Goal: Contribute content: Contribute content

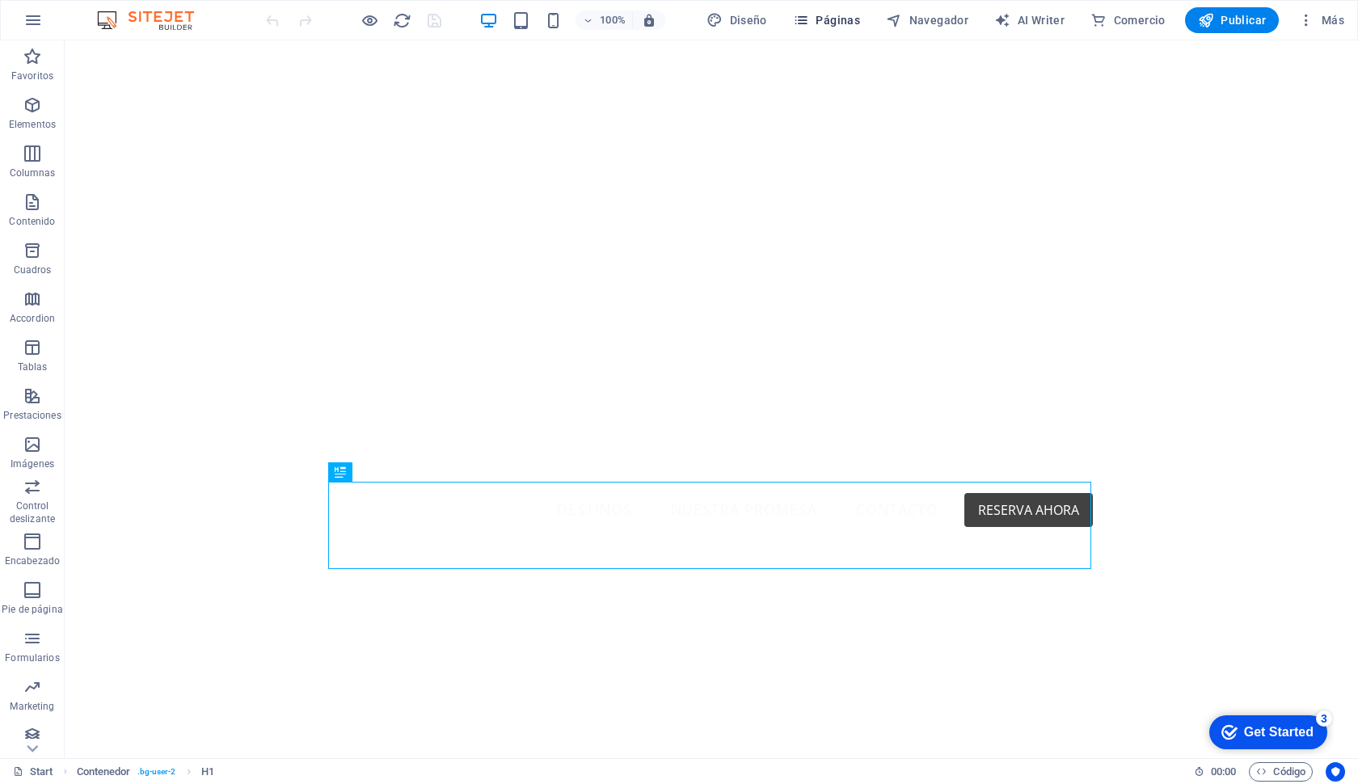
click at [825, 19] on span "Páginas" at bounding box center [826, 20] width 67 height 16
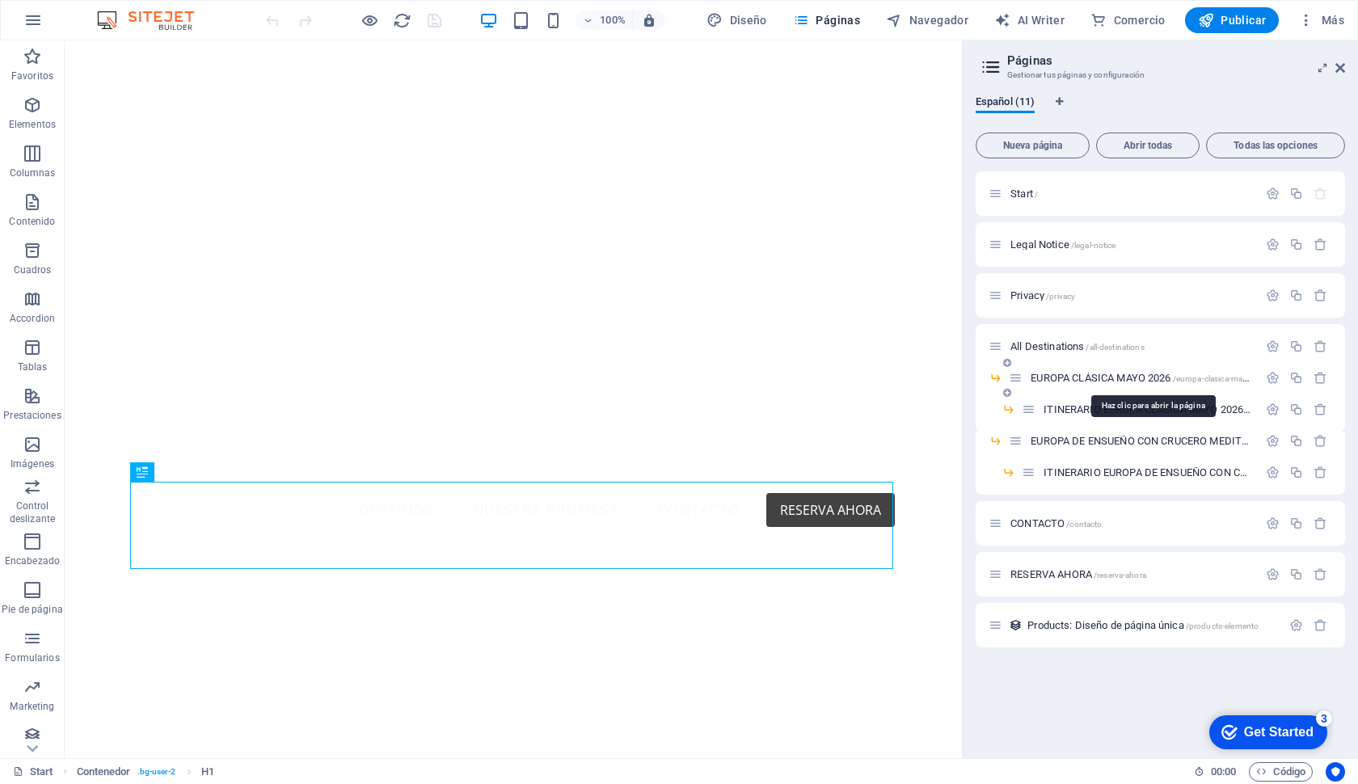
click at [1063, 375] on span "EUROPA CLÁSICA [DATE] /[GEOGRAPHIC_DATA]-clasica-mayo-2026" at bounding box center [1152, 378] width 243 height 12
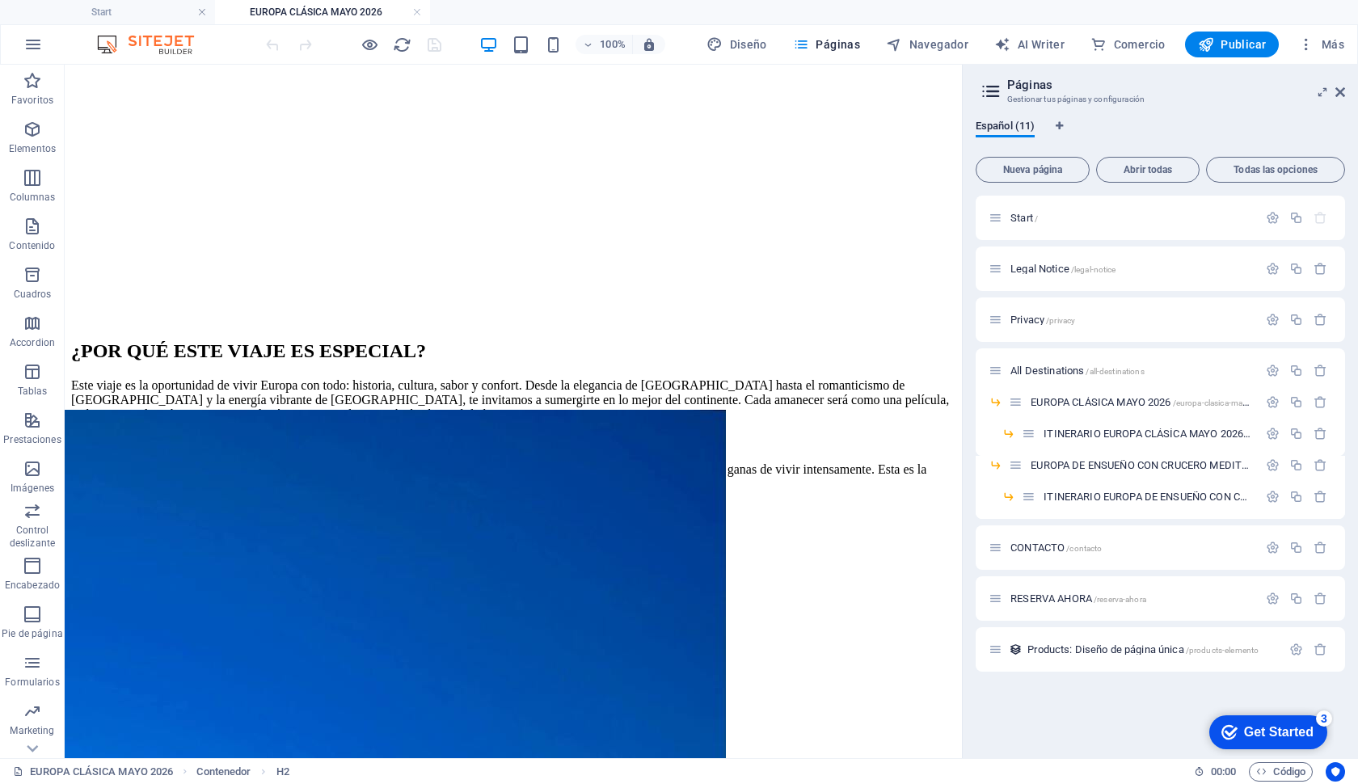
scroll to position [2846, 0]
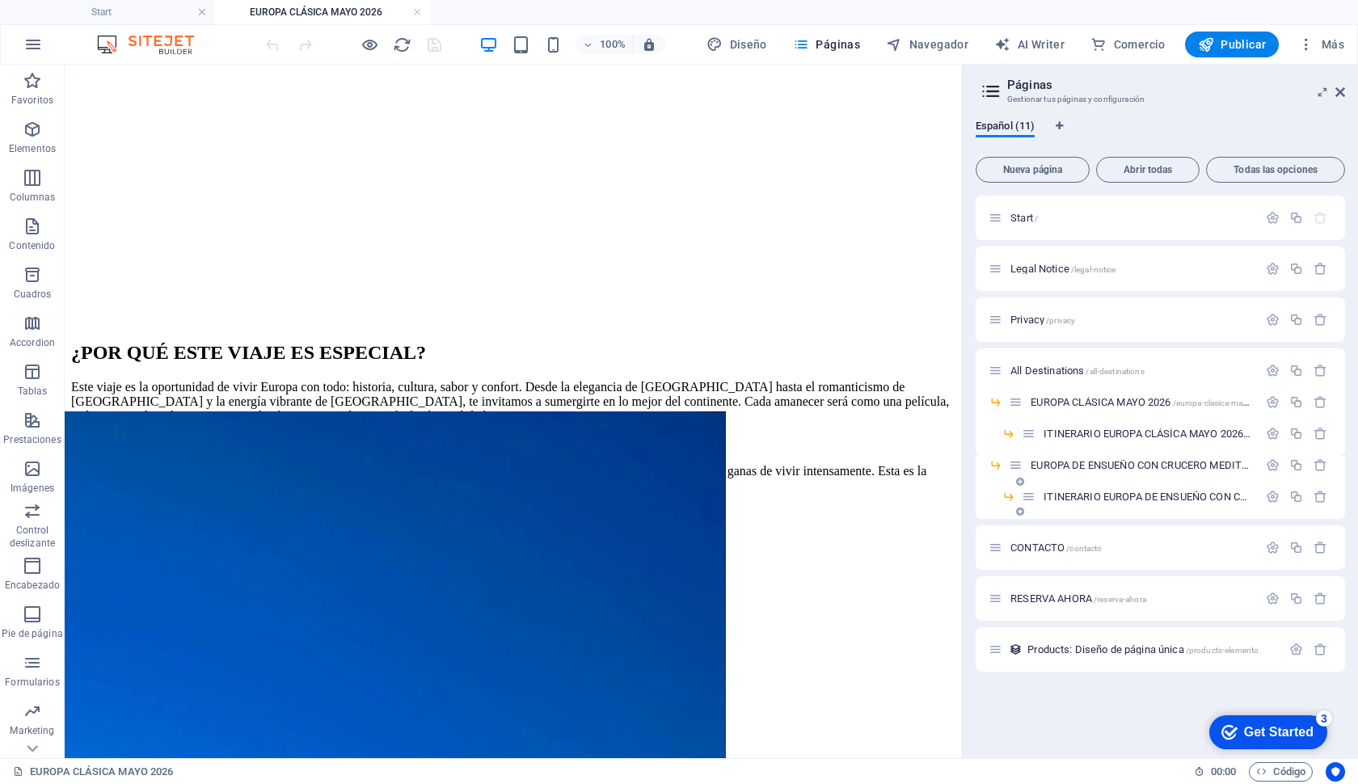
click at [1063, 499] on span "ITINERARIO EUROPA DE ENSUEÑO CON CRUCERO MEDITERRANEO /itinerario-[GEOGRAPHIC_D…" at bounding box center [1334, 497] width 581 height 12
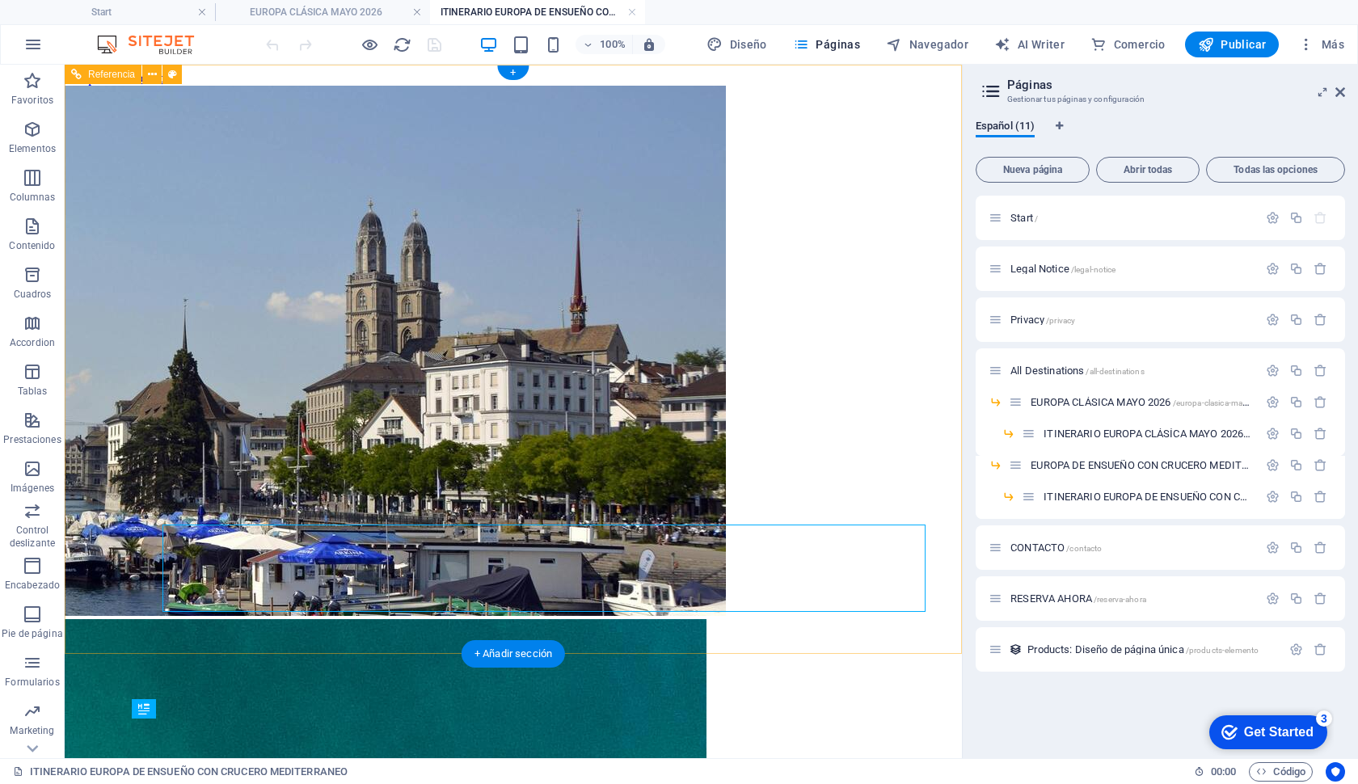
scroll to position [0, 0]
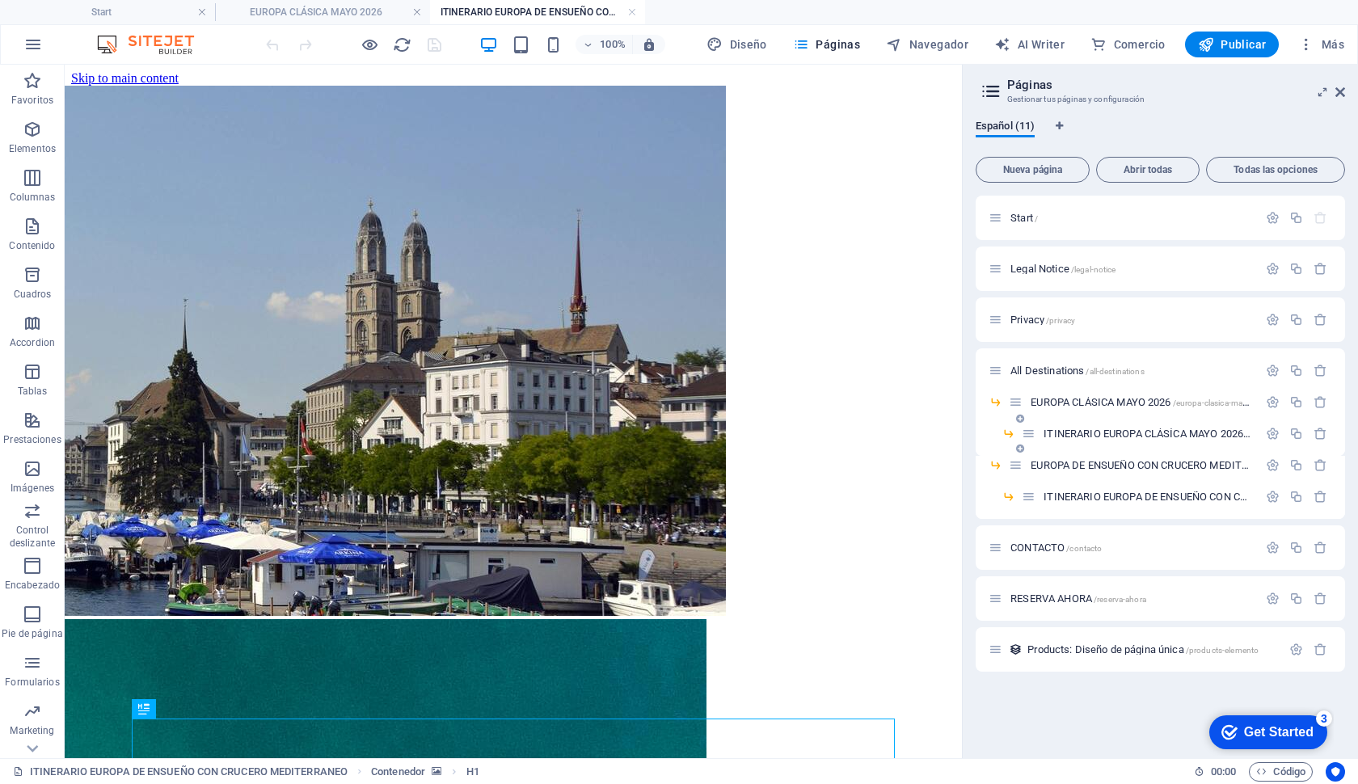
click at [1115, 426] on div "ITINERARIO EUROPA CLÁSÍCA [DATE] /itinerario-[GEOGRAPHIC_DATA]-[GEOGRAPHIC_DATA…" at bounding box center [1140, 434] width 236 height 19
click at [1112, 431] on span "ITINERARIO EUROPA CLÁSÍCA [DATE] /itinerario-[GEOGRAPHIC_DATA]-[GEOGRAPHIC_DATA…" at bounding box center [1270, 434] width 452 height 12
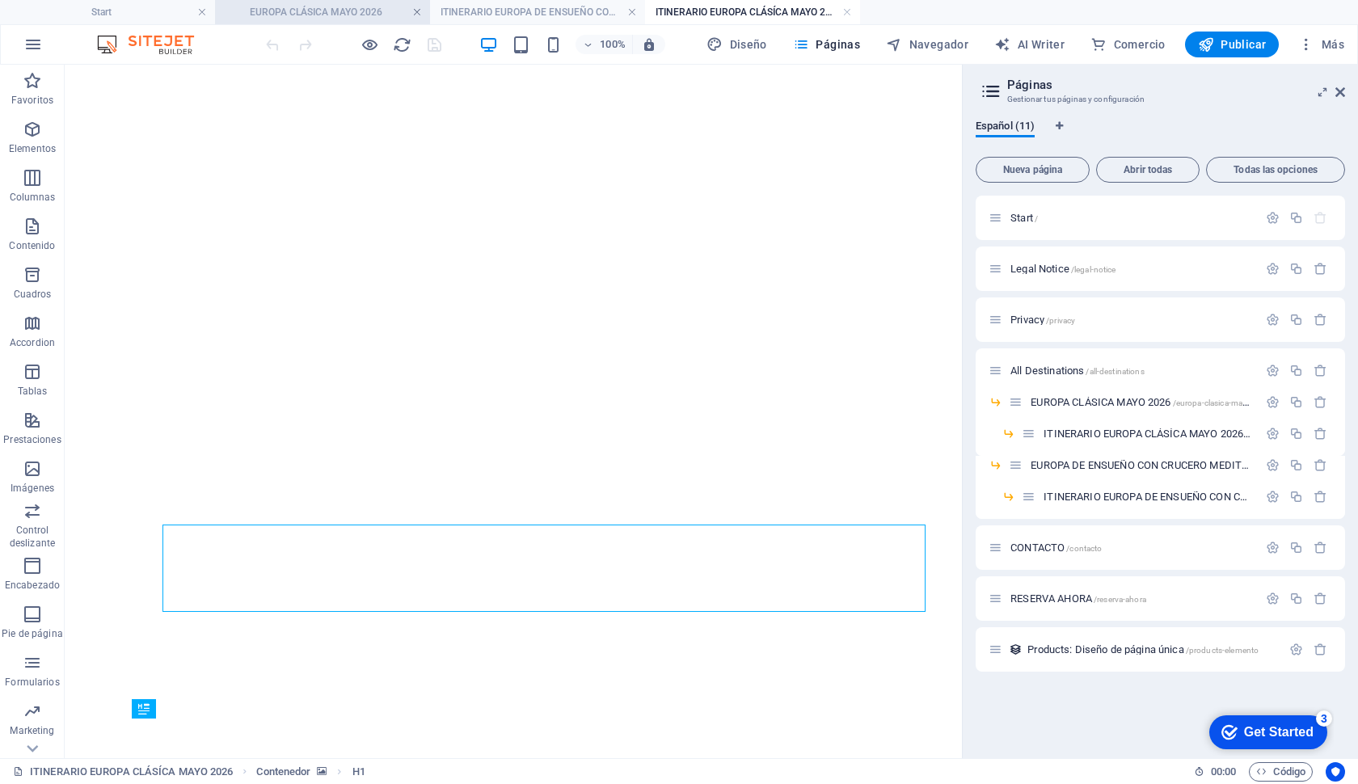
click at [413, 14] on link at bounding box center [417, 12] width 10 height 15
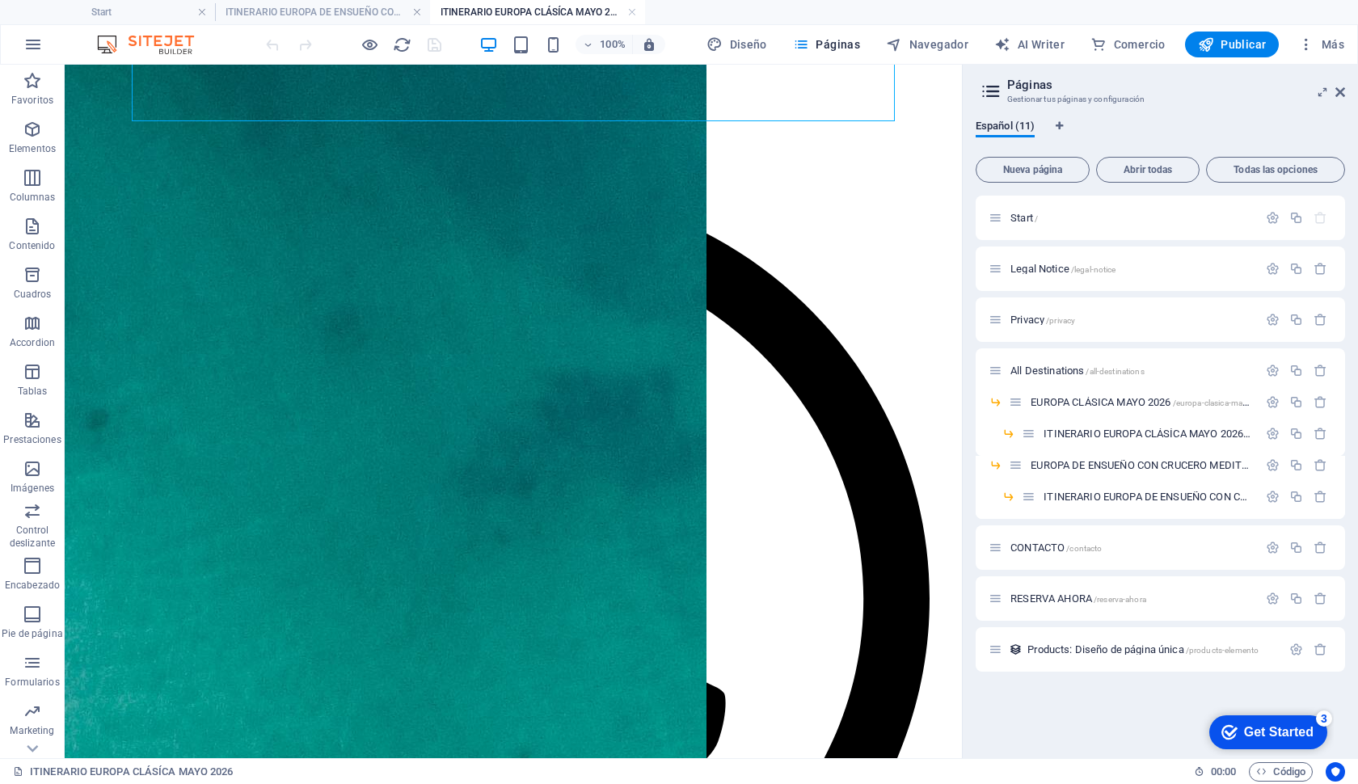
scroll to position [686, 0]
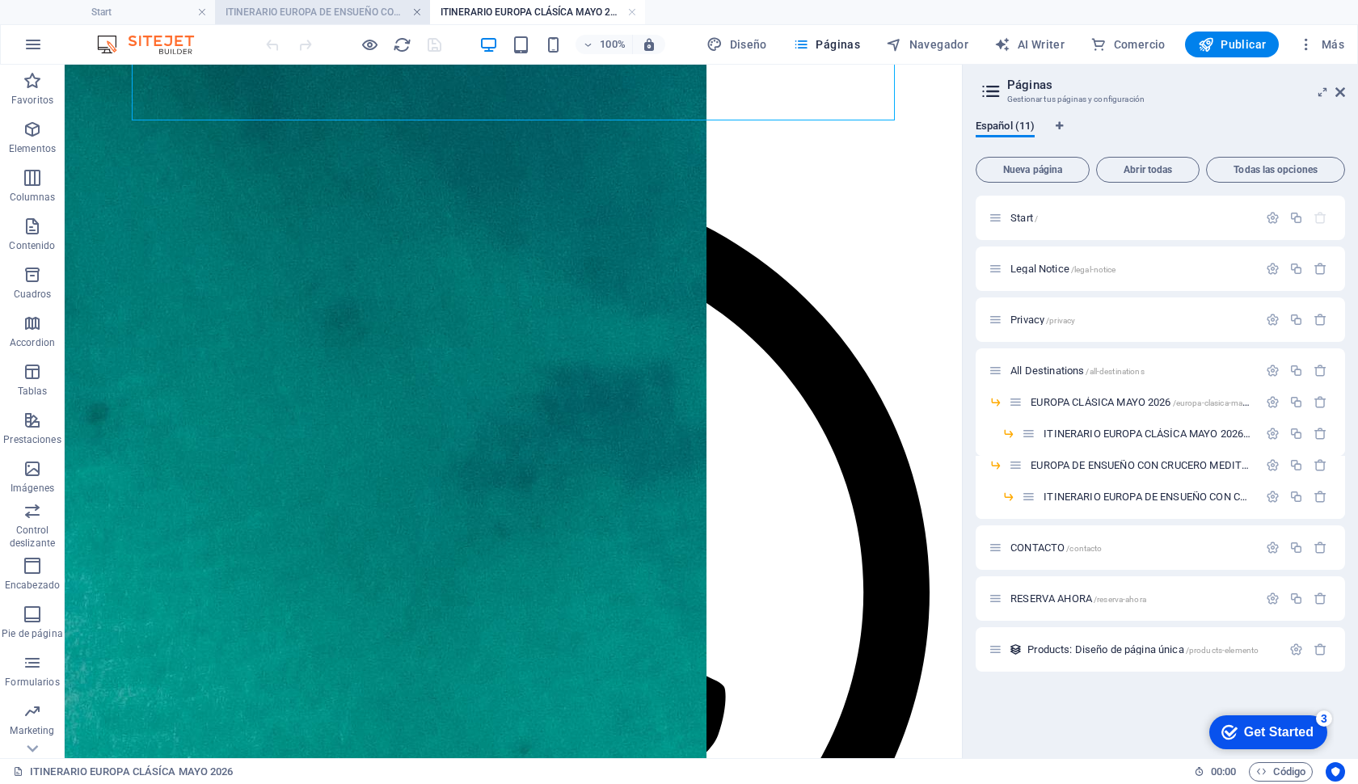
click at [419, 16] on link at bounding box center [417, 12] width 10 height 15
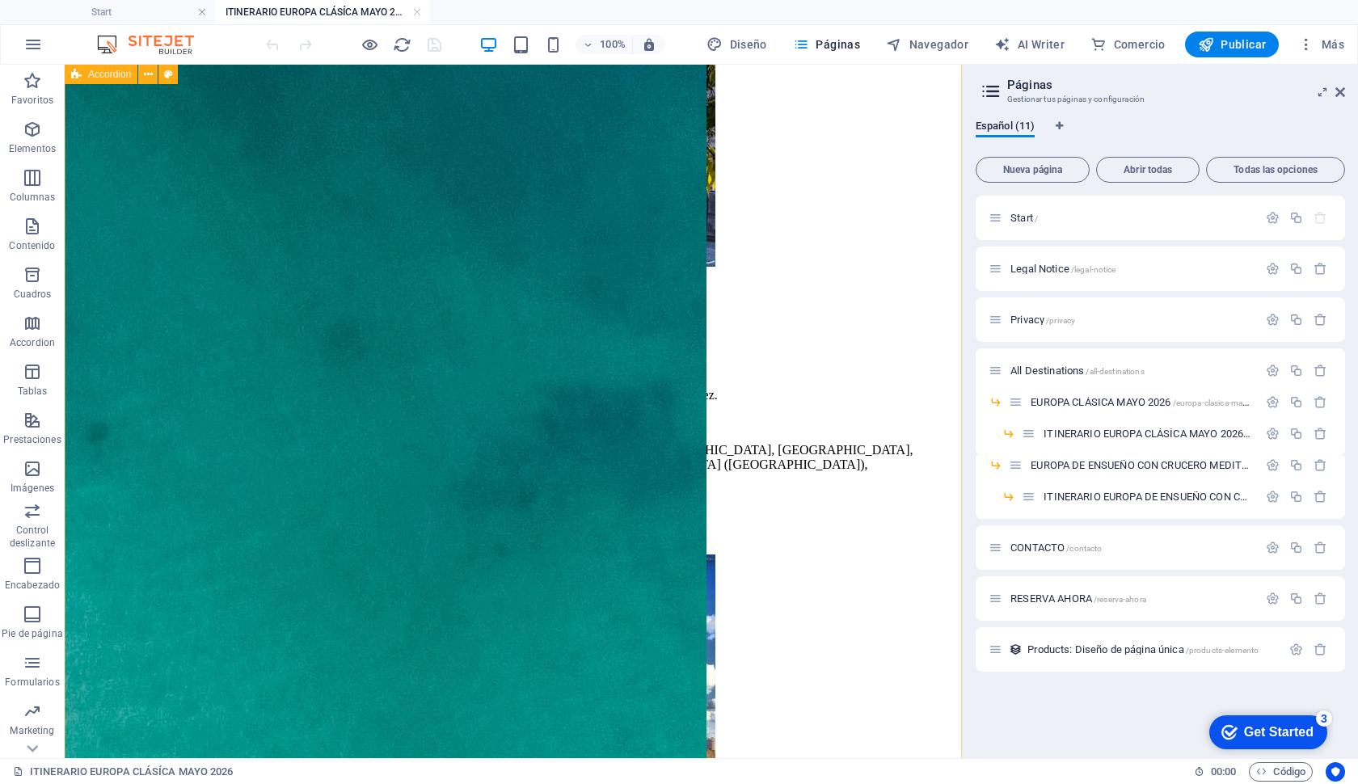
scroll to position [5039, 0]
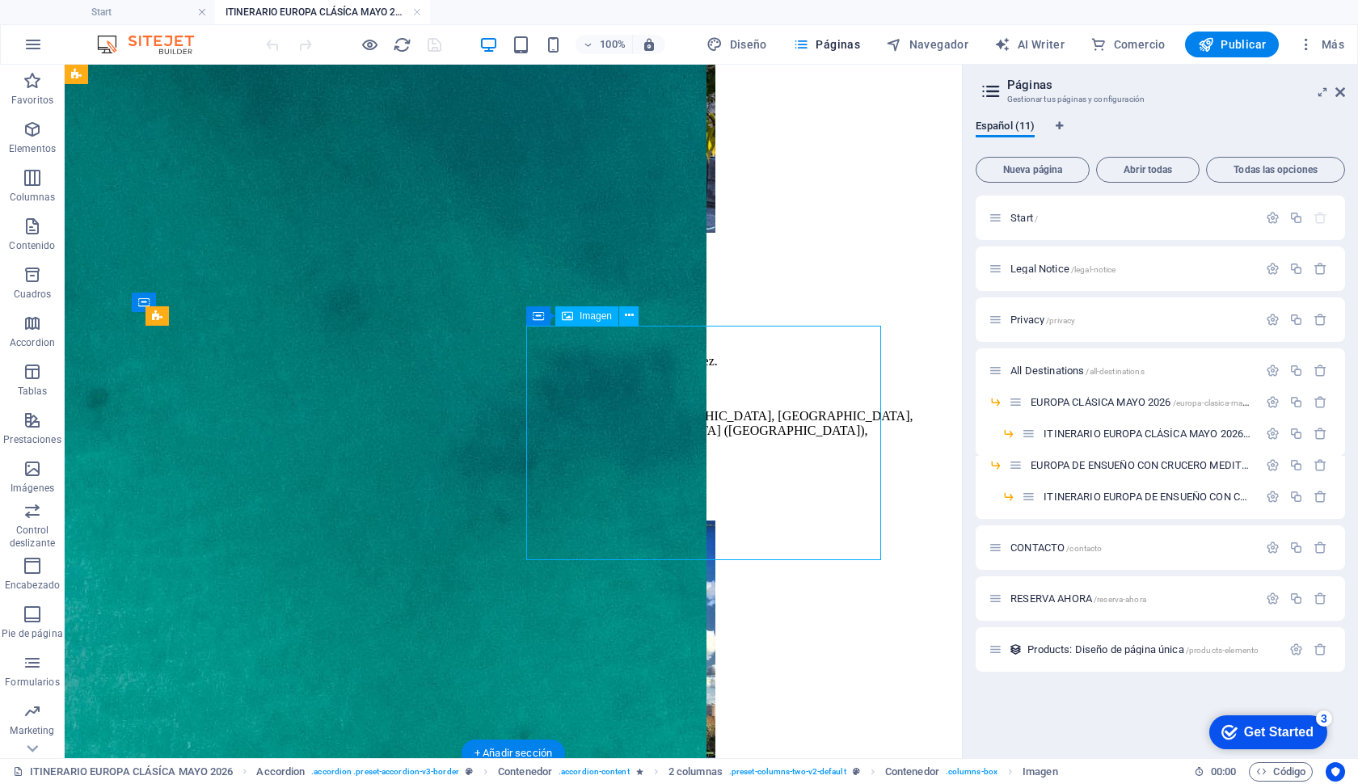
select select "px"
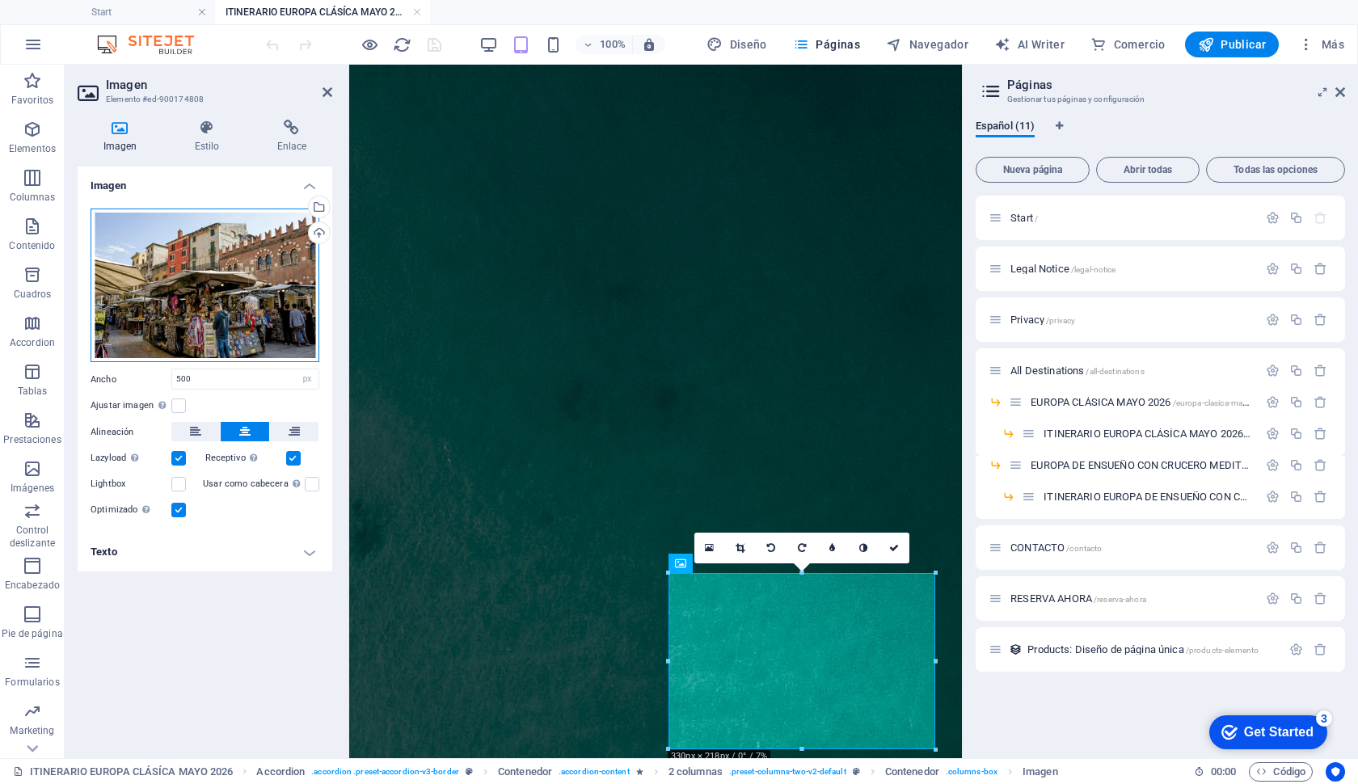
click at [201, 315] on div "Arrastra archivos aquí, haz clic para escoger archivos o selecciona archivos de…" at bounding box center [205, 286] width 229 height 154
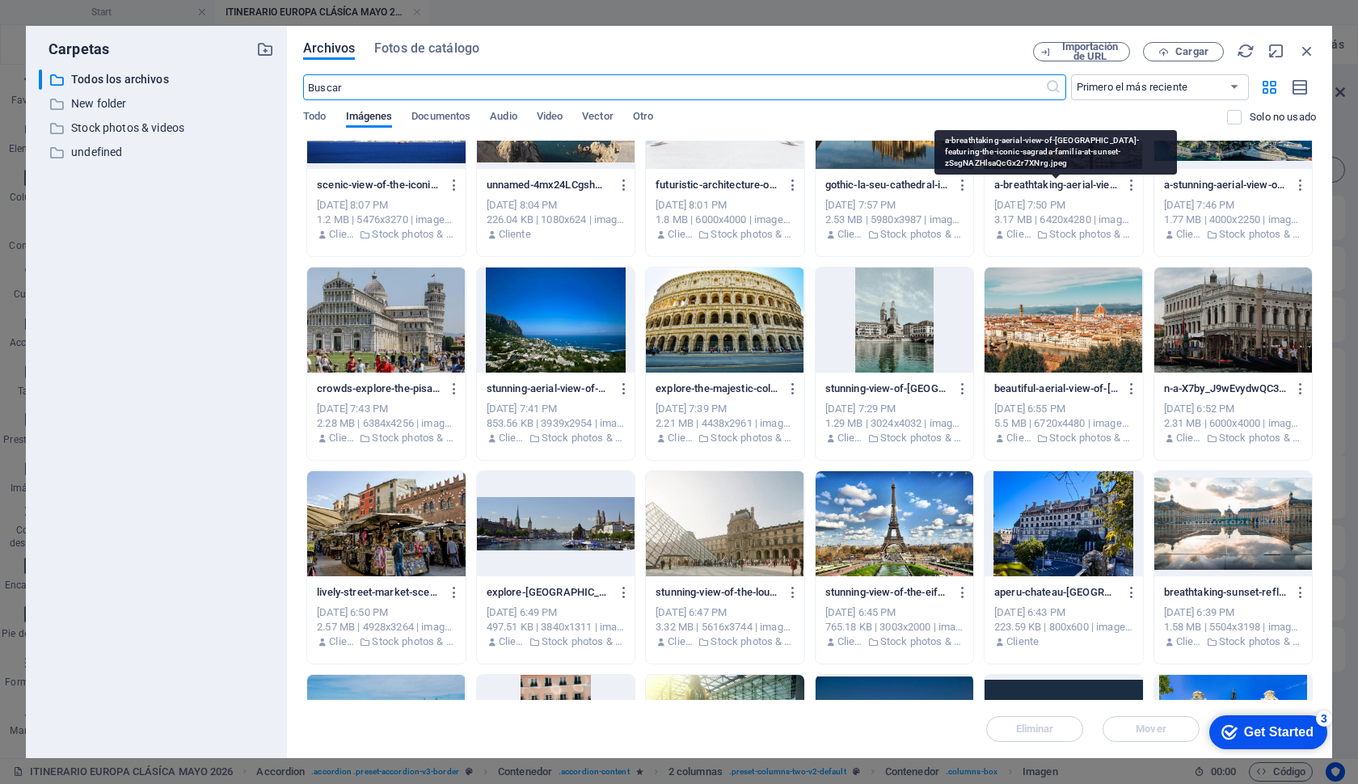
scroll to position [284, 0]
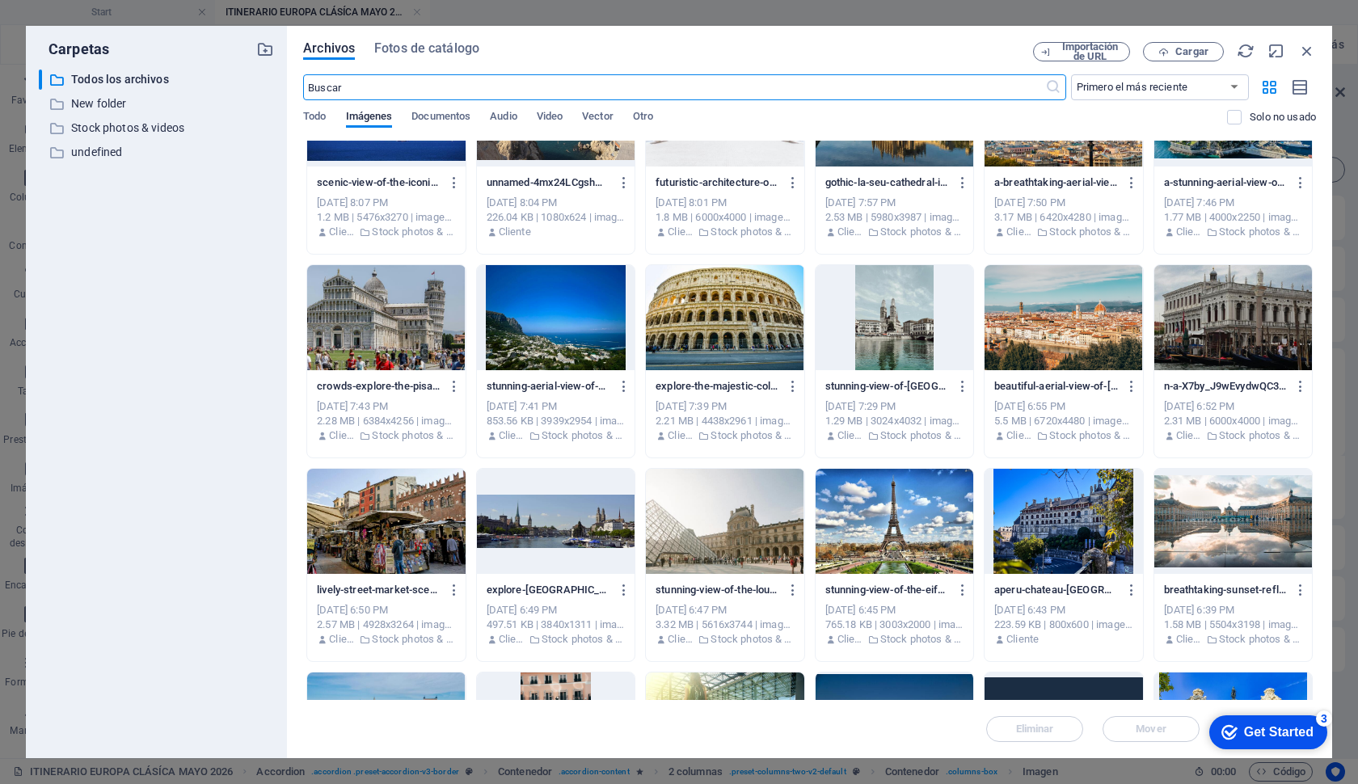
click at [1264, 277] on div at bounding box center [1234, 317] width 158 height 105
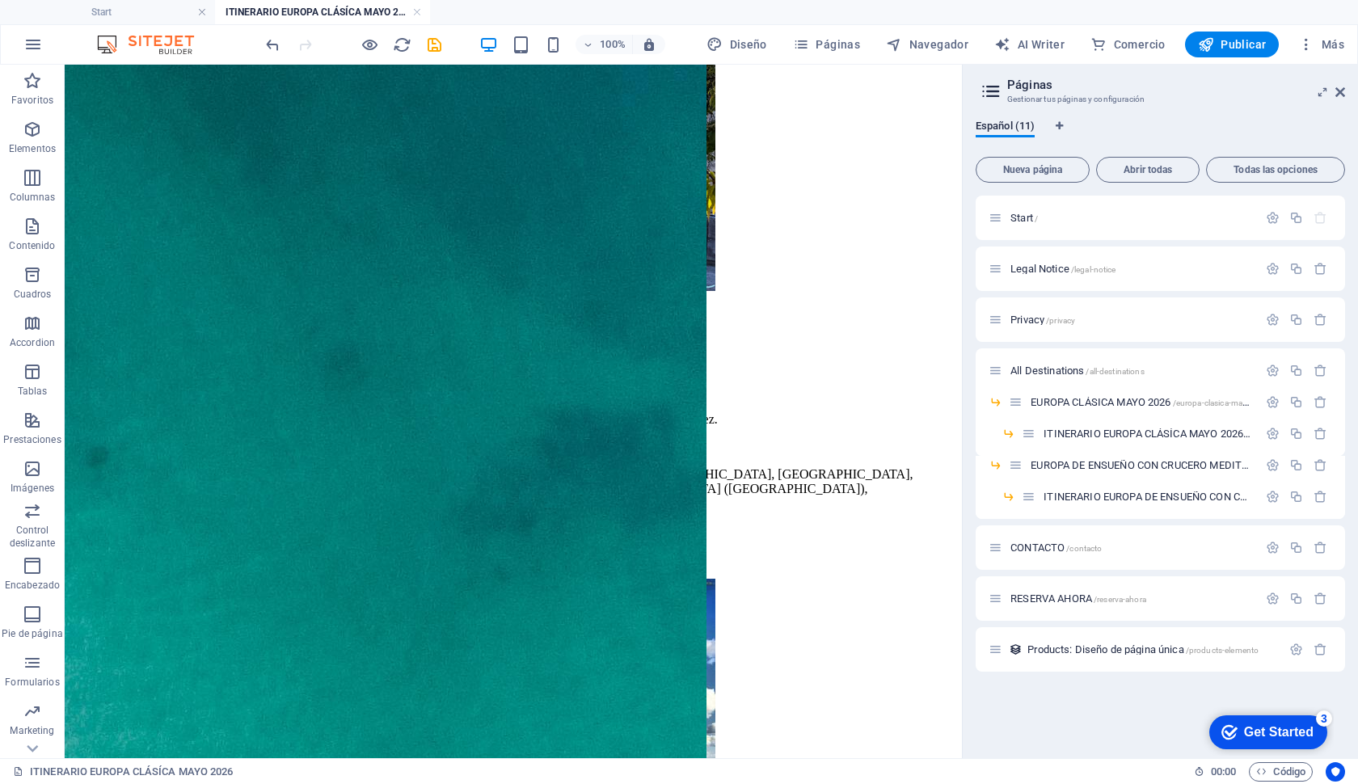
scroll to position [4985, 0]
click at [203, 272] on icon at bounding box center [205, 268] width 11 height 17
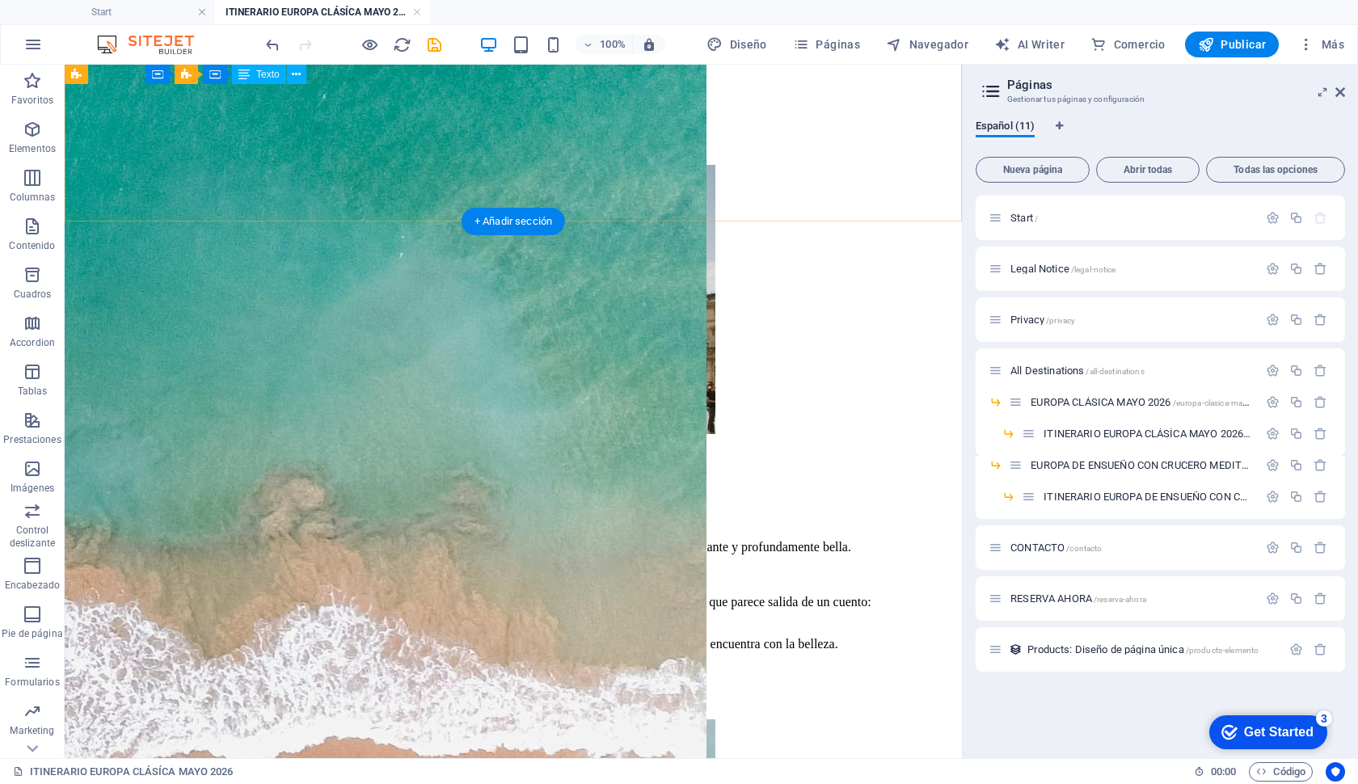
scroll to position [6058, 0]
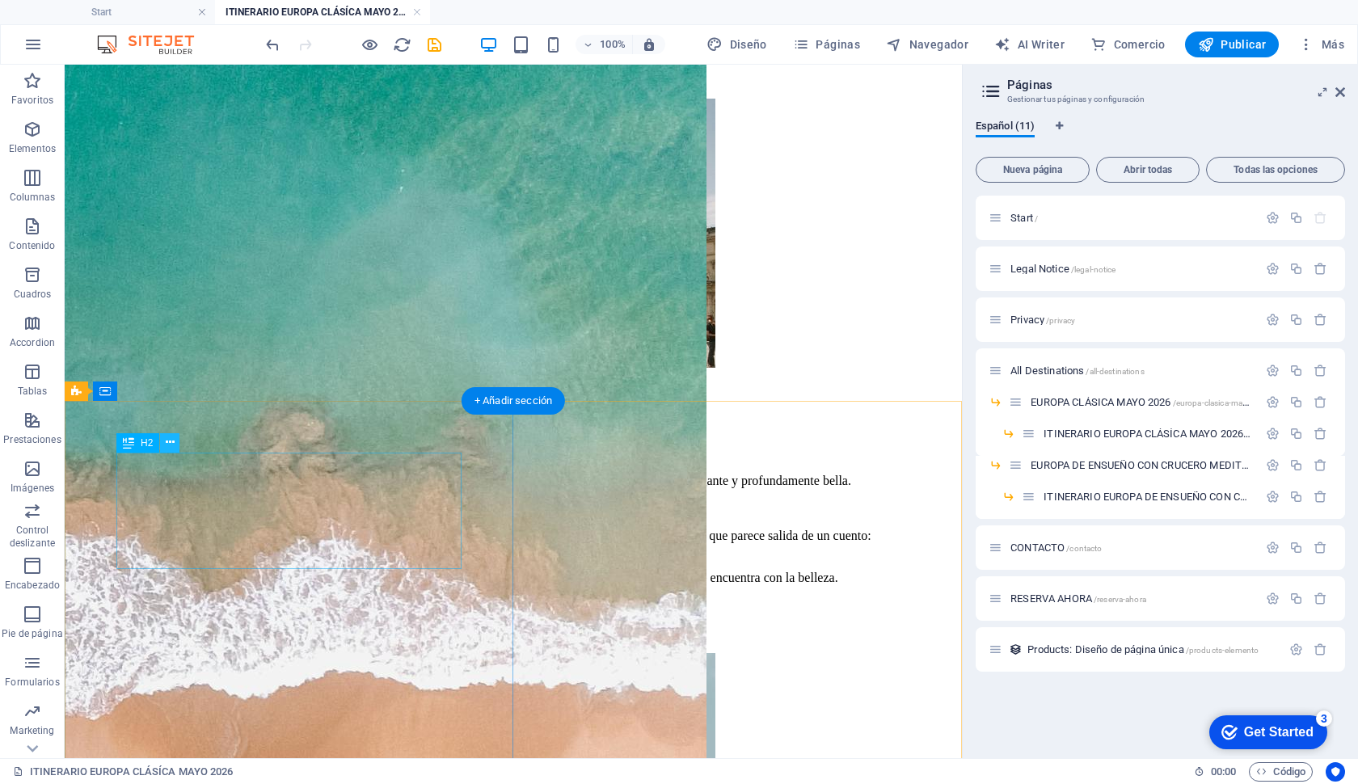
click at [167, 443] on icon at bounding box center [170, 442] width 9 height 17
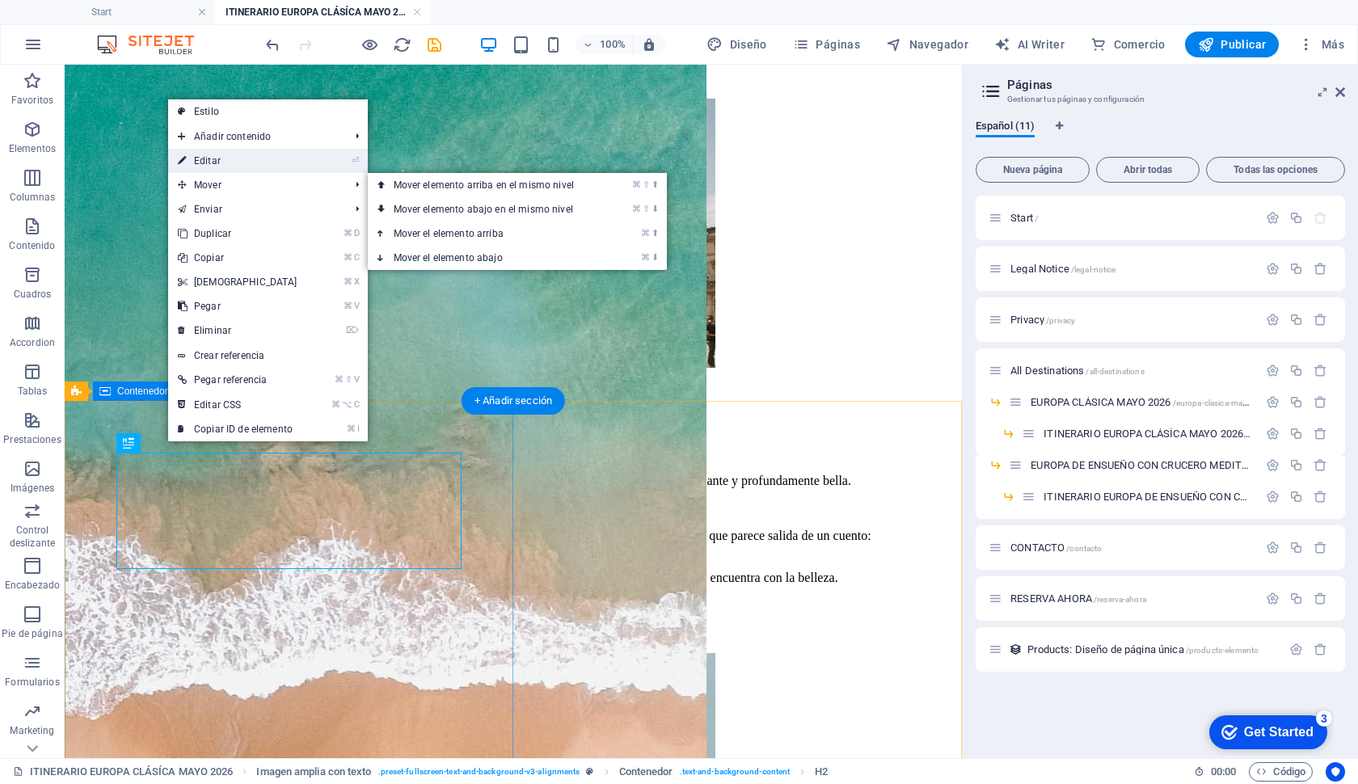
click at [213, 158] on link "⏎ Editar" at bounding box center [237, 161] width 139 height 24
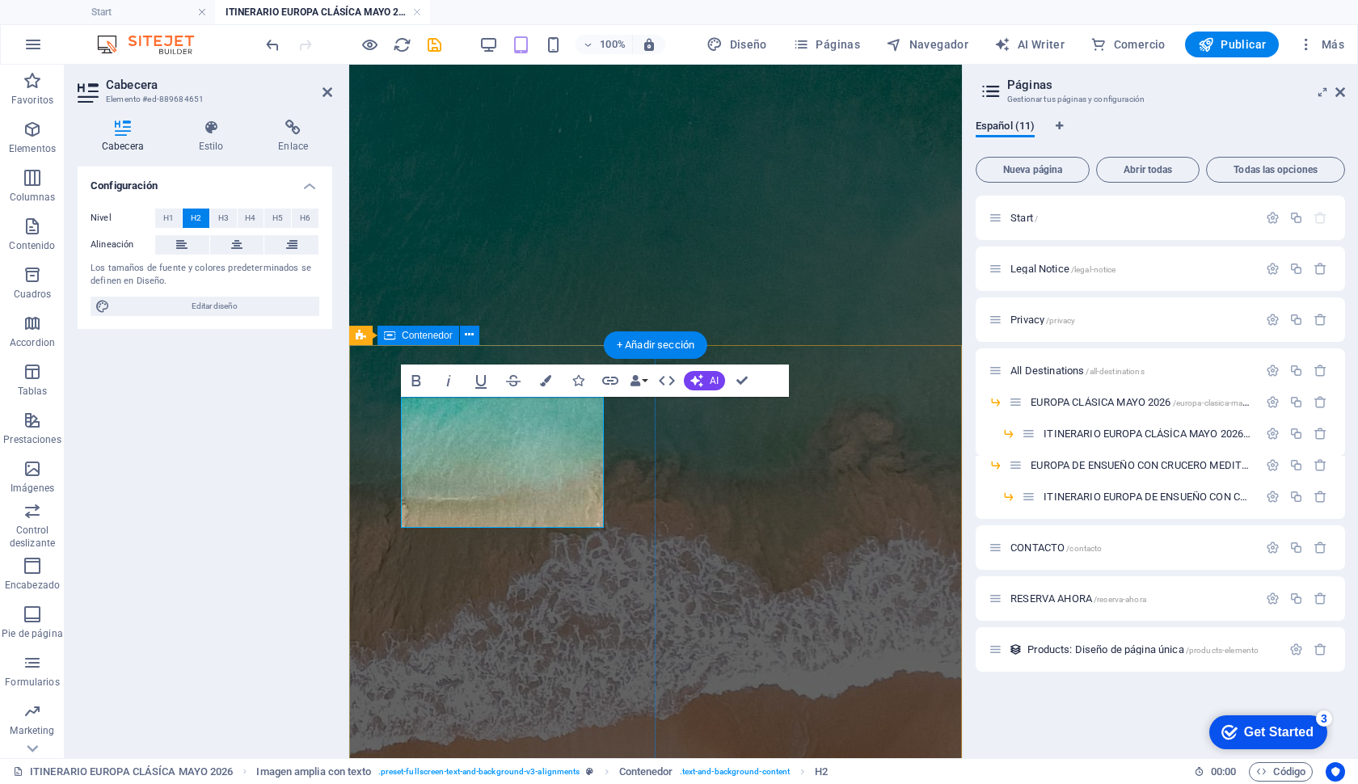
scroll to position [6478, 0]
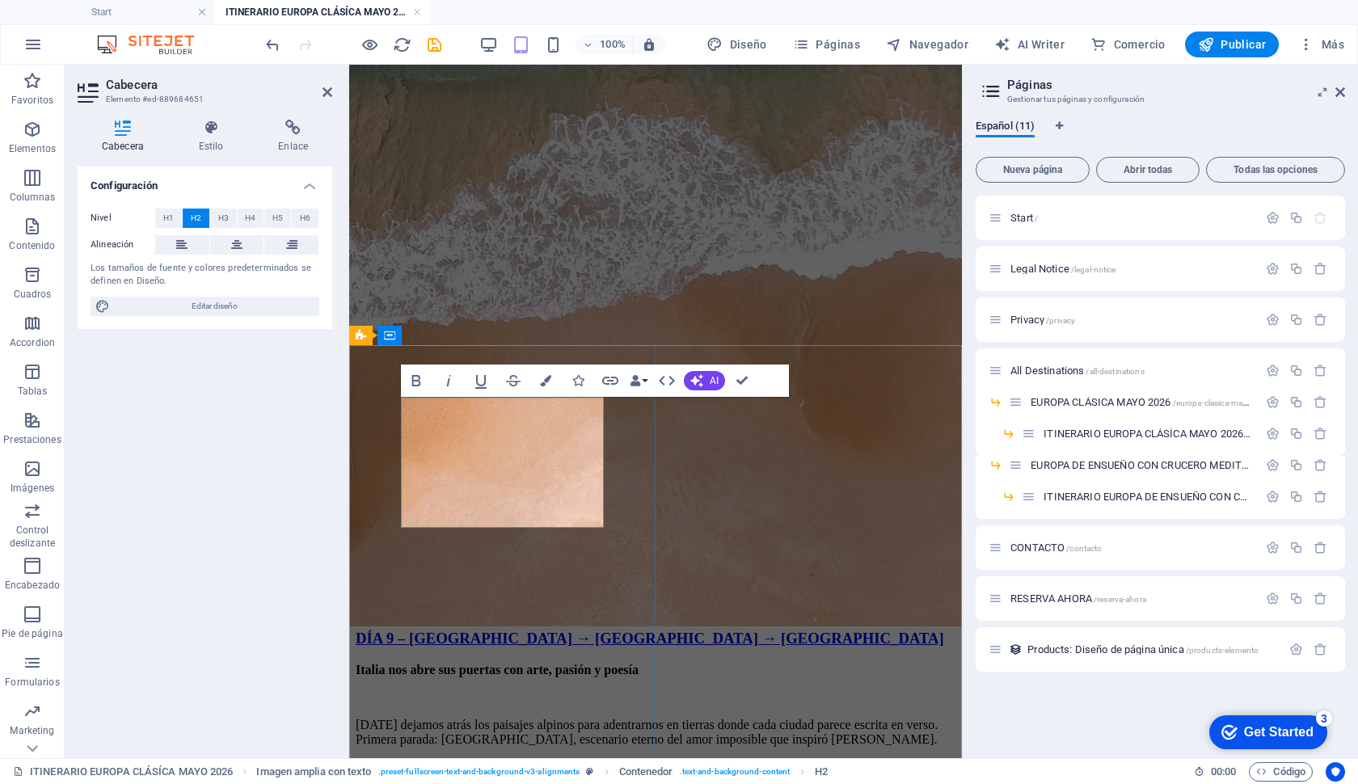
drag, startPoint x: 467, startPoint y: 413, endPoint x: 556, endPoint y: 502, distance: 126.4
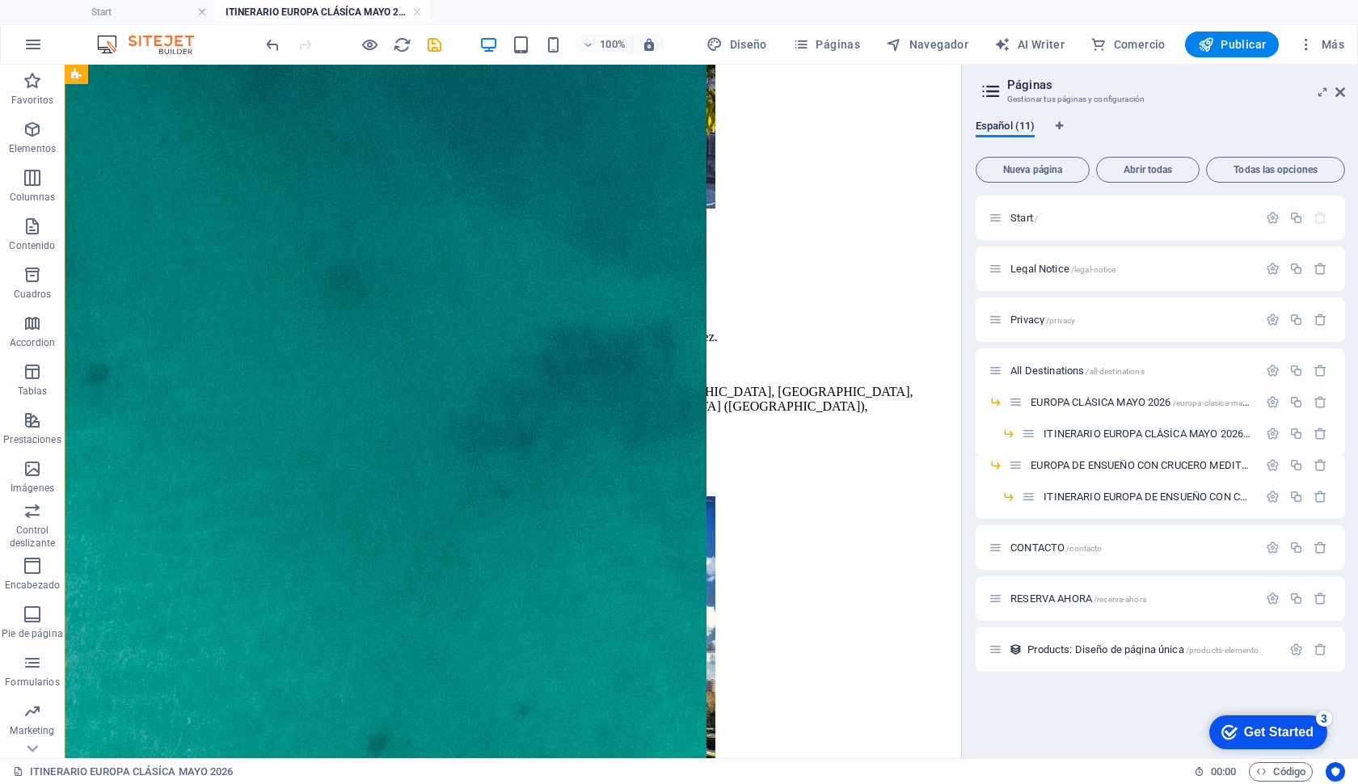
scroll to position [5072, 0]
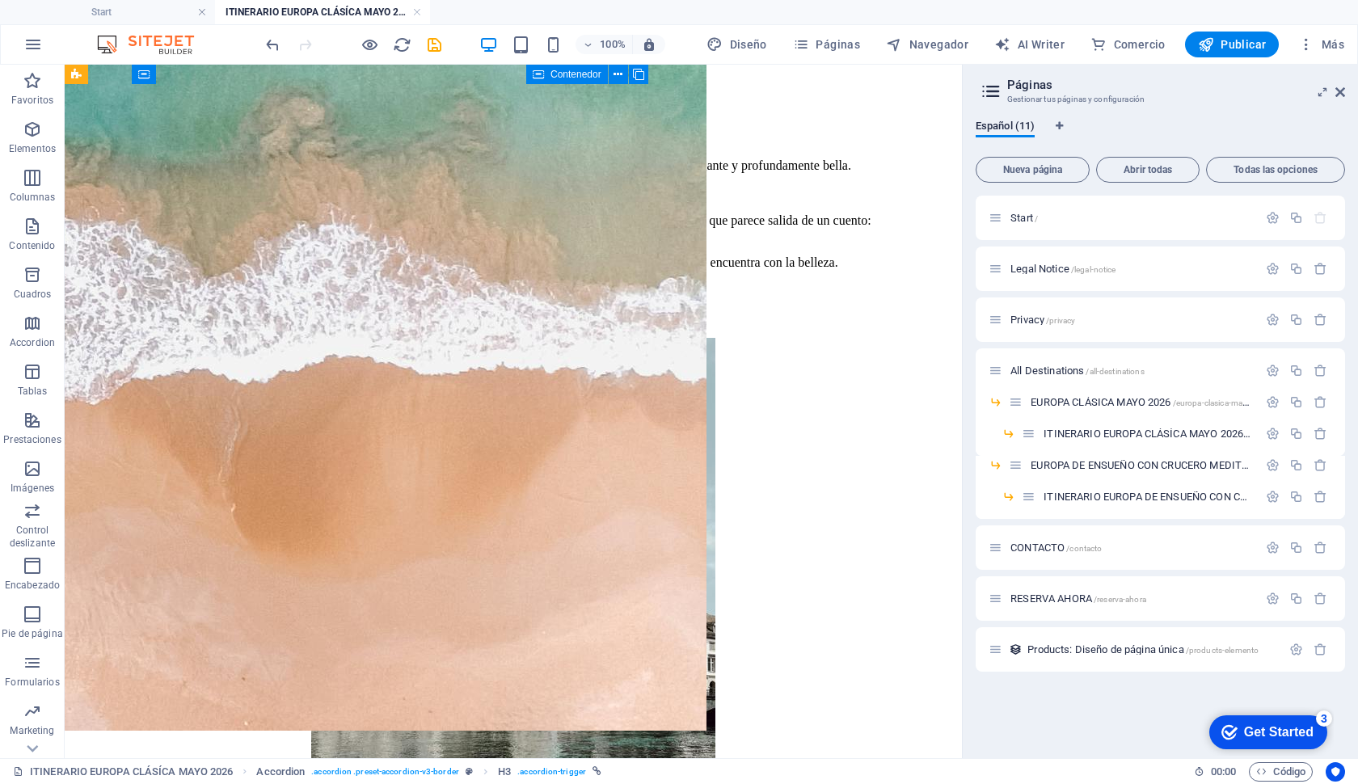
scroll to position [6374, 0]
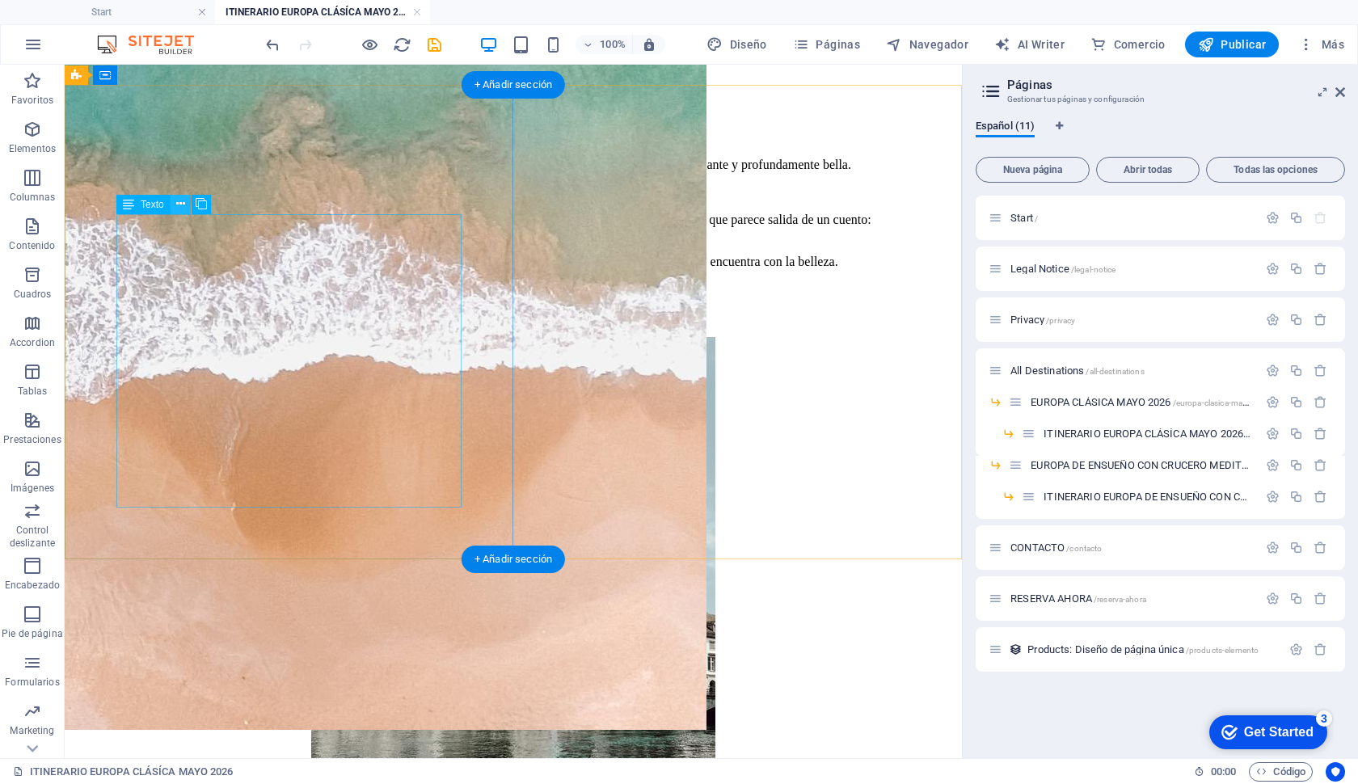
click at [176, 205] on icon at bounding box center [180, 204] width 9 height 17
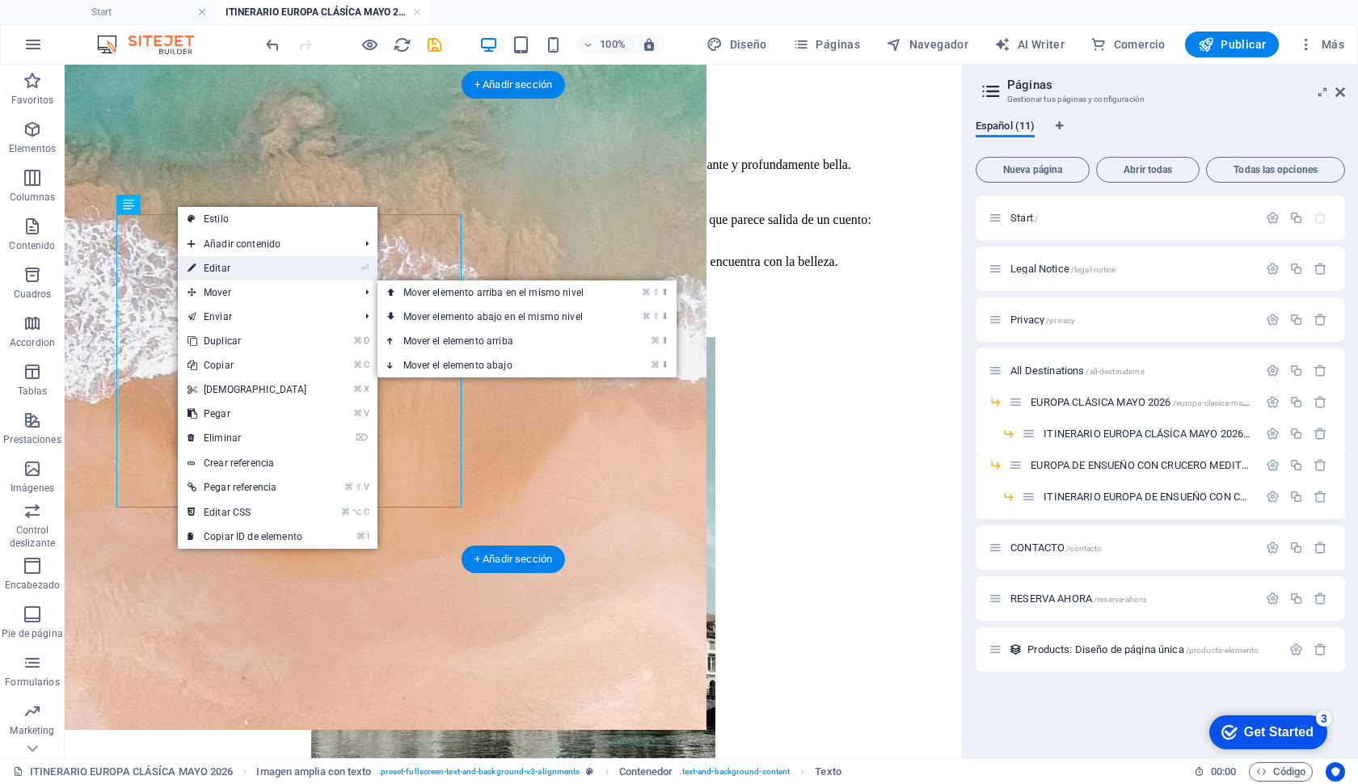
click at [219, 267] on link "⏎ Editar" at bounding box center [247, 268] width 139 height 24
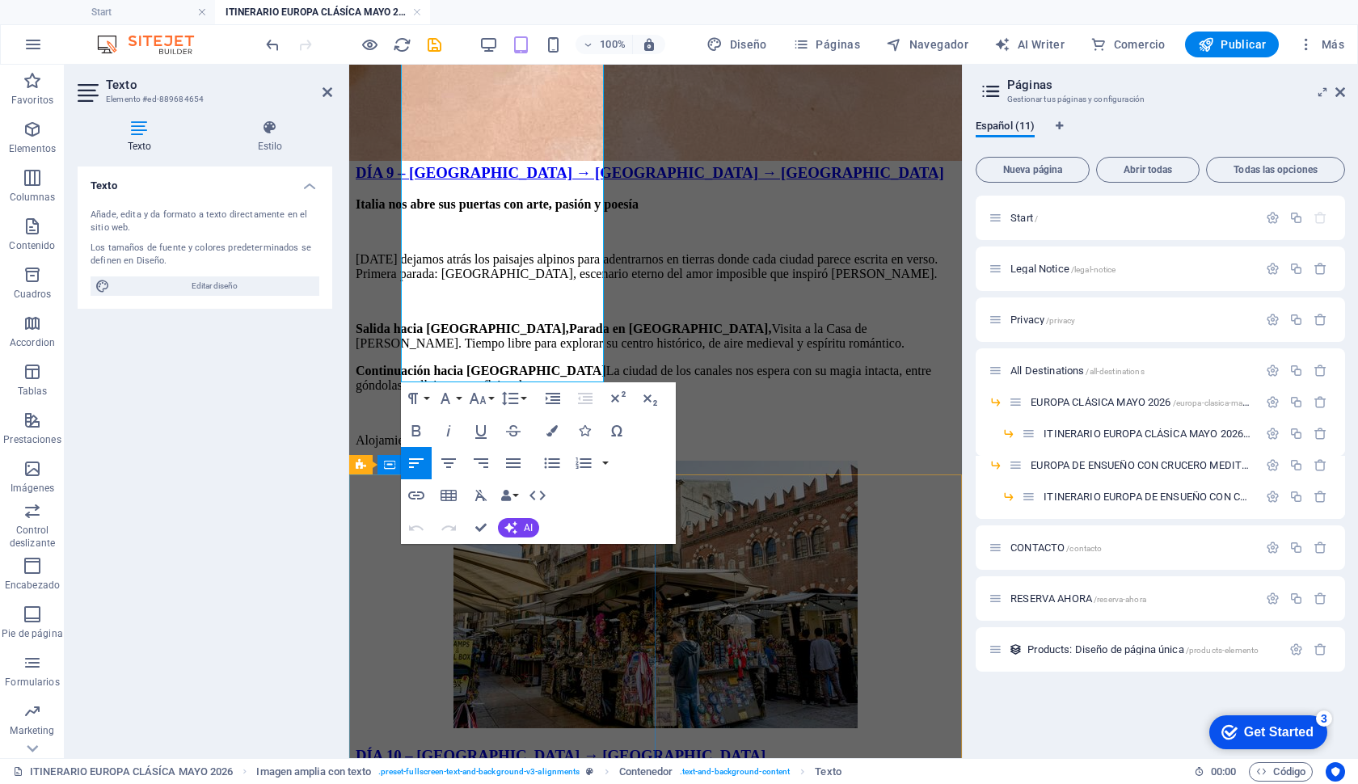
scroll to position [6950, 0]
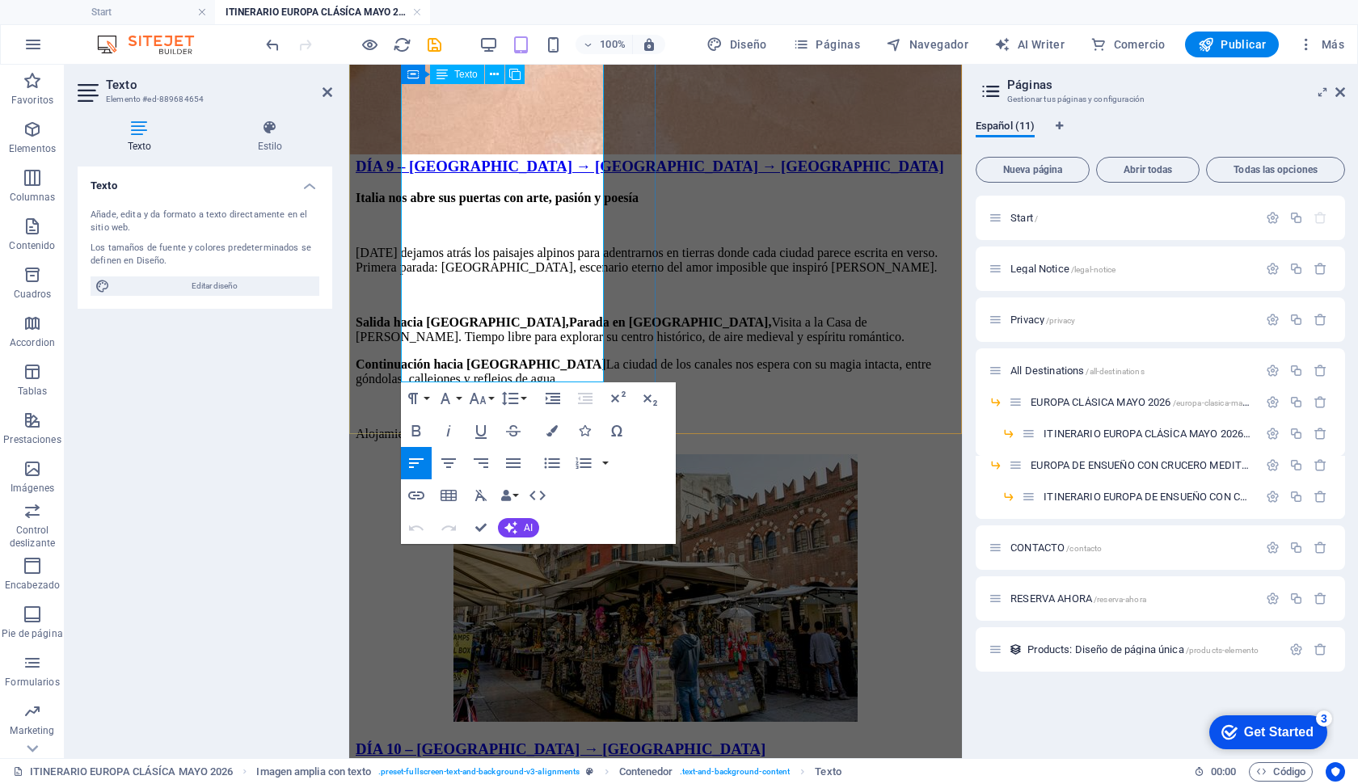
drag, startPoint x: 413, startPoint y: 521, endPoint x: 577, endPoint y: 374, distance: 220.5
copy div "✨ El arte y la belleza te dan los buenos días. [GEOGRAPHIC_DATA] es un museo al…"
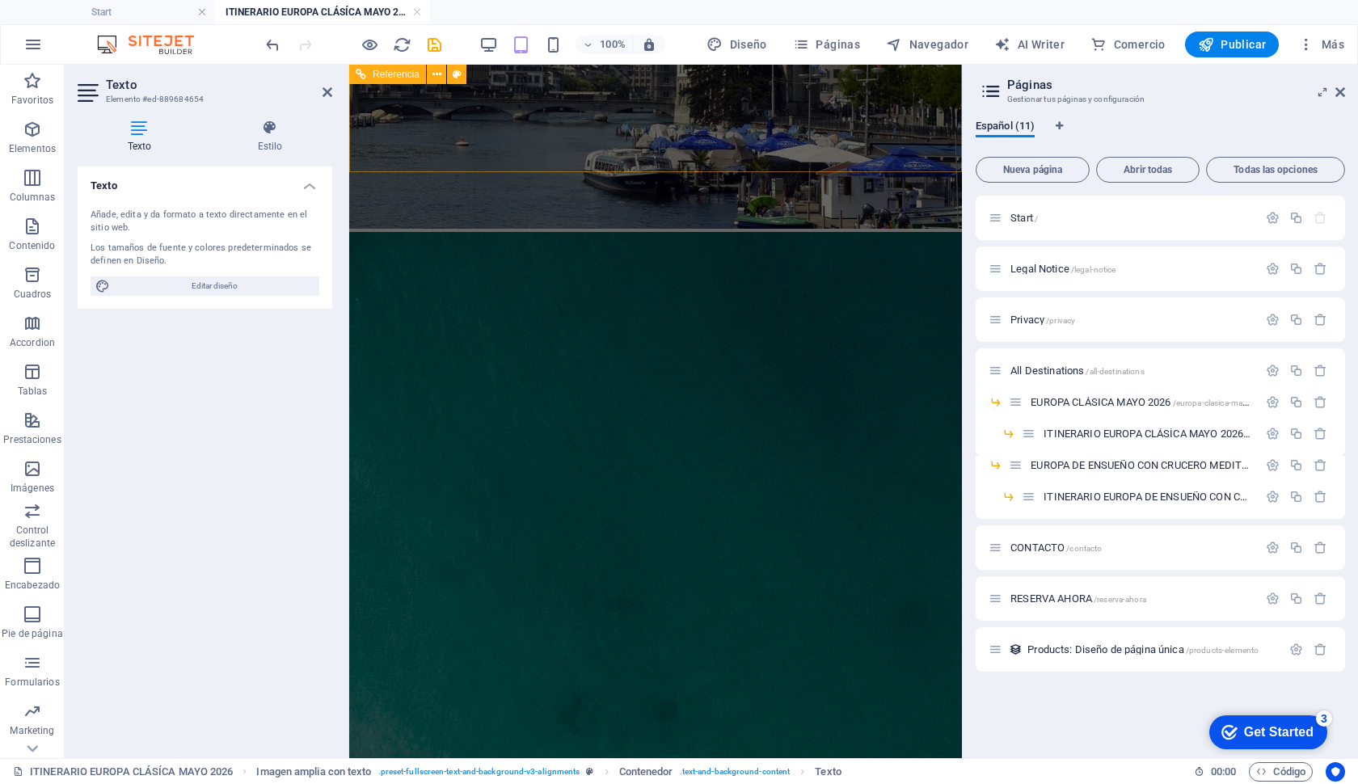
scroll to position [390, 0]
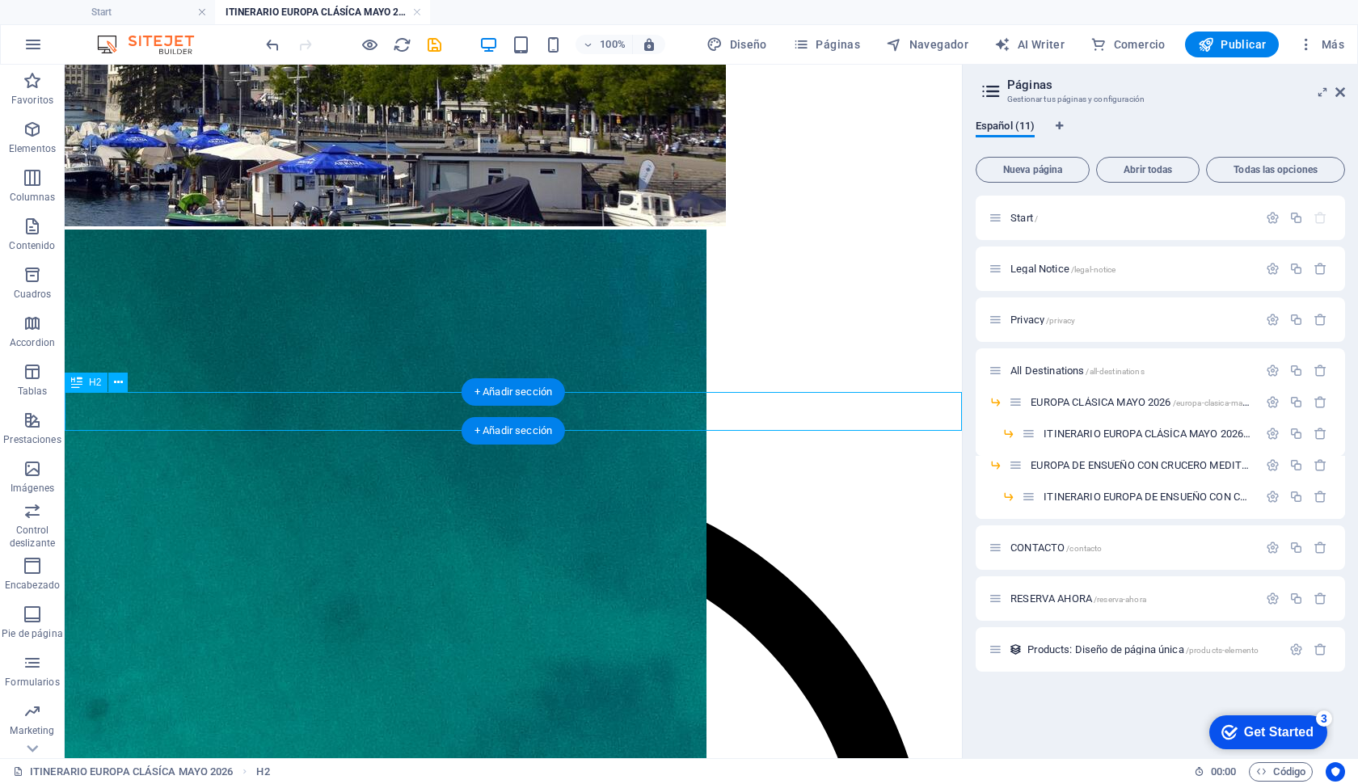
scroll to position [479, 0]
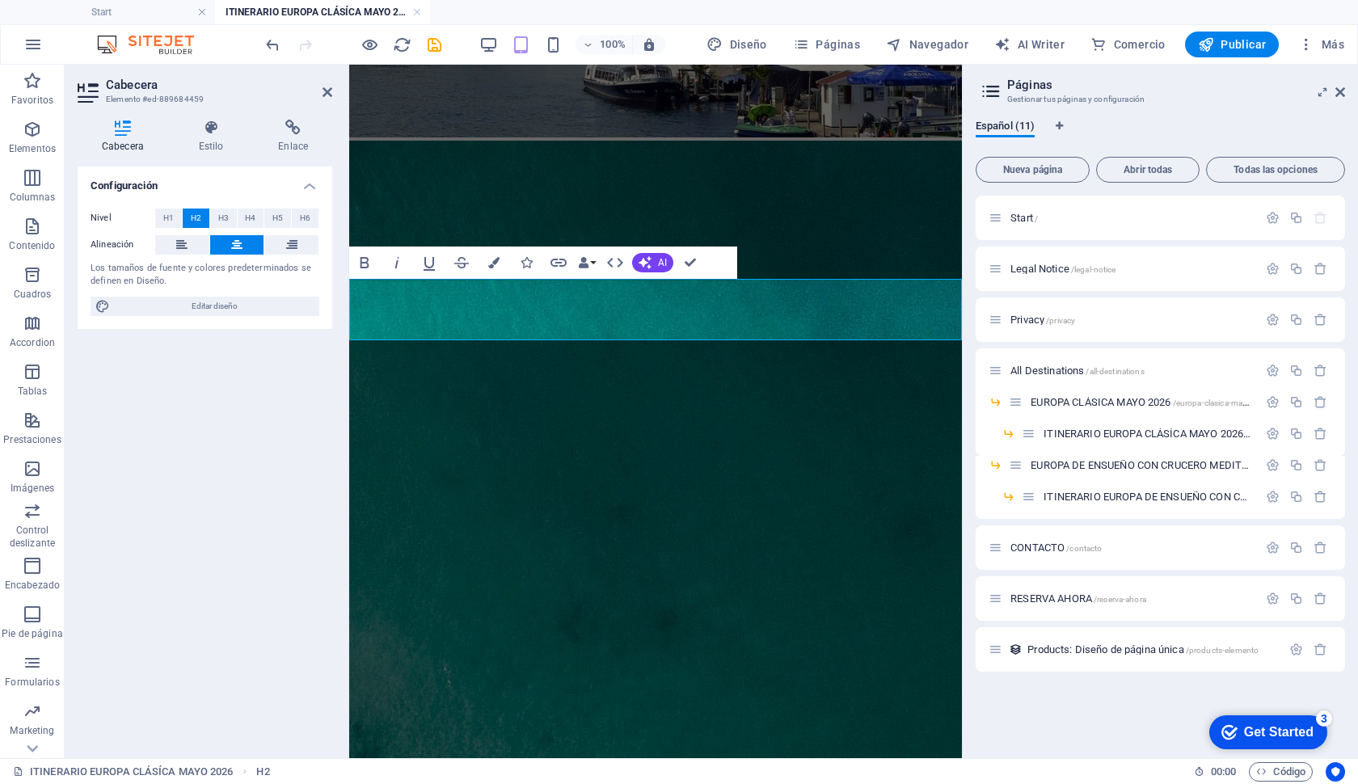
drag, startPoint x: 676, startPoint y: 292, endPoint x: 738, endPoint y: 364, distance: 95.2
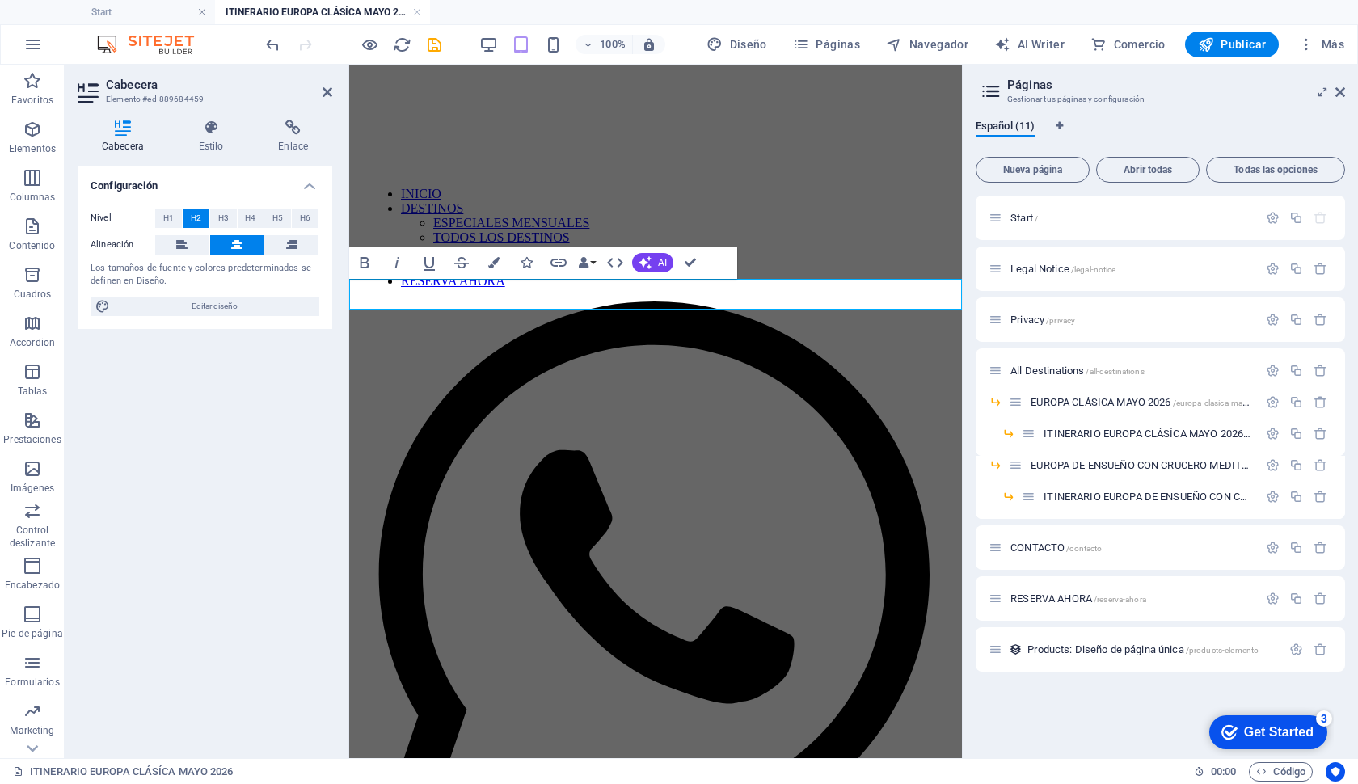
drag, startPoint x: 627, startPoint y: 295, endPoint x: 855, endPoint y: 295, distance: 228.0
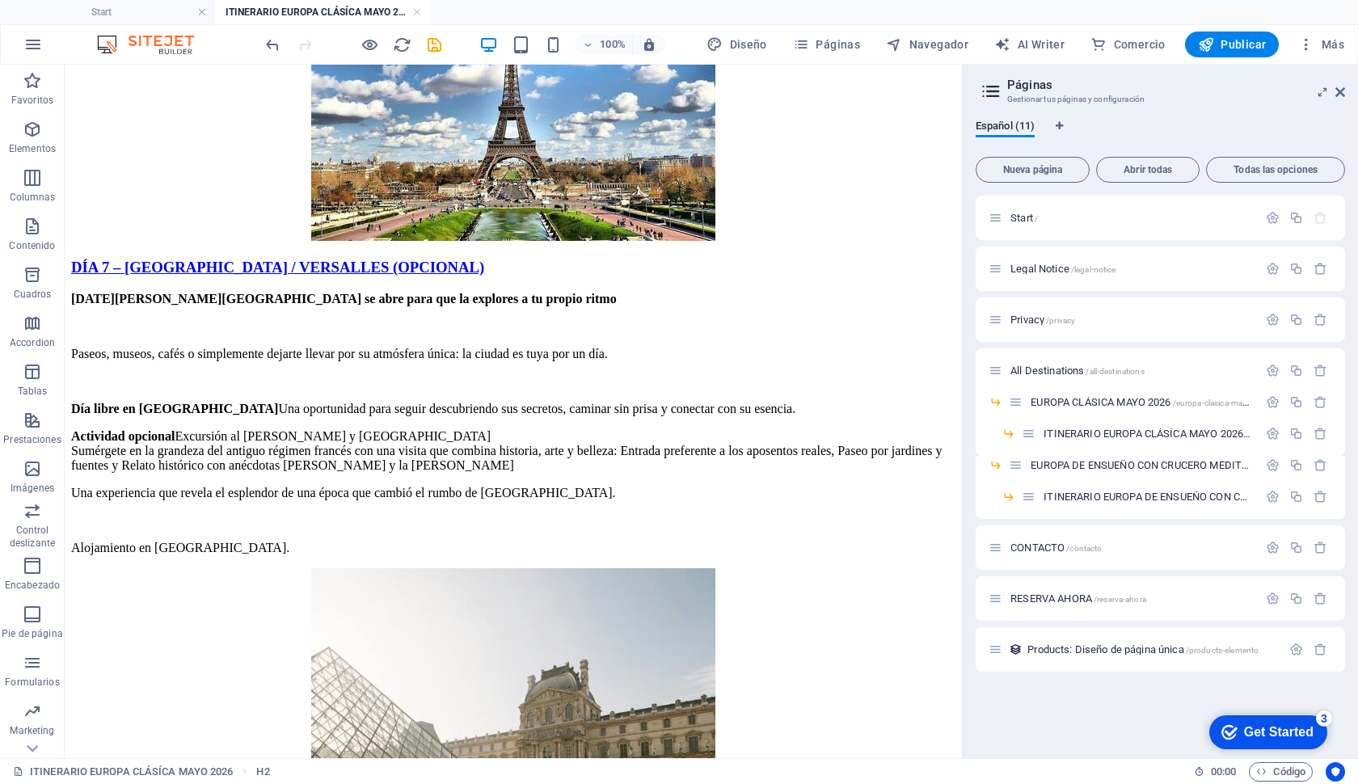
scroll to position [5584, 0]
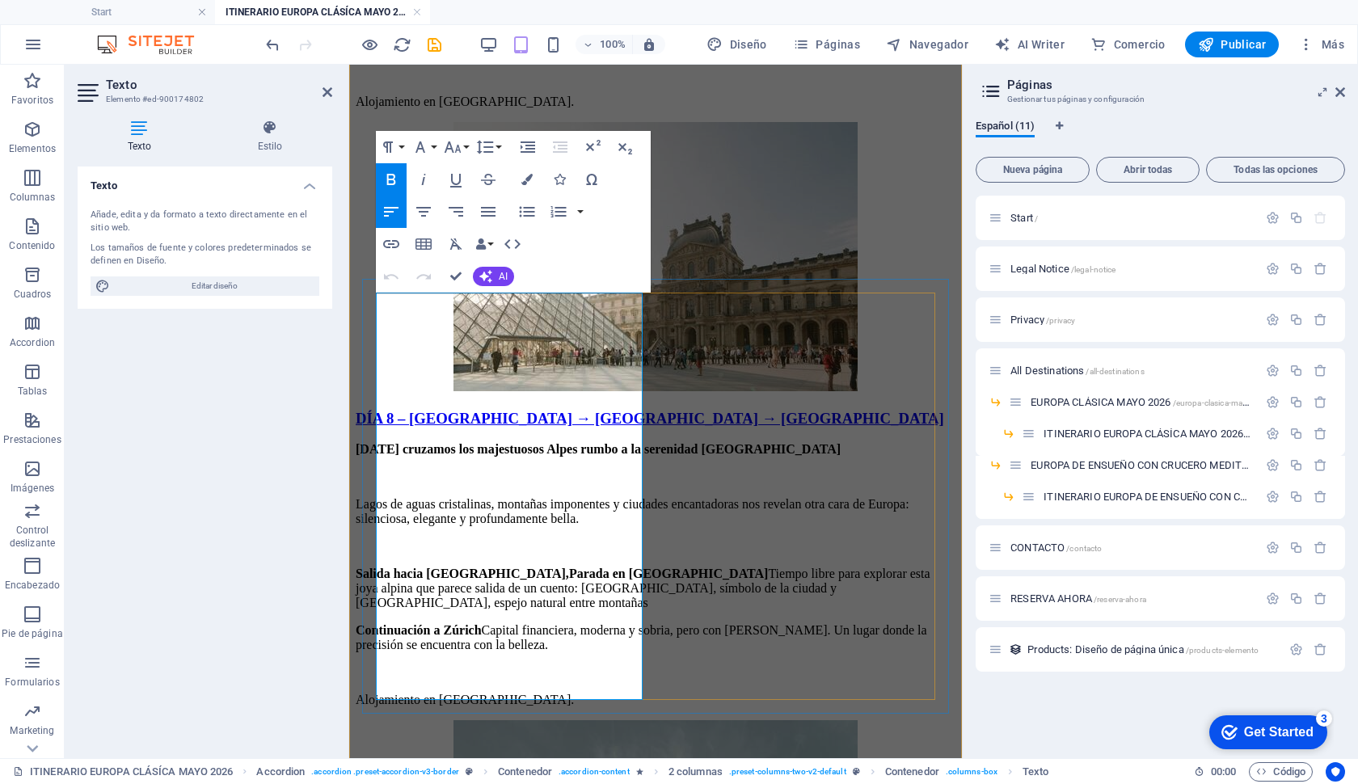
scroll to position [5839, 0]
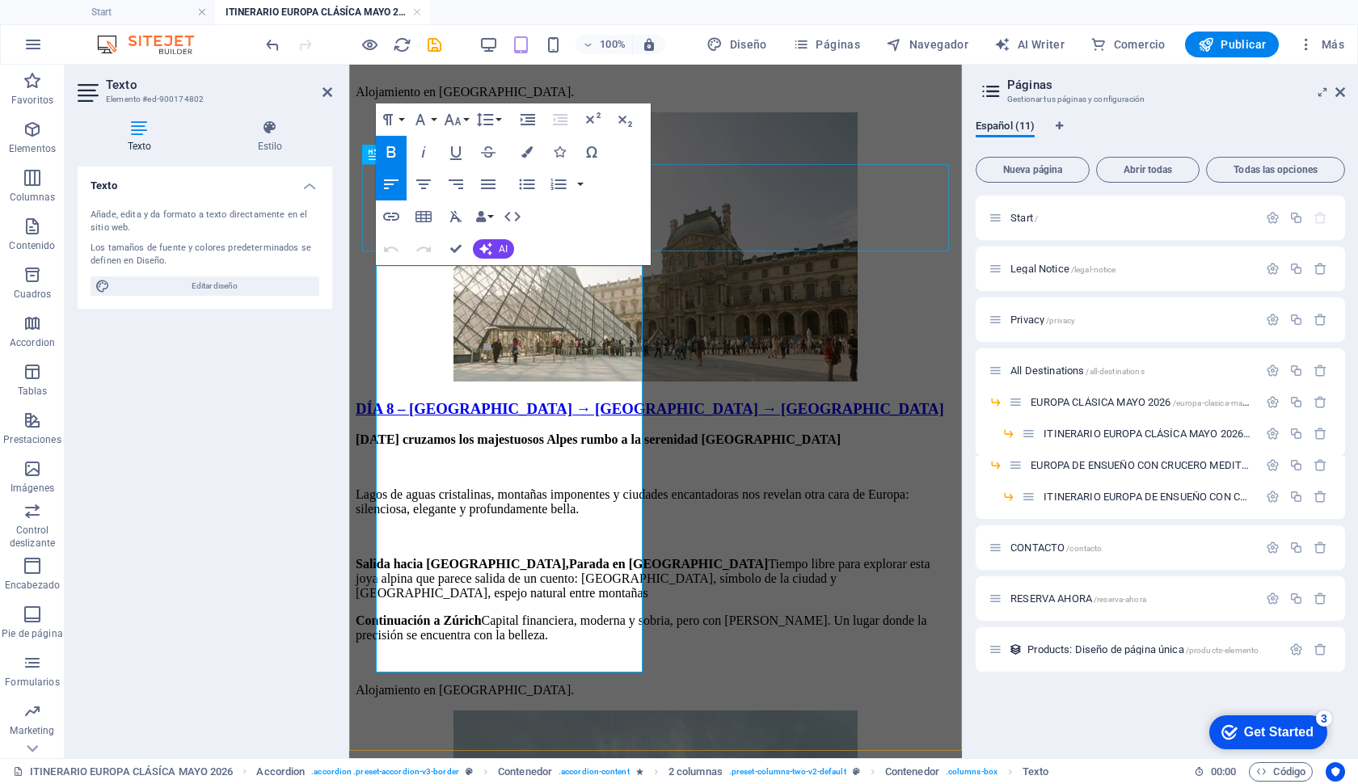
drag, startPoint x: 551, startPoint y: 665, endPoint x: 364, endPoint y: 238, distance: 466.8
drag, startPoint x: 487, startPoint y: 302, endPoint x: 368, endPoint y: 260, distance: 126.1
drag, startPoint x: 524, startPoint y: 662, endPoint x: 387, endPoint y: 234, distance: 449.1
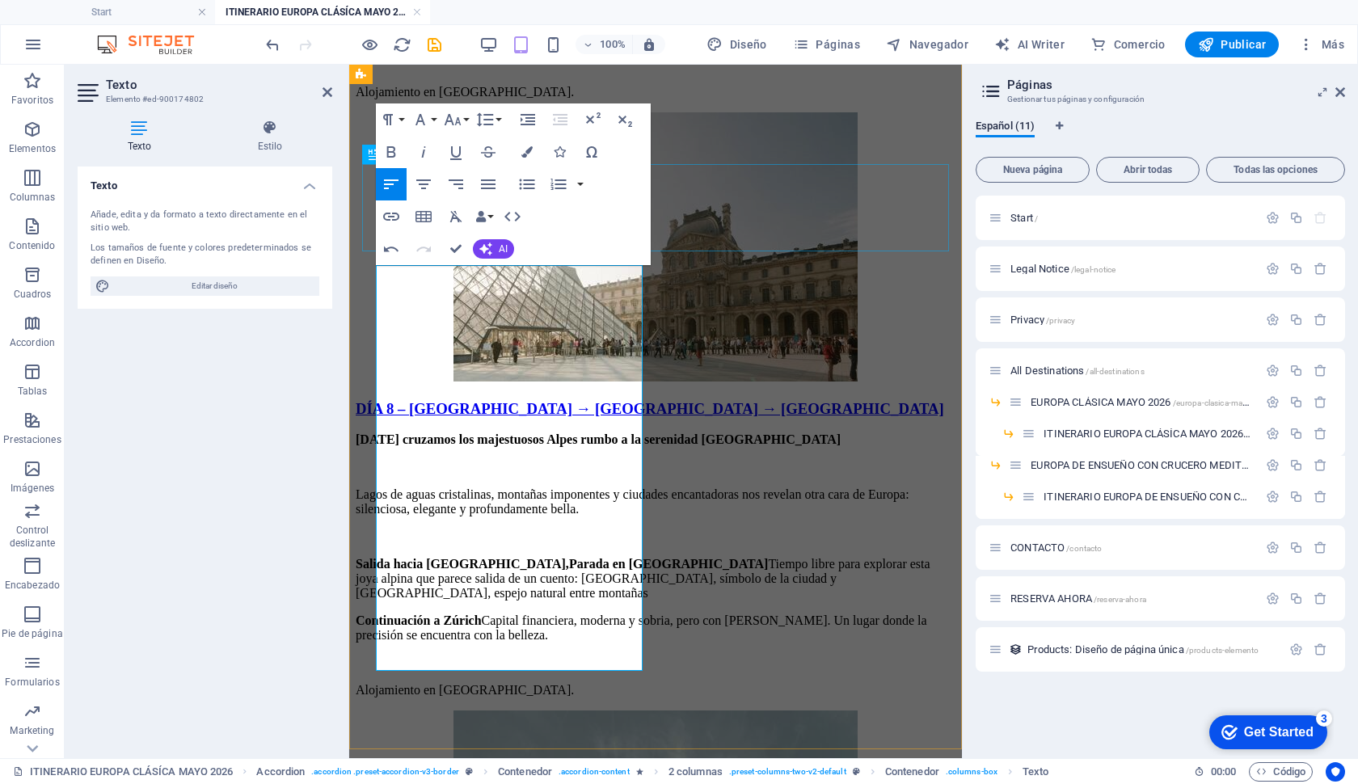
click at [400, 124] on button "Paragraph Format" at bounding box center [391, 120] width 31 height 32
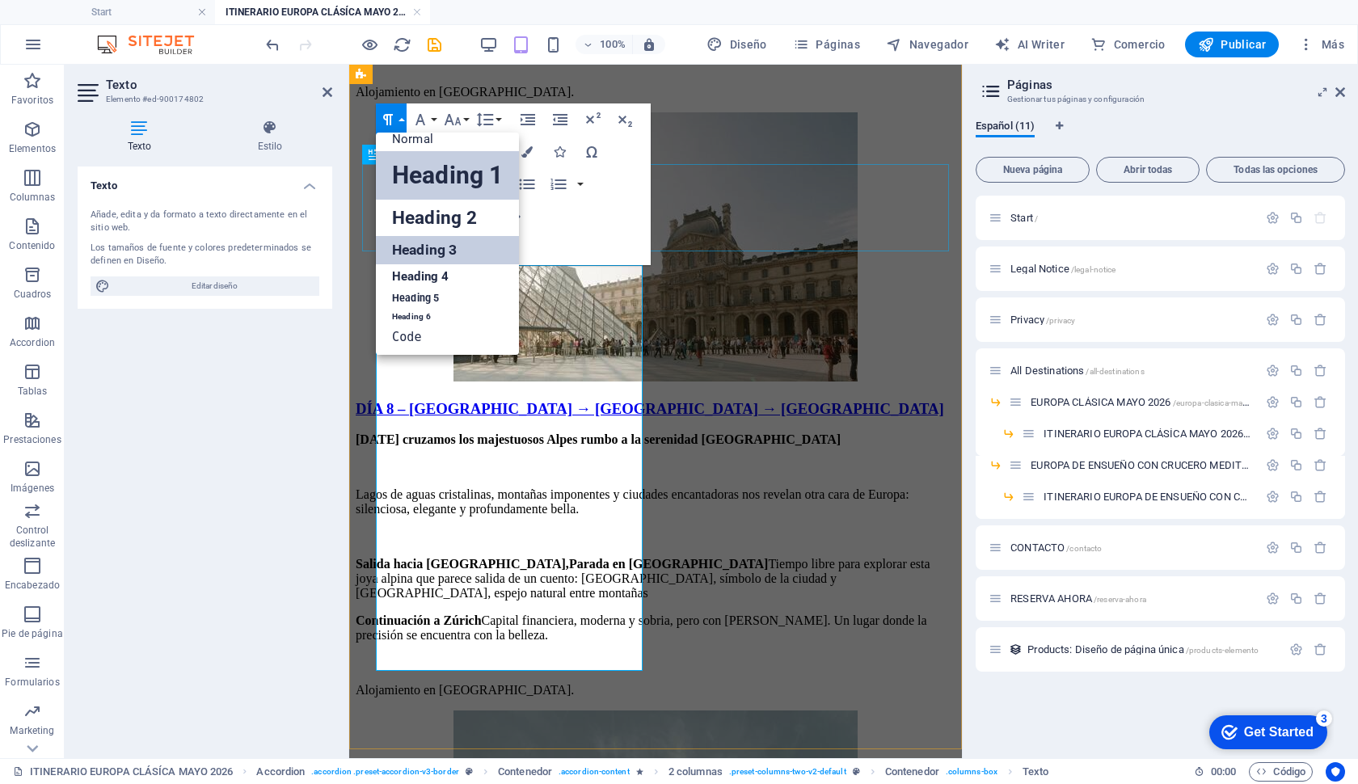
scroll to position [12, 0]
click at [411, 144] on link "Normal" at bounding box center [447, 139] width 143 height 24
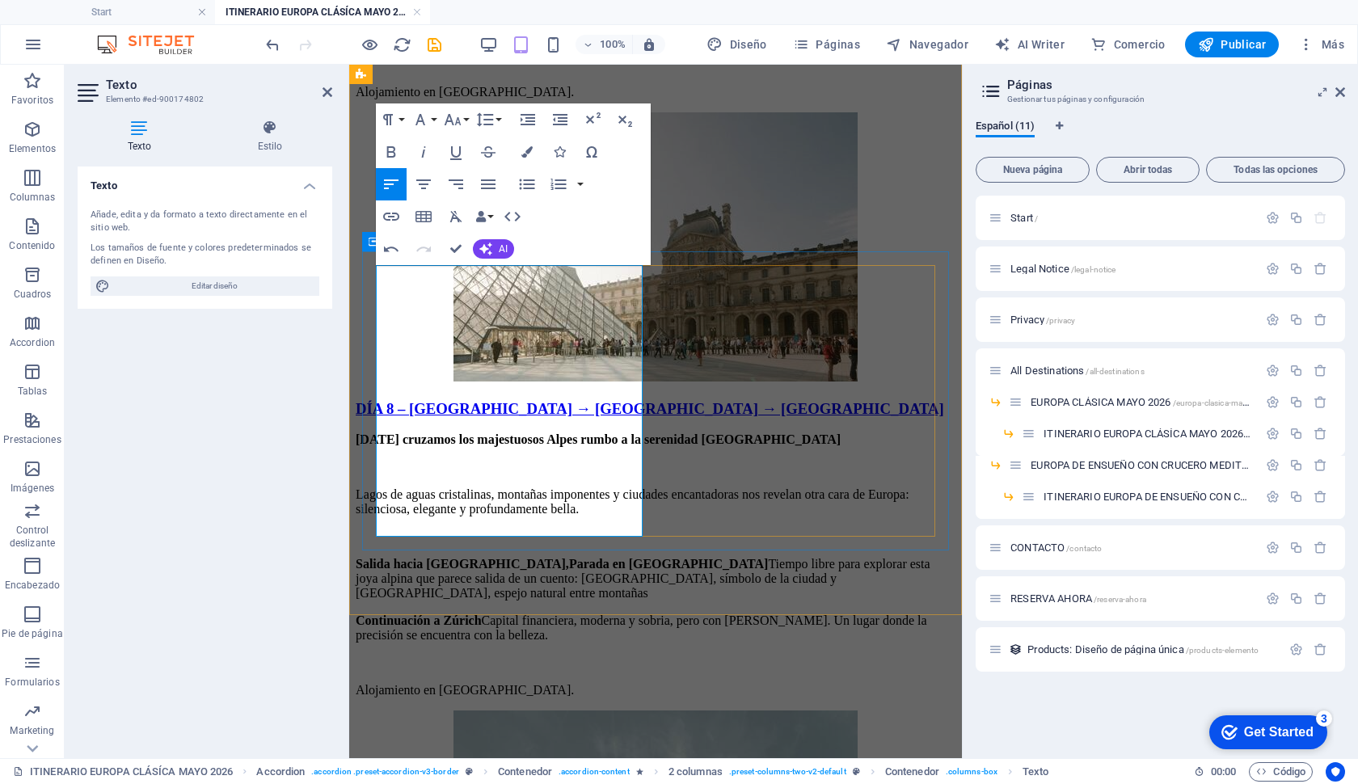
drag, startPoint x: 378, startPoint y: 277, endPoint x: 687, endPoint y: 274, distance: 308.9
click at [397, 152] on icon "button" at bounding box center [391, 151] width 19 height 19
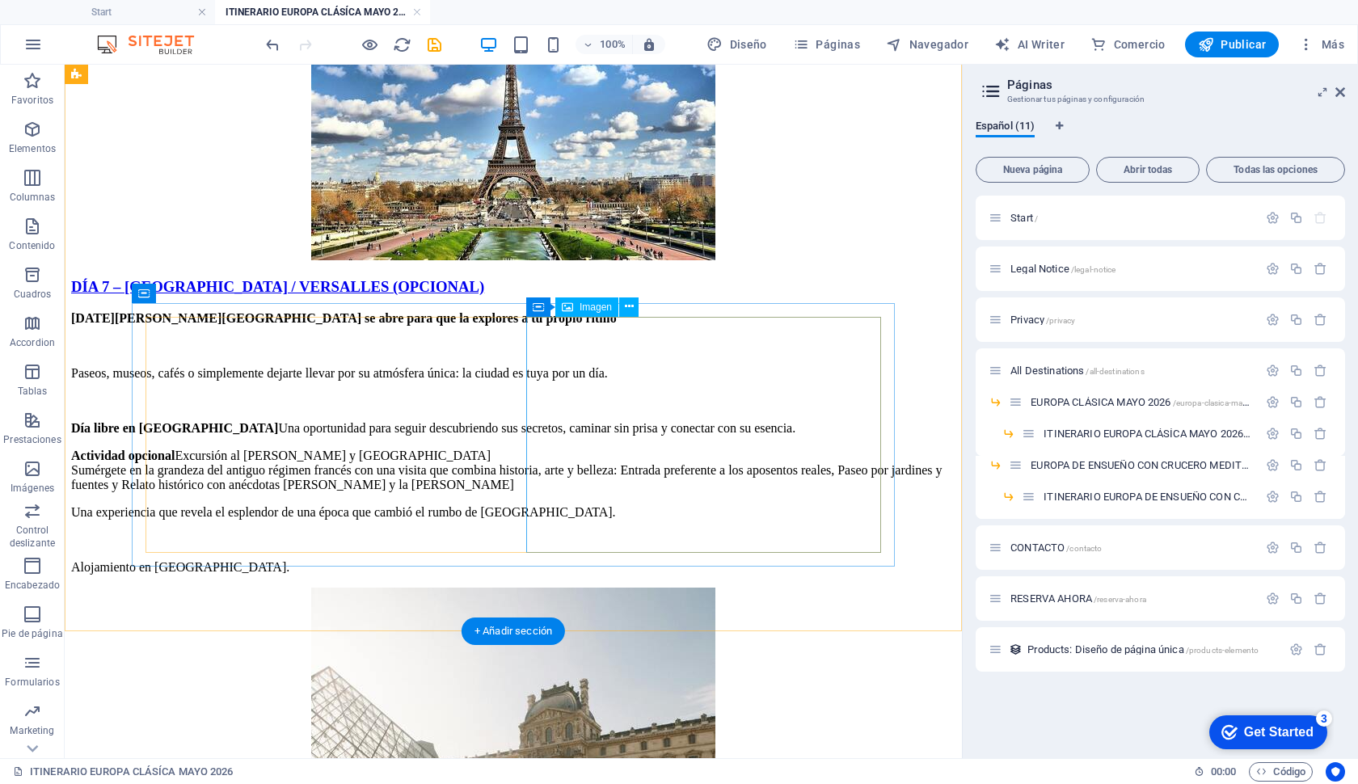
scroll to position [5592, 0]
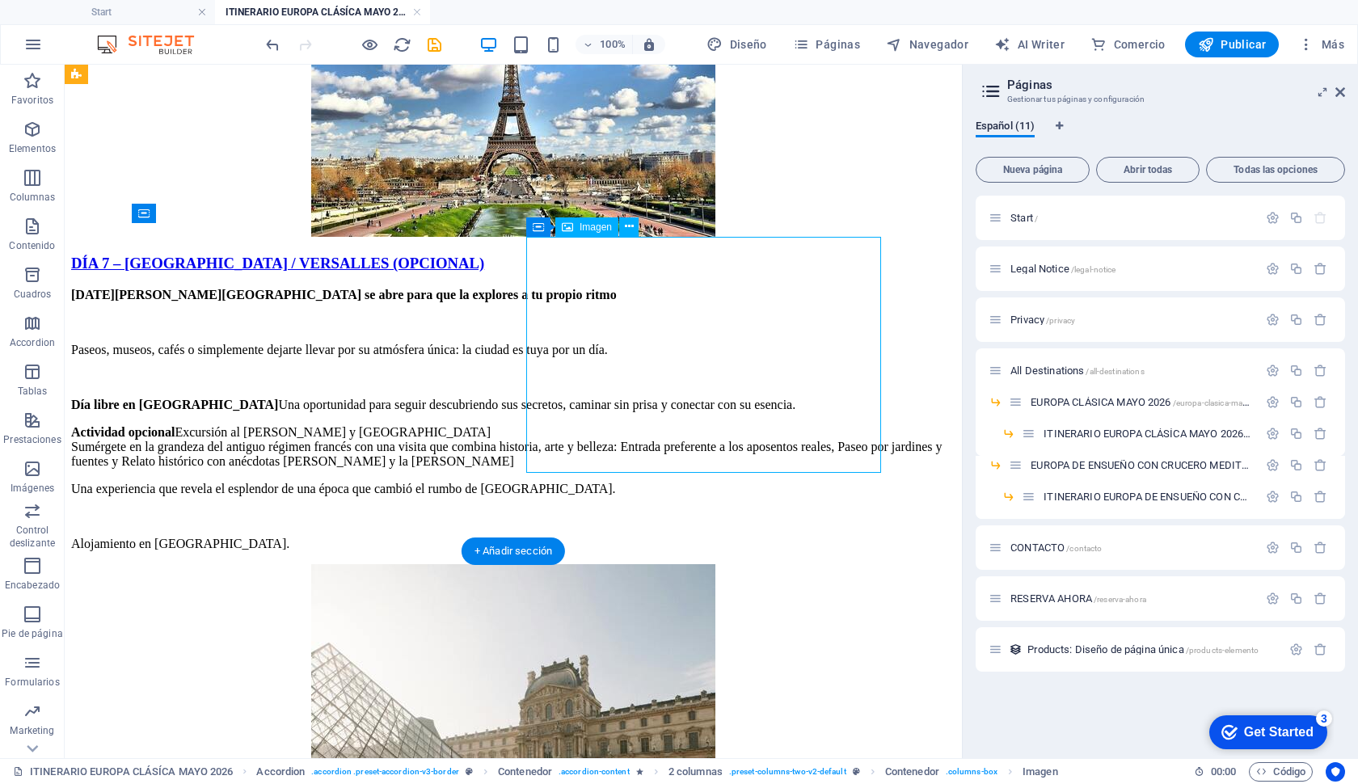
select select "px"
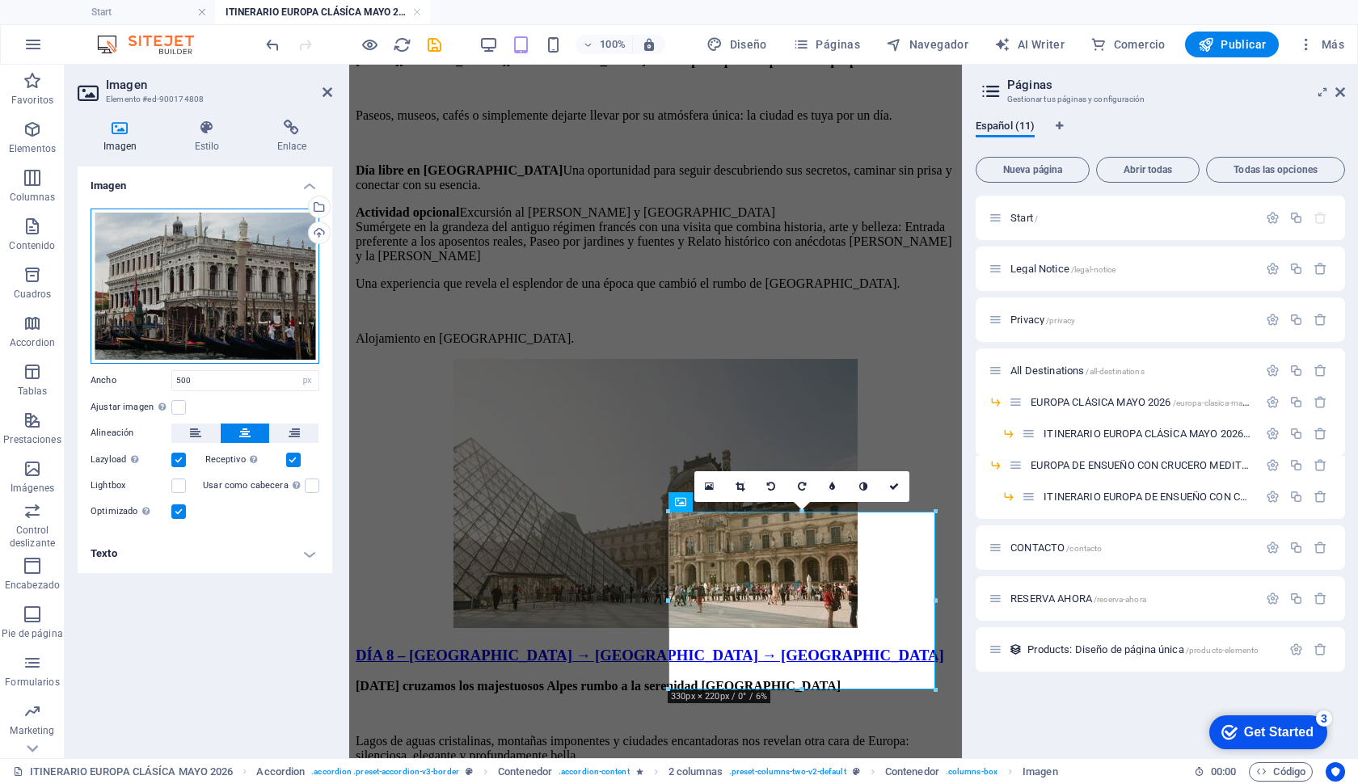
click at [168, 268] on div "Arrastra archivos aquí, haz clic para escoger archivos o selecciona archivos de…" at bounding box center [205, 286] width 229 height 155
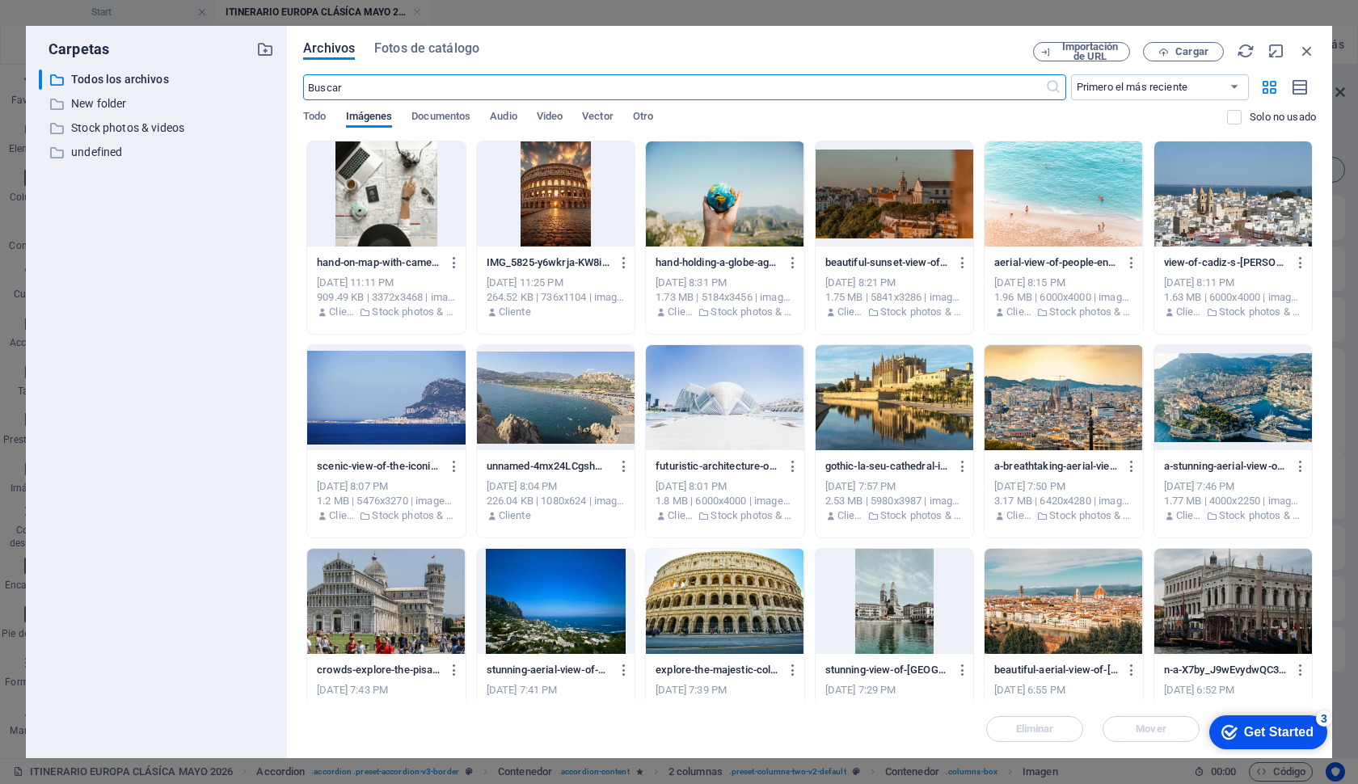
scroll to position [9670, 0]
click at [1054, 614] on div at bounding box center [1064, 601] width 158 height 105
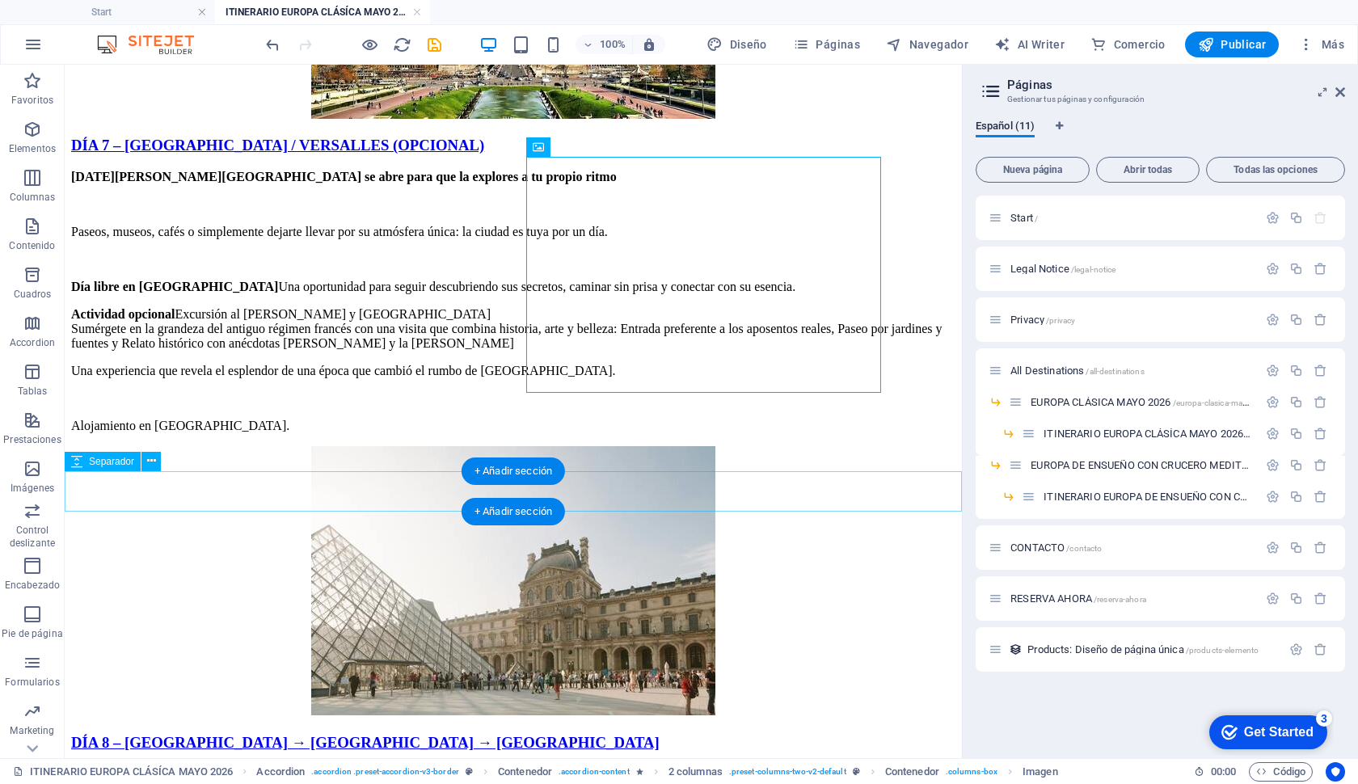
scroll to position [5637, 0]
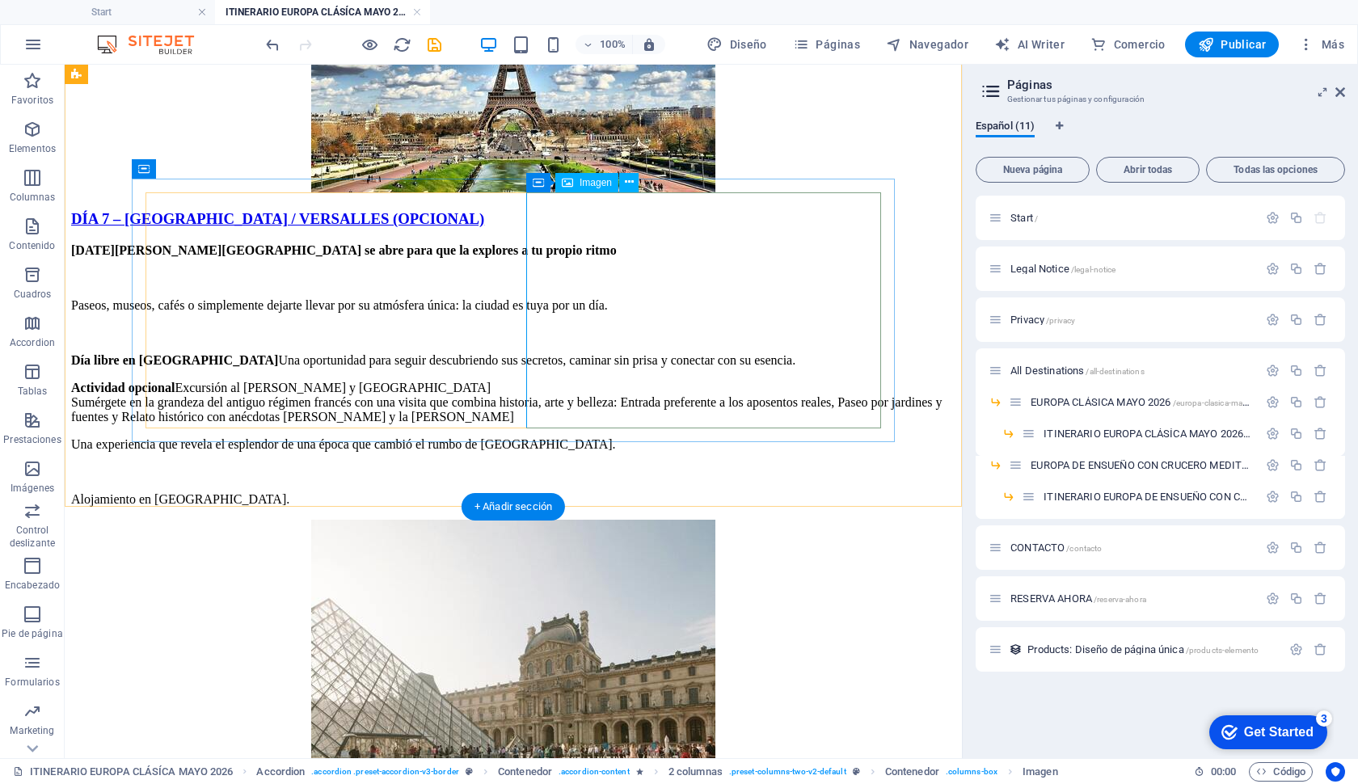
select select "px"
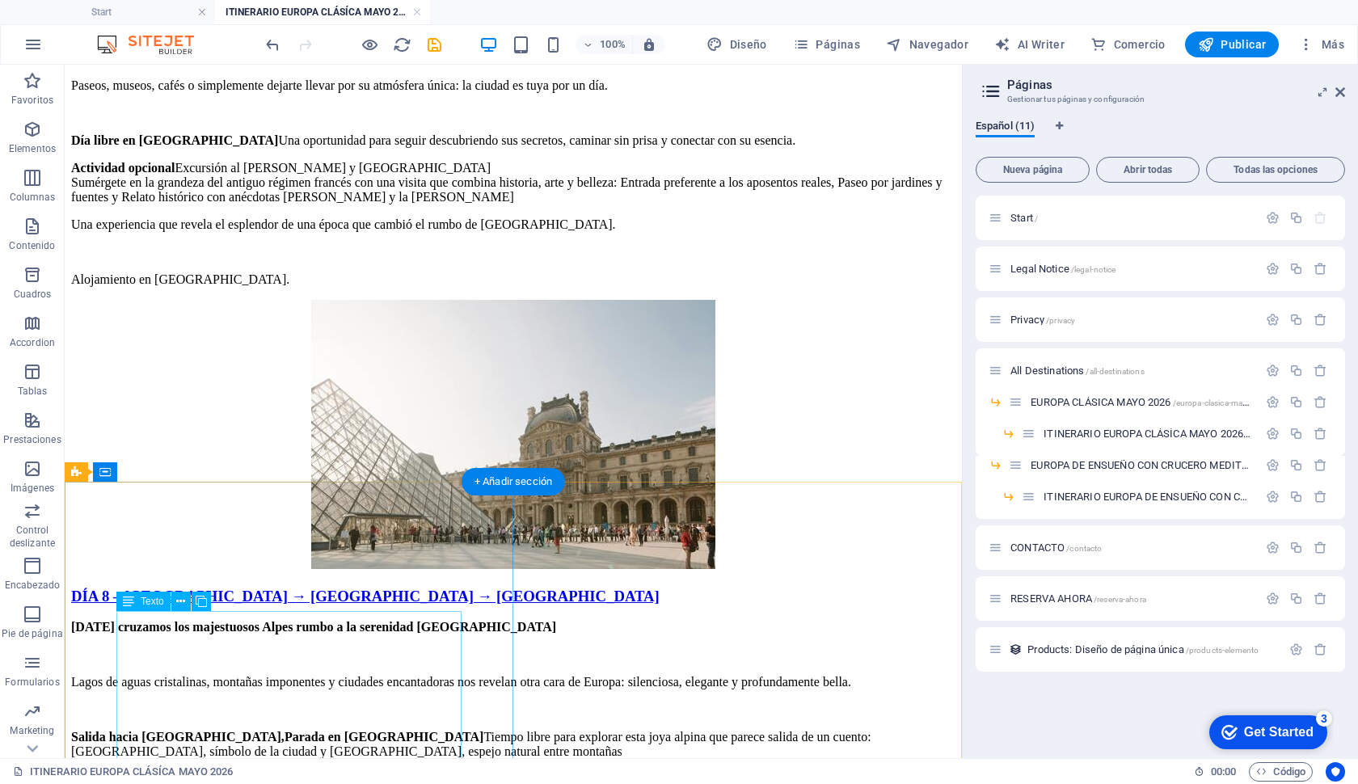
scroll to position [5891, 0]
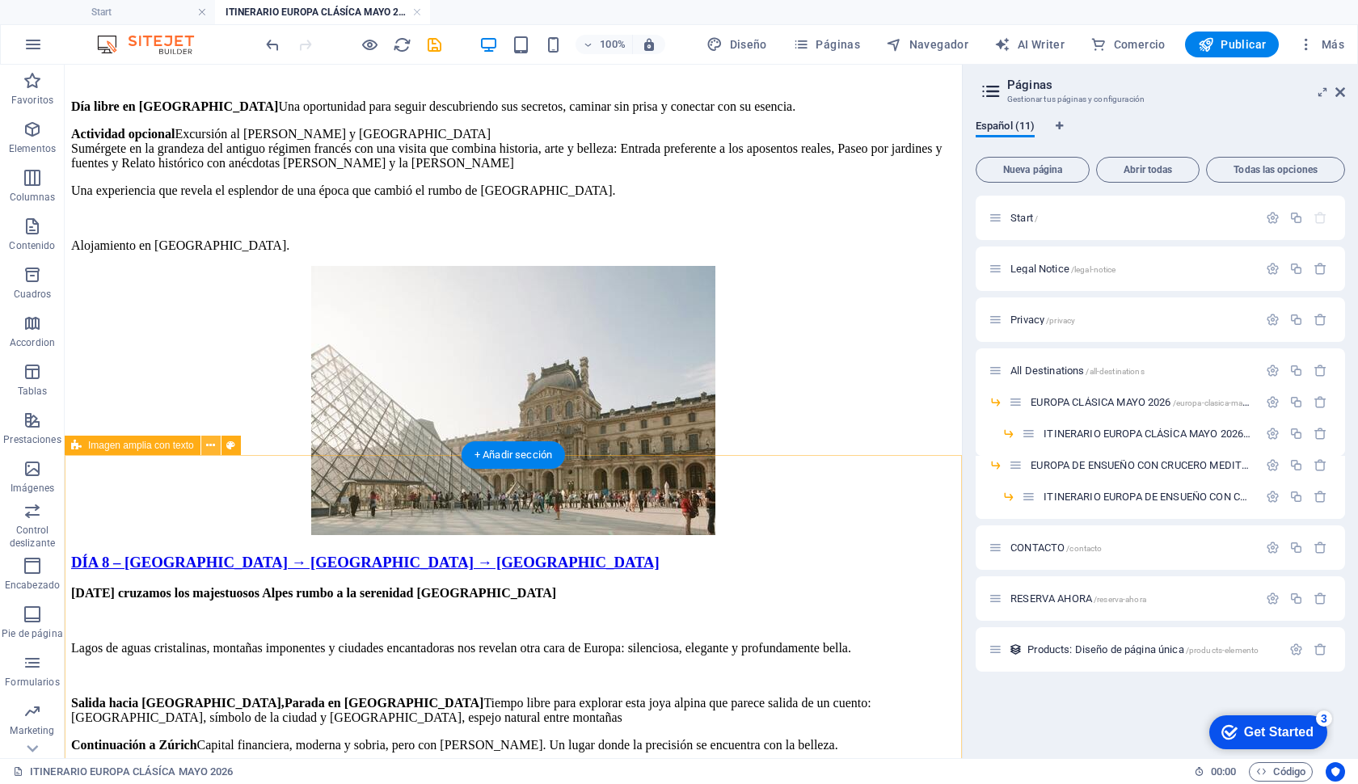
click at [205, 446] on button at bounding box center [210, 445] width 19 height 19
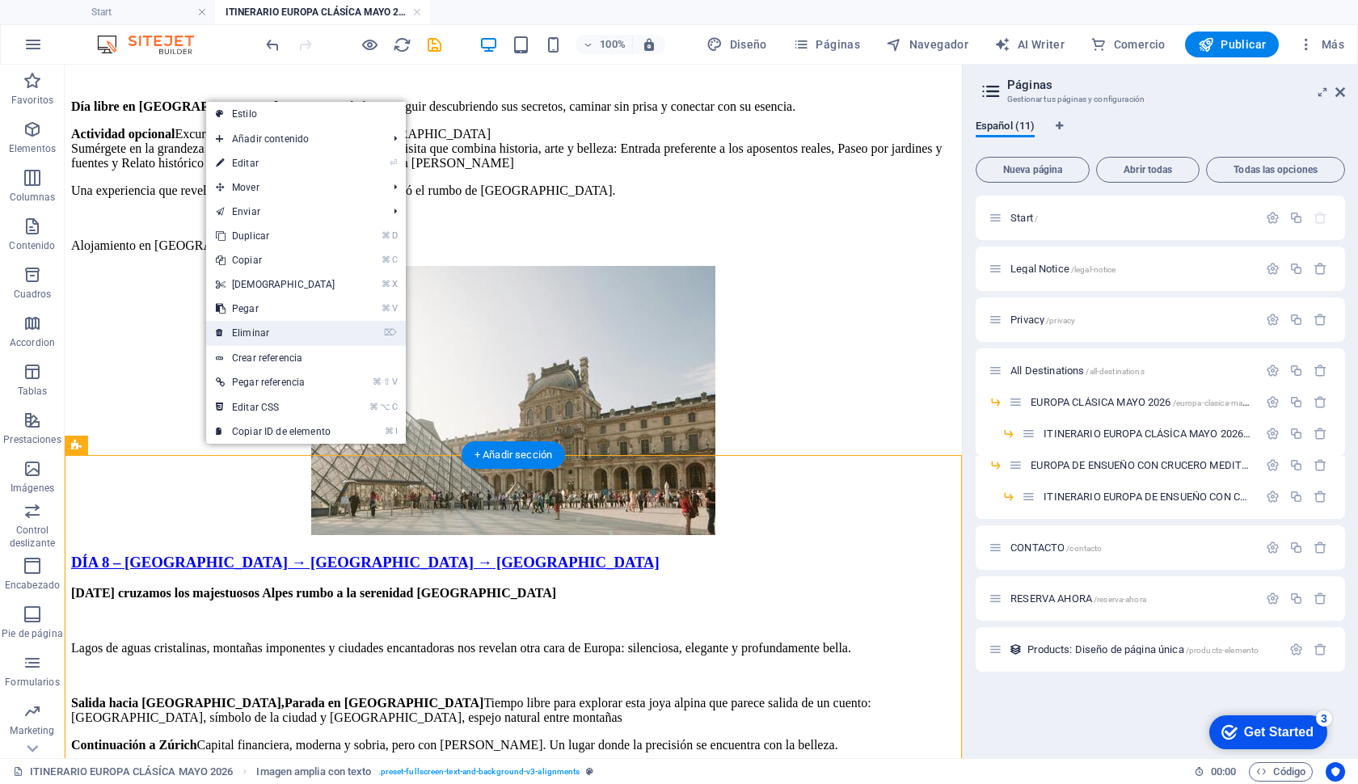
click at [225, 333] on link "⌦ Eliminar" at bounding box center [275, 333] width 139 height 24
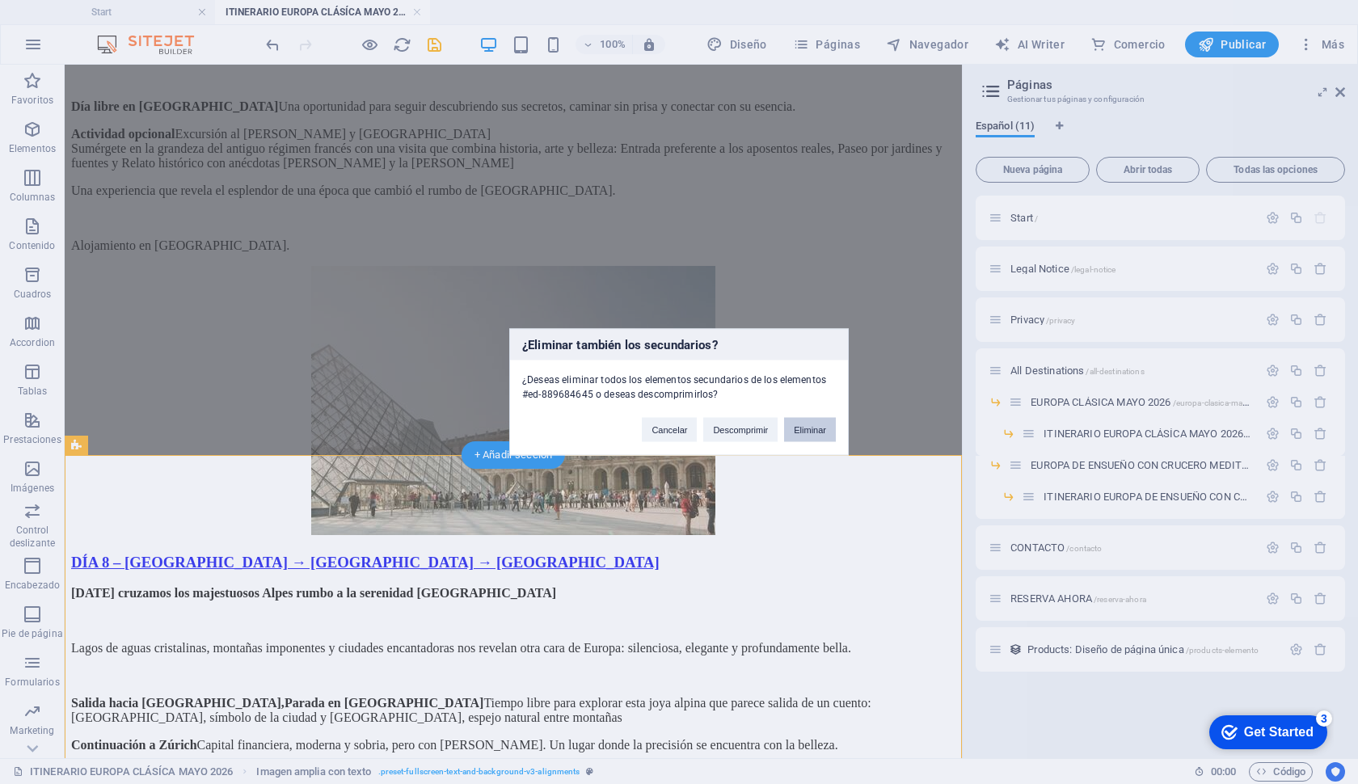
click at [792, 429] on button "Eliminar" at bounding box center [810, 430] width 52 height 24
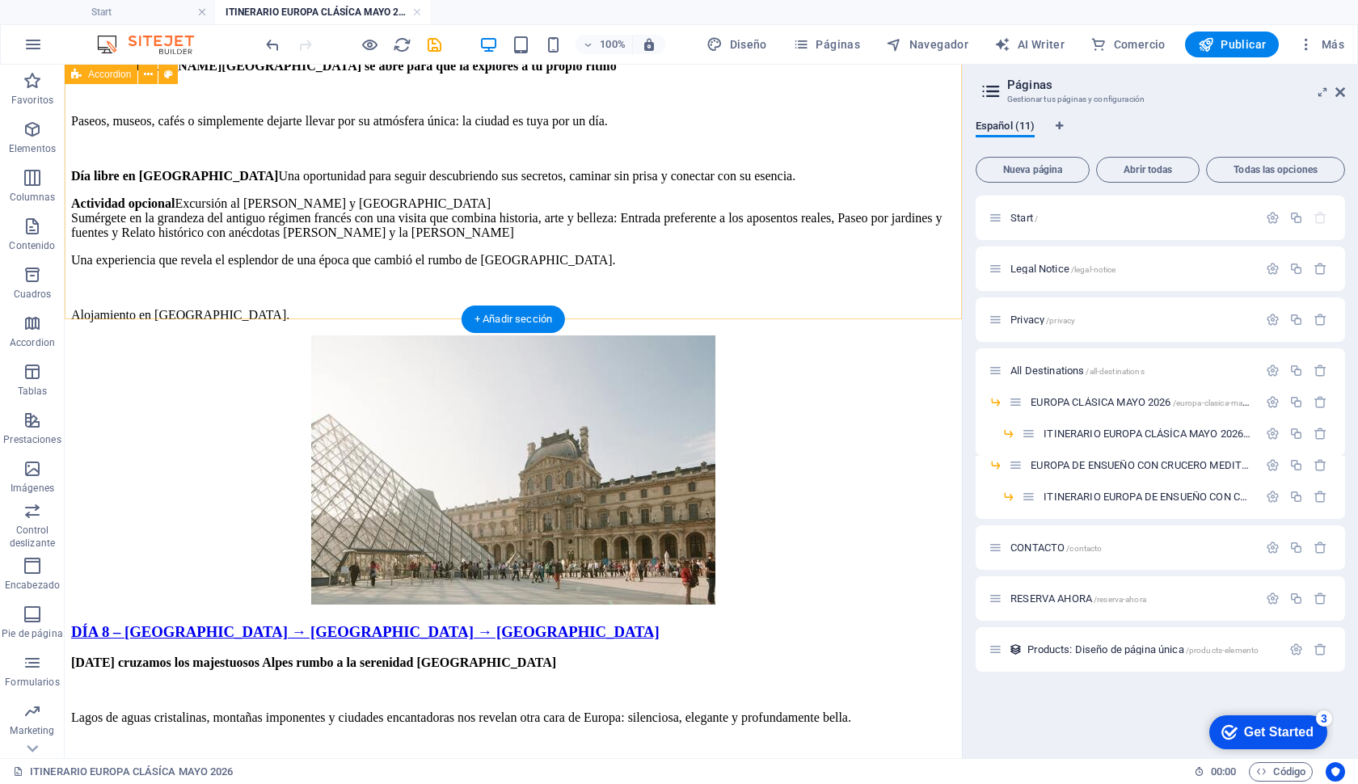
scroll to position [5827, 0]
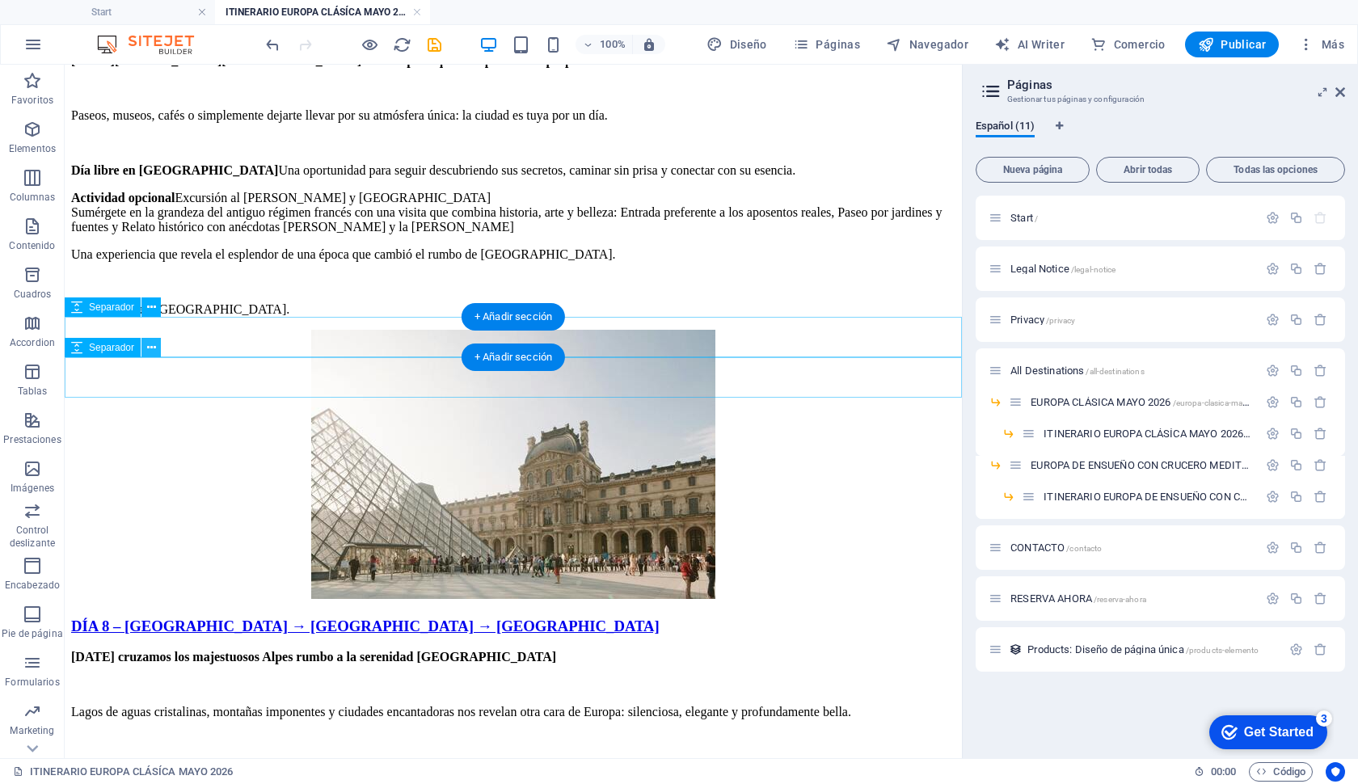
click at [155, 356] on icon at bounding box center [151, 348] width 9 height 17
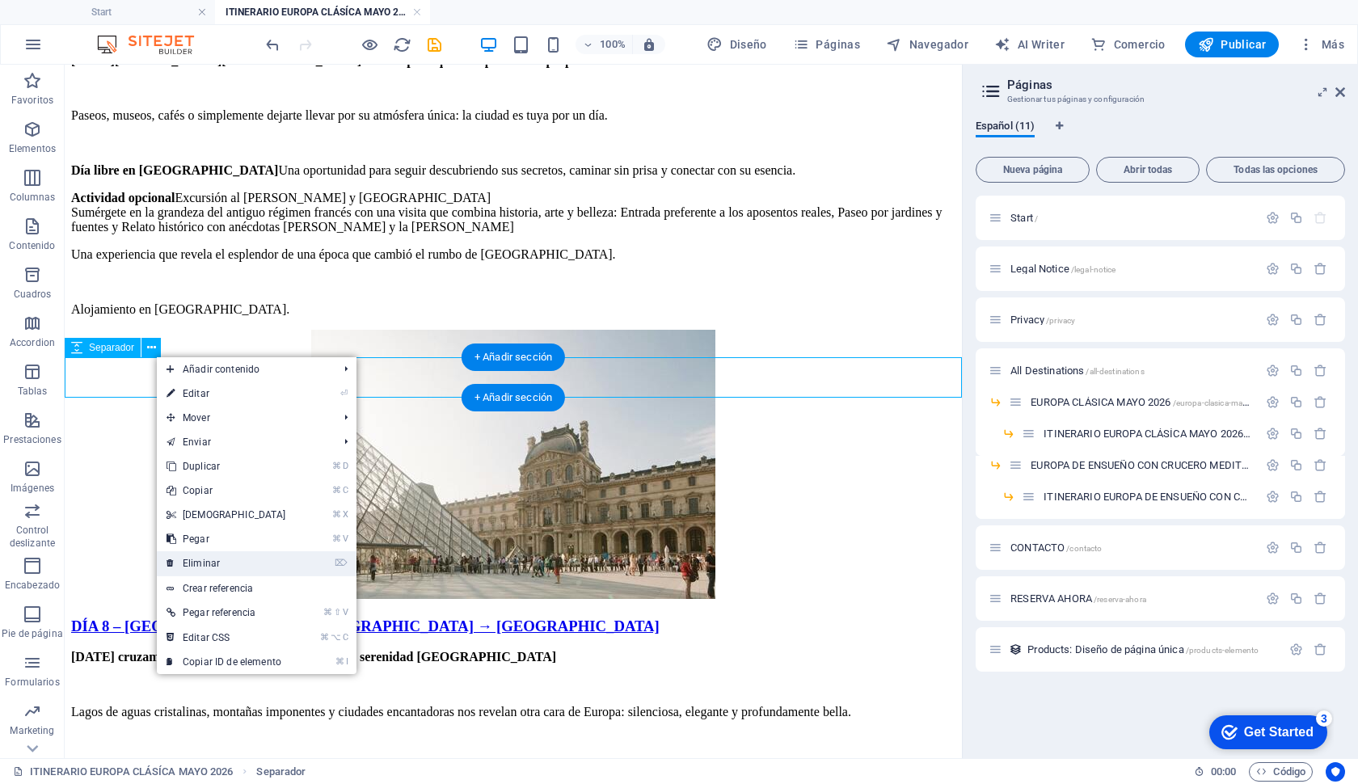
click at [237, 563] on link "⌦ Eliminar" at bounding box center [226, 563] width 139 height 24
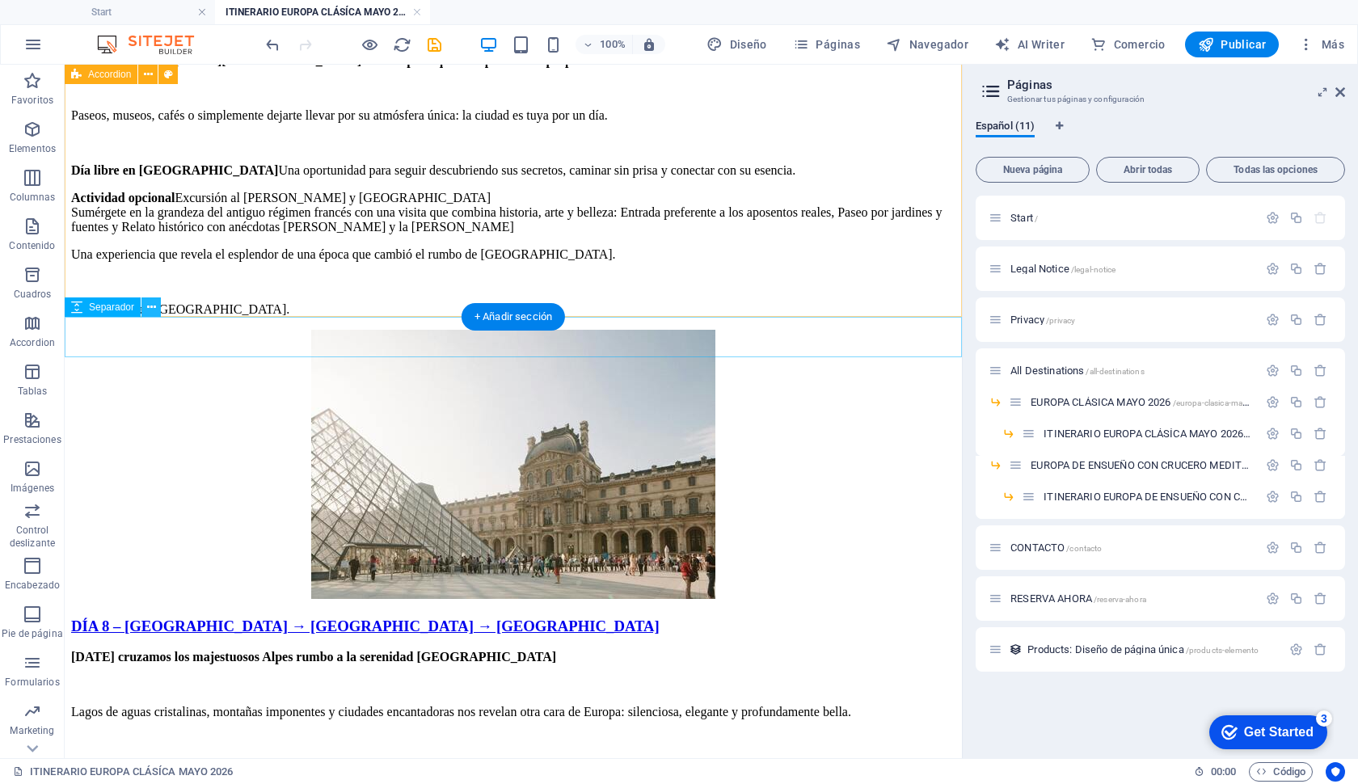
click at [149, 303] on icon at bounding box center [151, 307] width 9 height 17
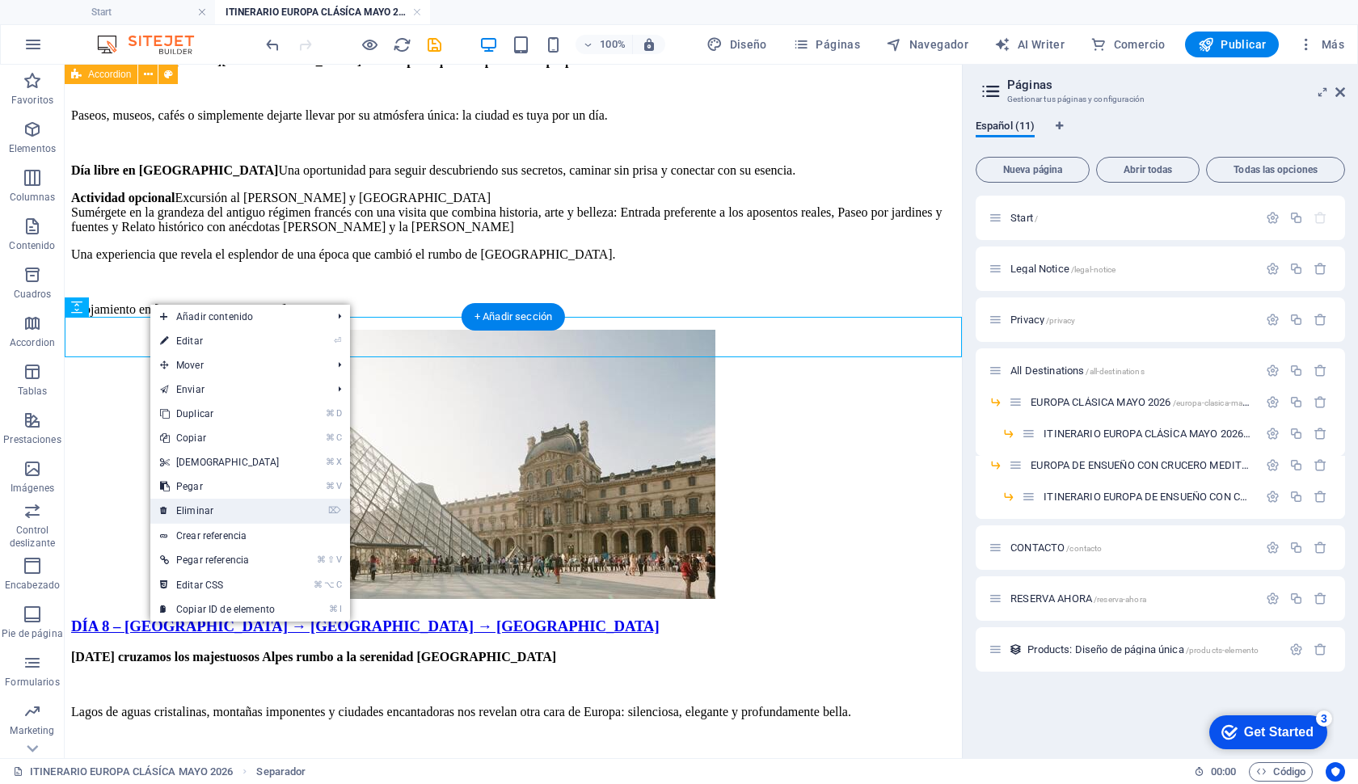
click at [196, 509] on link "⌦ Eliminar" at bounding box center [219, 511] width 139 height 24
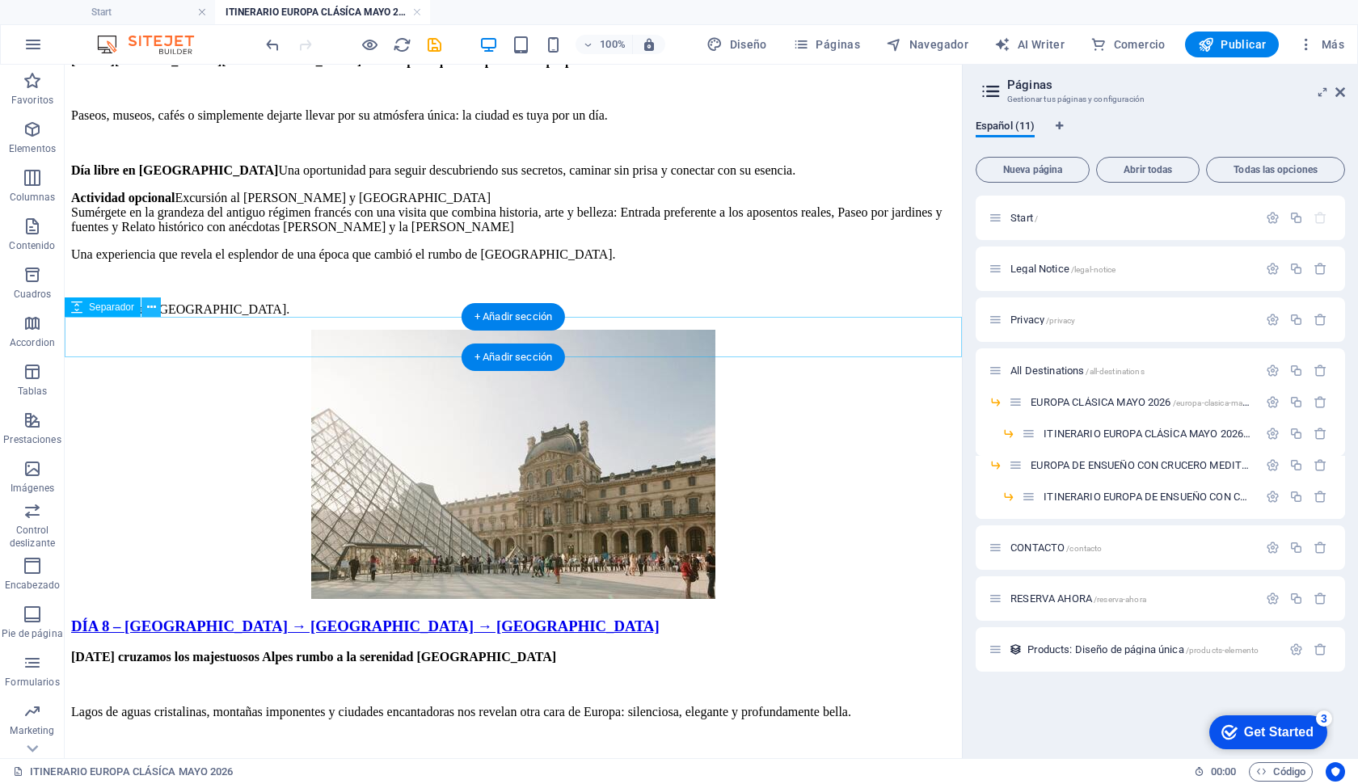
click at [145, 306] on button at bounding box center [151, 307] width 19 height 19
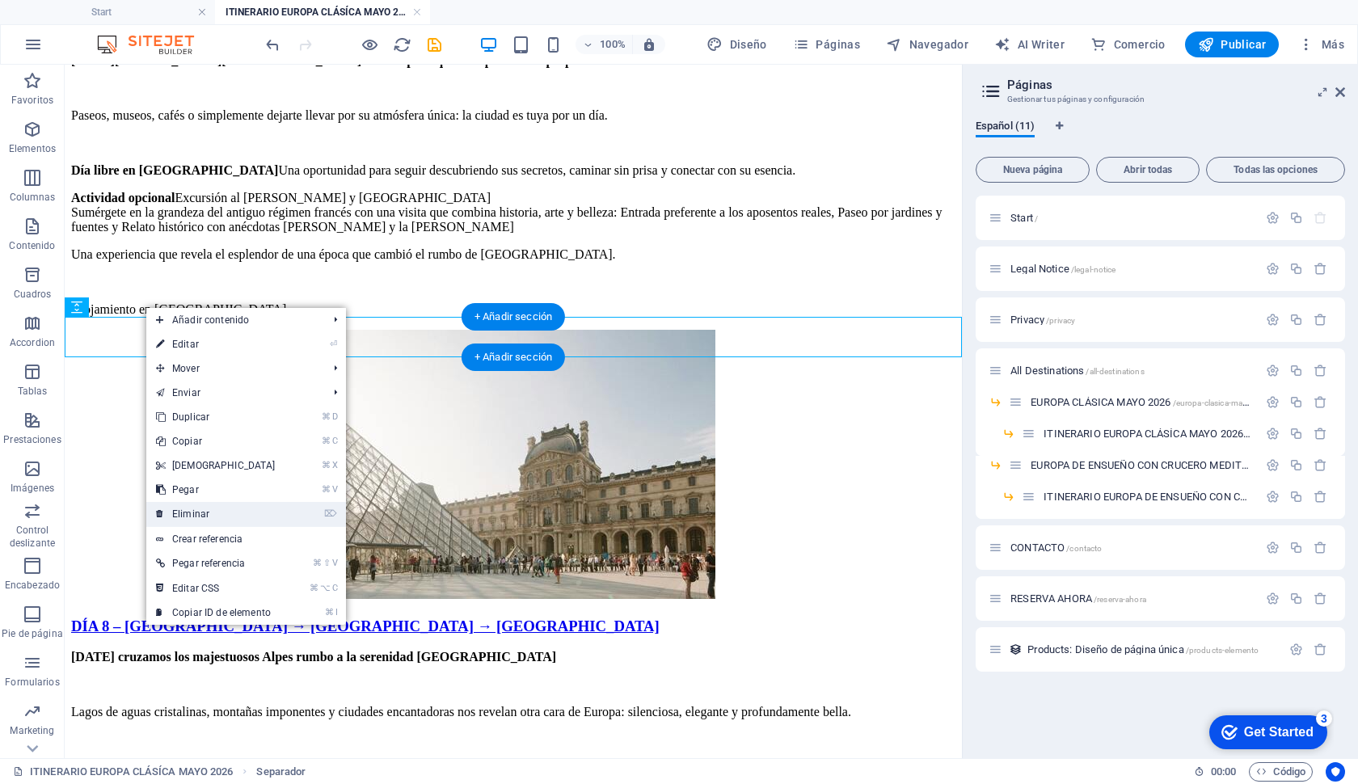
click at [210, 510] on link "⌦ Eliminar" at bounding box center [215, 514] width 139 height 24
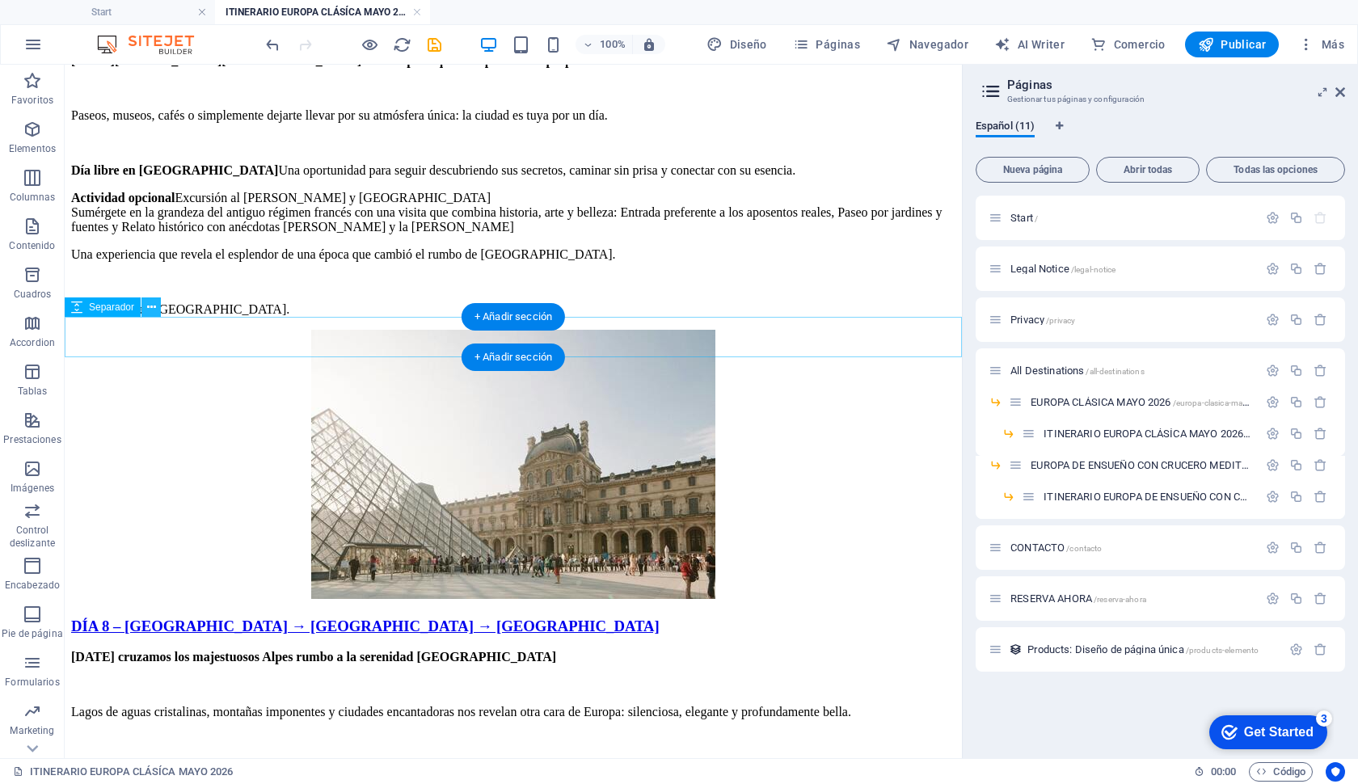
click at [150, 309] on icon at bounding box center [151, 307] width 9 height 17
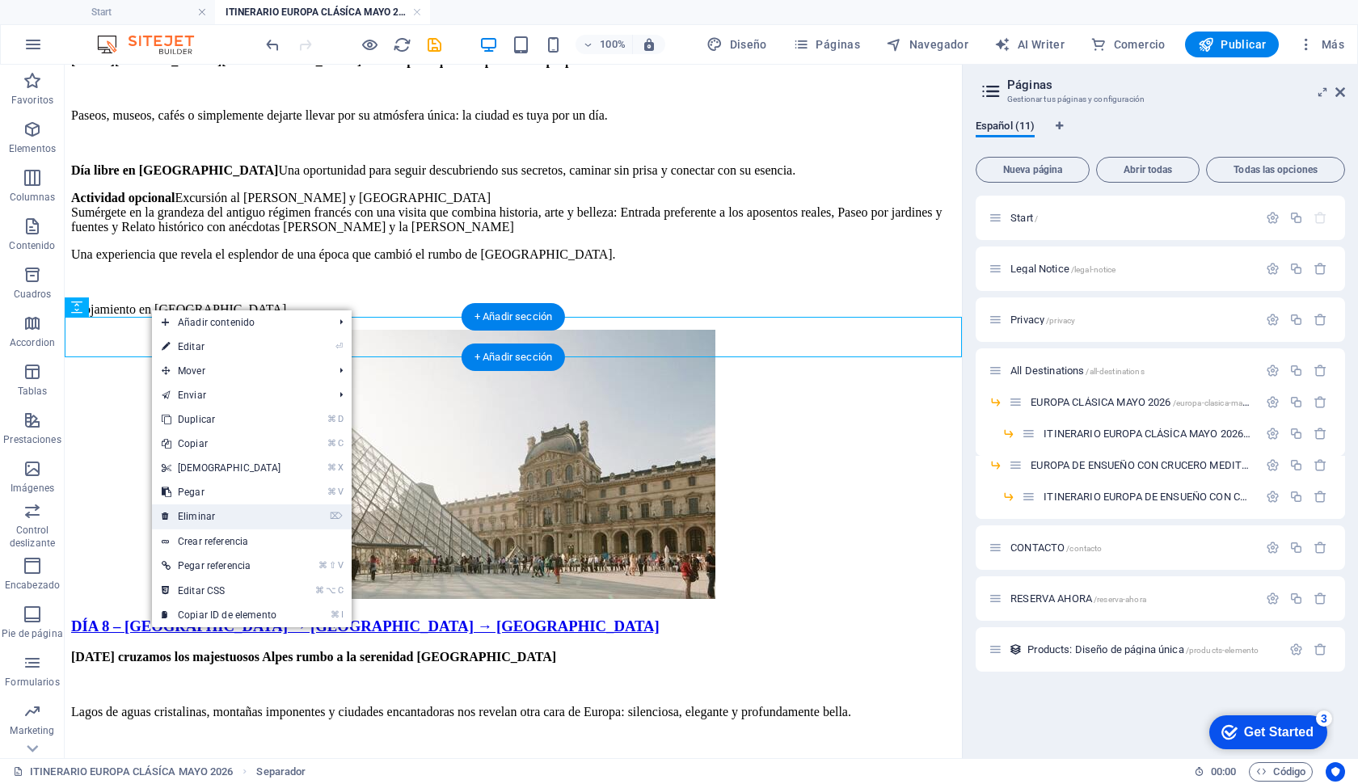
click at [208, 522] on link "⌦ Eliminar" at bounding box center [221, 517] width 139 height 24
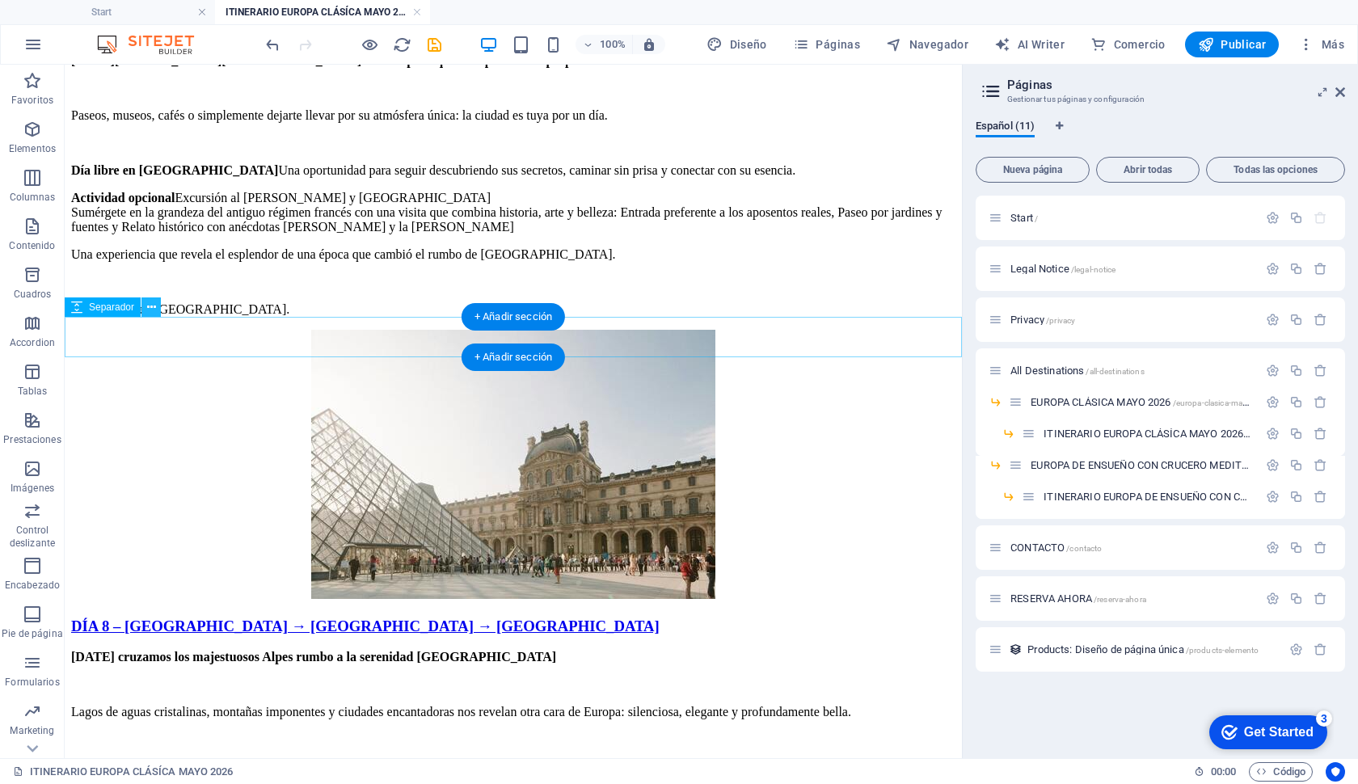
click at [148, 307] on icon at bounding box center [151, 307] width 9 height 17
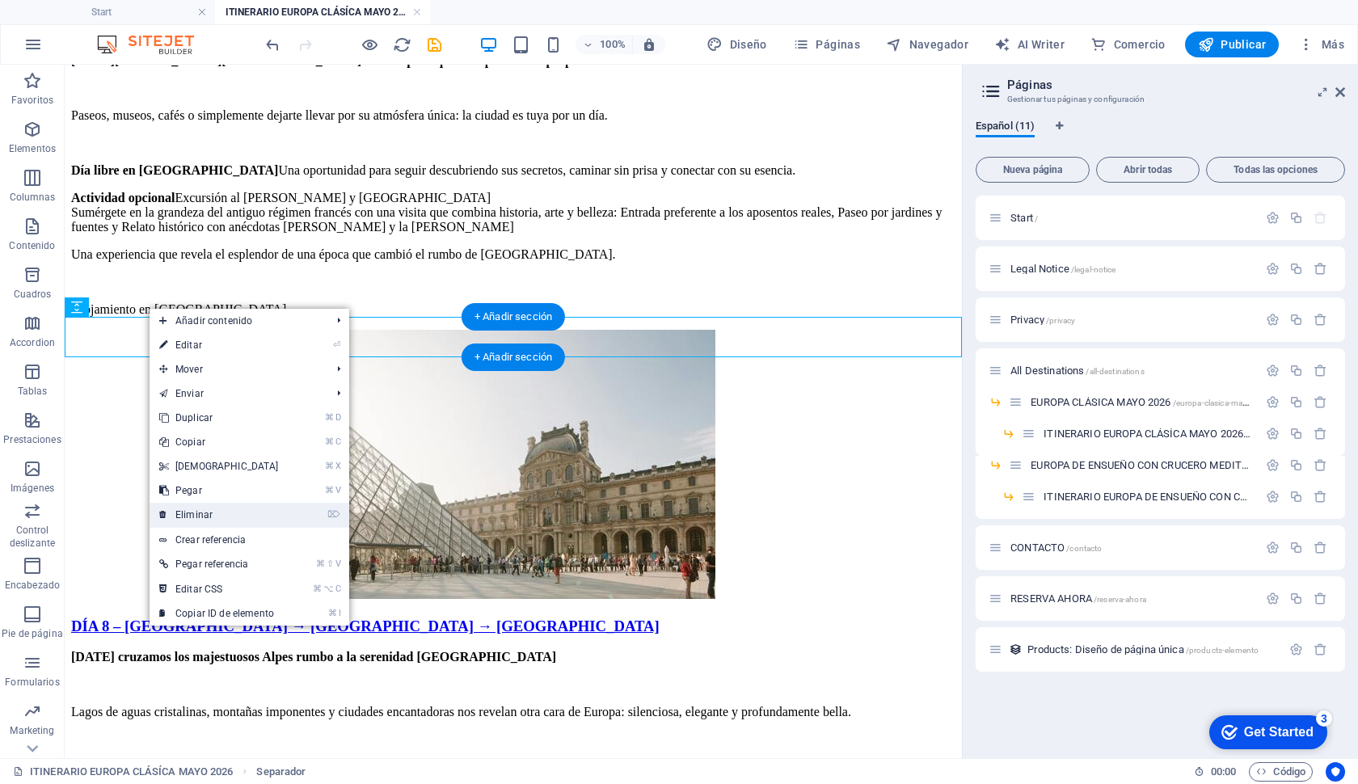
click at [217, 508] on link "⌦ Eliminar" at bounding box center [219, 515] width 139 height 24
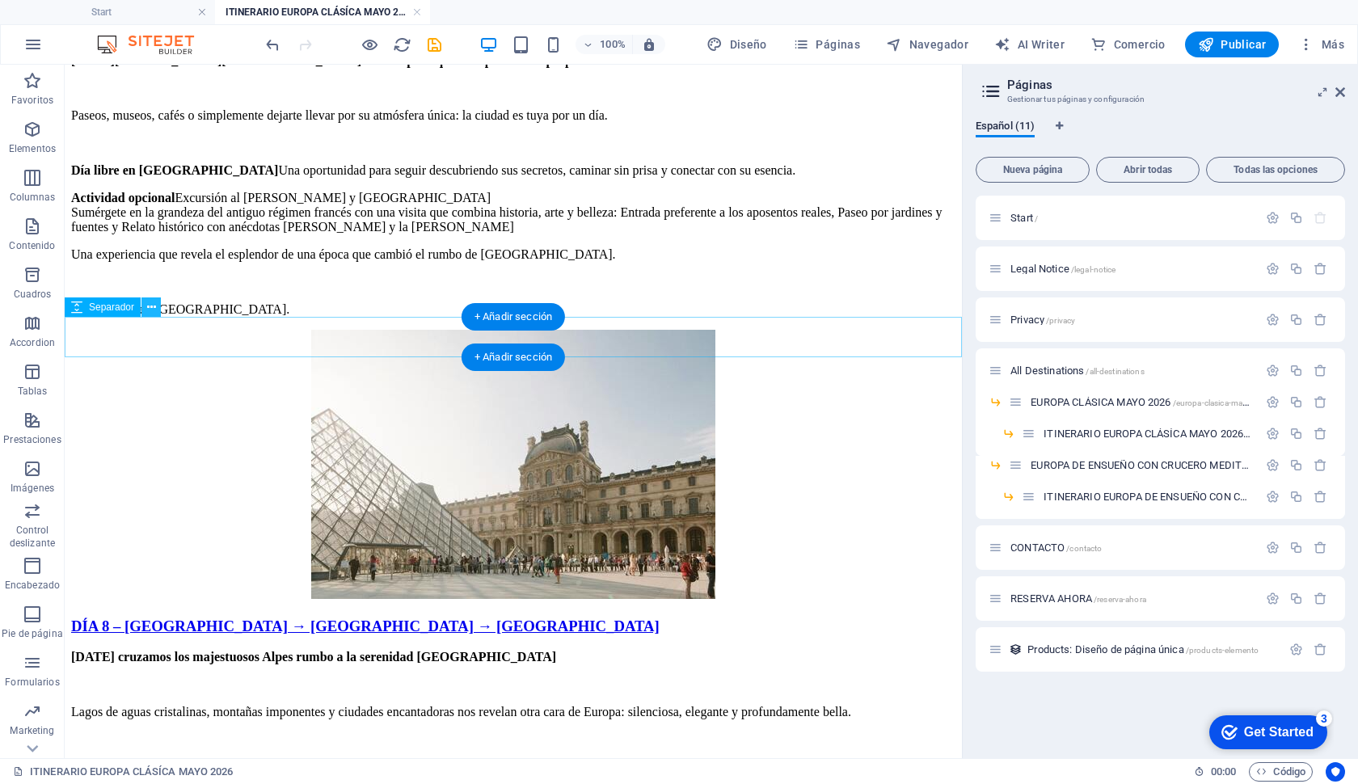
click at [154, 311] on icon at bounding box center [151, 307] width 9 height 17
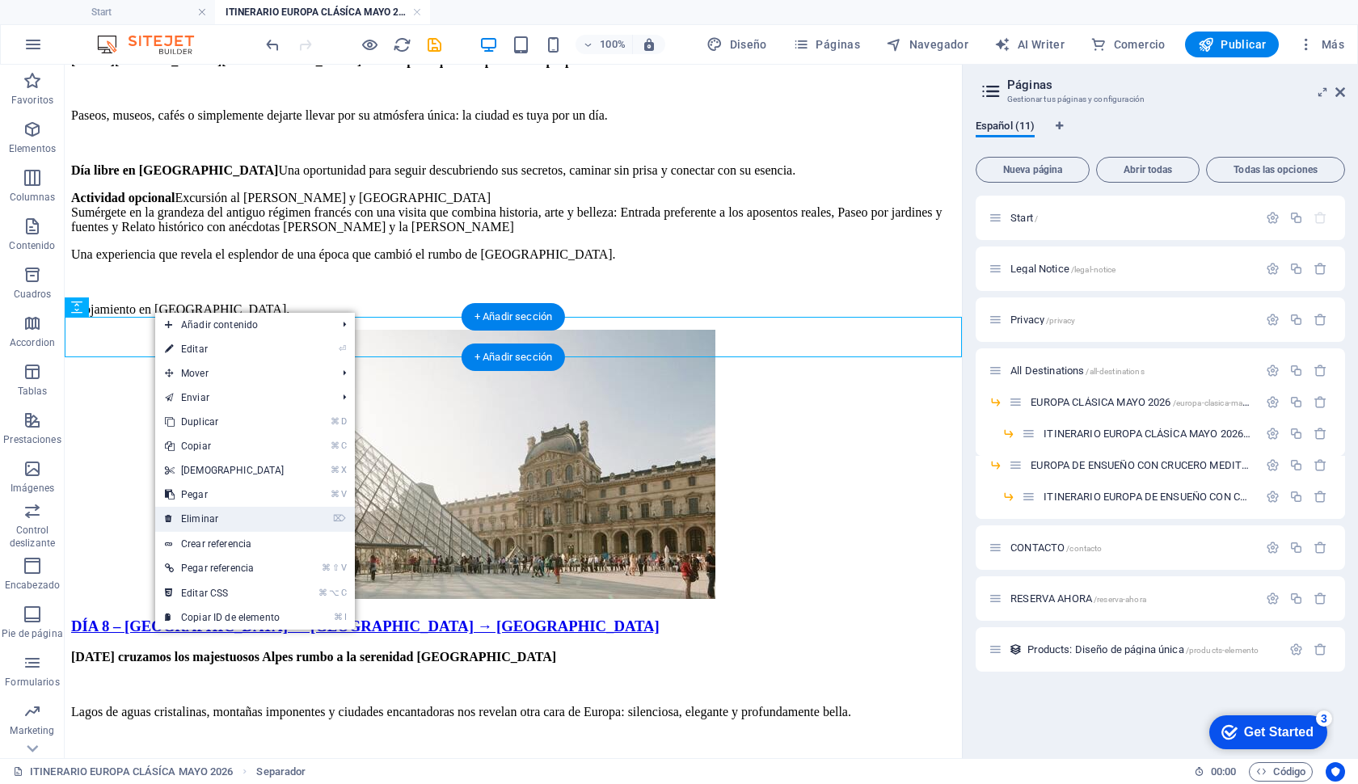
click at [207, 510] on link "⌦ Eliminar" at bounding box center [224, 519] width 139 height 24
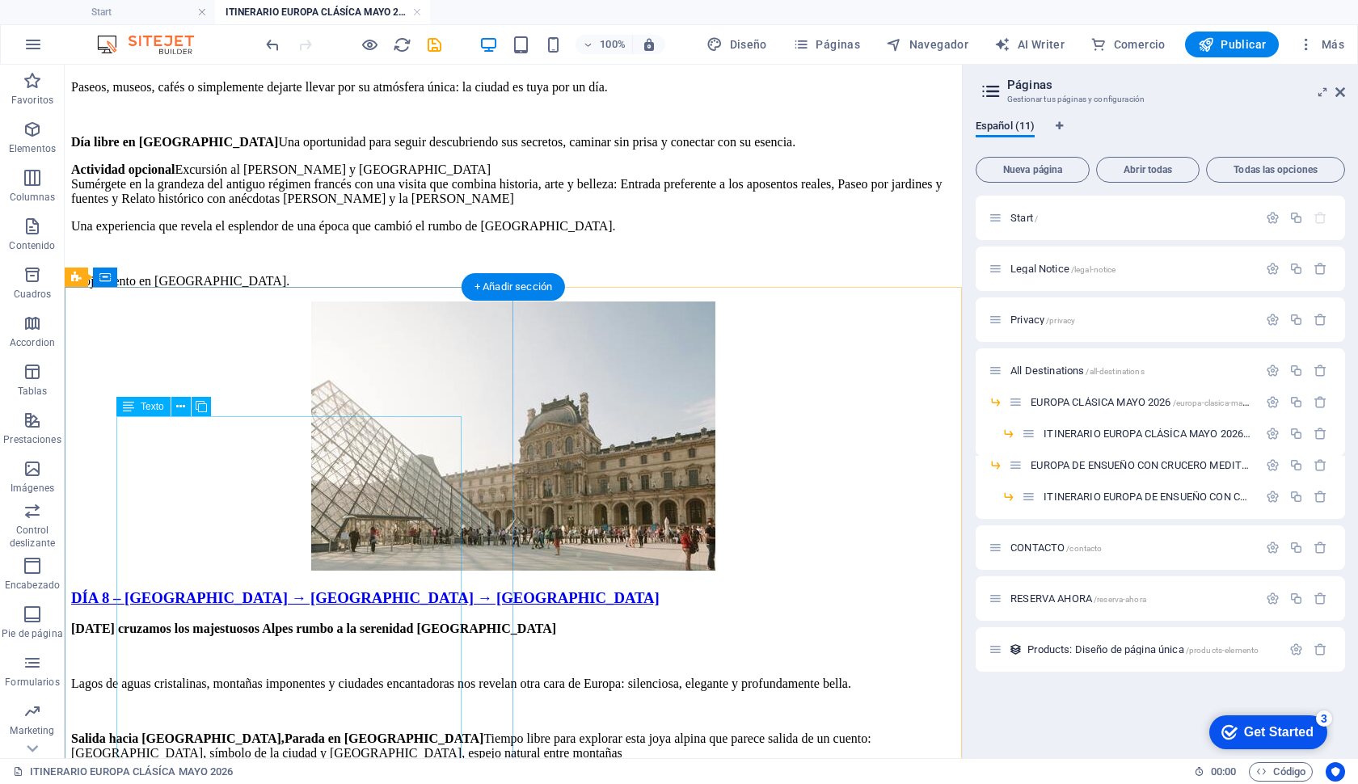
scroll to position [5857, 0]
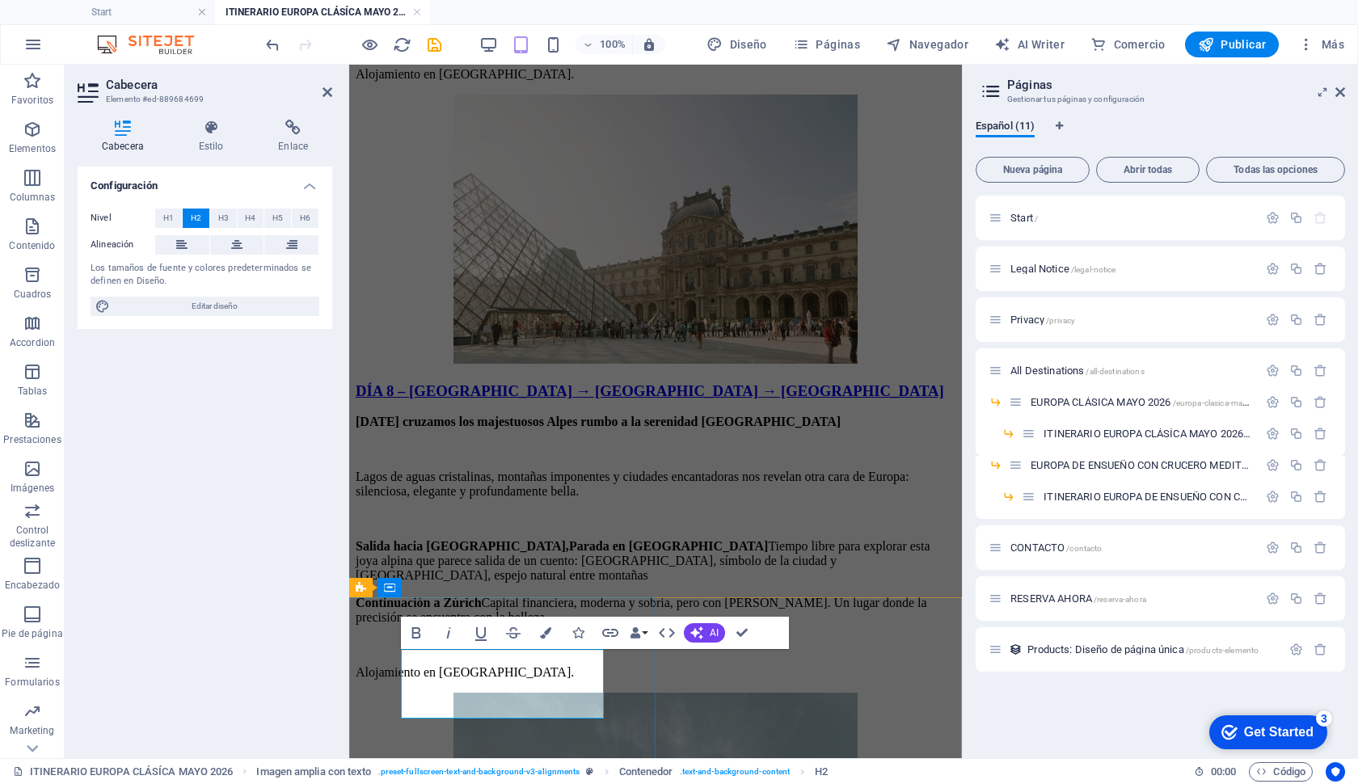
drag, startPoint x: 438, startPoint y: 665, endPoint x: 695, endPoint y: 669, distance: 257.2
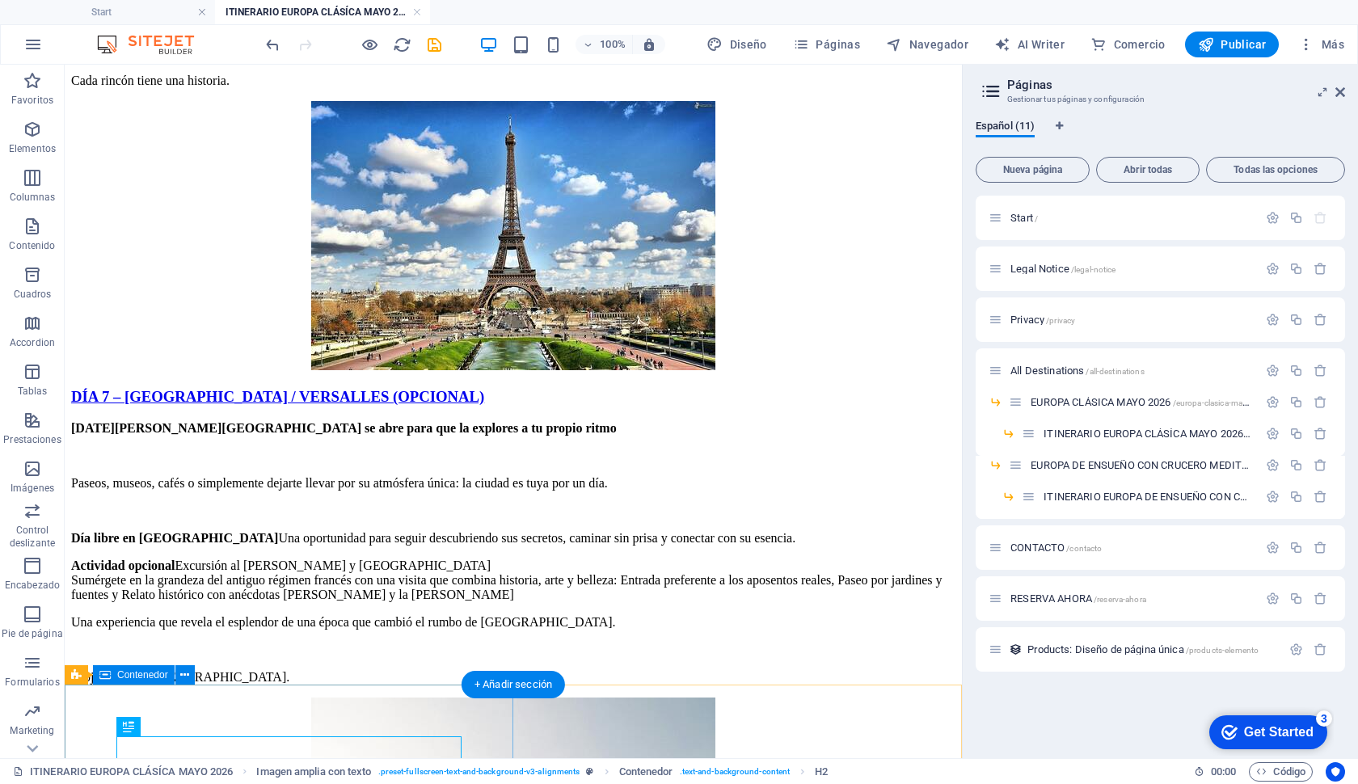
scroll to position [5461, 0]
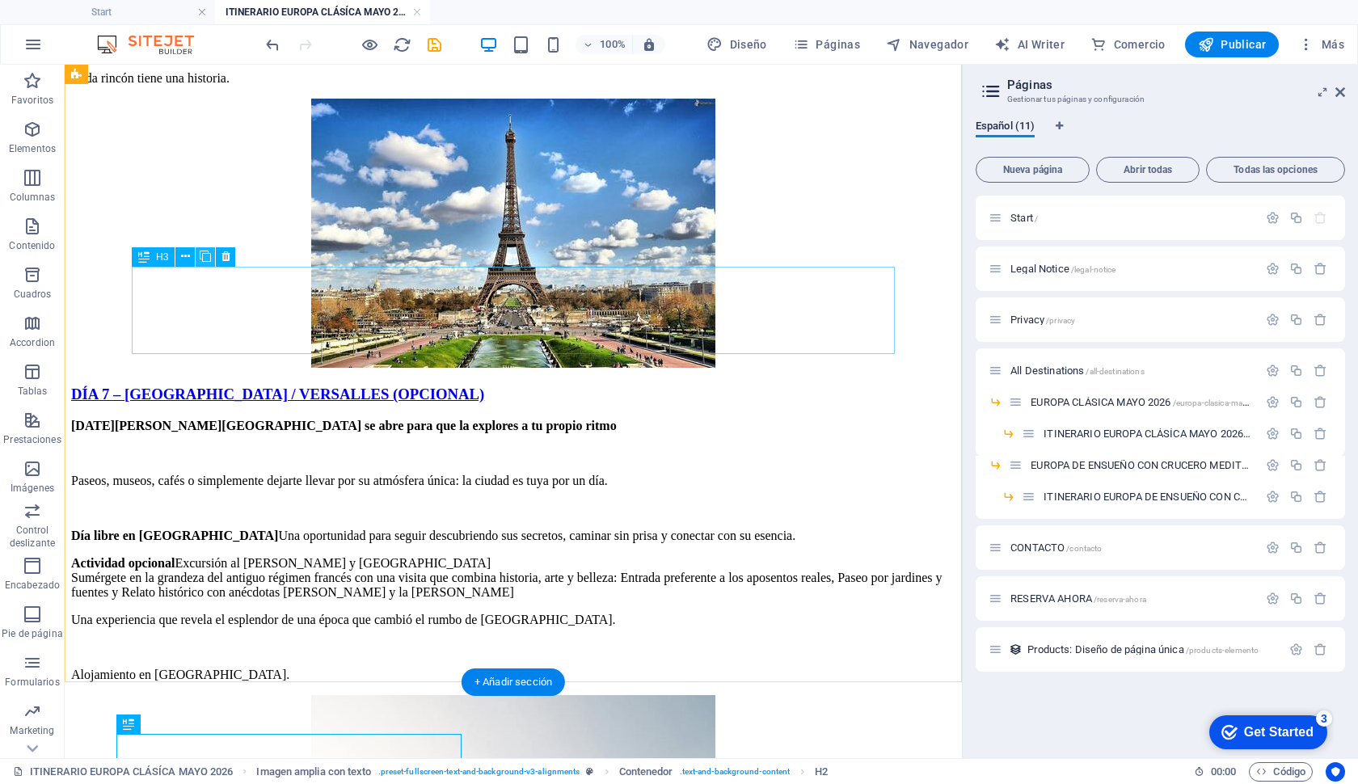
click at [207, 261] on icon at bounding box center [205, 256] width 11 height 17
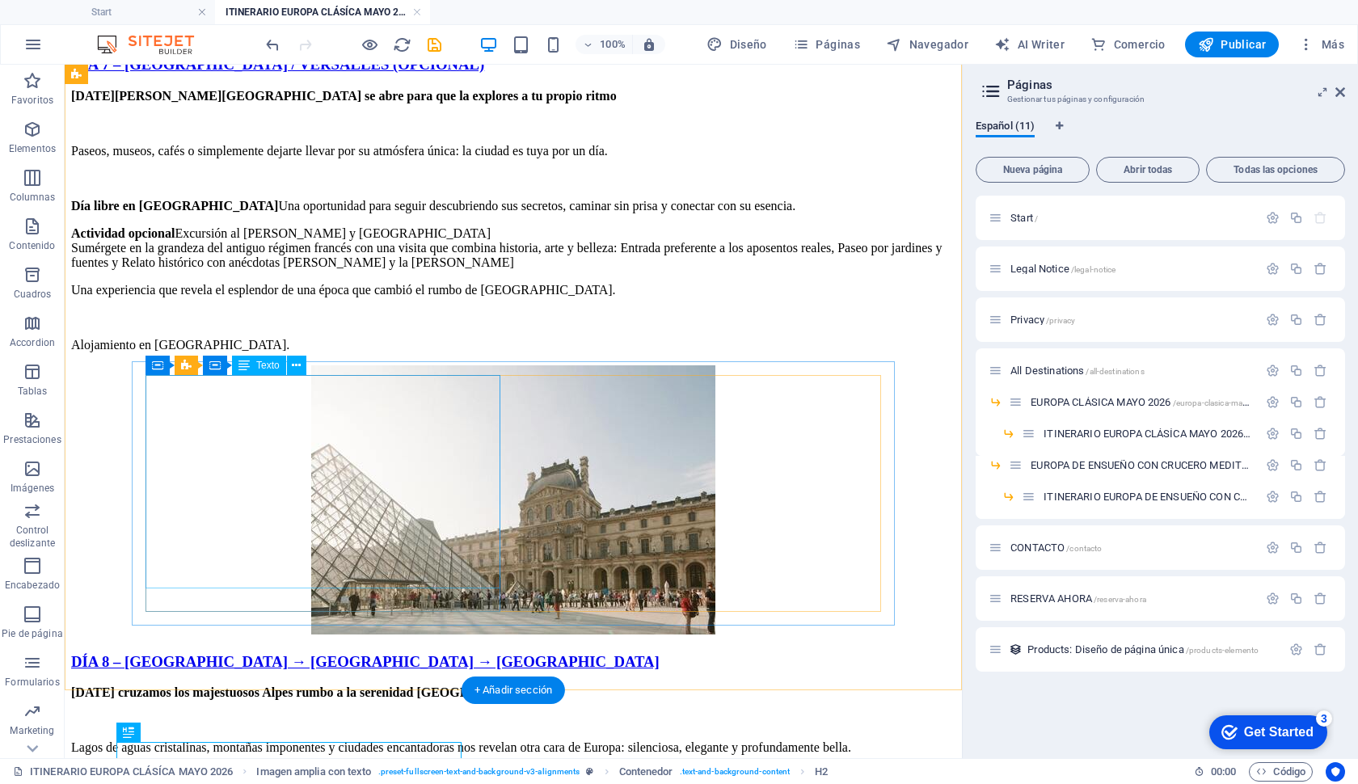
scroll to position [5805, 0]
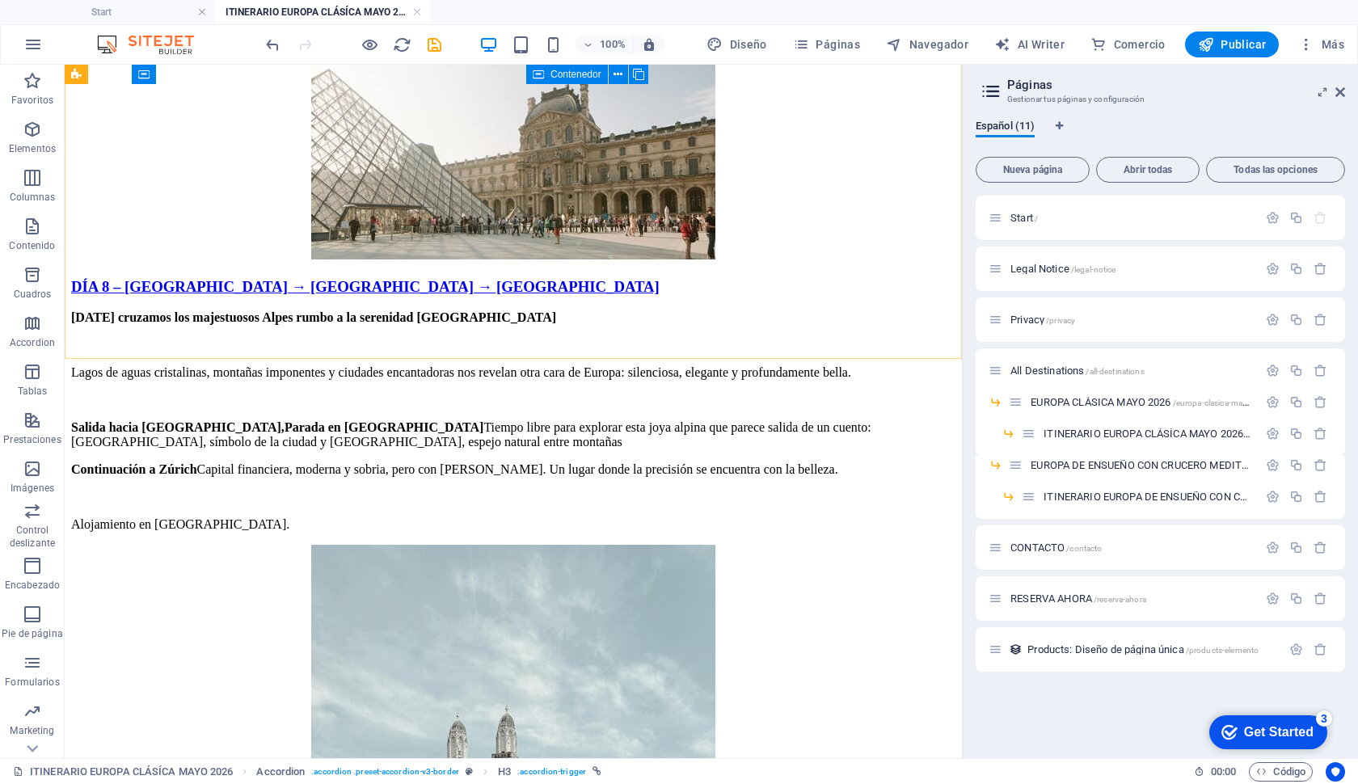
scroll to position [6175, 0]
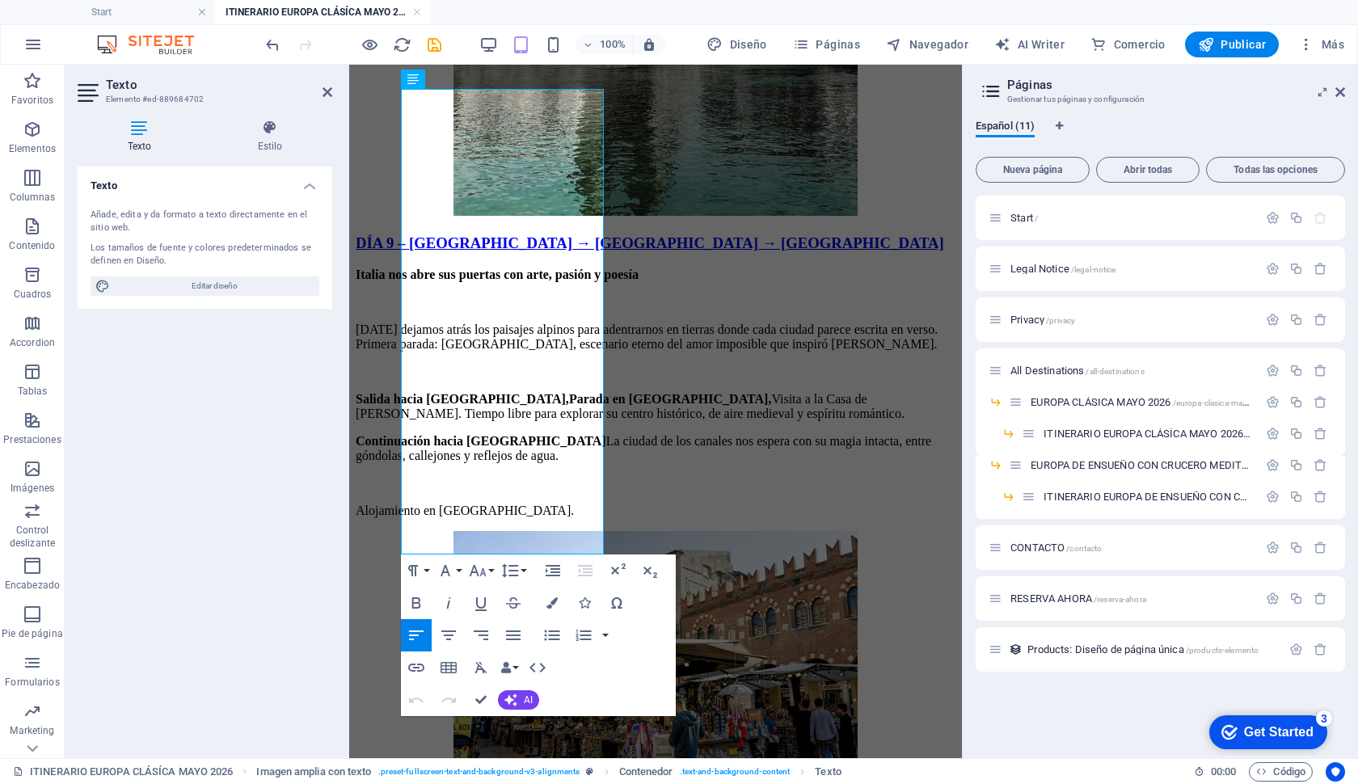
scroll to position [6984, 0]
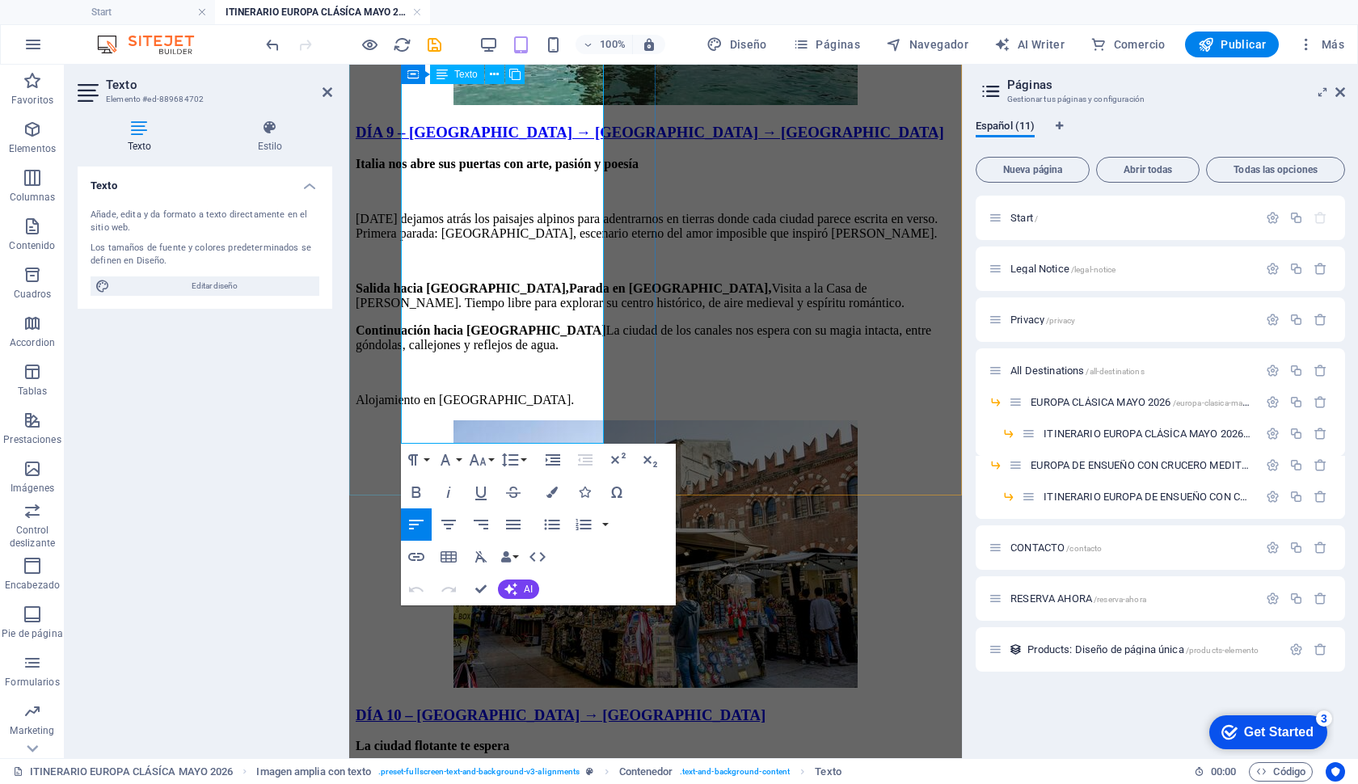
drag, startPoint x: 414, startPoint y: 446, endPoint x: 581, endPoint y: 439, distance: 166.7
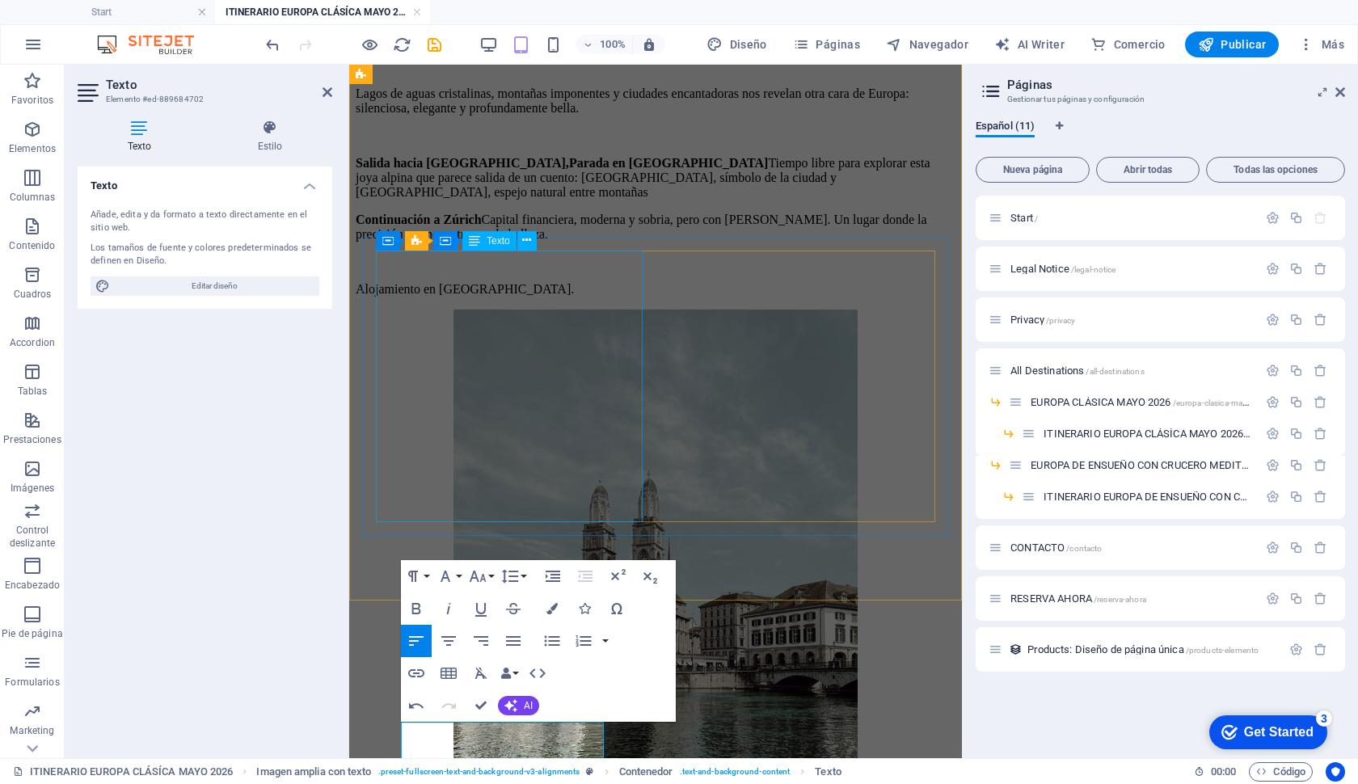
scroll to position [6238, 0]
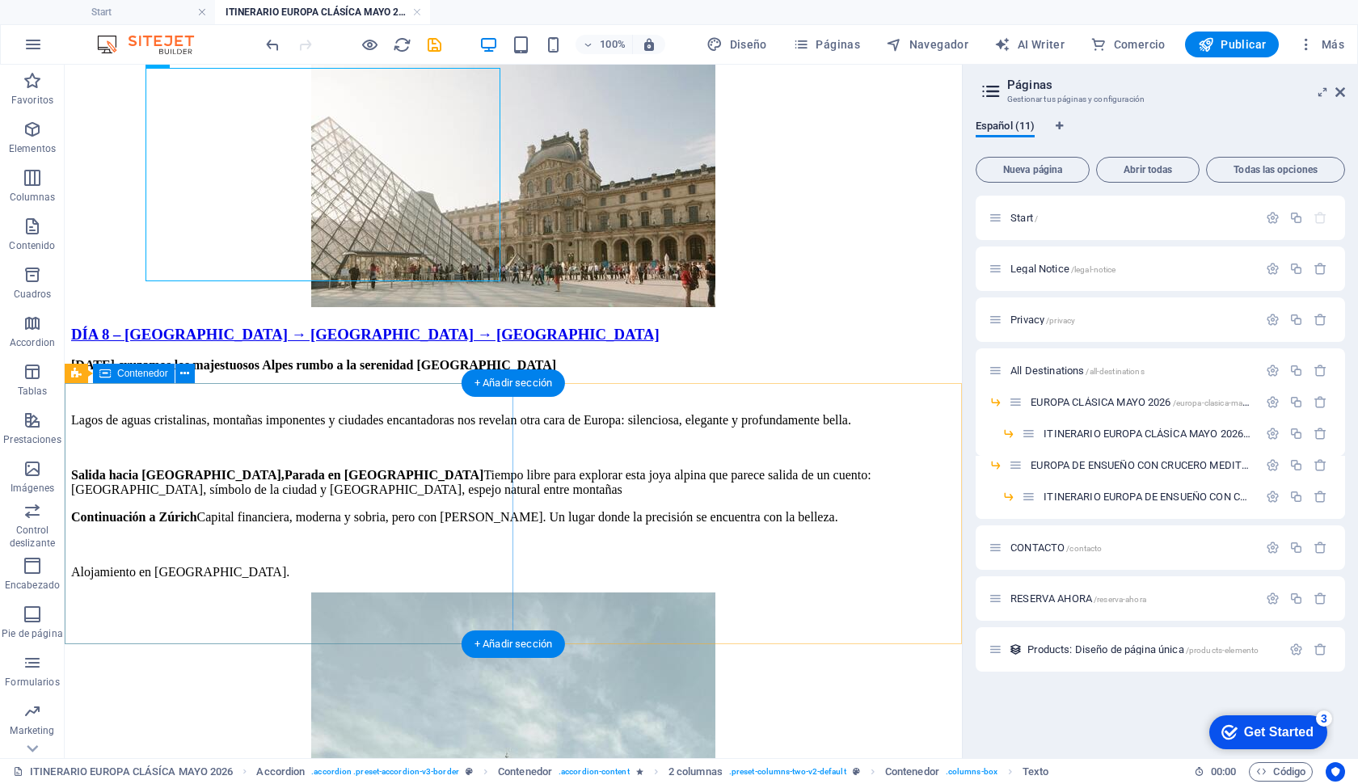
scroll to position [6109, 0]
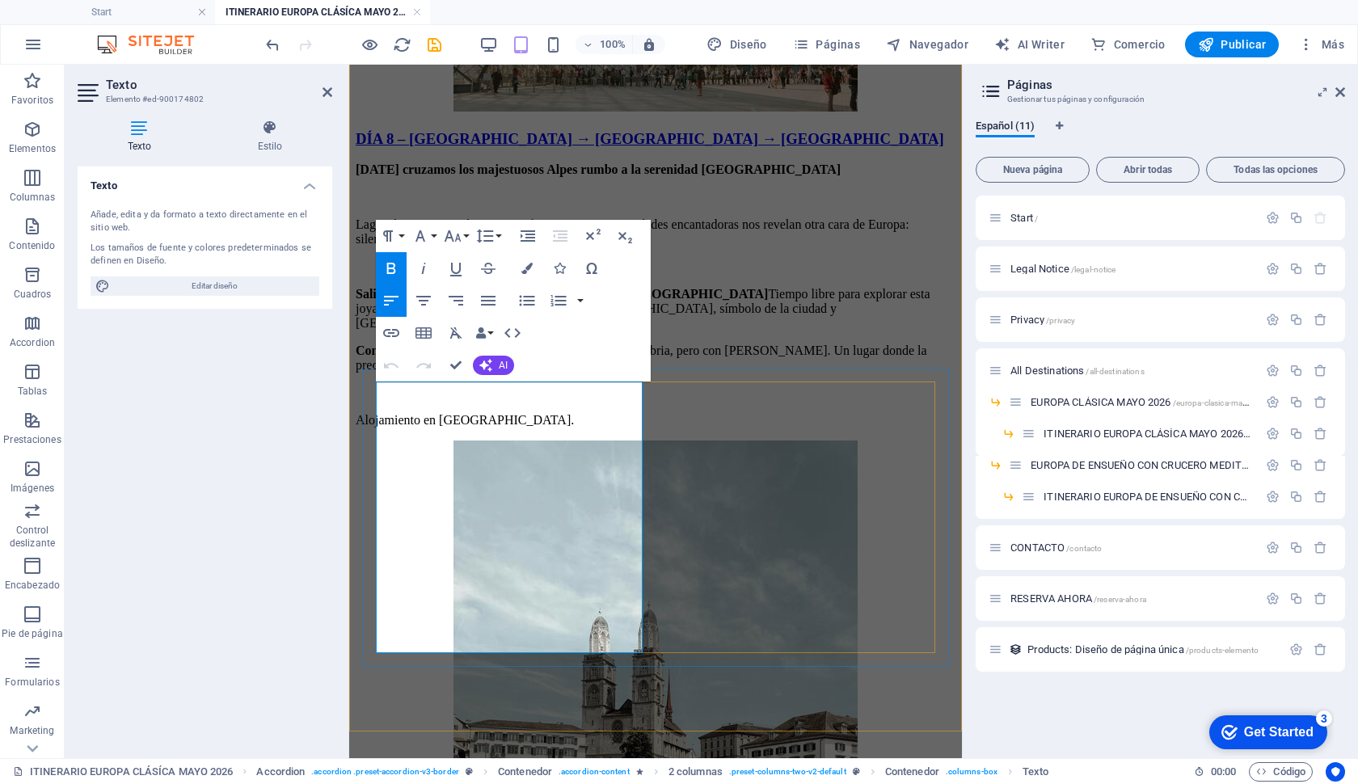
drag, startPoint x: 378, startPoint y: 391, endPoint x: 577, endPoint y: 703, distance: 369.7
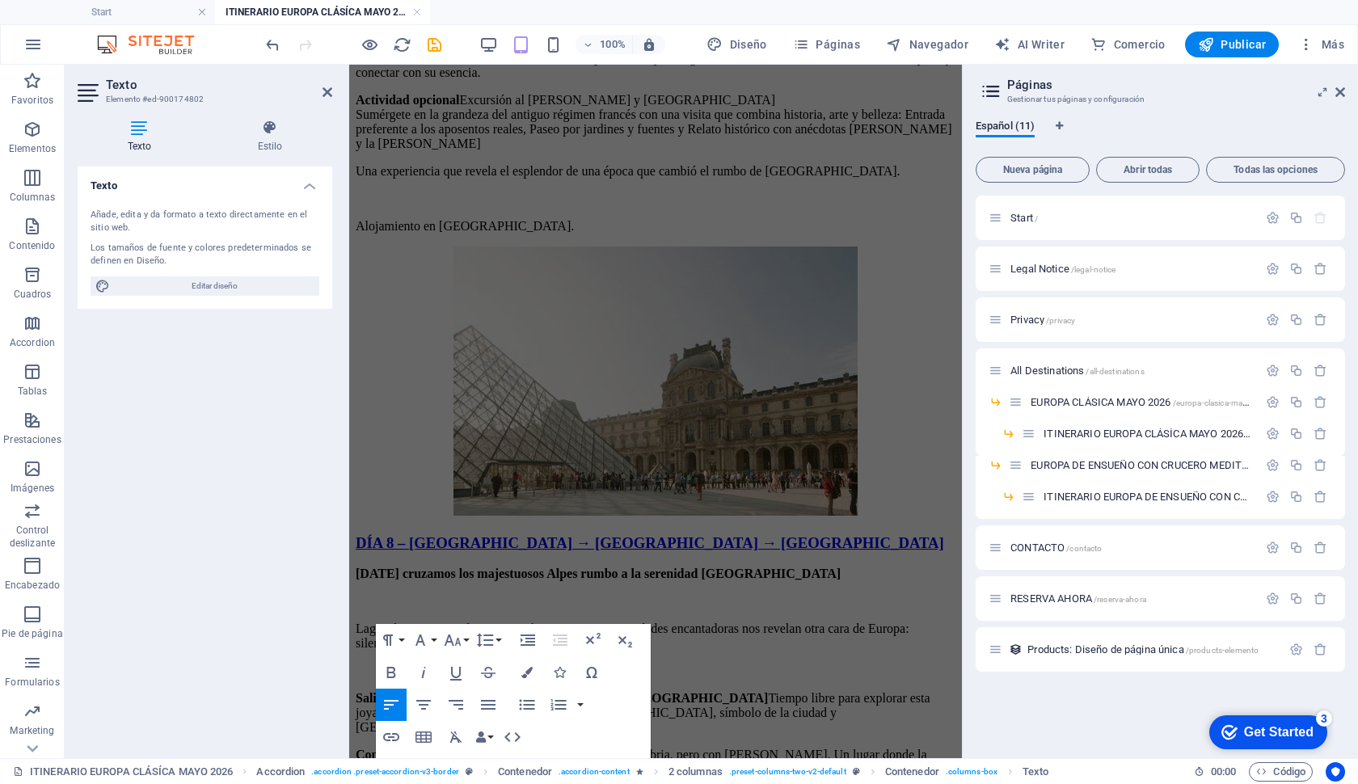
scroll to position [5360, 0]
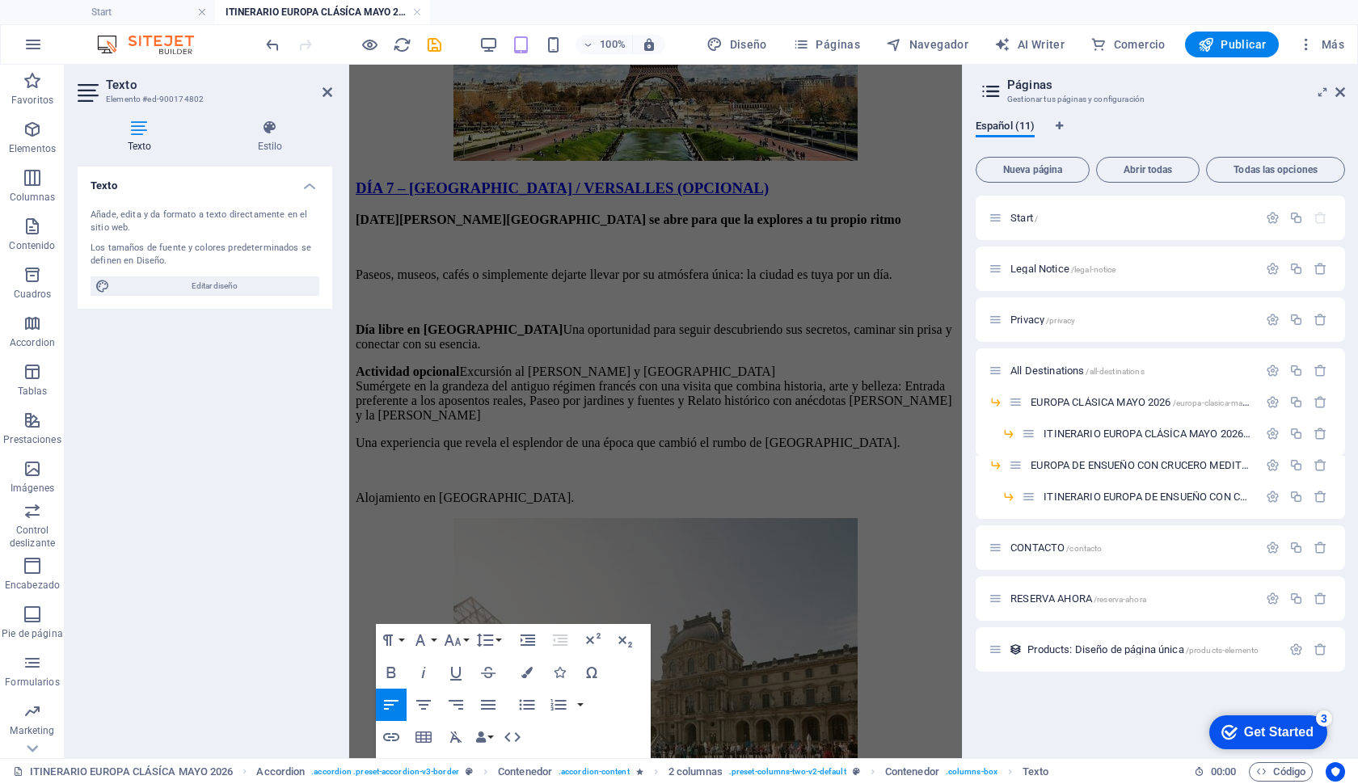
drag, startPoint x: 527, startPoint y: 660, endPoint x: 336, endPoint y: -43, distance: 728.1
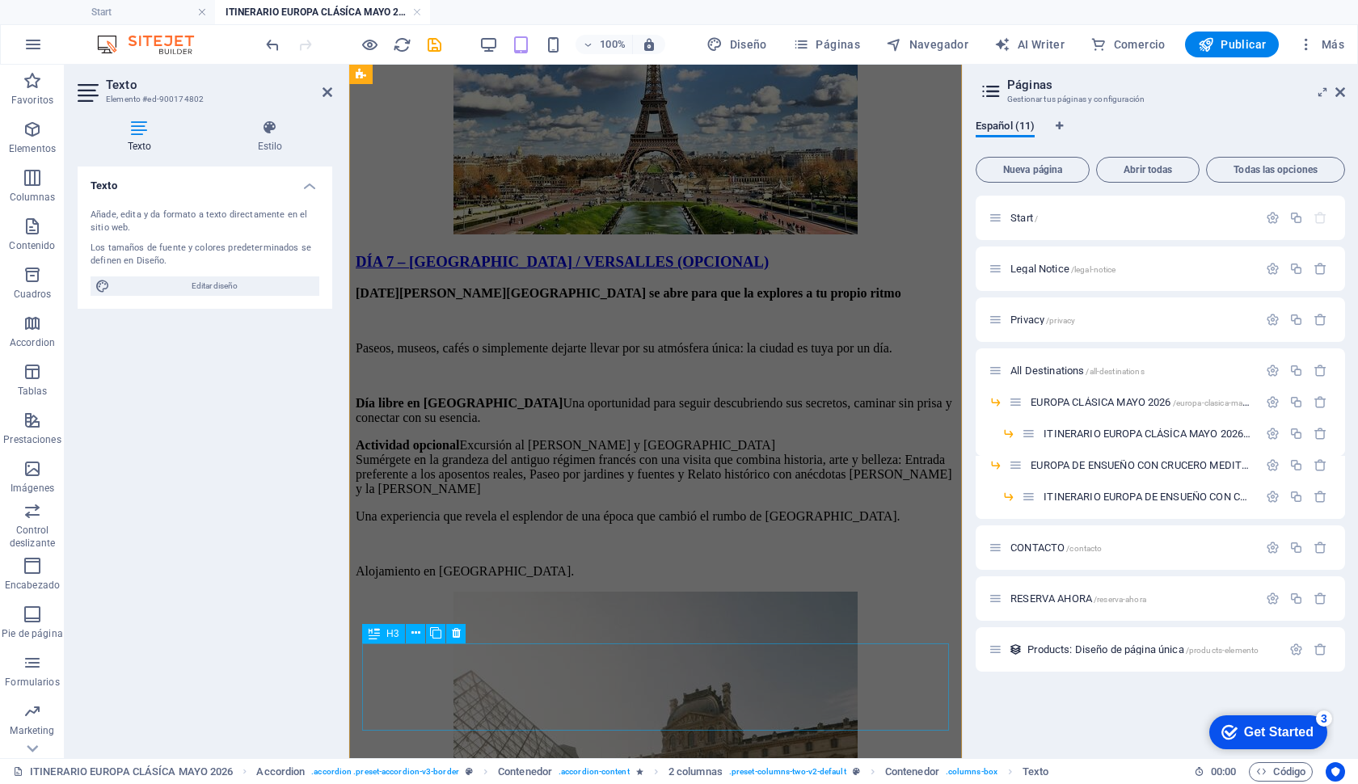
scroll to position [5730, 0]
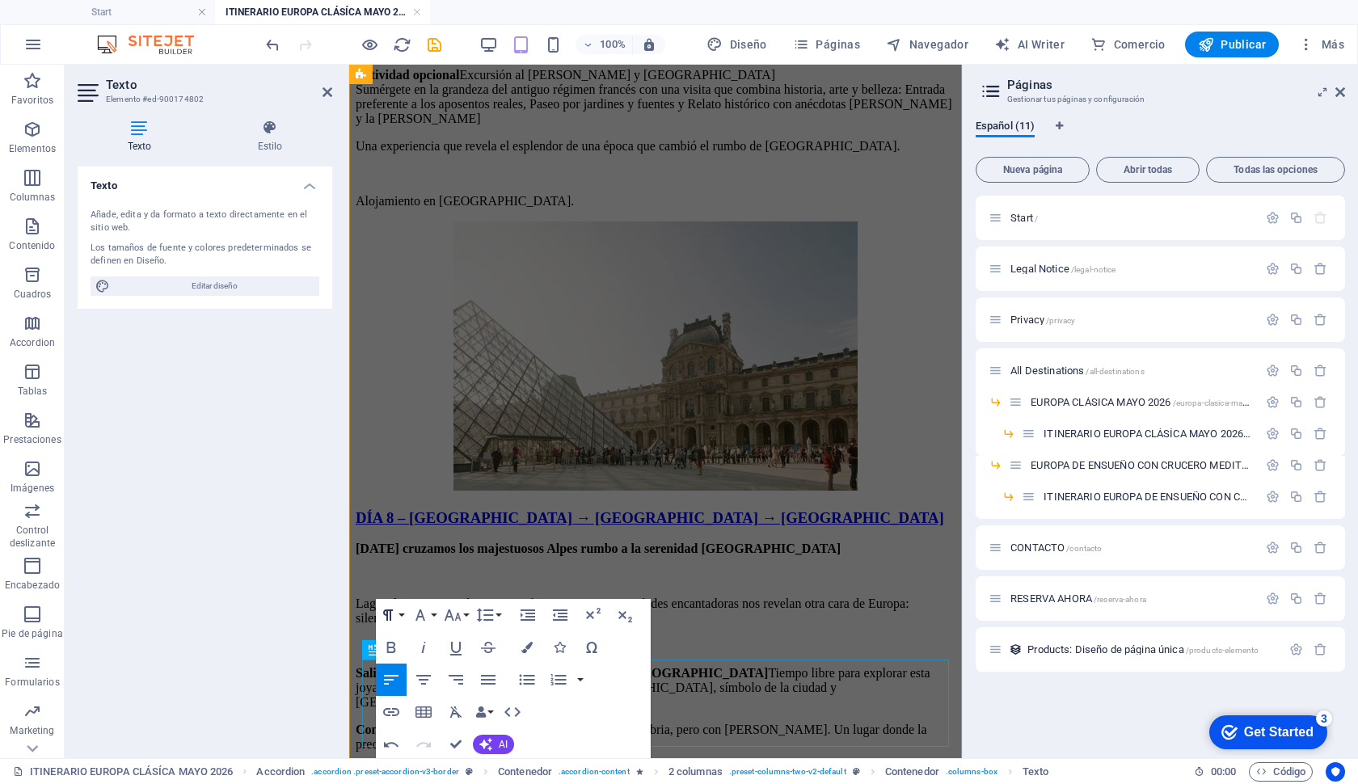
click at [391, 611] on icon "button" at bounding box center [388, 615] width 10 height 11
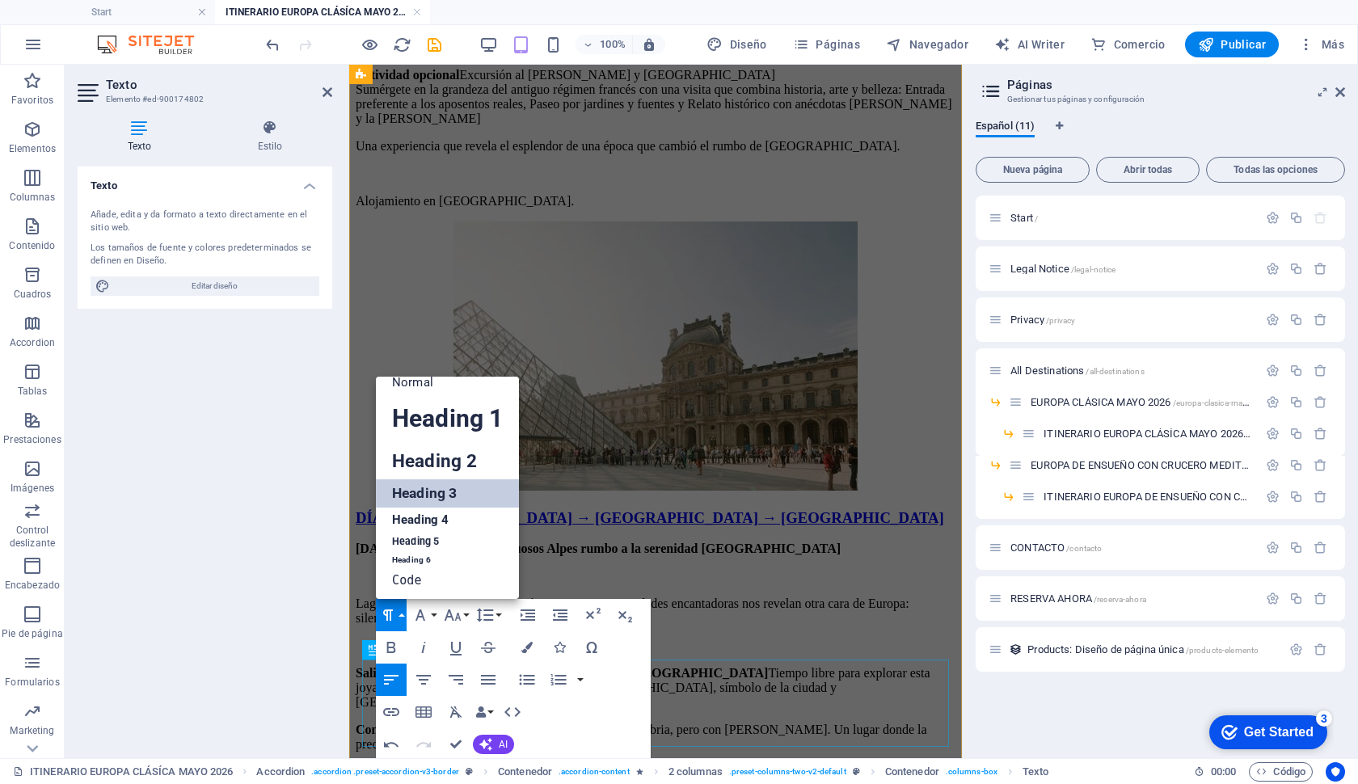
scroll to position [12, 0]
click at [404, 390] on link "Normal" at bounding box center [447, 383] width 143 height 24
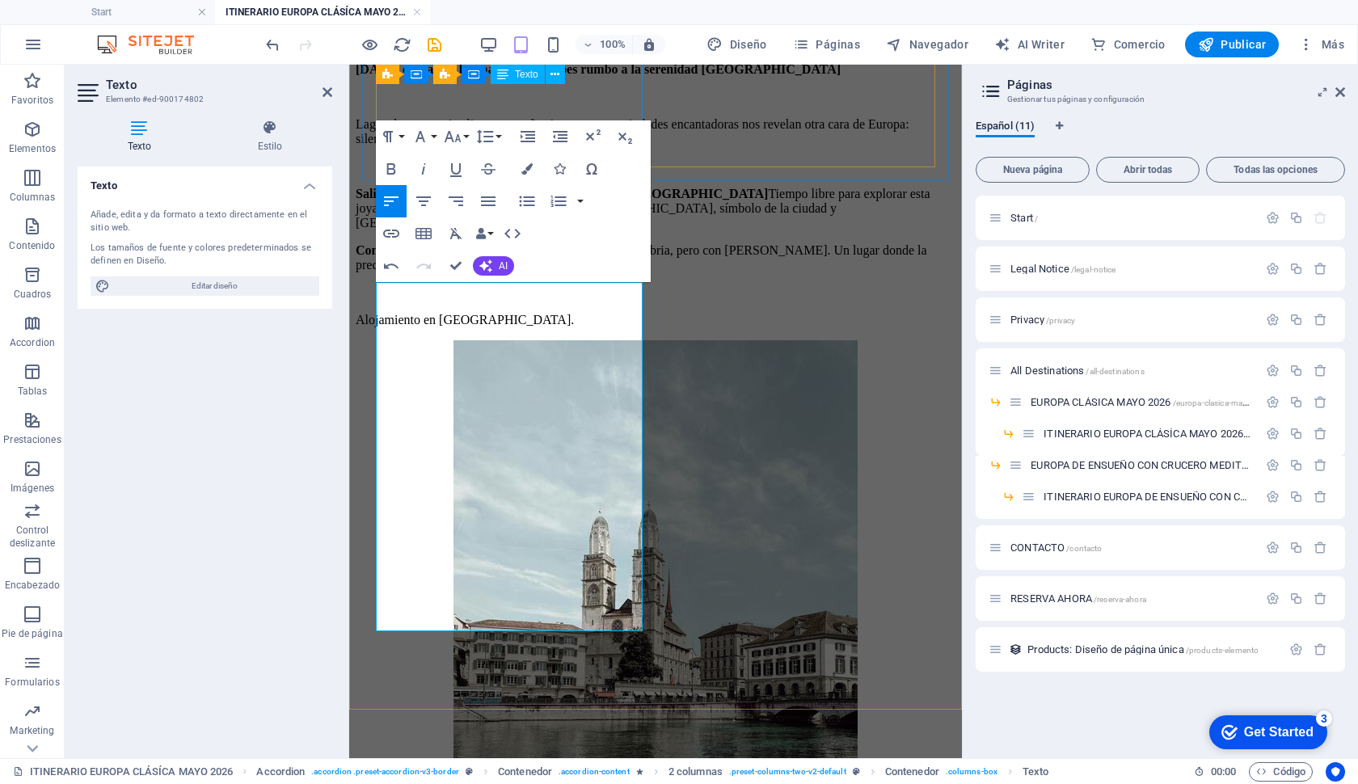
scroll to position [6209, 0]
drag, startPoint x: 379, startPoint y: 292, endPoint x: 593, endPoint y: 297, distance: 213.5
click at [395, 166] on icon "button" at bounding box center [391, 168] width 9 height 11
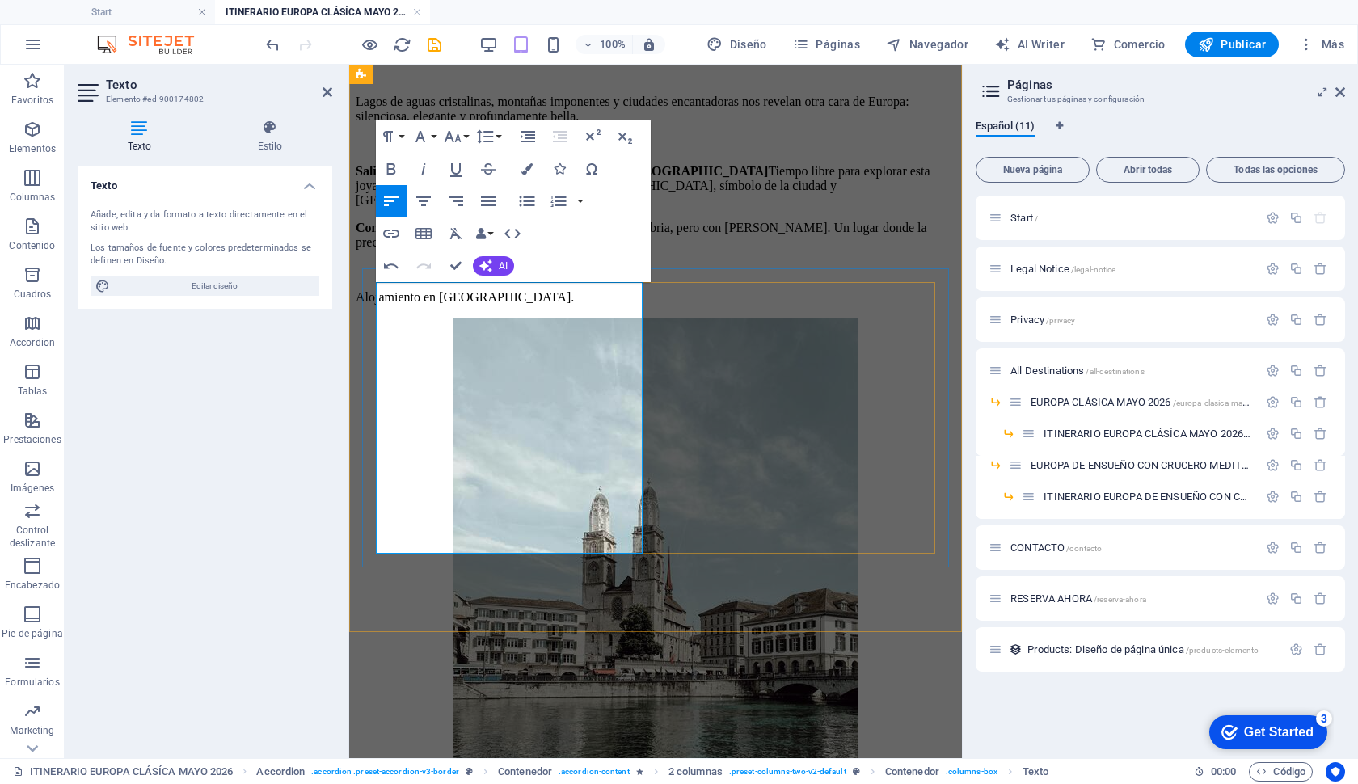
scroll to position [6235, 0]
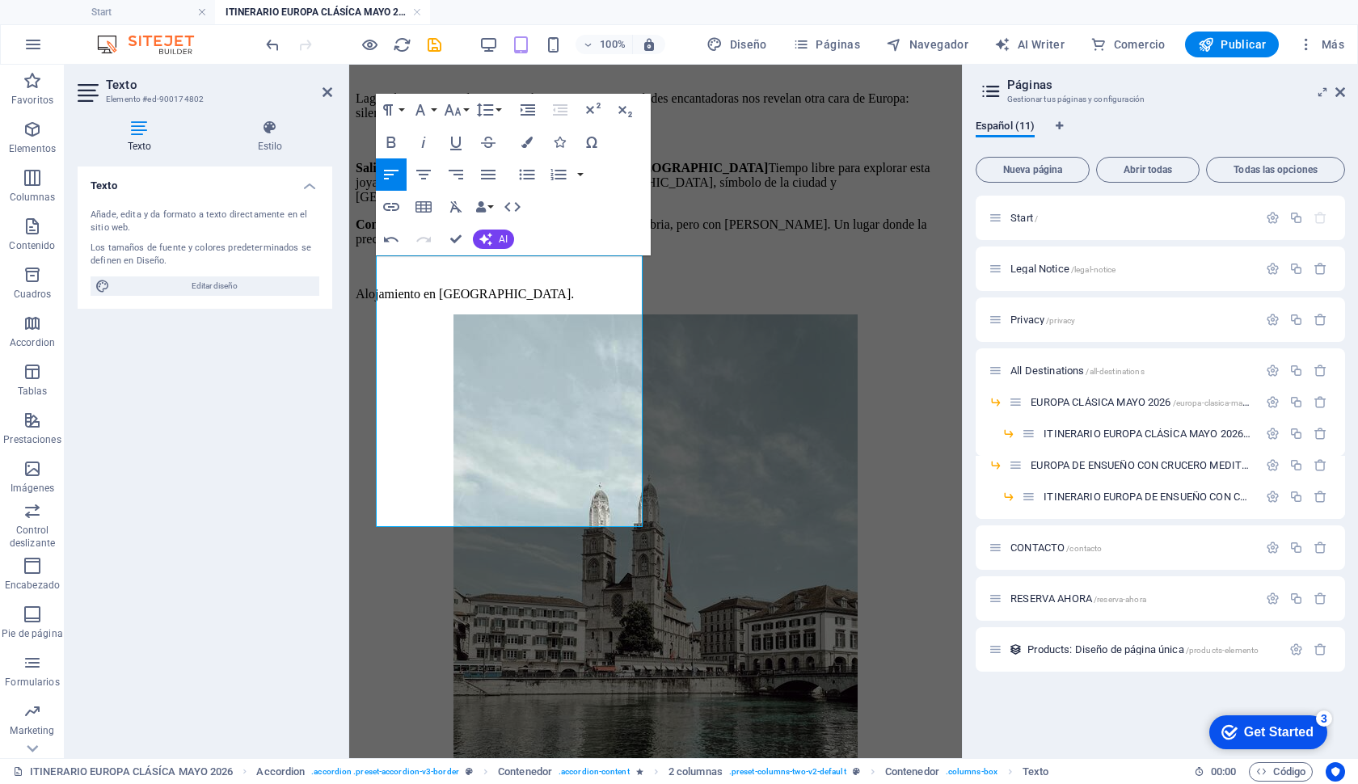
drag, startPoint x: 615, startPoint y: 502, endPoint x: 323, endPoint y: 480, distance: 293.5
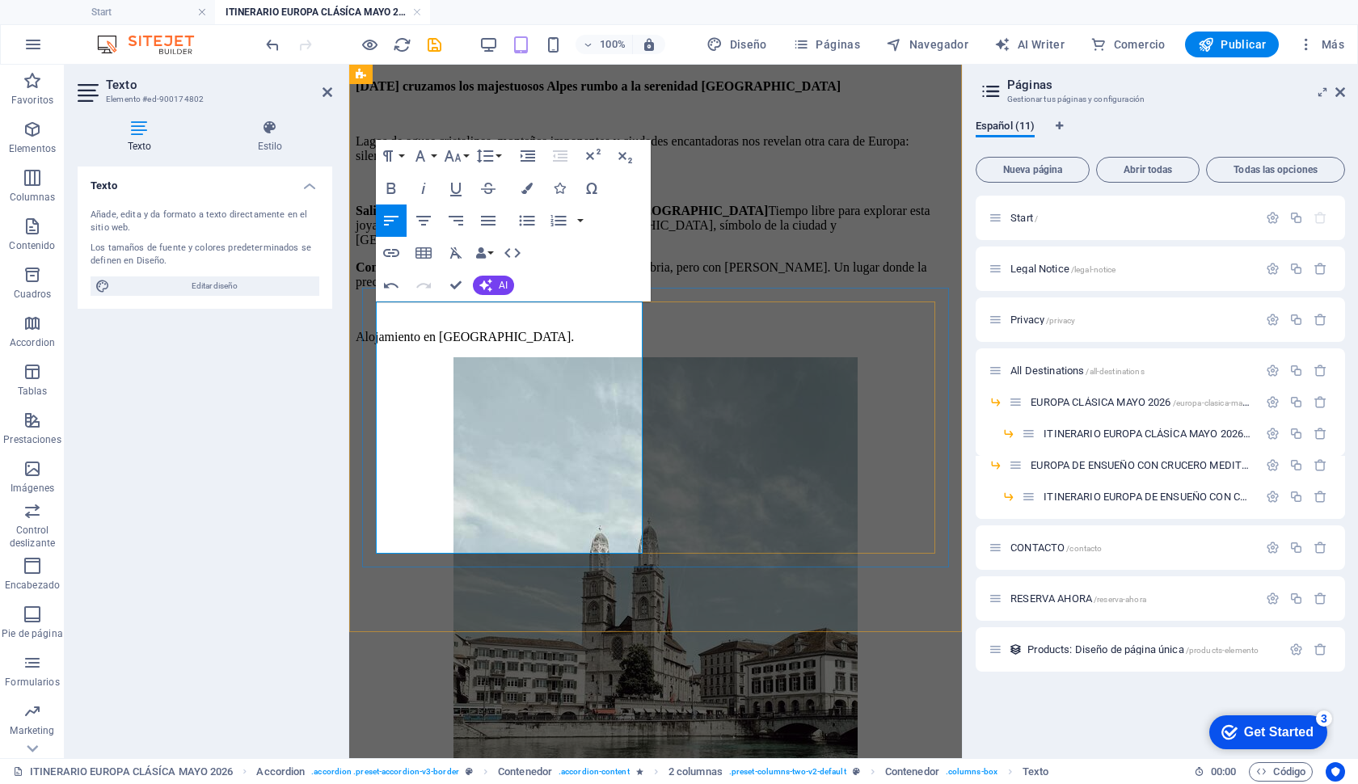
scroll to position [6189, 0]
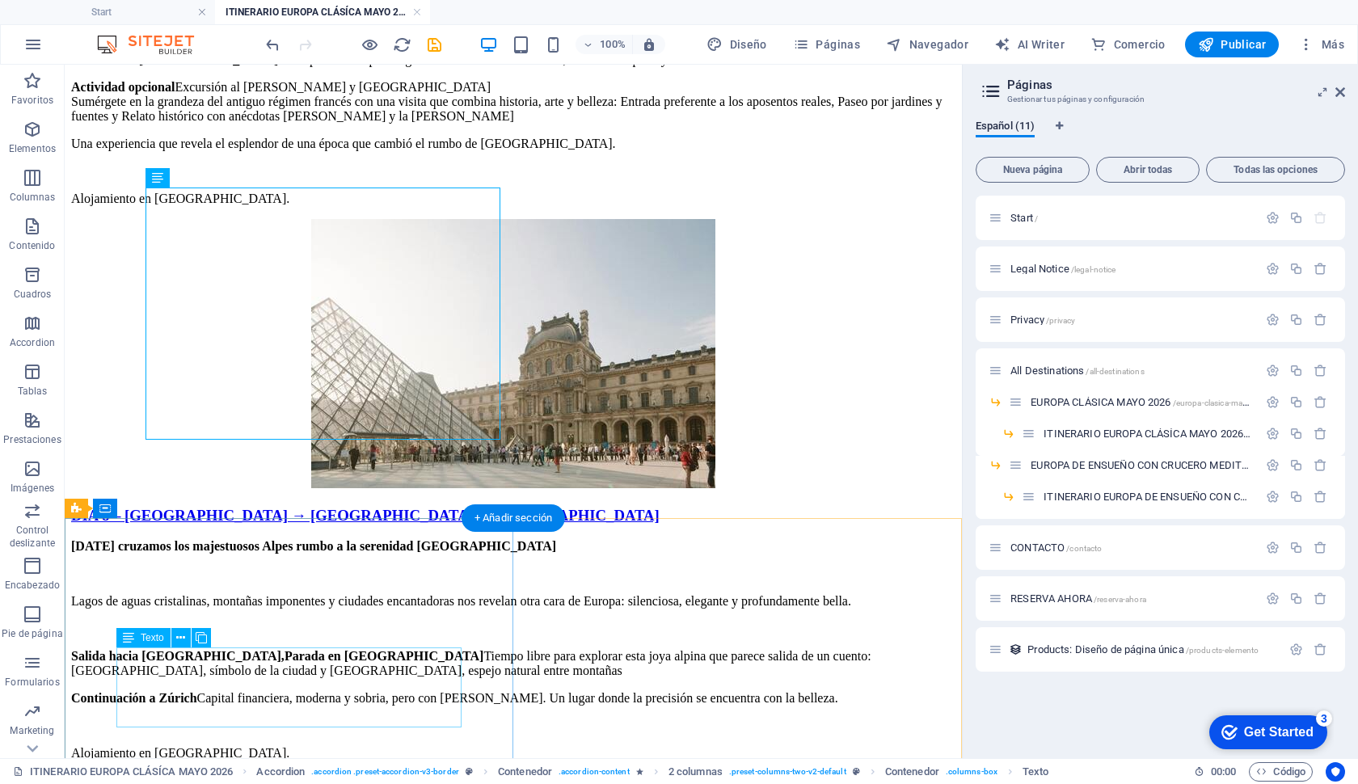
scroll to position [5925, 0]
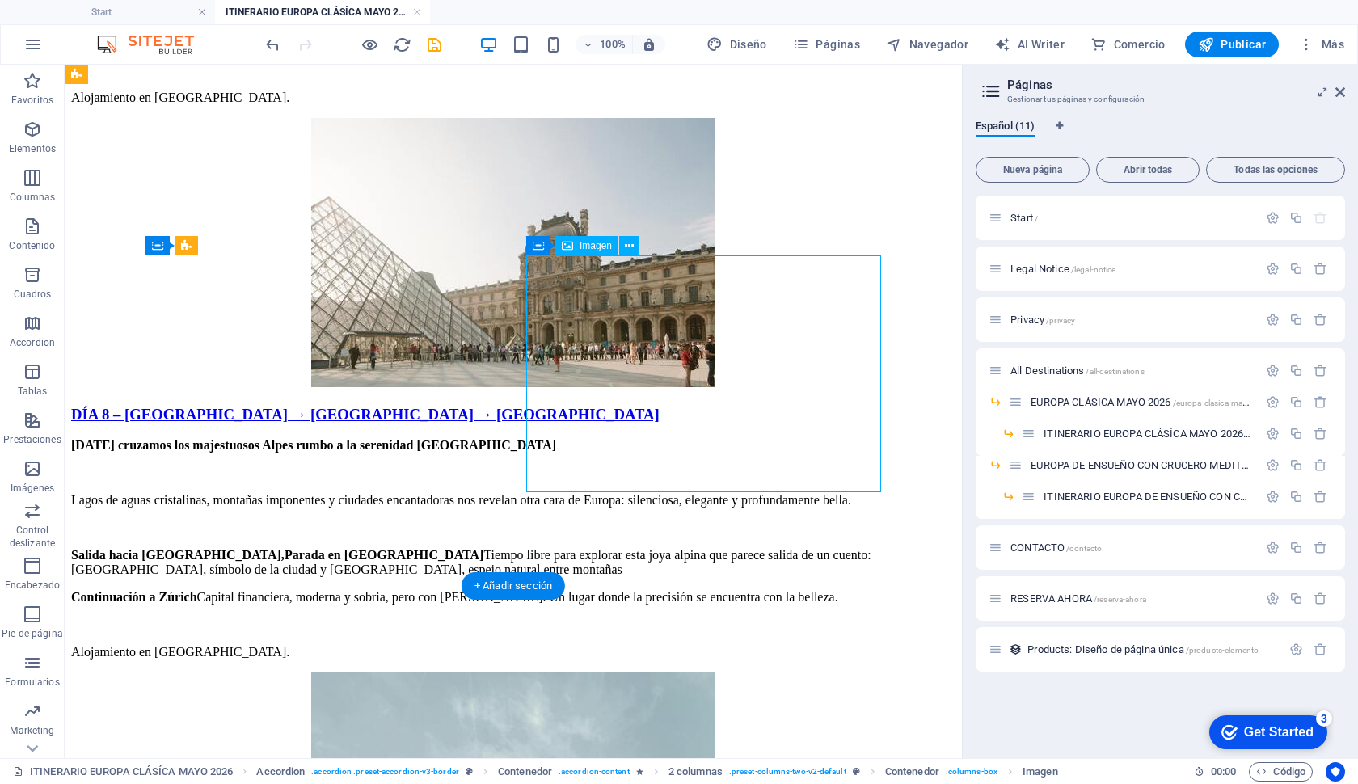
select select "px"
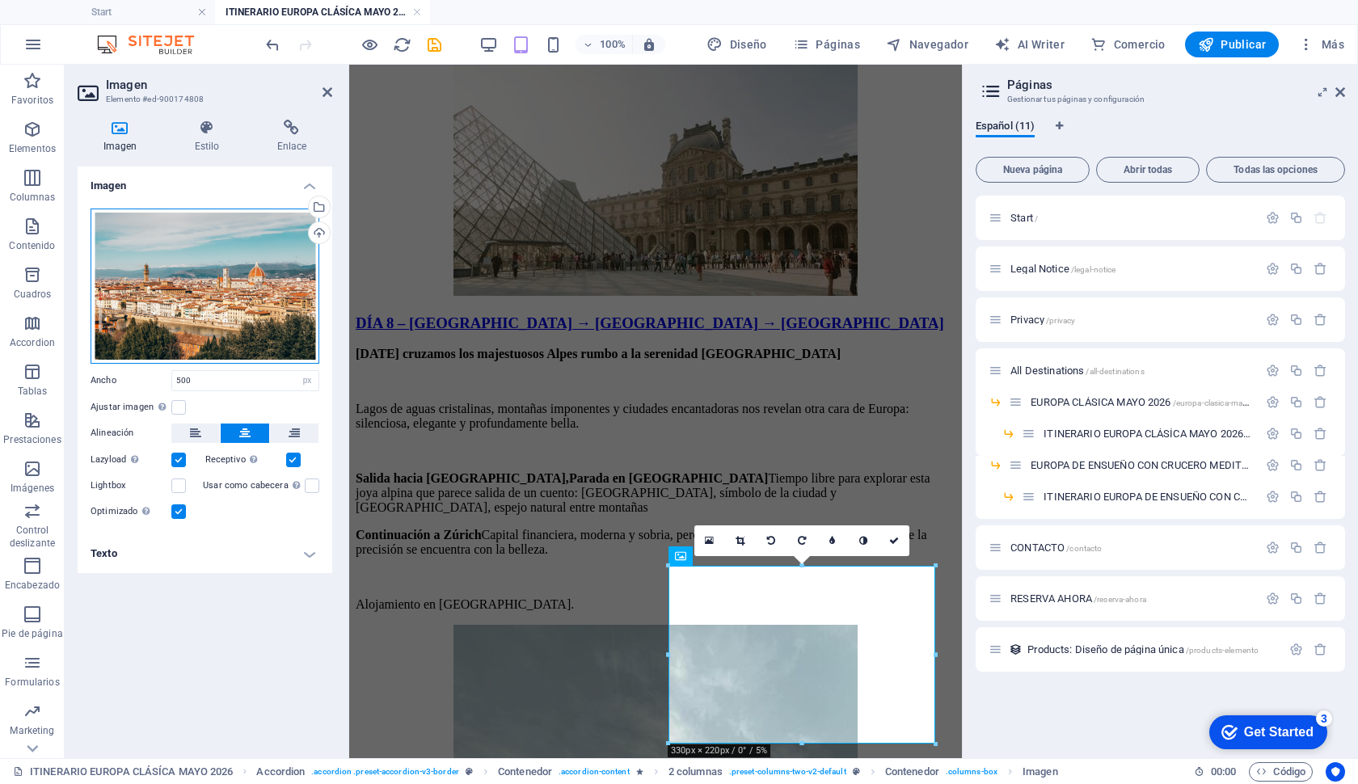
click at [233, 294] on div "Arrastra archivos aquí, haz clic para escoger archivos o selecciona archivos de…" at bounding box center [205, 286] width 229 height 155
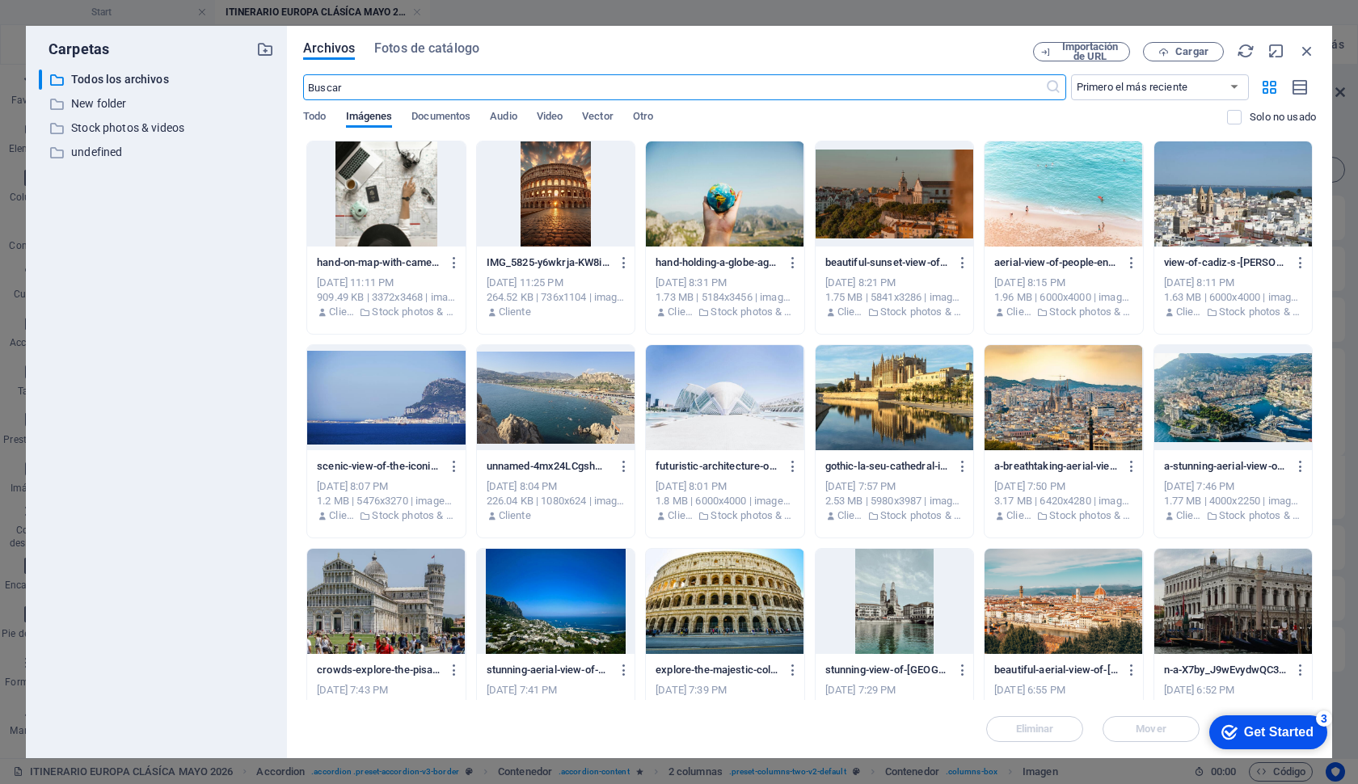
scroll to position [10327, 0]
click at [717, 585] on div at bounding box center [725, 601] width 158 height 105
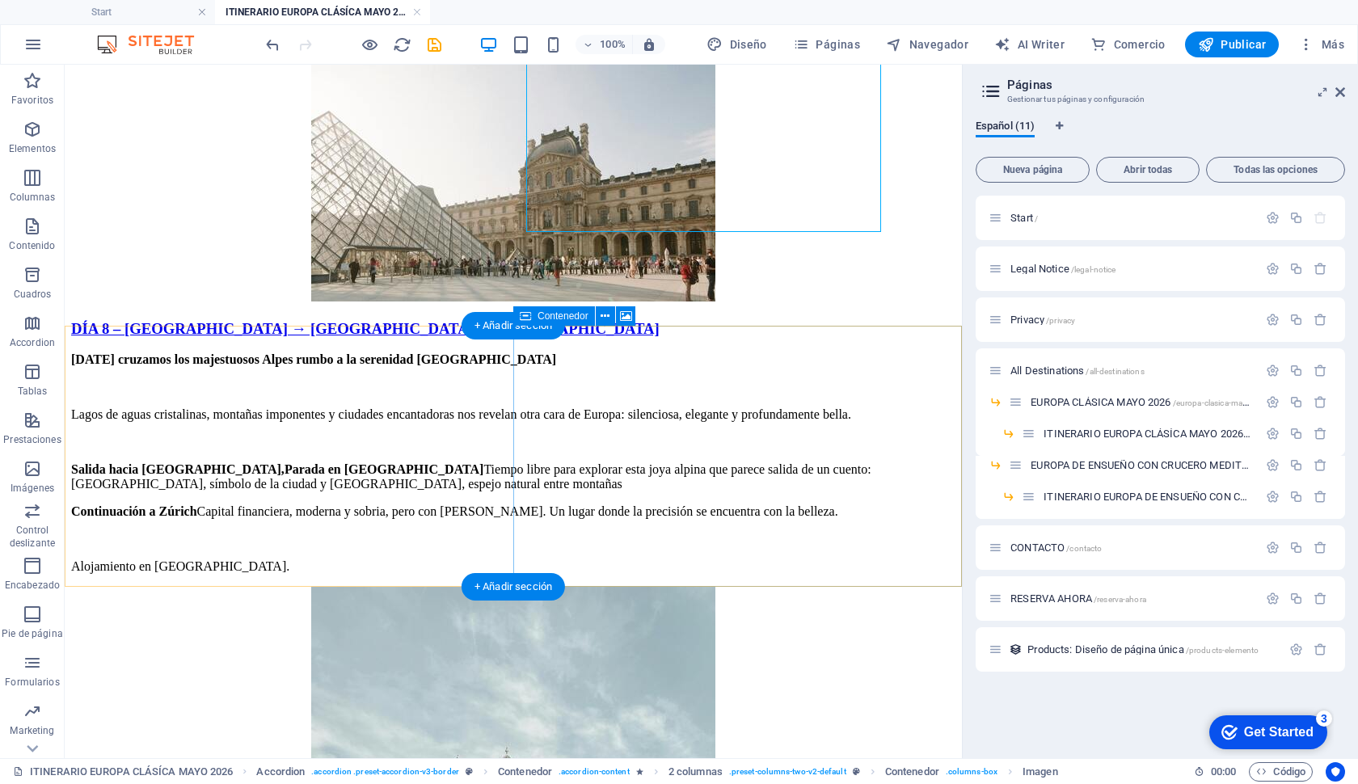
scroll to position [6185, 0]
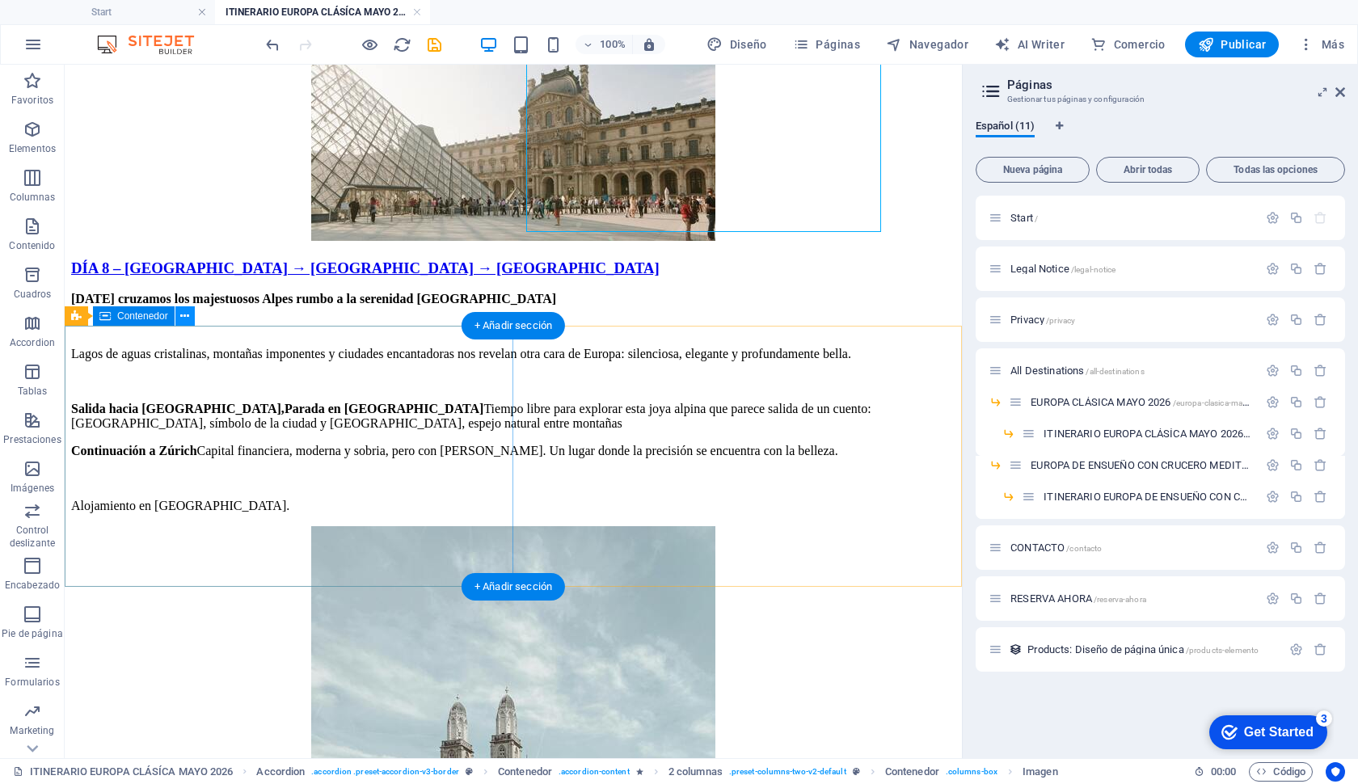
click at [184, 315] on icon at bounding box center [184, 316] width 9 height 17
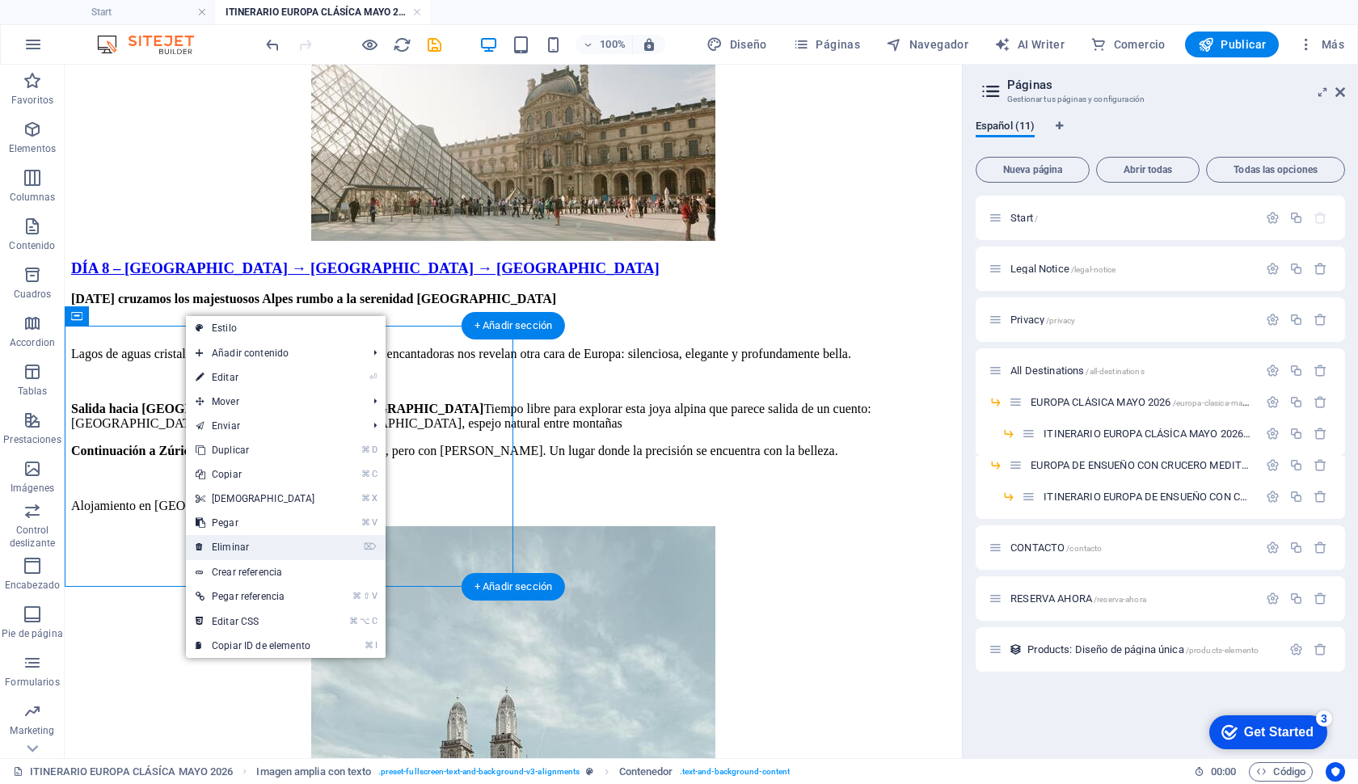
click at [260, 547] on link "⌦ Eliminar" at bounding box center [255, 547] width 139 height 24
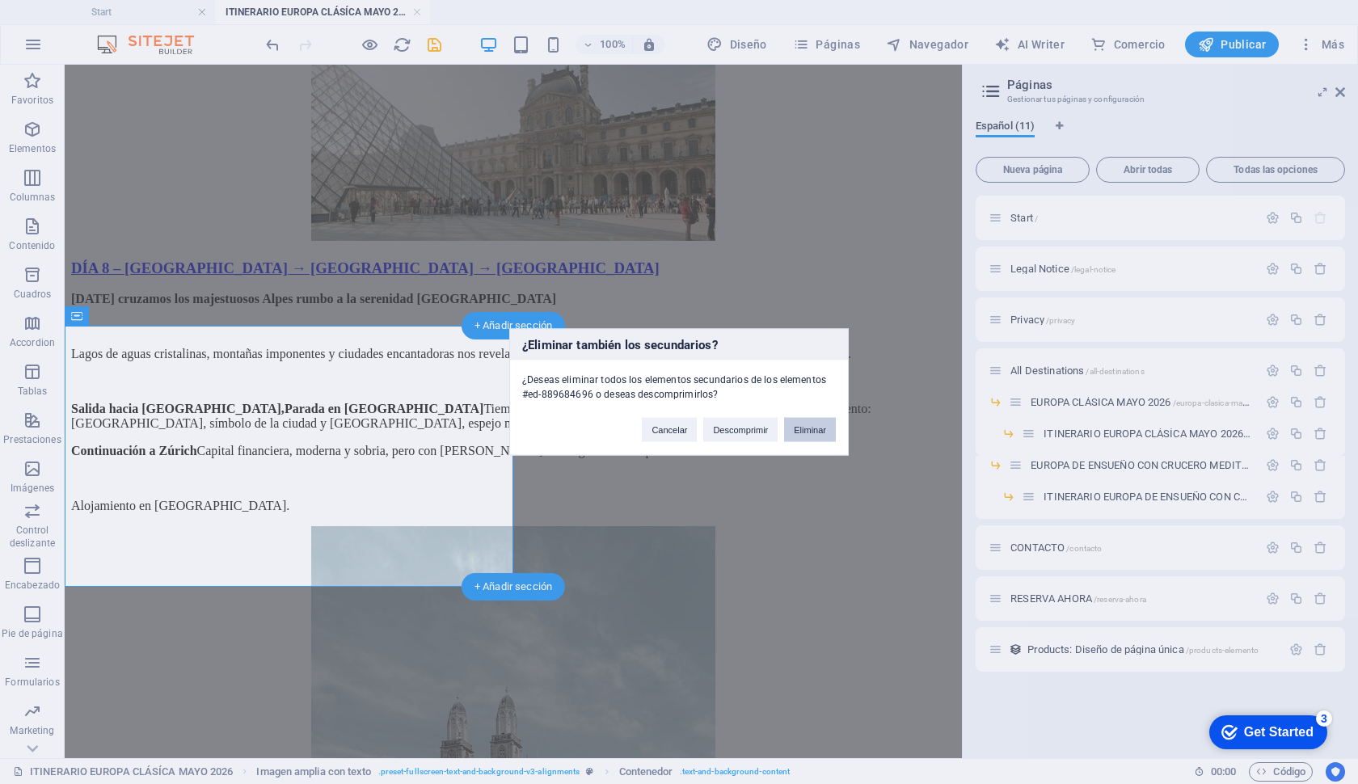
click at [814, 433] on button "Eliminar" at bounding box center [810, 430] width 52 height 24
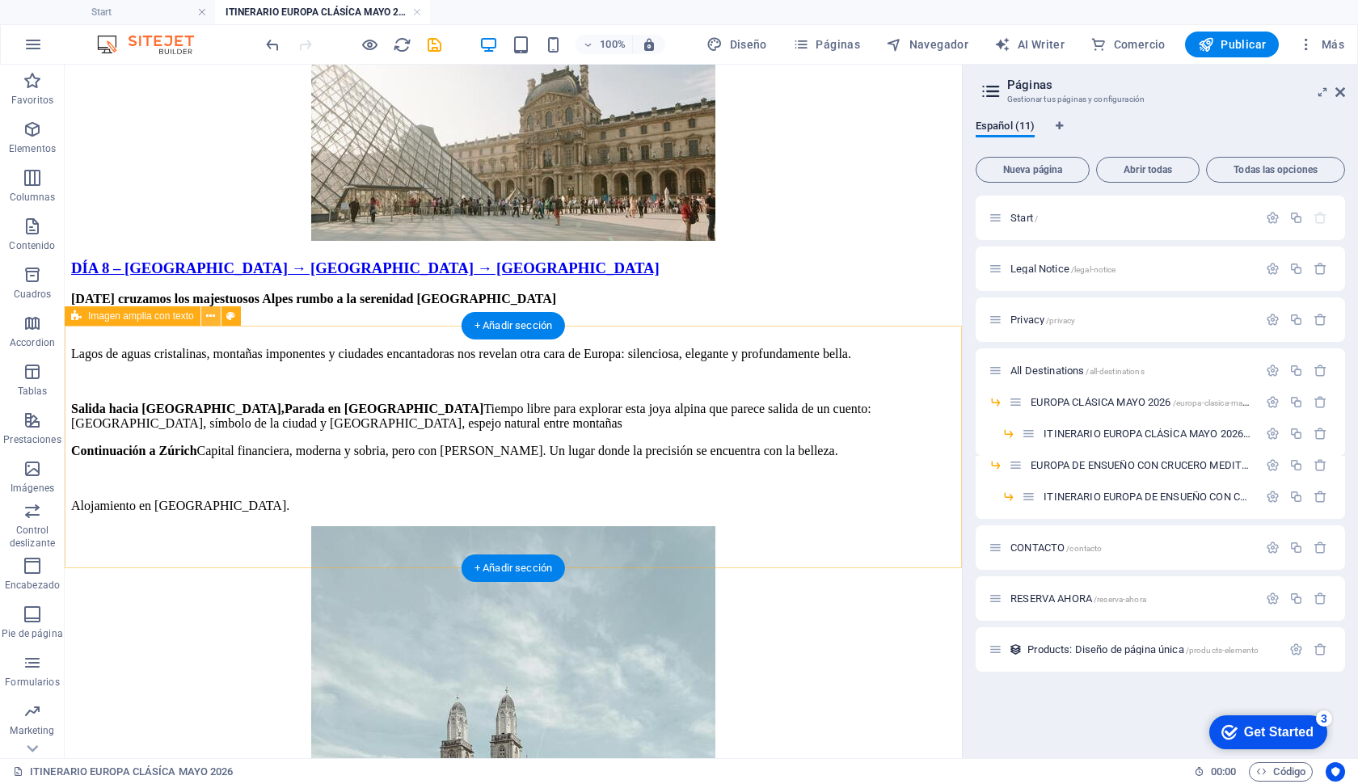
click at [211, 311] on icon at bounding box center [210, 316] width 9 height 17
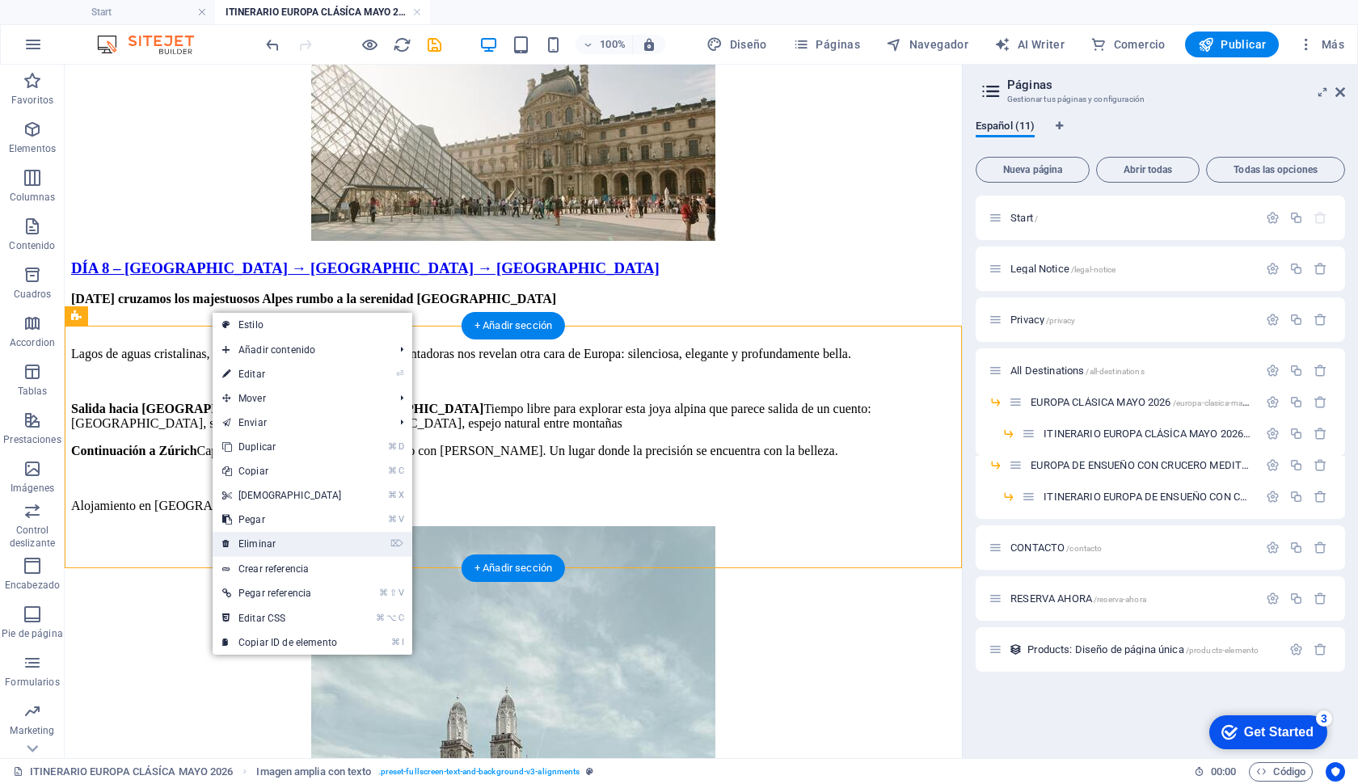
click at [325, 548] on link "⌦ Eliminar" at bounding box center [282, 544] width 139 height 24
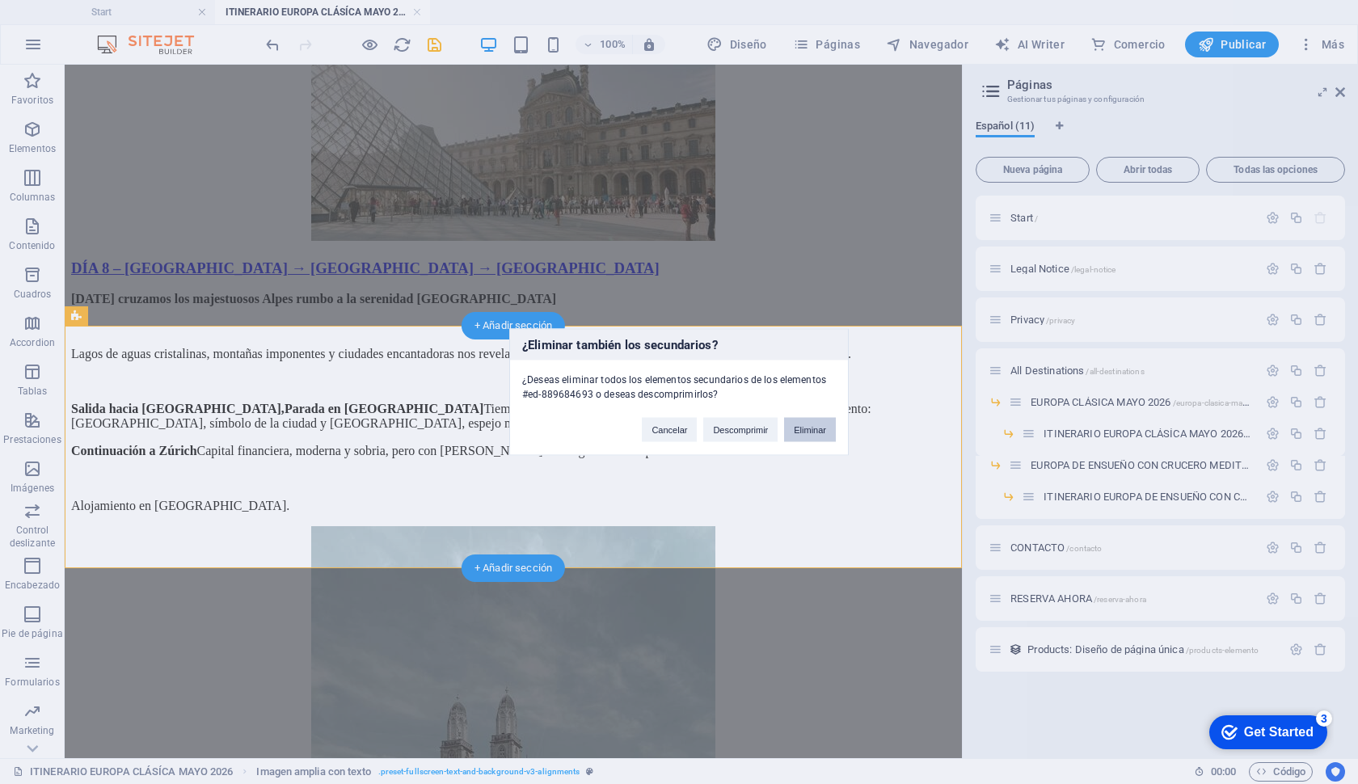
click at [798, 429] on button "Eliminar" at bounding box center [810, 430] width 52 height 24
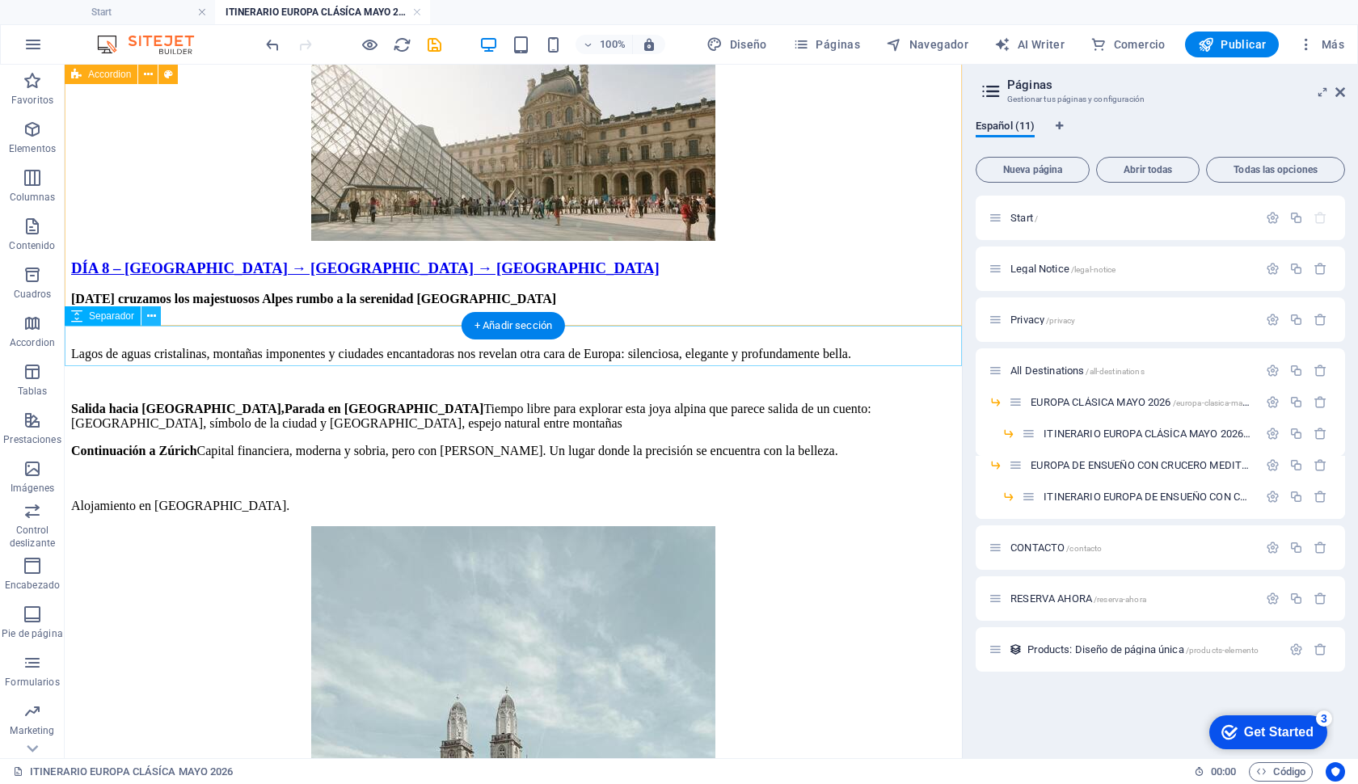
click at [154, 314] on icon at bounding box center [151, 316] width 9 height 17
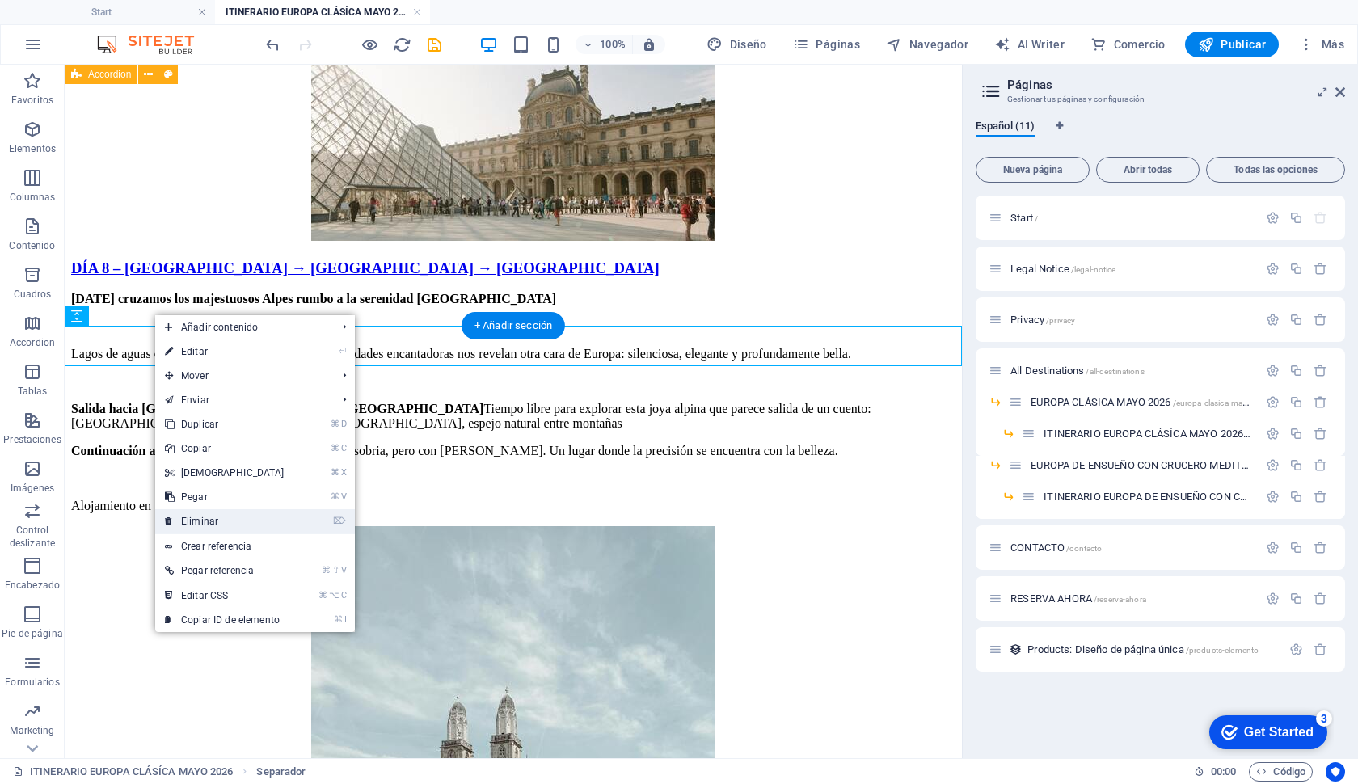
click at [275, 512] on link "⌦ Eliminar" at bounding box center [224, 521] width 139 height 24
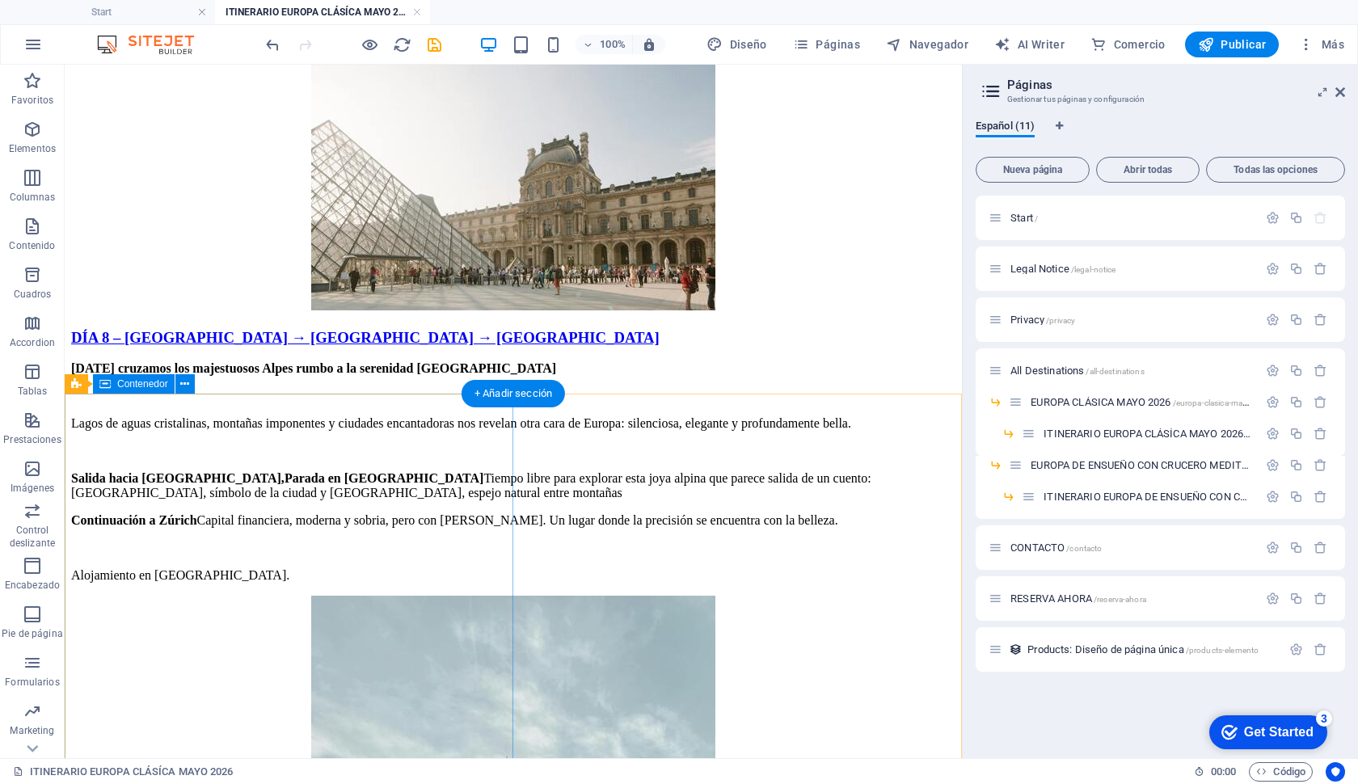
scroll to position [6119, 0]
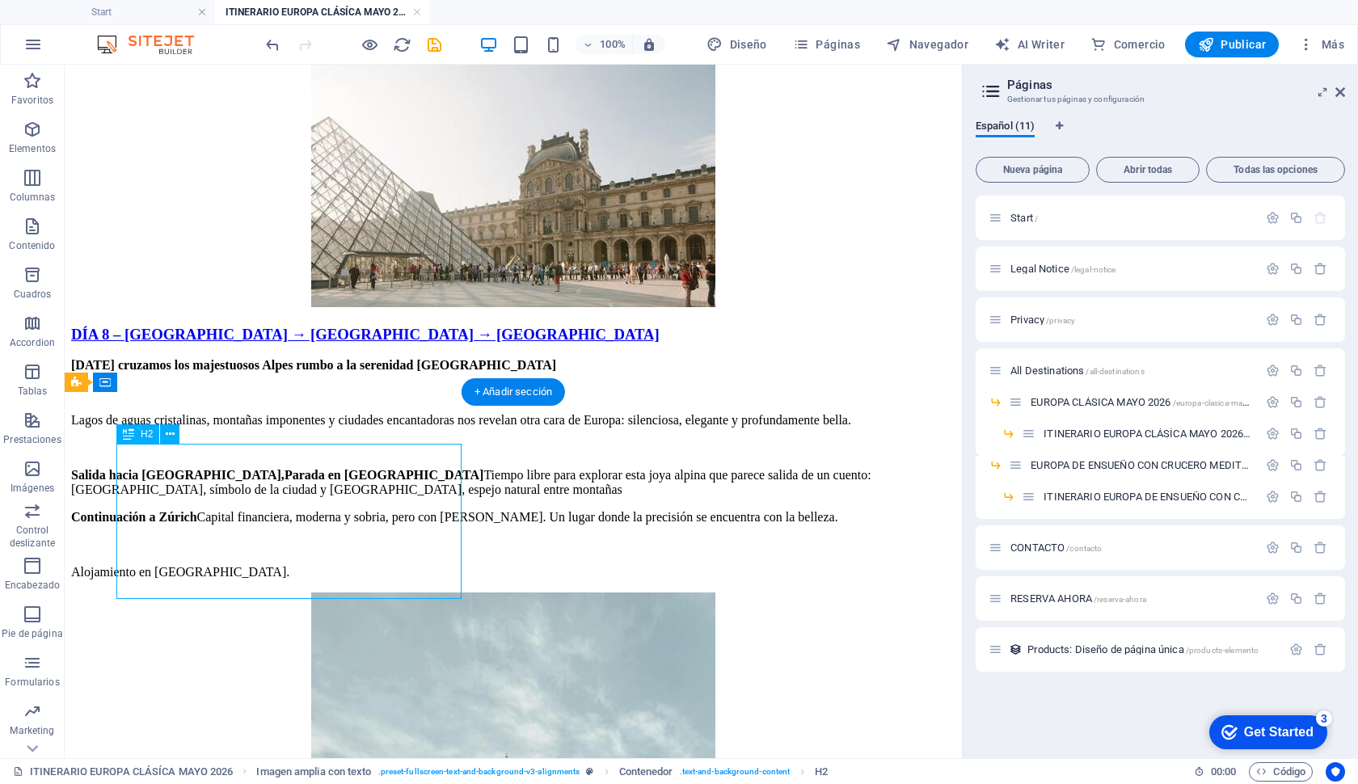
click at [343, 527] on div "Arrastra aquí para reemplazar el contenido existente. Si quieres crear un eleme…" at bounding box center [514, 412] width 898 height 694
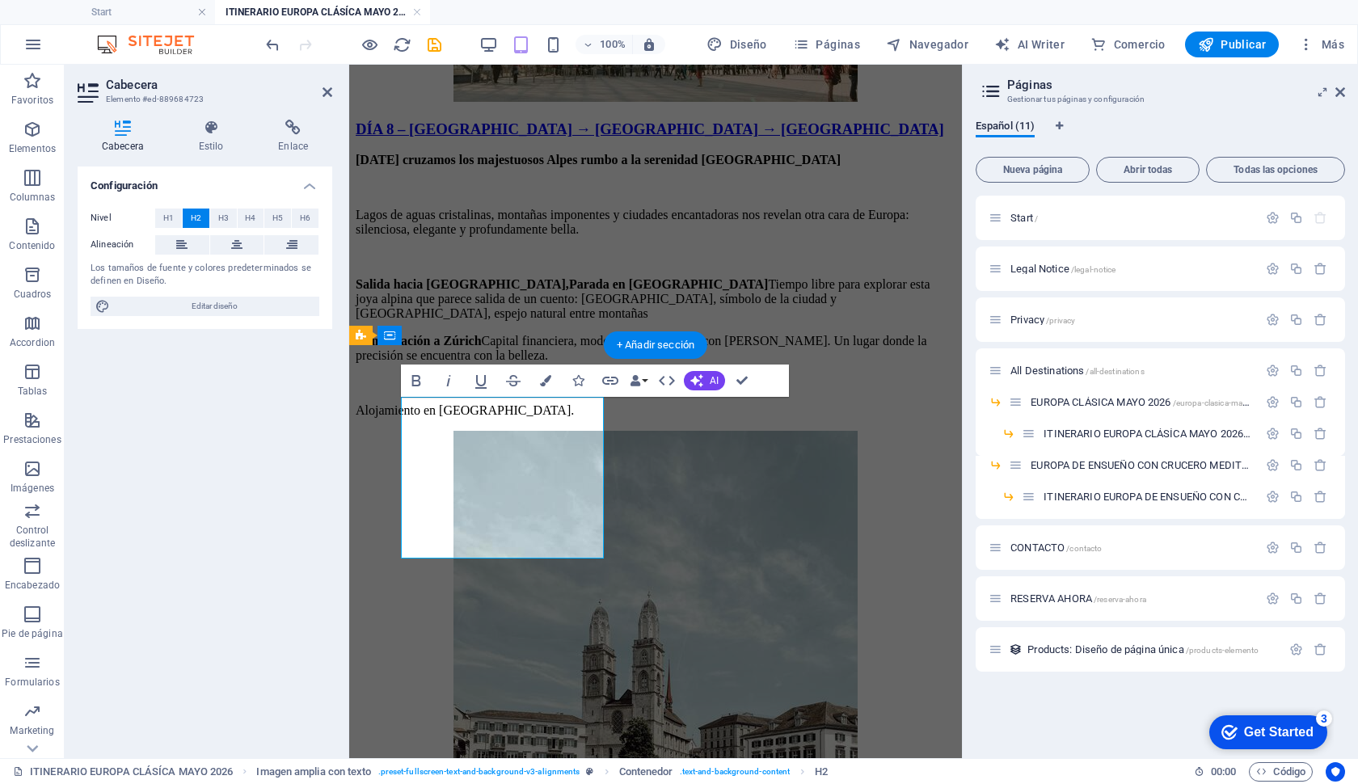
scroll to position [6496, 0]
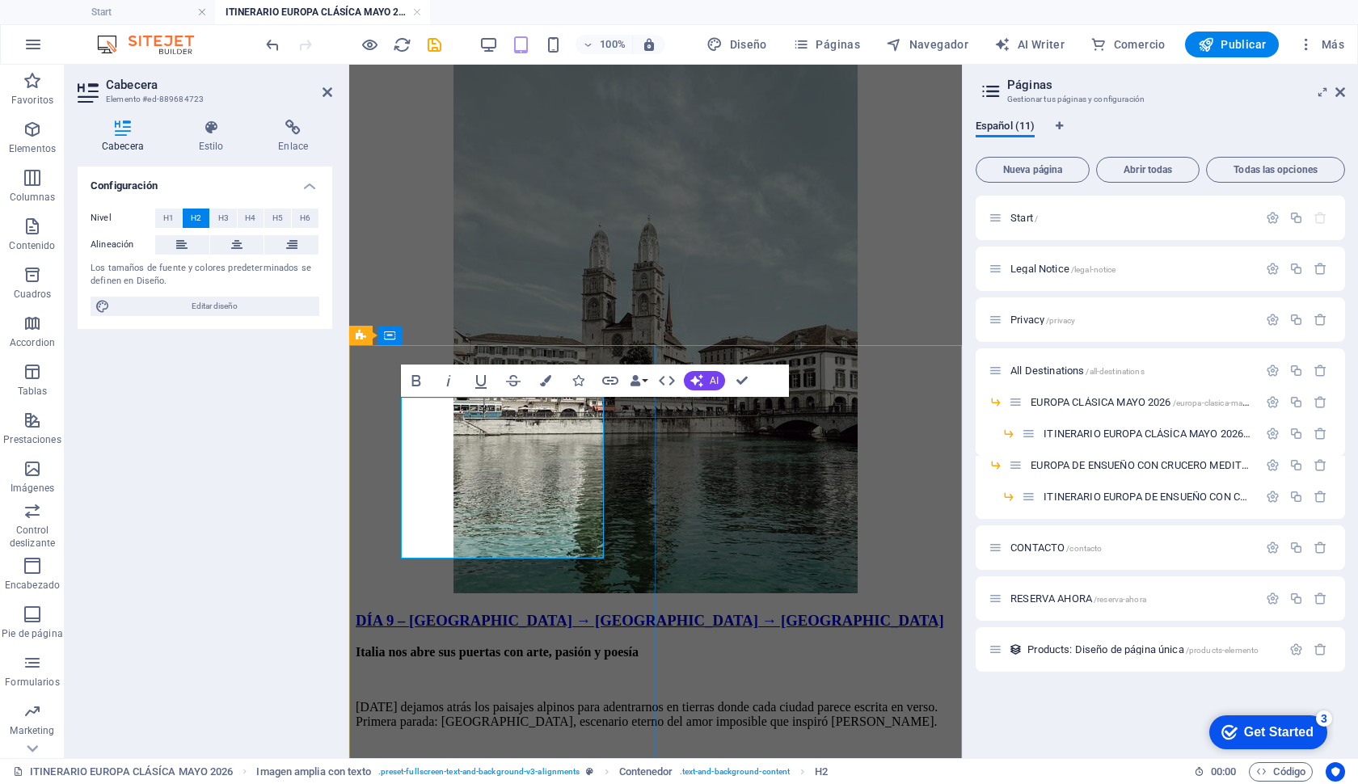
drag, startPoint x: 531, startPoint y: 412, endPoint x: 570, endPoint y: 504, distance: 100.0
drag, startPoint x: 429, startPoint y: 411, endPoint x: 611, endPoint y: 535, distance: 219.8
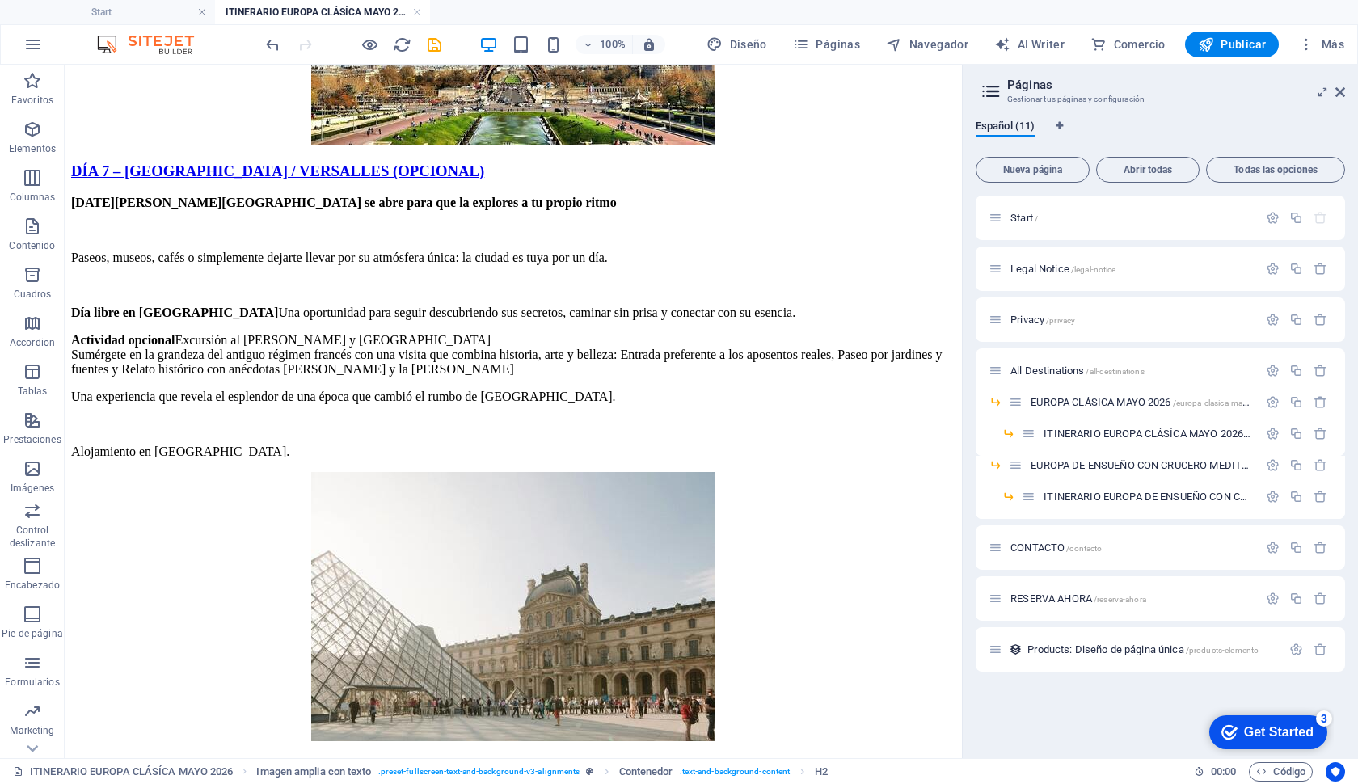
scroll to position [5693, 0]
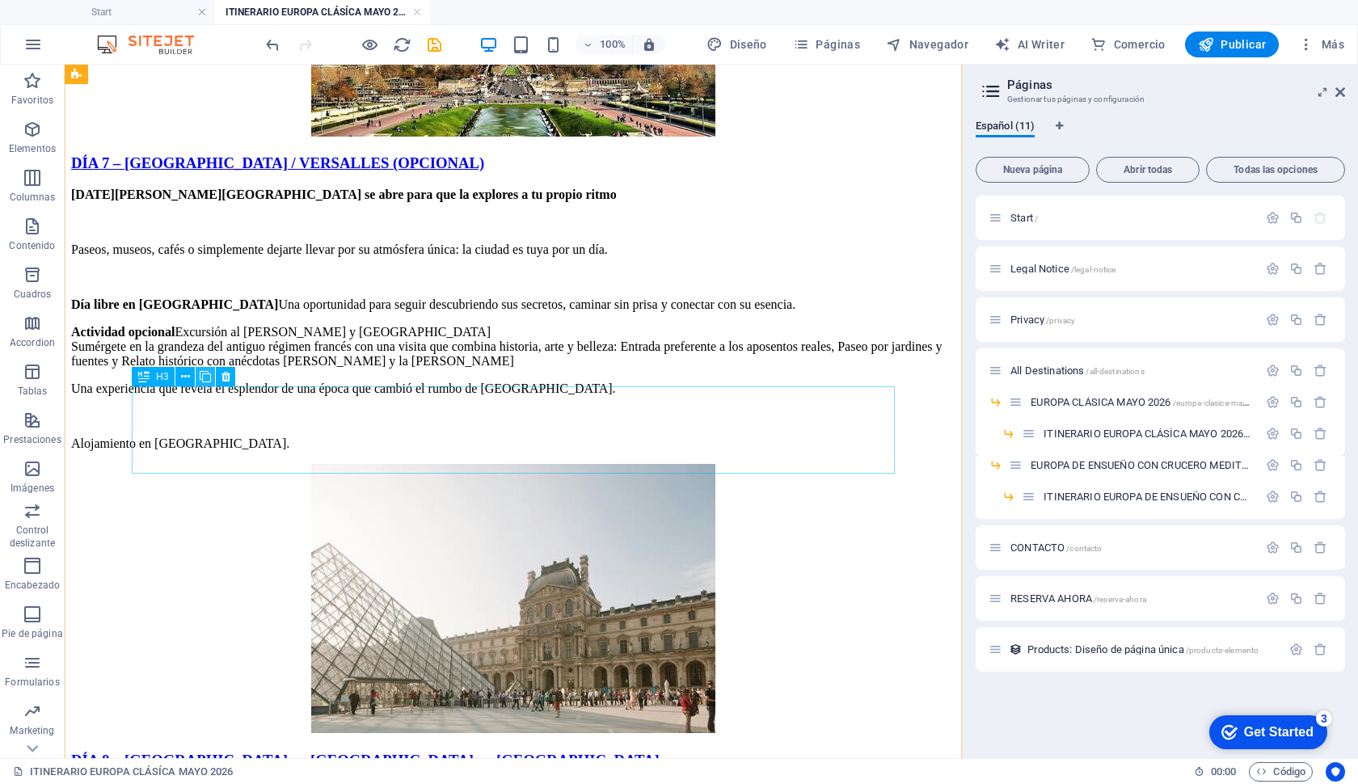
click at [209, 381] on icon at bounding box center [205, 377] width 11 height 17
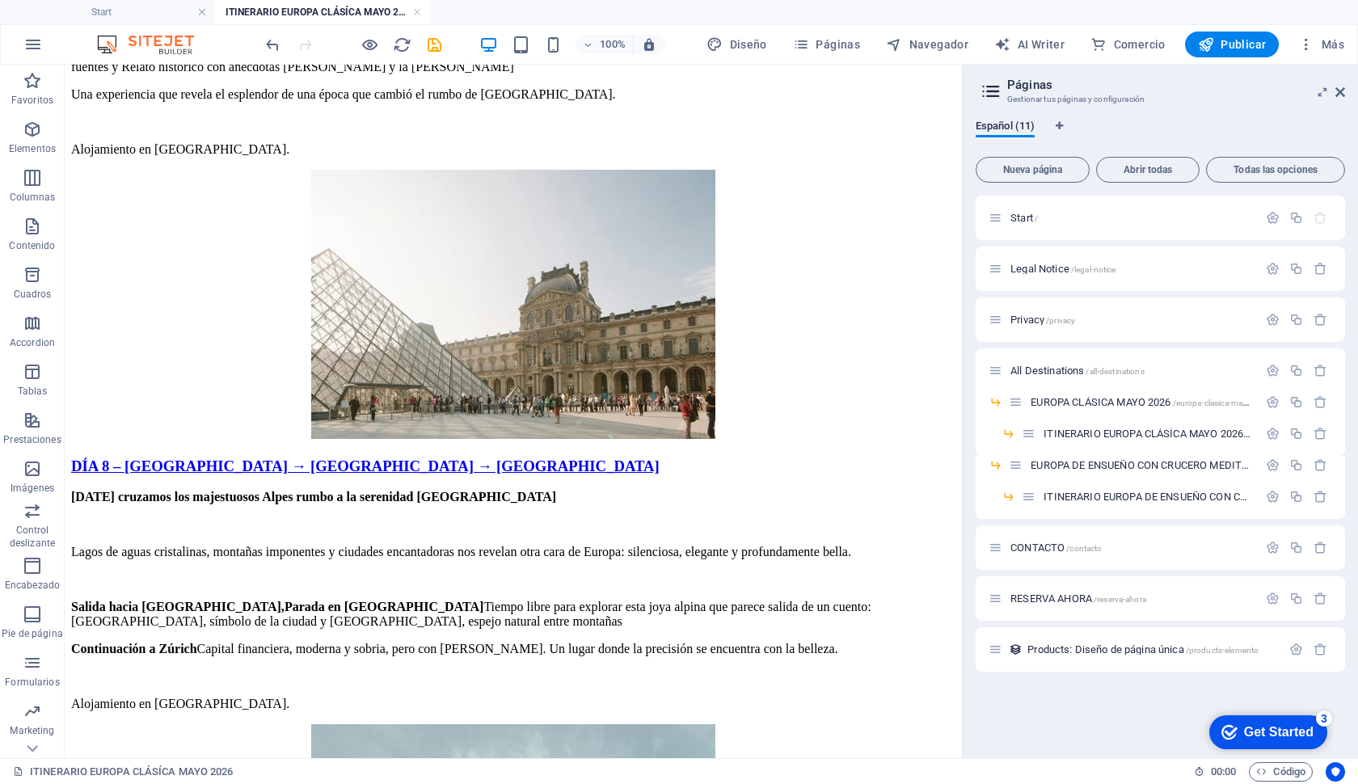
scroll to position [5999, 0]
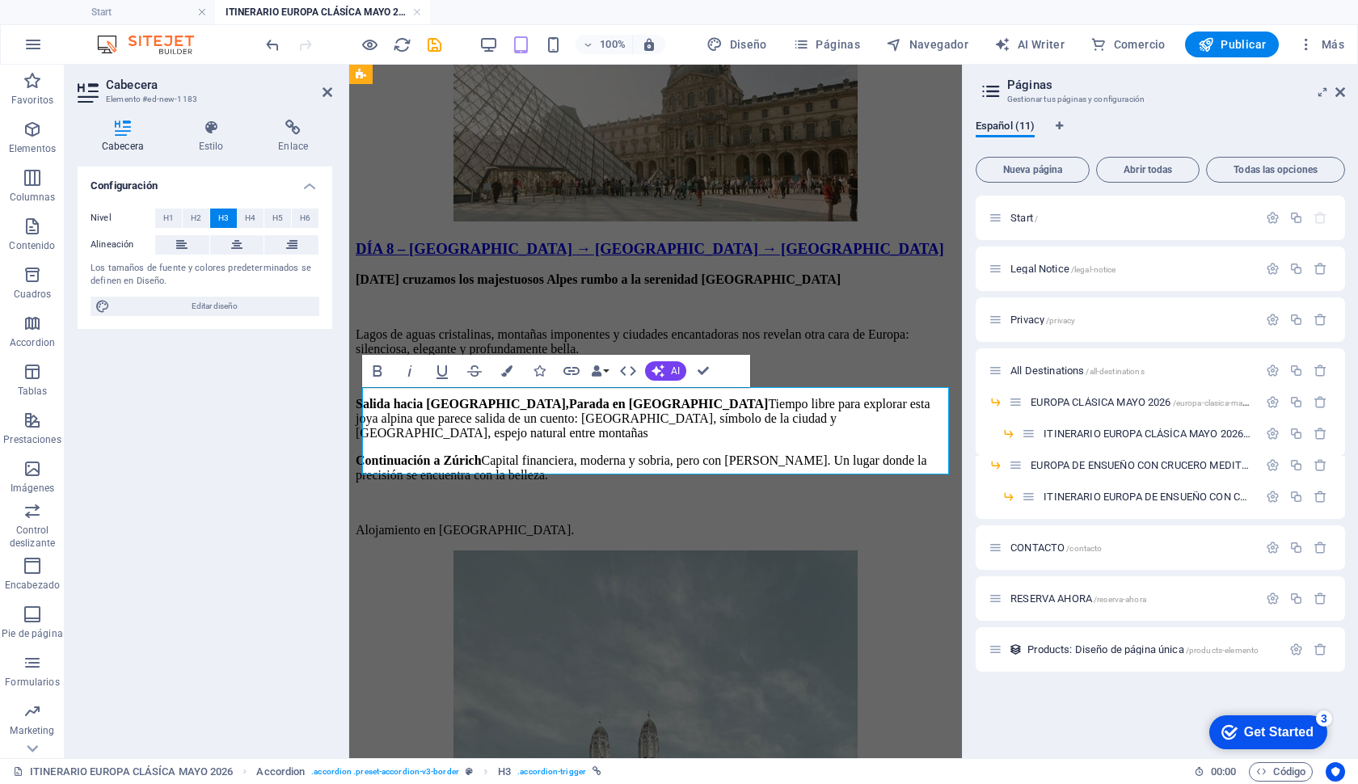
scroll to position [6389, 0]
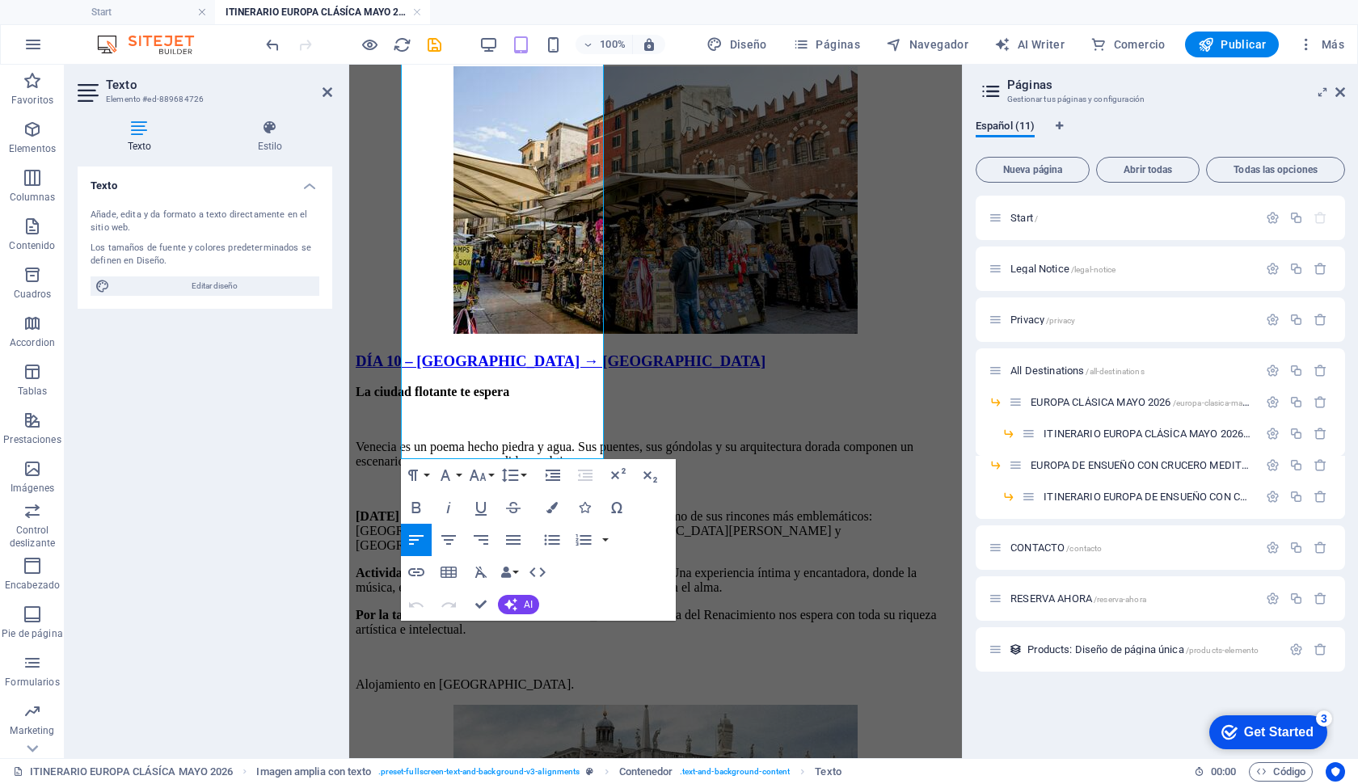
drag, startPoint x: 417, startPoint y: 438, endPoint x: 890, endPoint y: 784, distance: 585.6
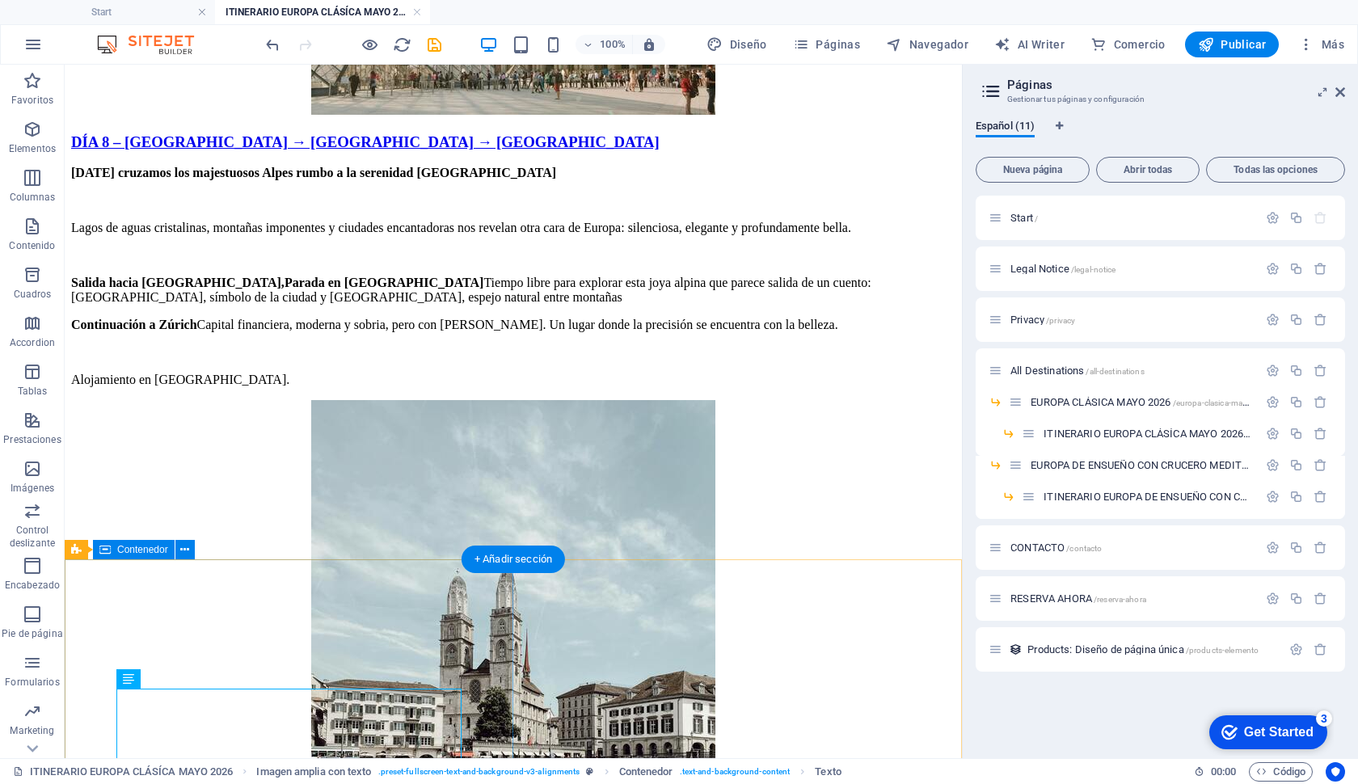
scroll to position [6307, 0]
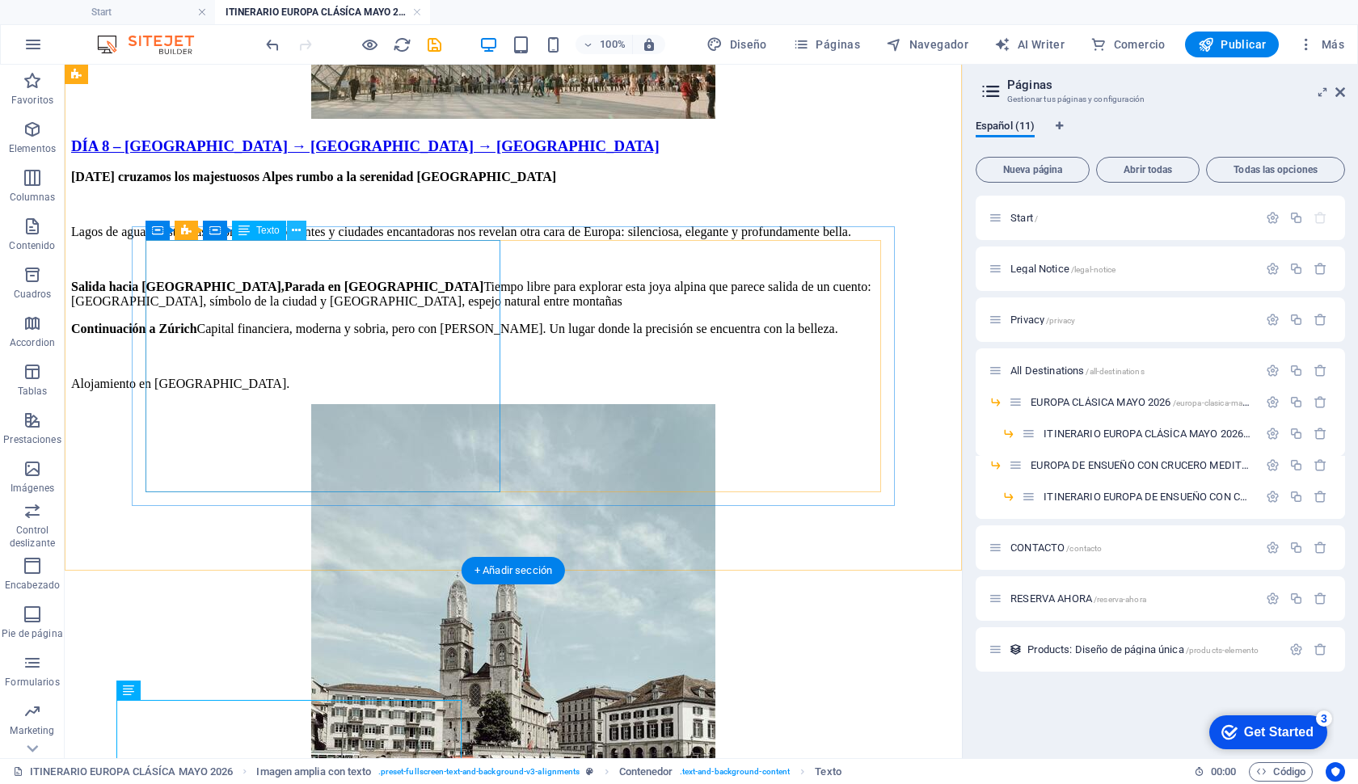
click at [298, 229] on icon at bounding box center [296, 230] width 9 height 17
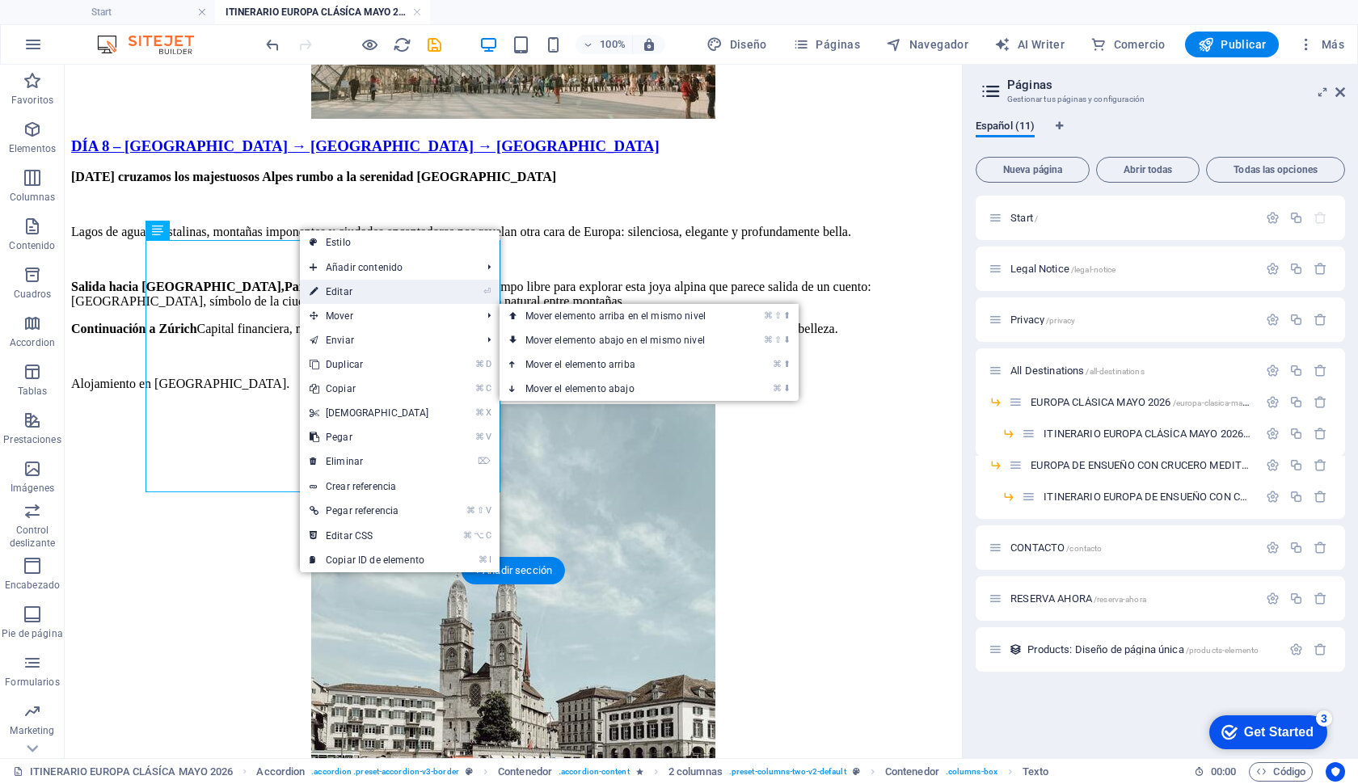
click at [332, 293] on link "⏎ Editar" at bounding box center [369, 292] width 139 height 24
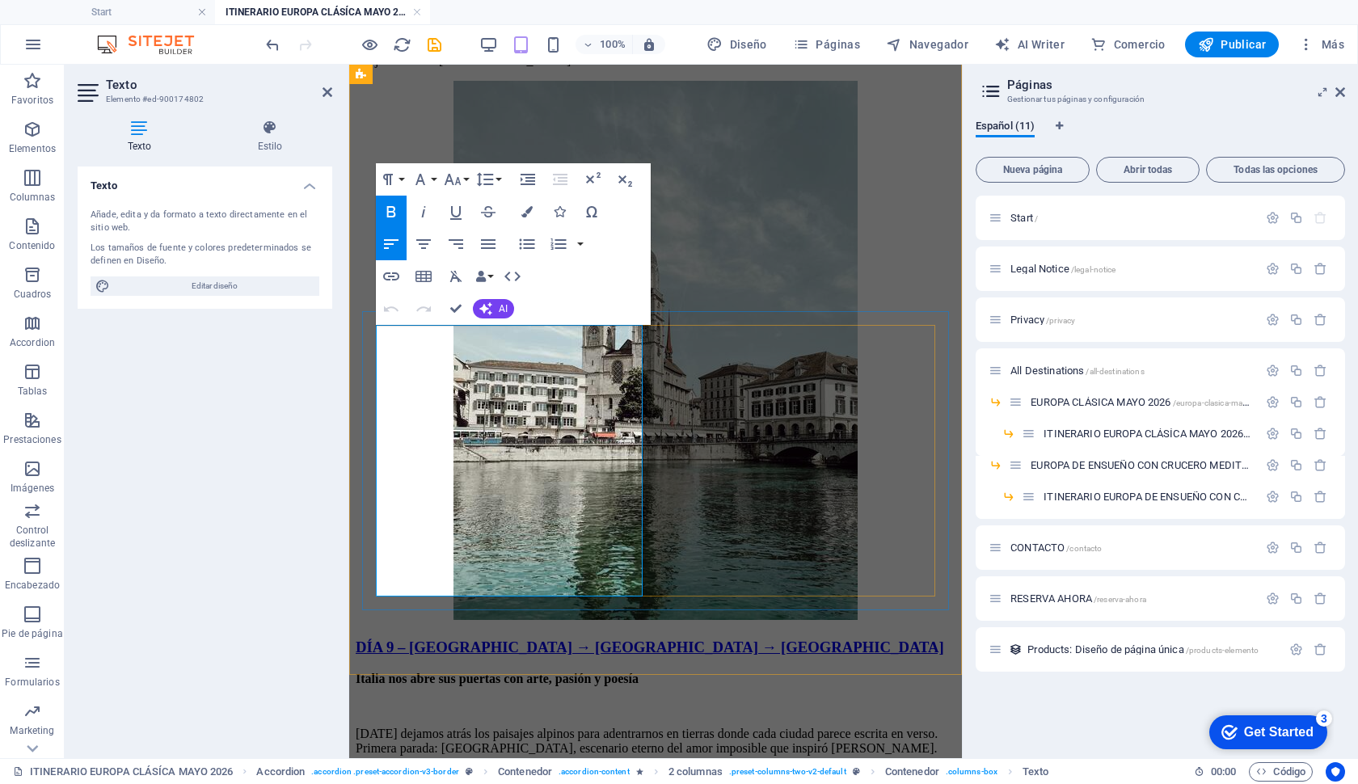
scroll to position [6659, 0]
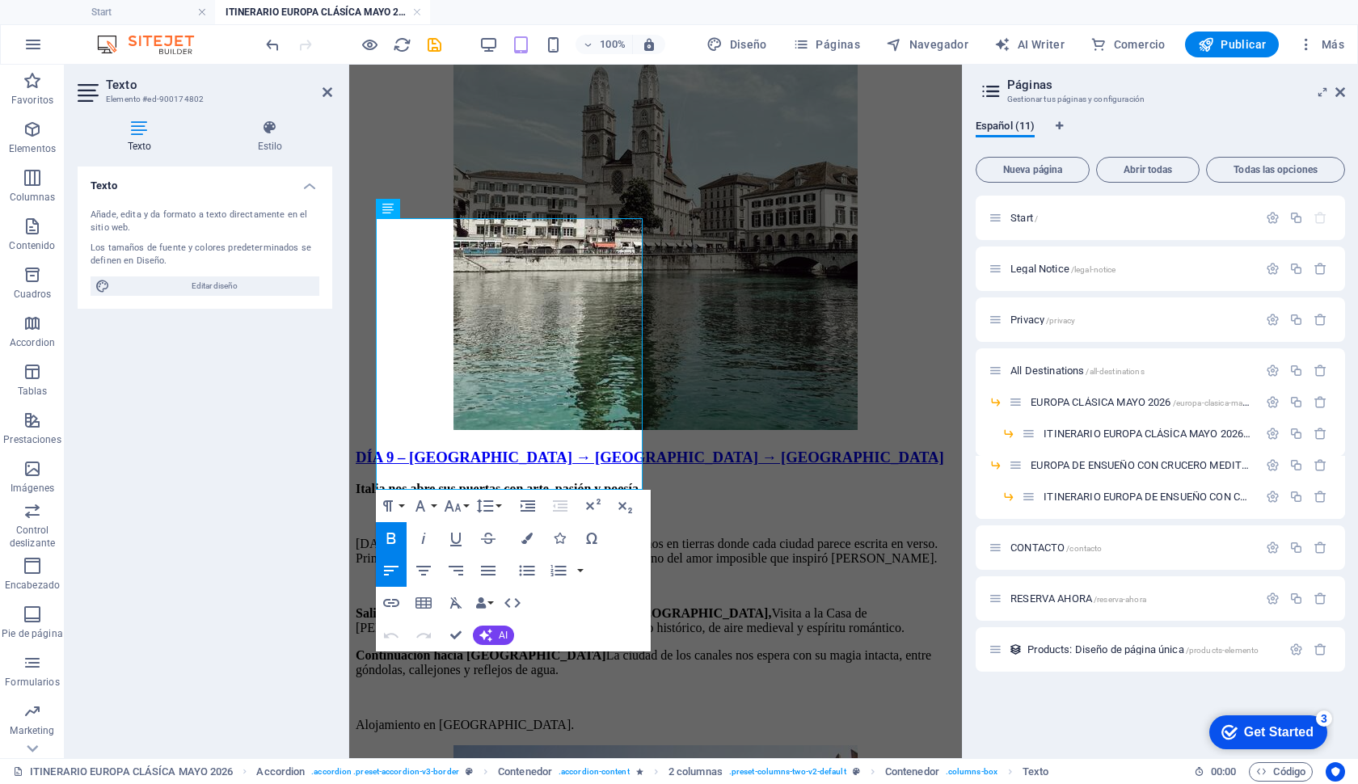
drag, startPoint x: 520, startPoint y: 480, endPoint x: 345, endPoint y: 219, distance: 314.2
click at [349, 219] on html "Skip to main content INICIO DESTINOS ESPECIALES MENSUALES TODOS LOS DESTINOS NU…" at bounding box center [655, 216] width 613 height 13620
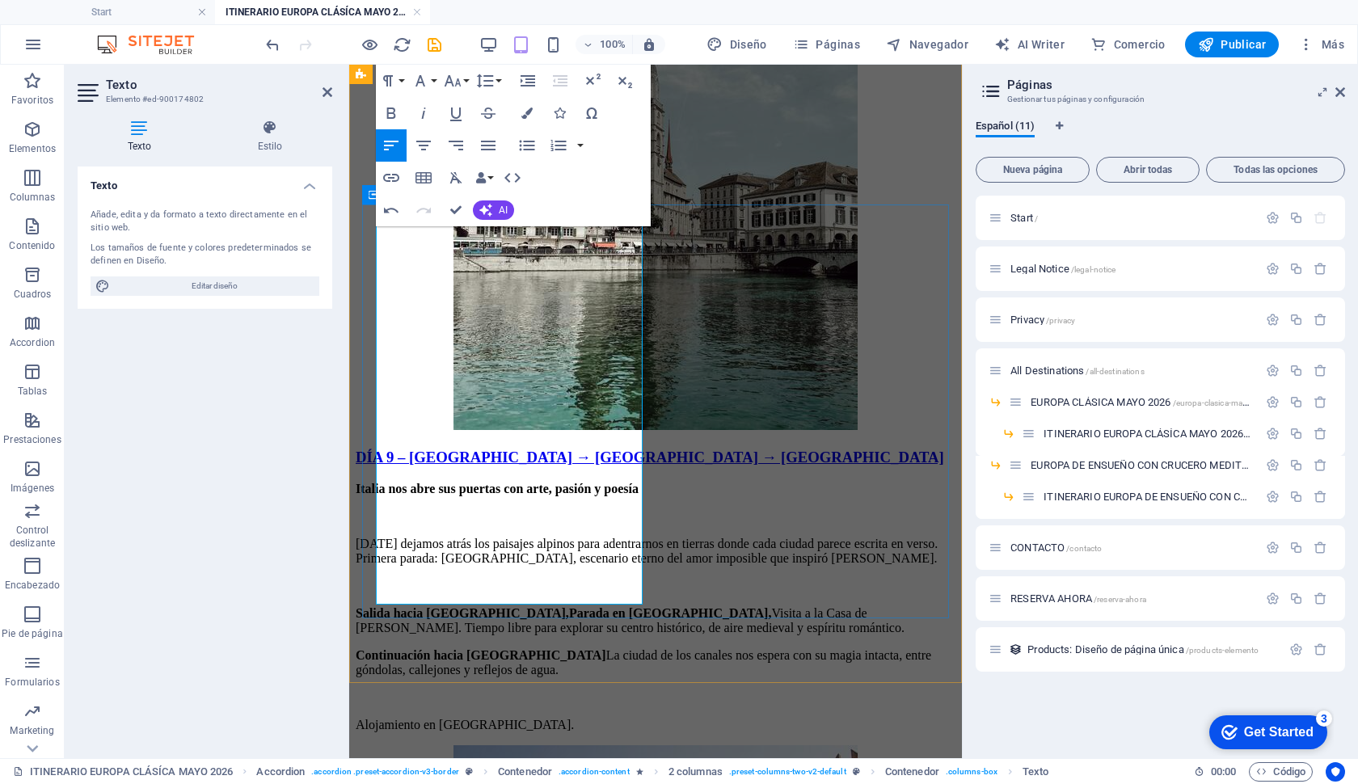
drag, startPoint x: 518, startPoint y: 597, endPoint x: 368, endPoint y: 223, distance: 402.7
click at [399, 78] on button "Paragraph Format" at bounding box center [391, 81] width 31 height 32
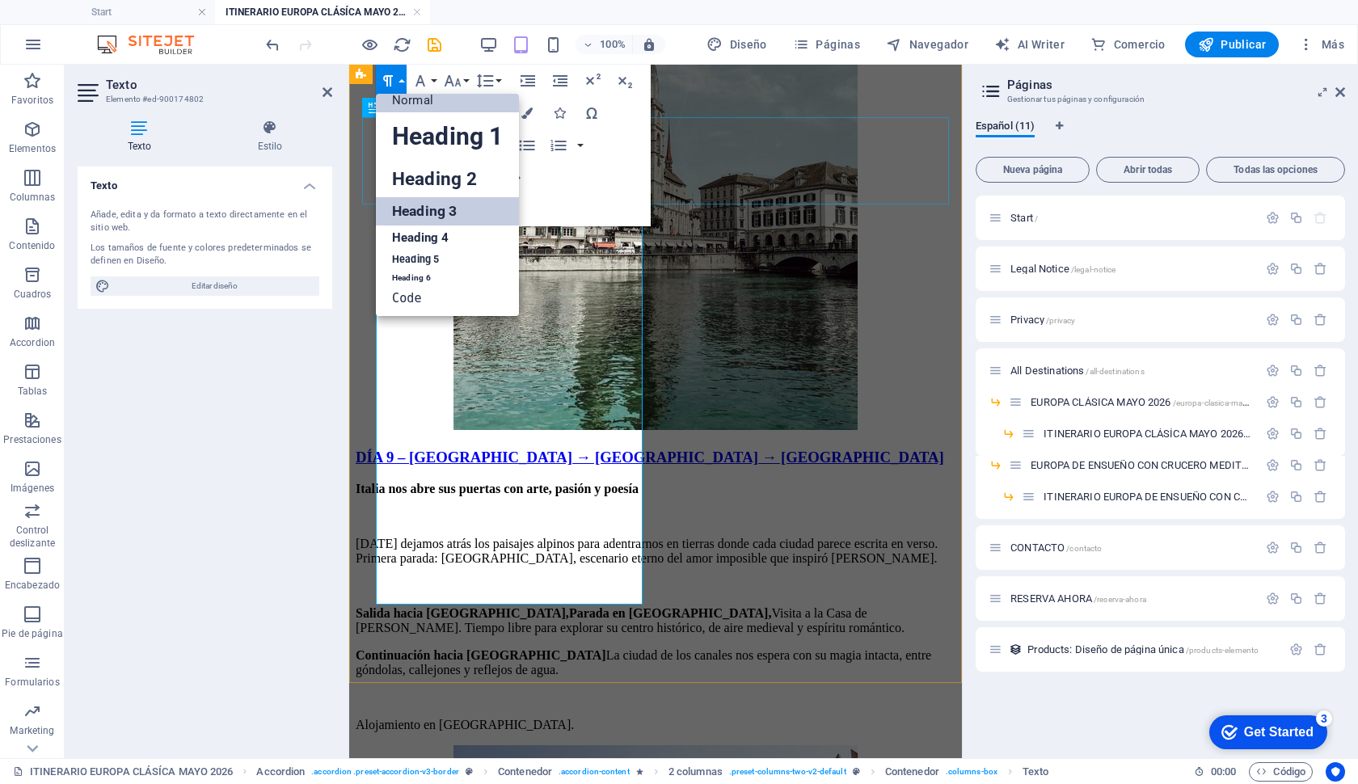
scroll to position [12, 0]
click at [413, 103] on link "Normal" at bounding box center [447, 100] width 143 height 24
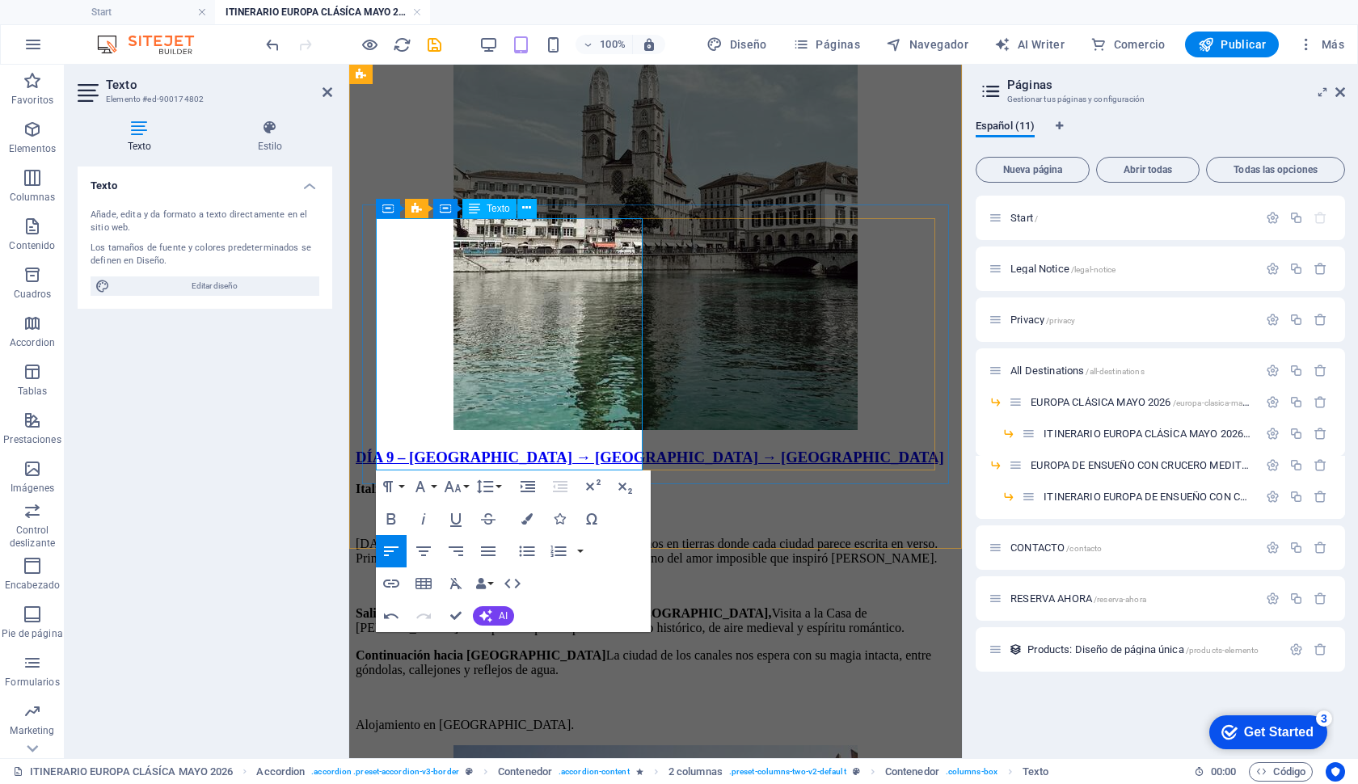
click at [392, 519] on icon "button" at bounding box center [391, 518] width 9 height 11
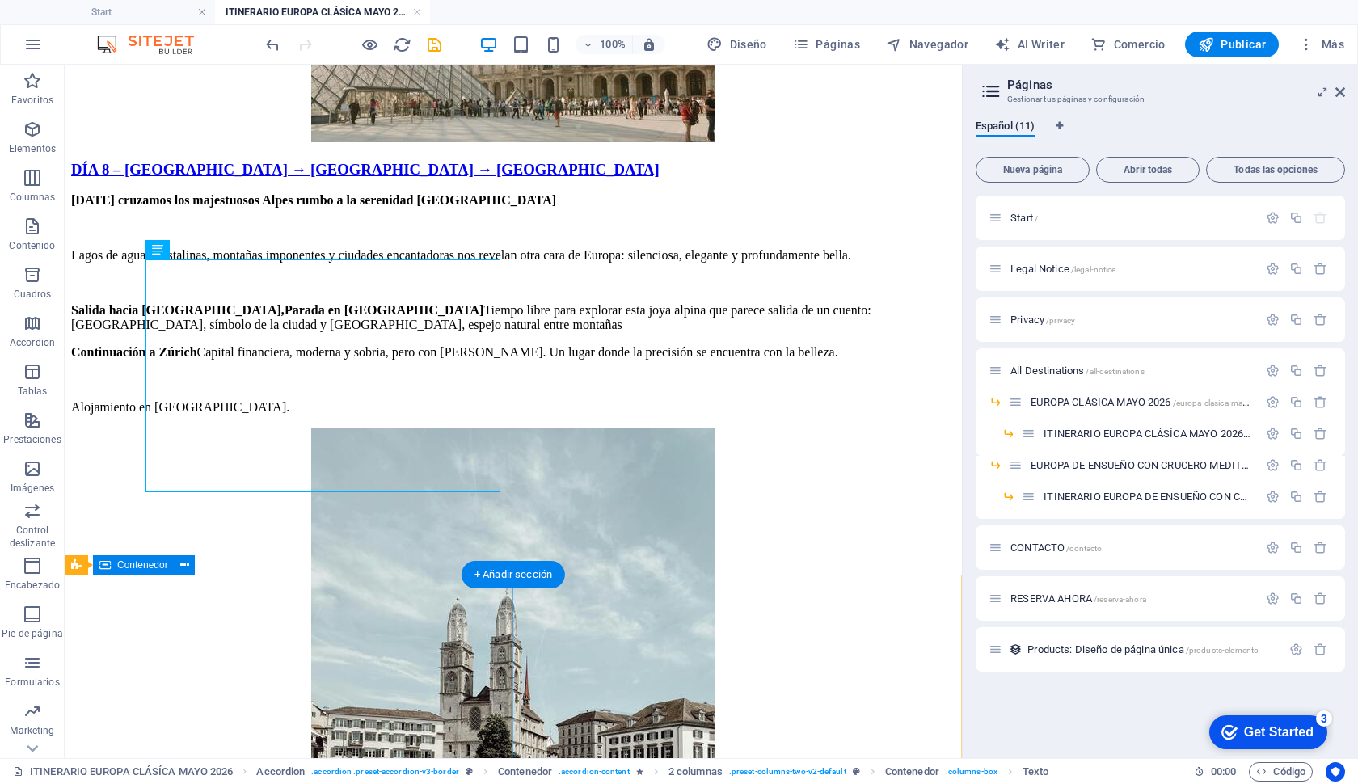
scroll to position [6290, 0]
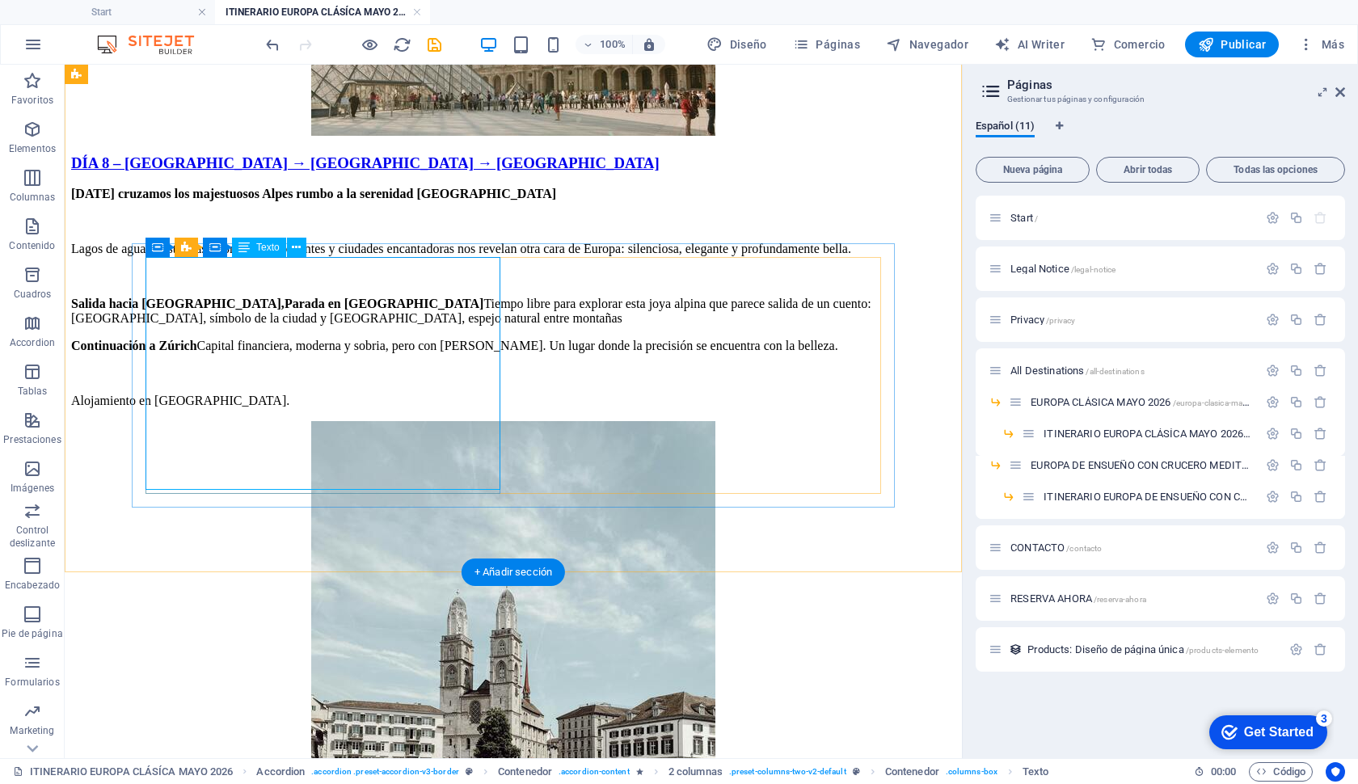
click at [295, 255] on icon at bounding box center [296, 247] width 9 height 17
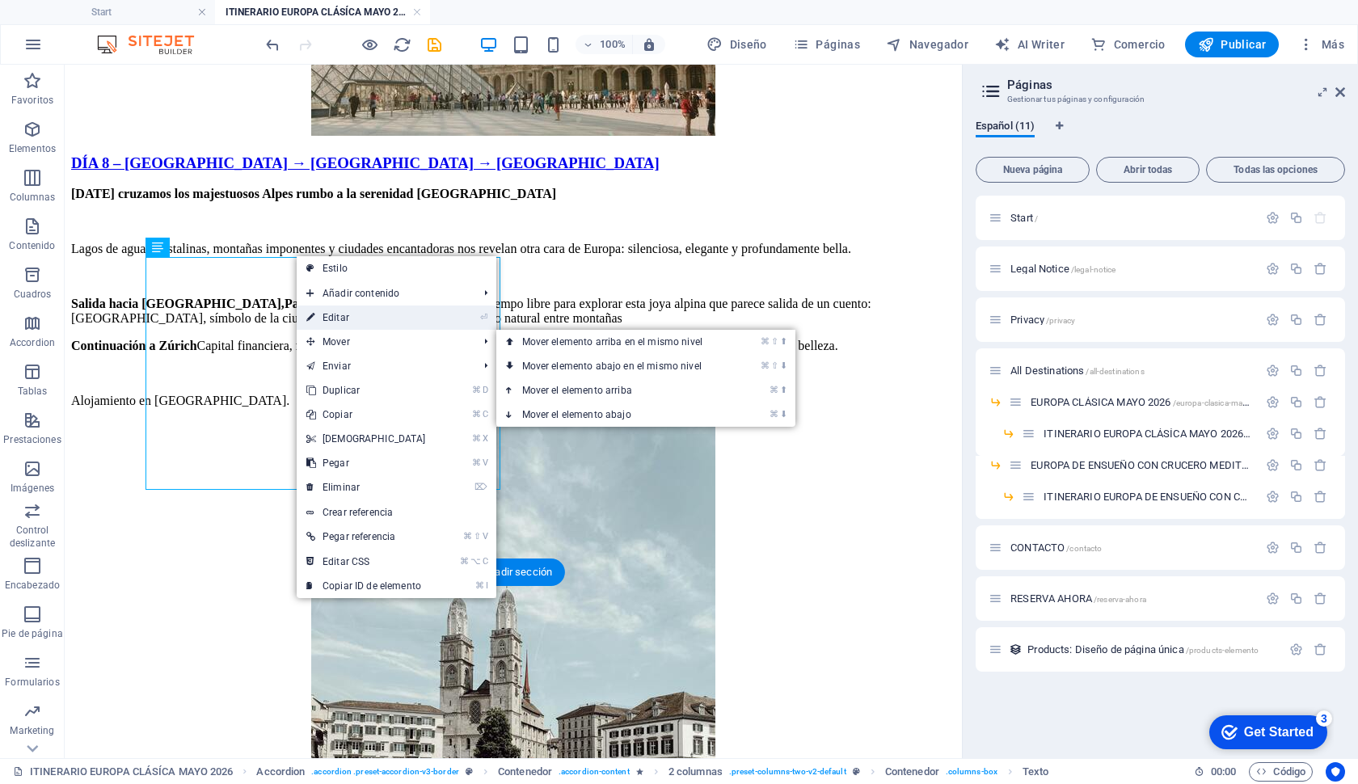
click at [347, 319] on link "⏎ Editar" at bounding box center [366, 318] width 139 height 24
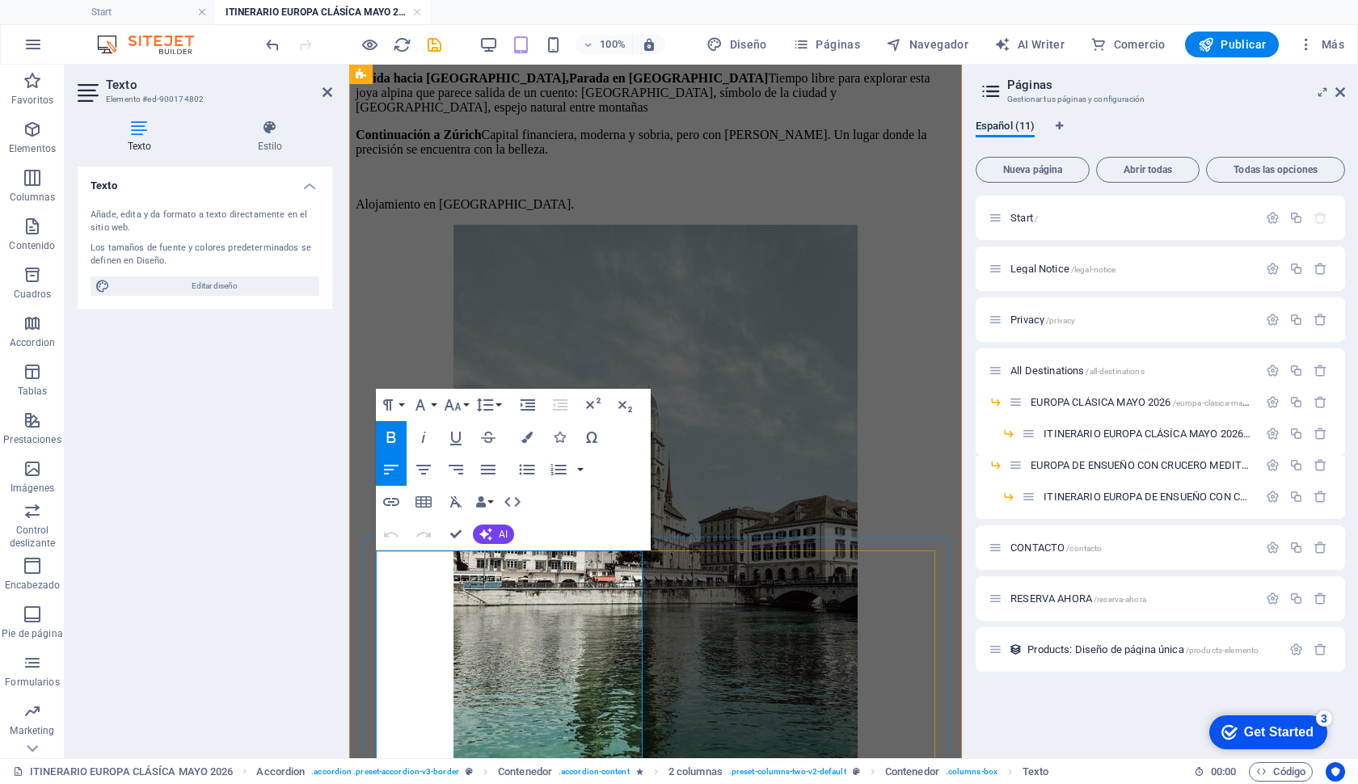
scroll to position [6327, 0]
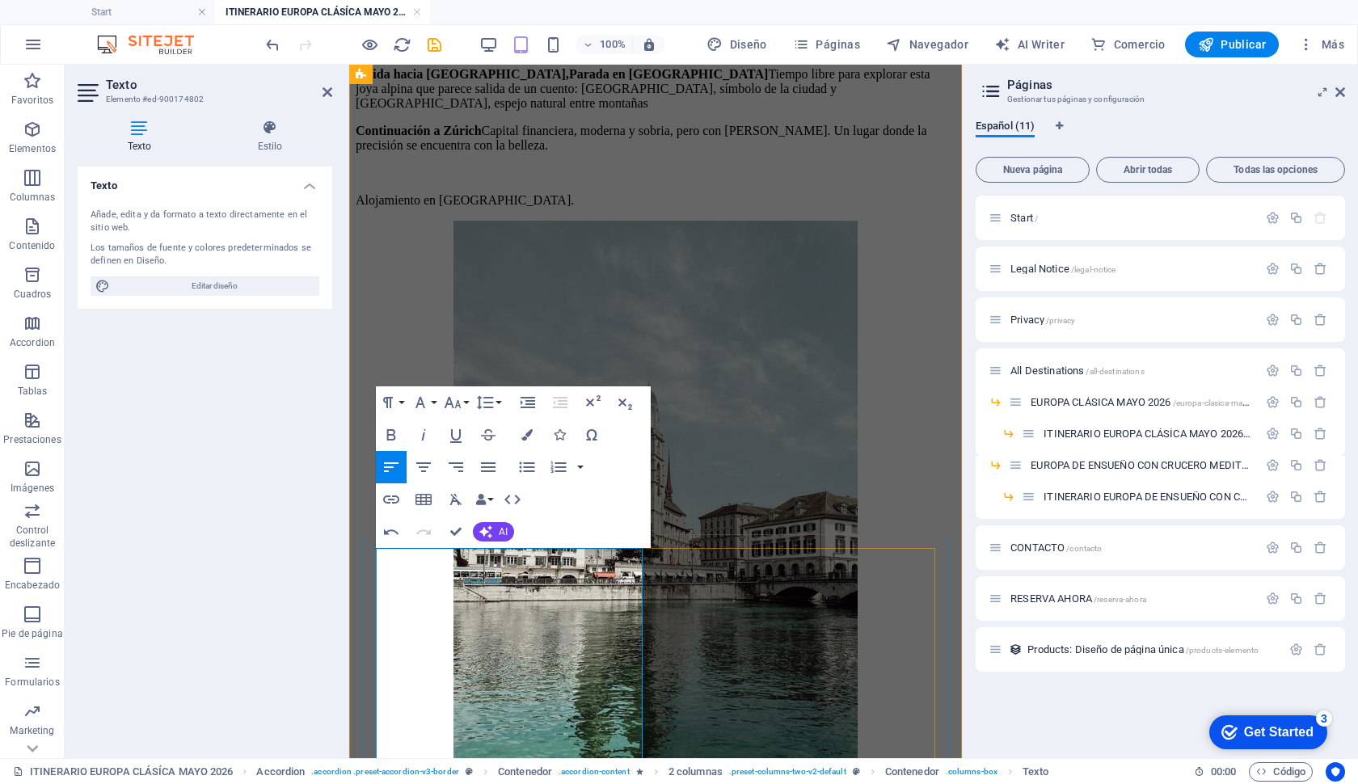
scroll to position [6328, 0]
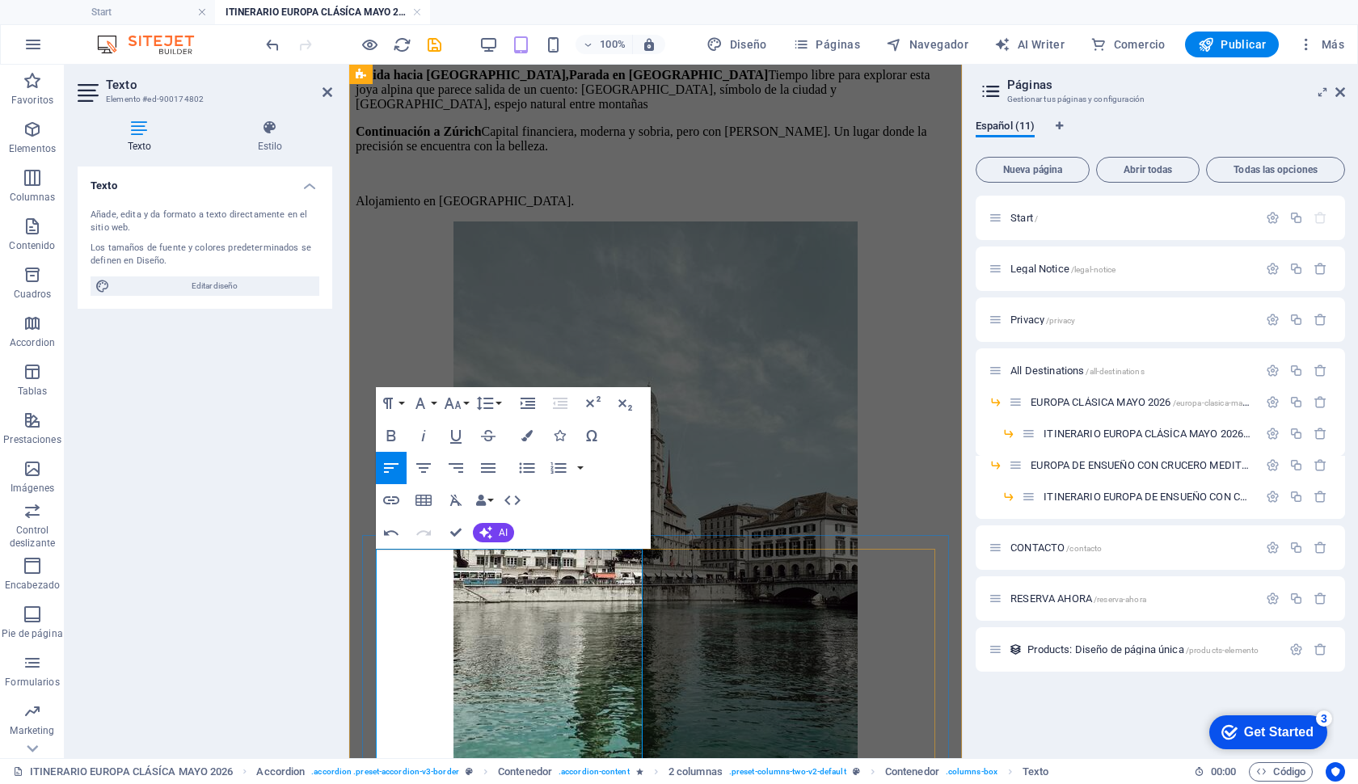
copy p "Citytour"
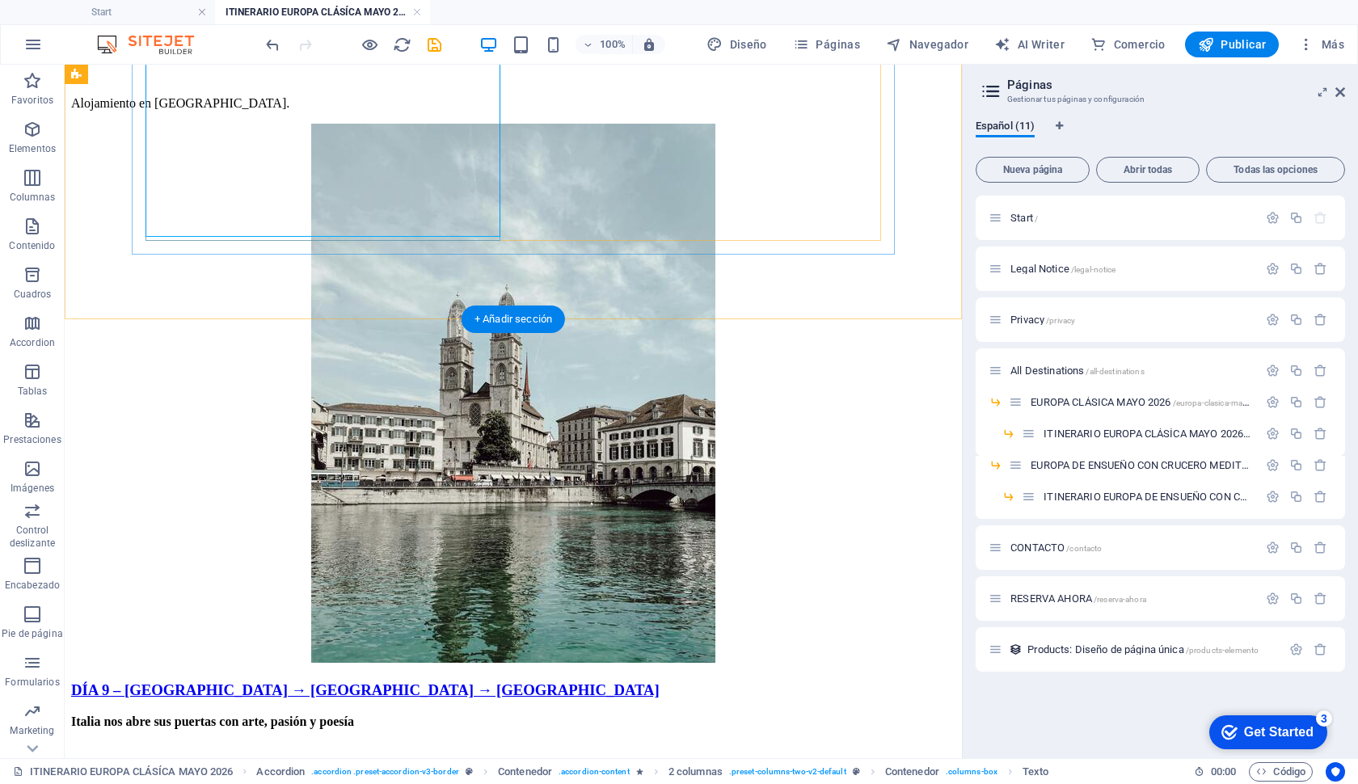
scroll to position [6599, 0]
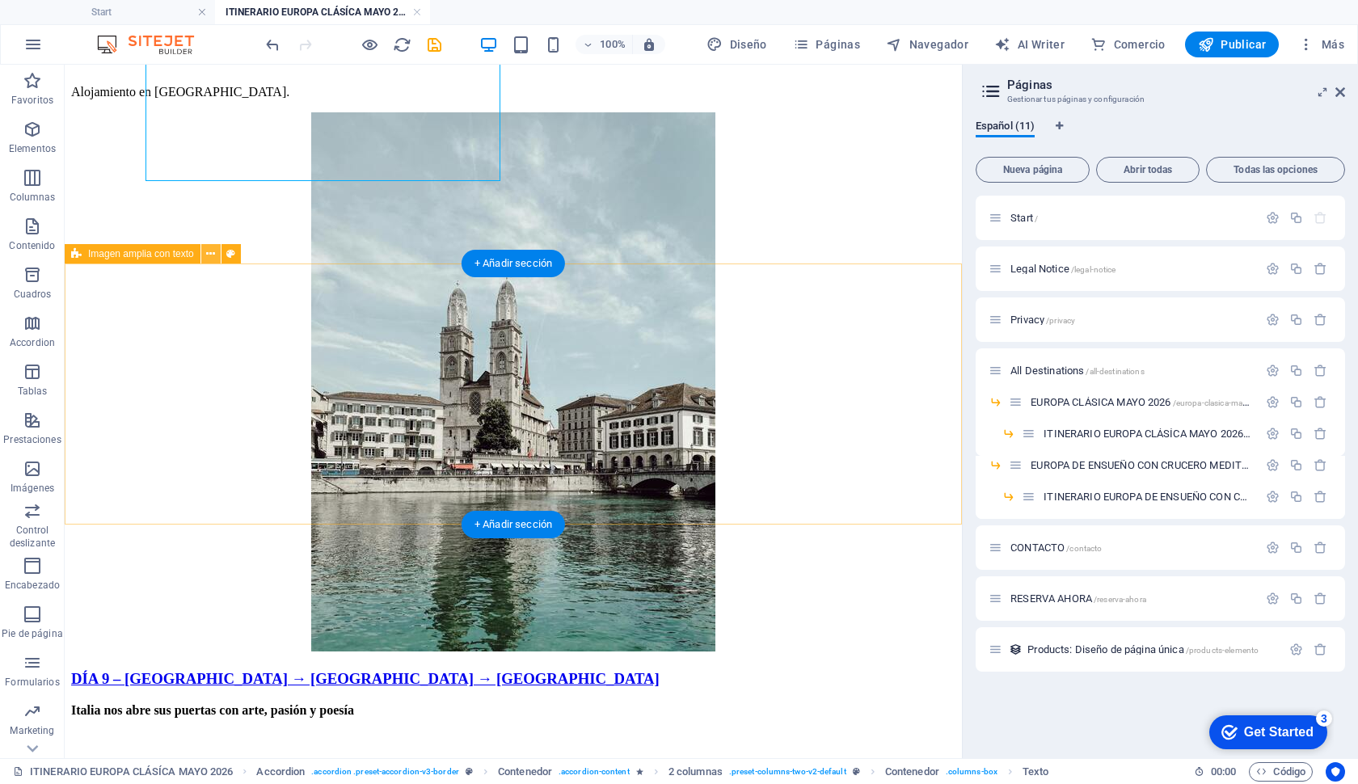
click at [213, 251] on icon at bounding box center [210, 254] width 9 height 17
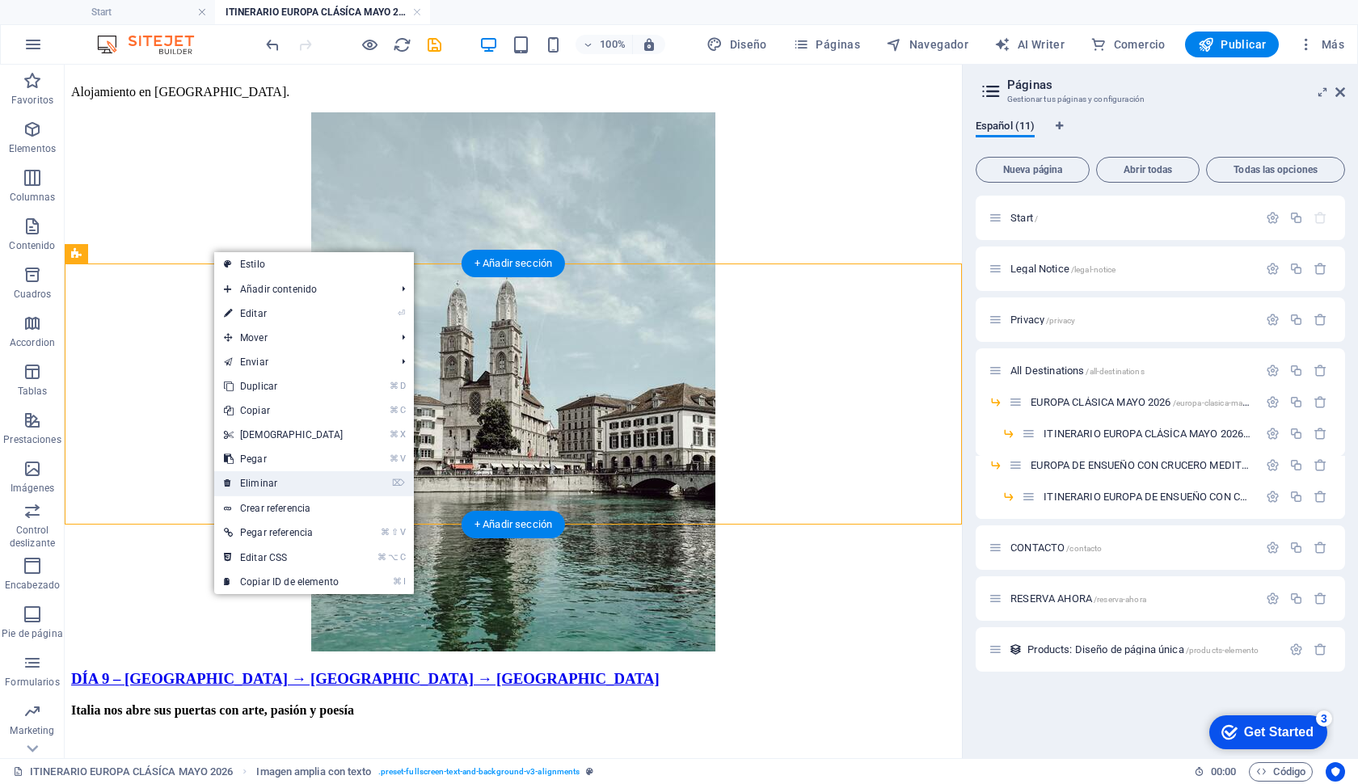
click at [279, 481] on link "⌦ Eliminar" at bounding box center [283, 483] width 139 height 24
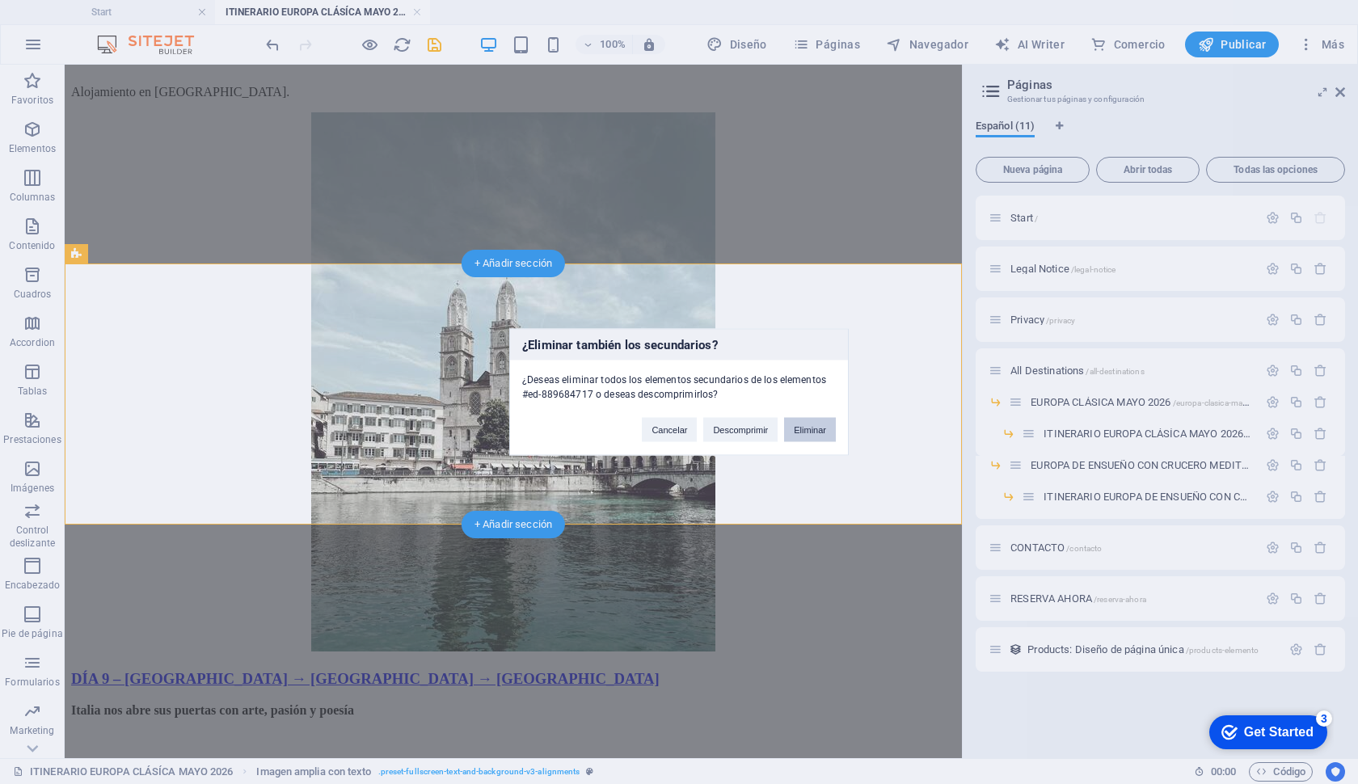
click at [826, 430] on button "Eliminar" at bounding box center [810, 430] width 52 height 24
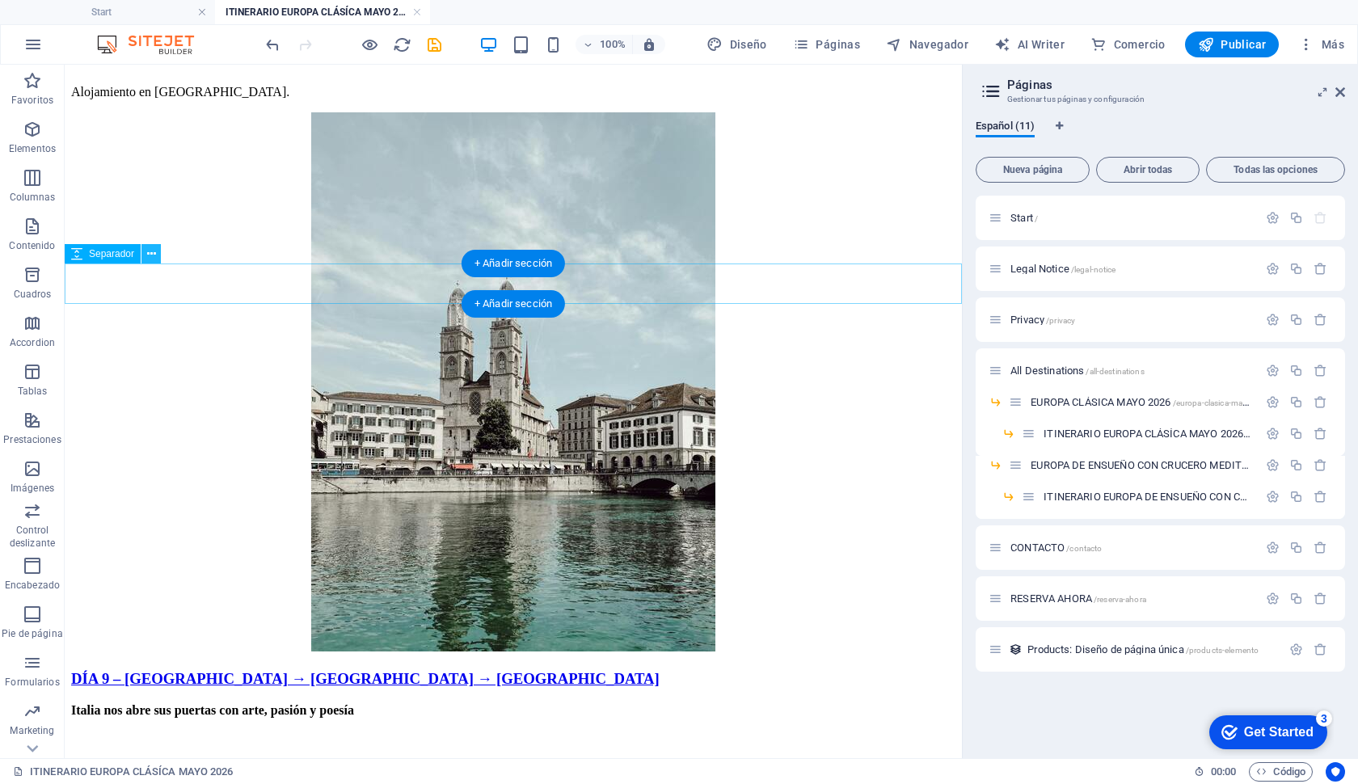
click at [150, 252] on icon at bounding box center [151, 254] width 9 height 17
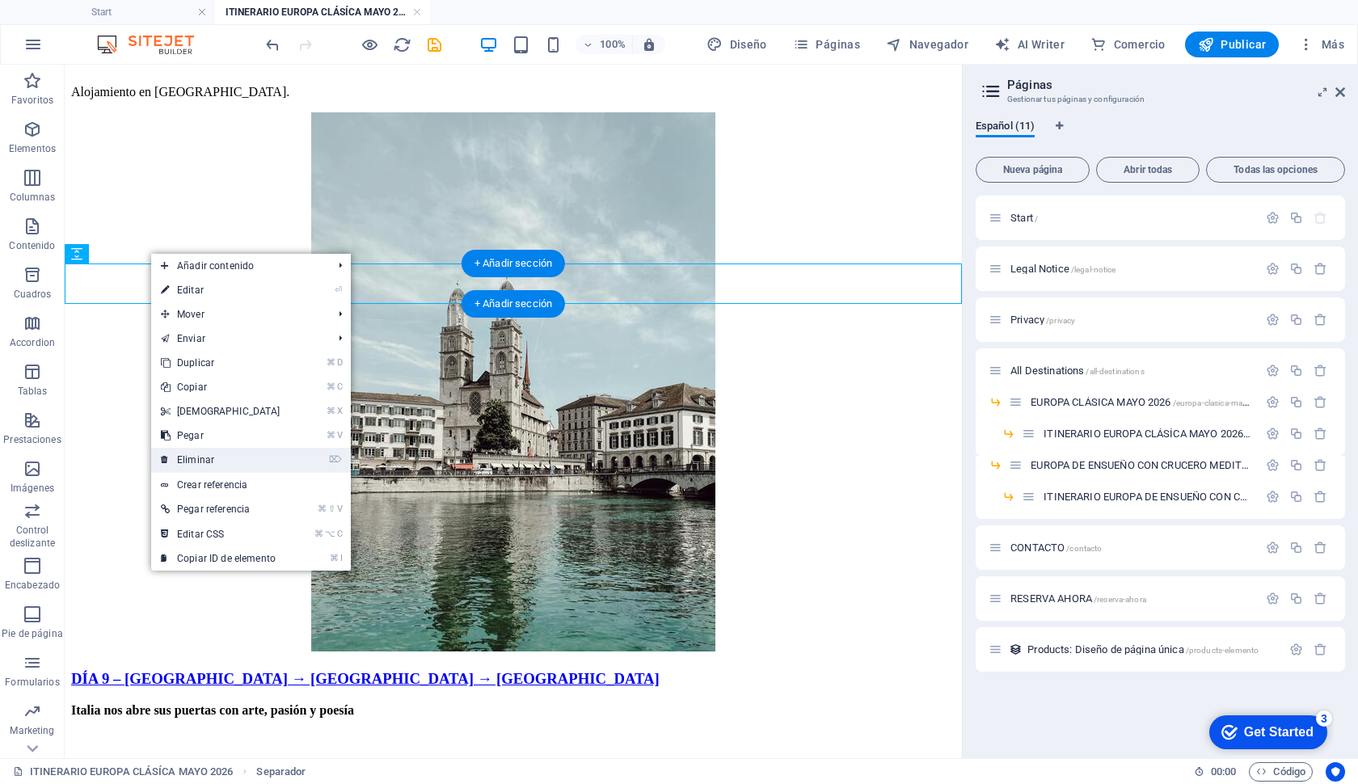
click at [297, 456] on li "⌦ Eliminar" at bounding box center [251, 460] width 200 height 25
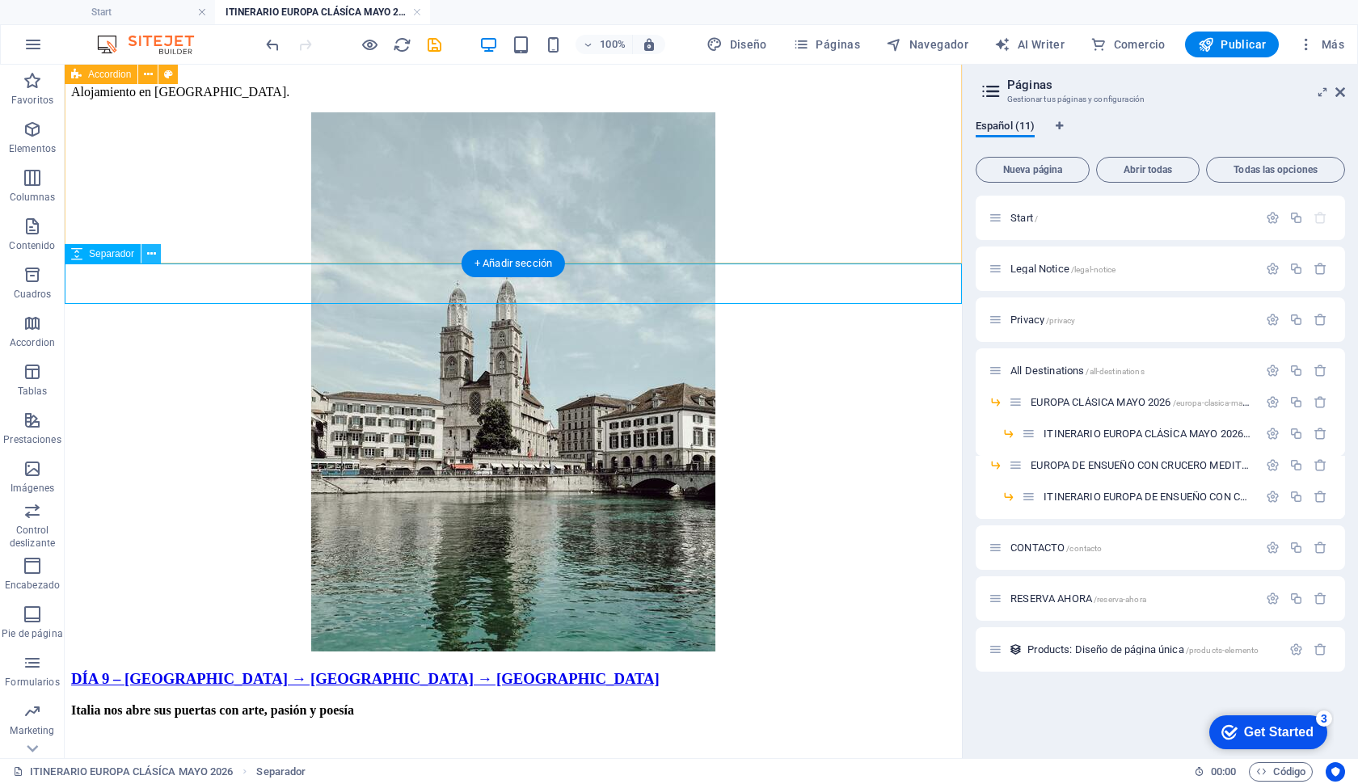
click at [146, 252] on button at bounding box center [151, 253] width 19 height 19
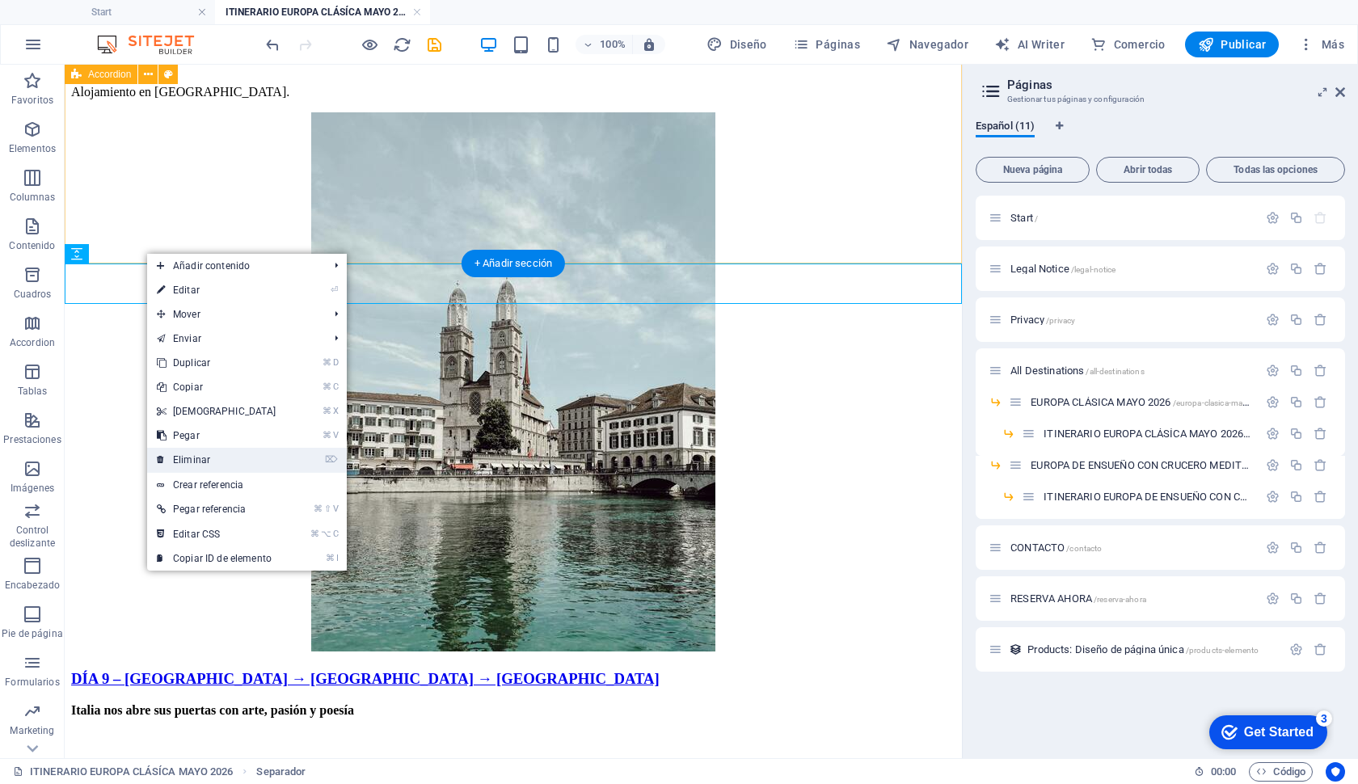
click at [283, 453] on li "⌦ Eliminar" at bounding box center [247, 460] width 200 height 25
click at [209, 458] on link "⌦ Eliminar" at bounding box center [216, 460] width 139 height 24
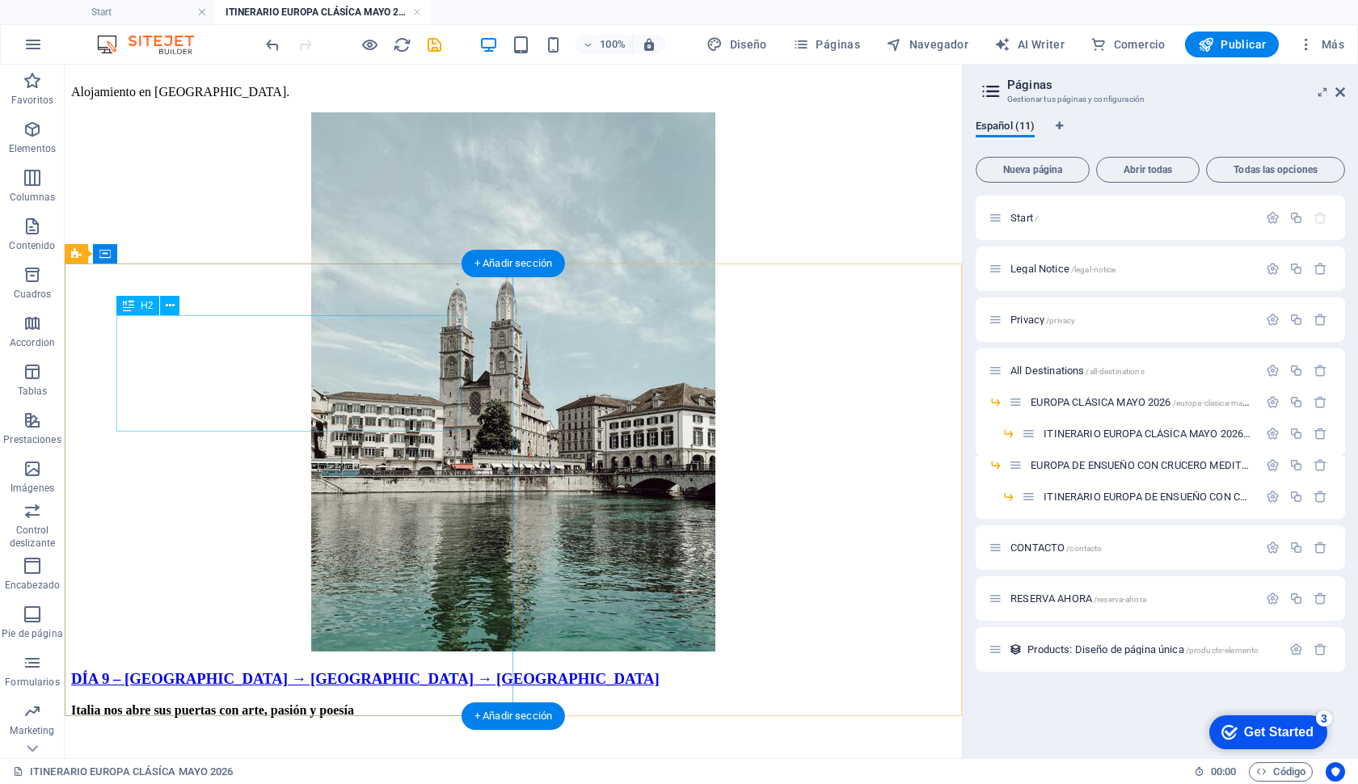
click at [223, 336] on div "Arrastra aquí para reemplazar el contenido existente. Si quieres crear un eleme…" at bounding box center [514, 412] width 898 height 694
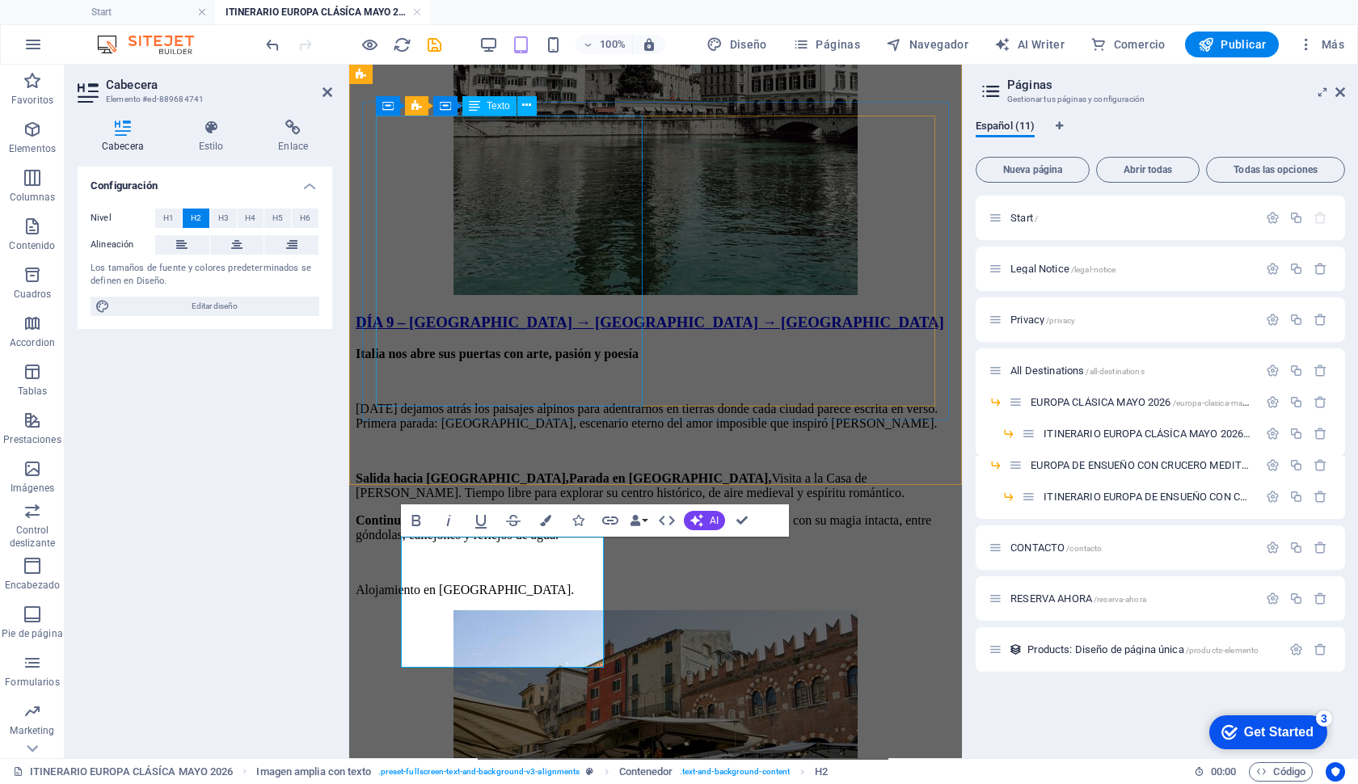
scroll to position [6826, 0]
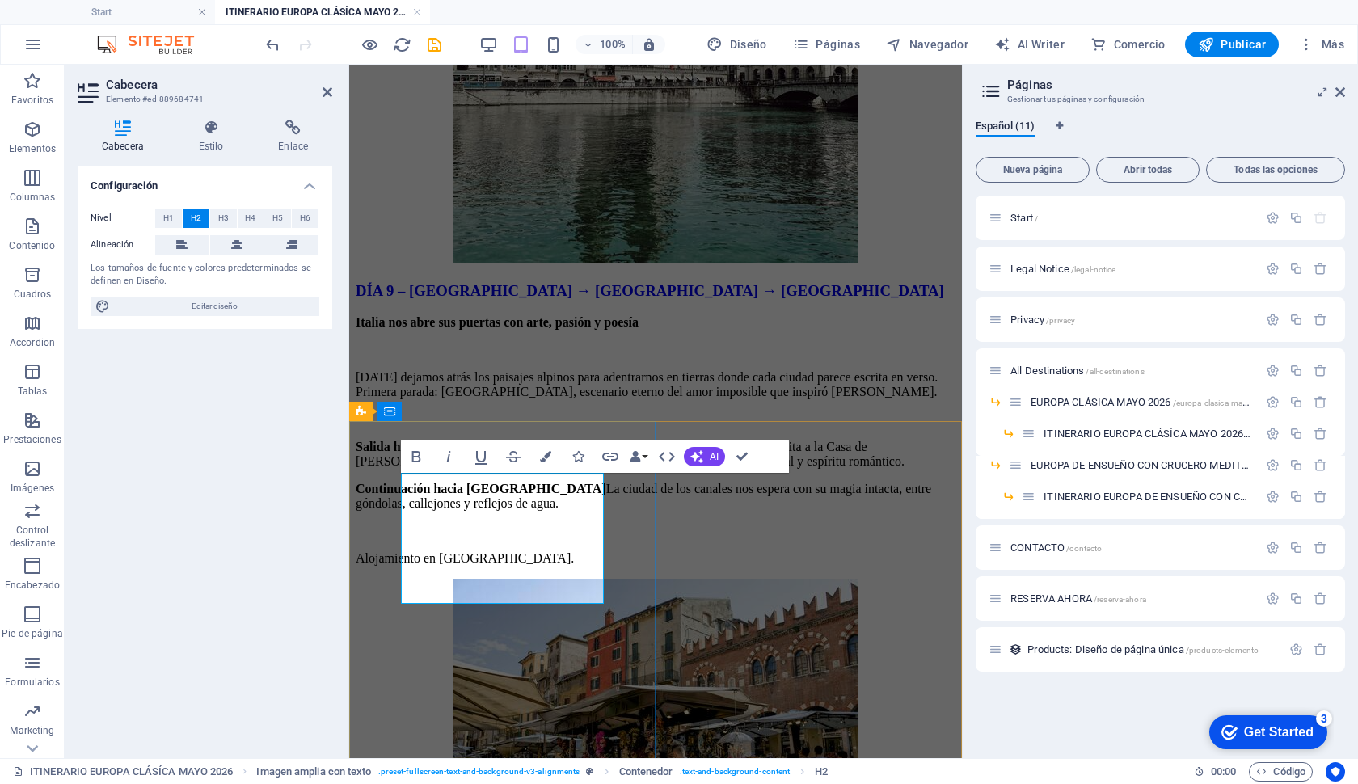
drag, startPoint x: 480, startPoint y: 488, endPoint x: 540, endPoint y: 540, distance: 79.1
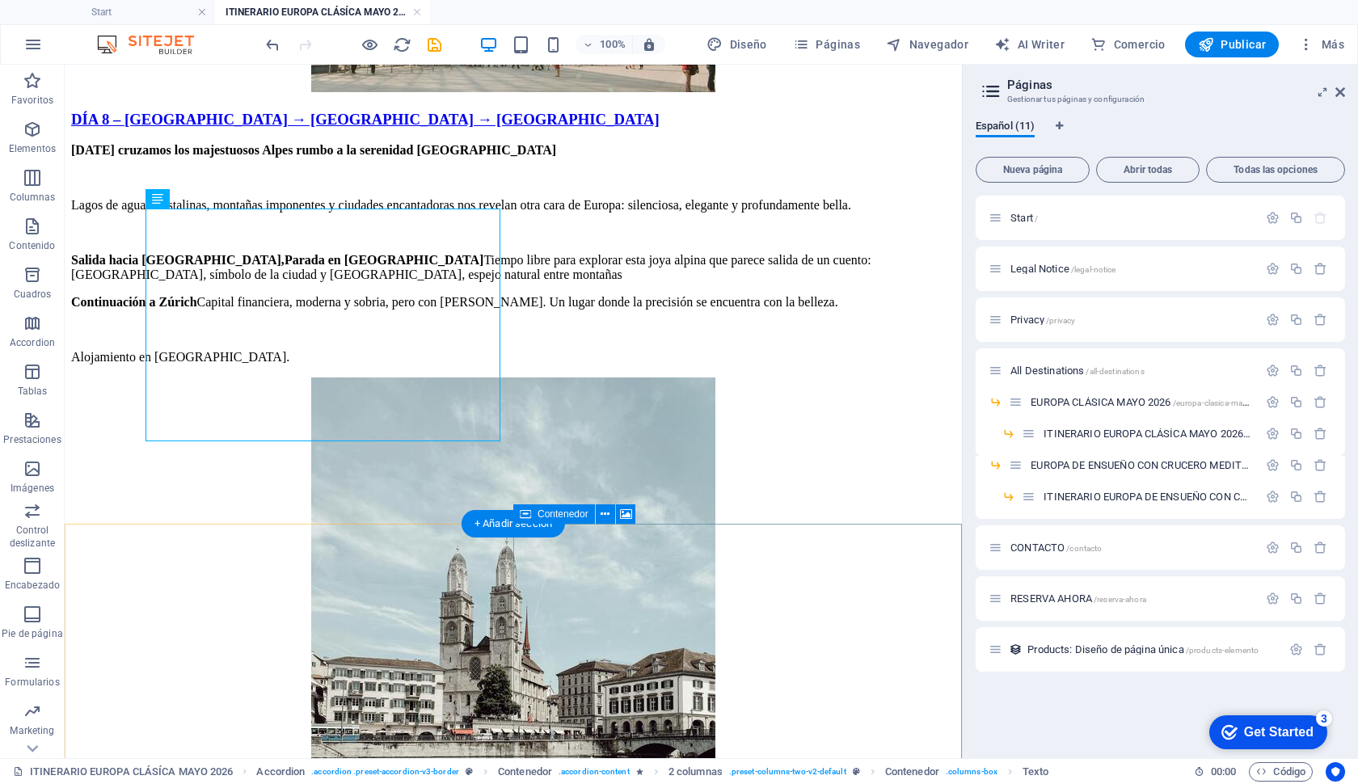
scroll to position [6332, 0]
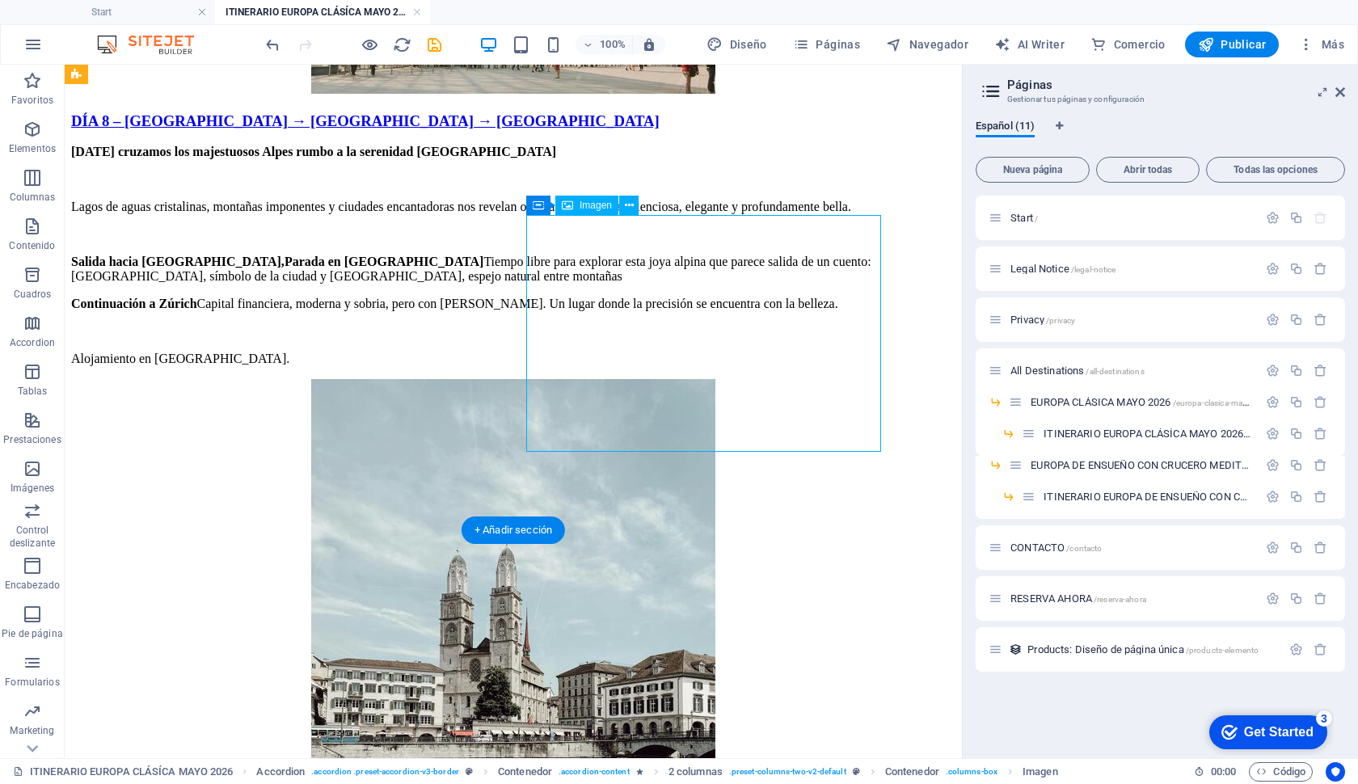
select select "px"
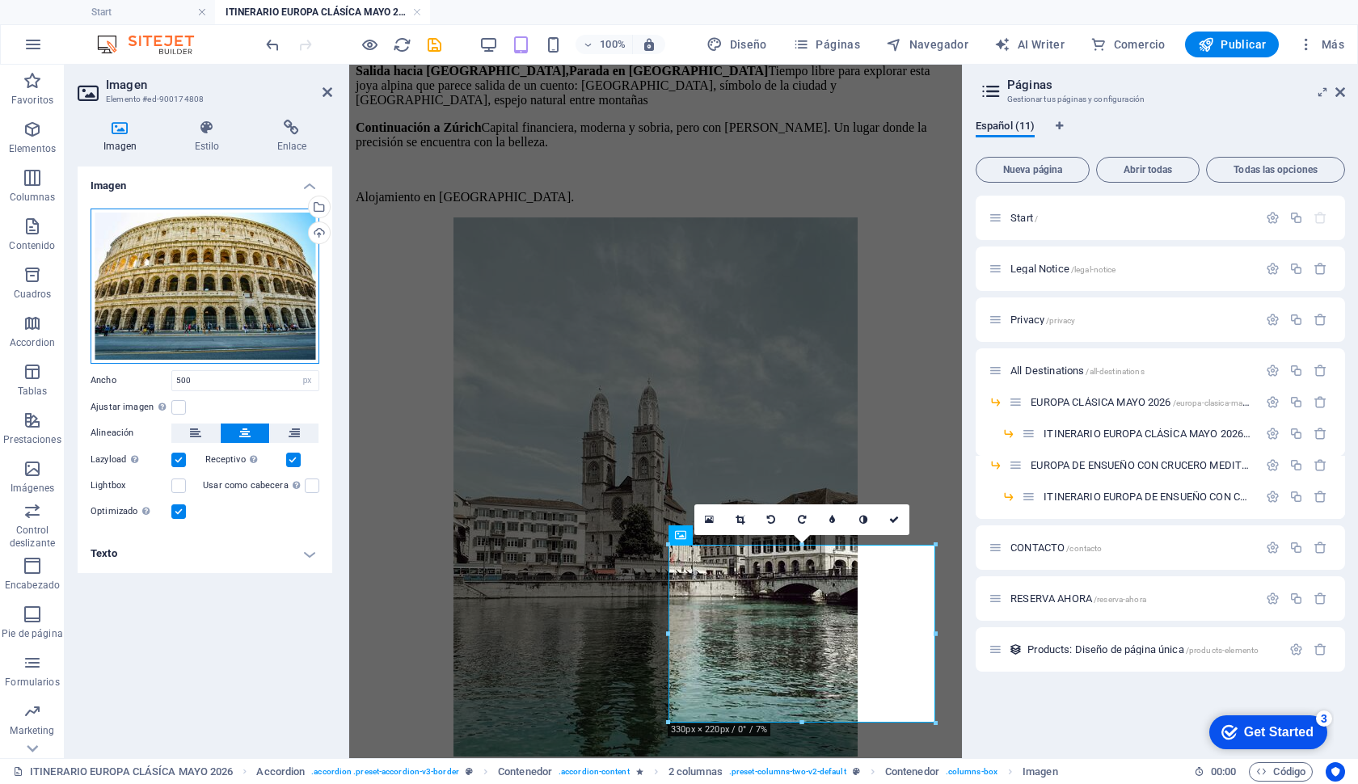
click at [168, 294] on div "Arrastra archivos aquí, haz clic para escoger archivos o selecciona archivos de…" at bounding box center [205, 286] width 229 height 155
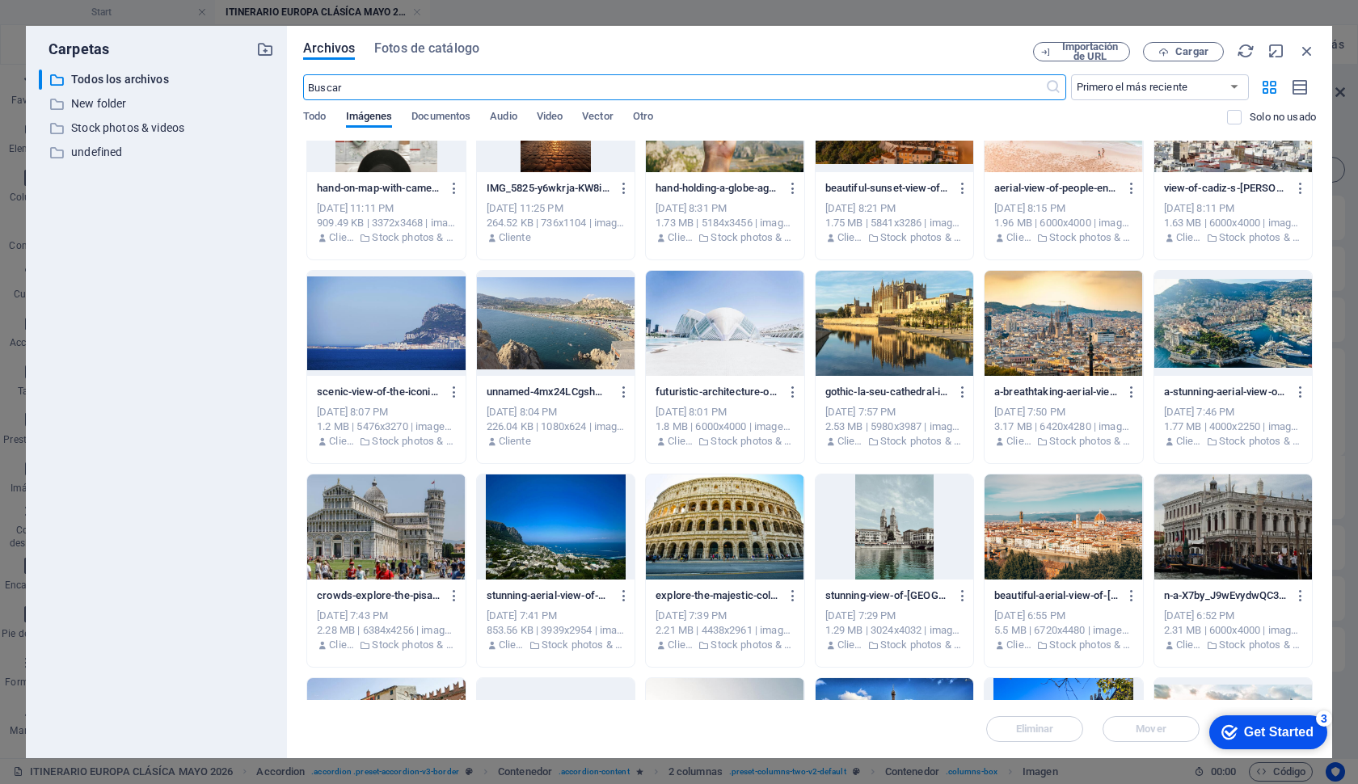
scroll to position [78, 0]
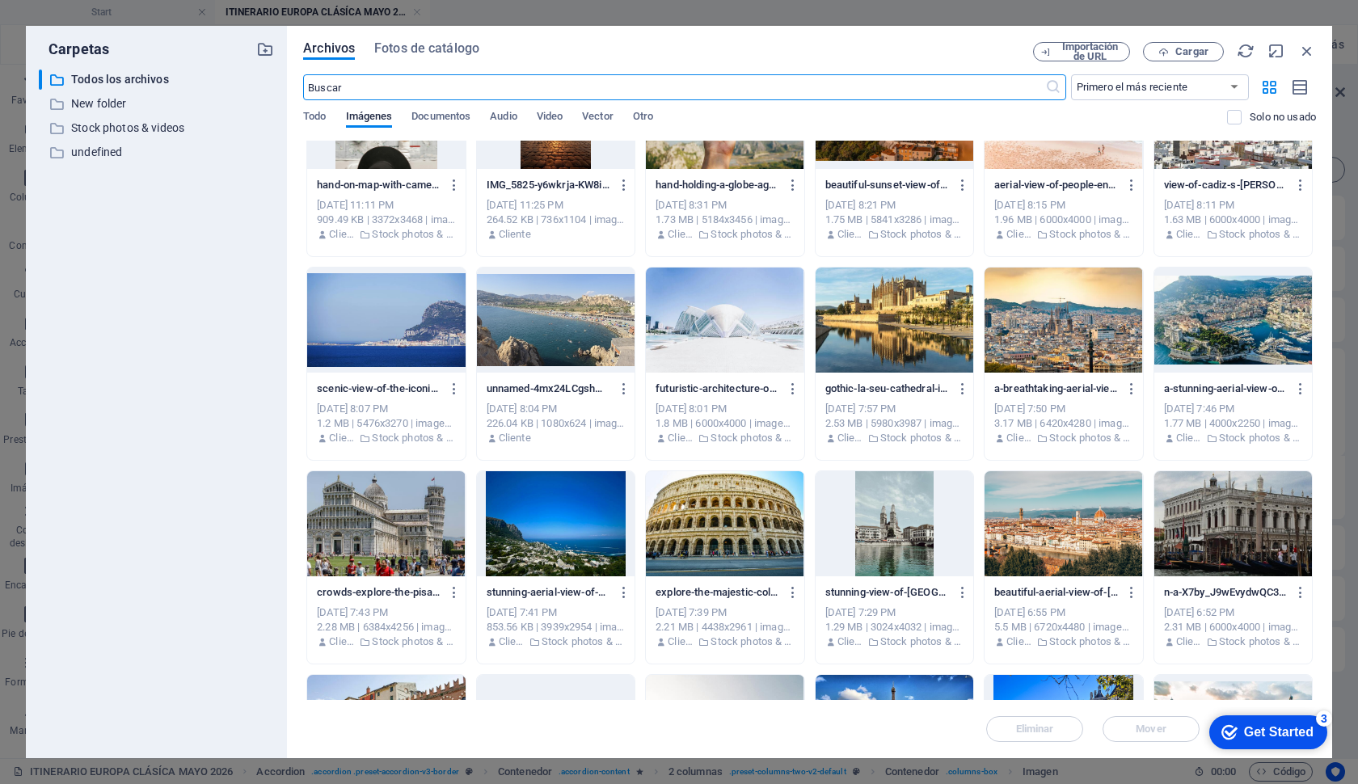
click at [488, 522] on div at bounding box center [556, 523] width 158 height 105
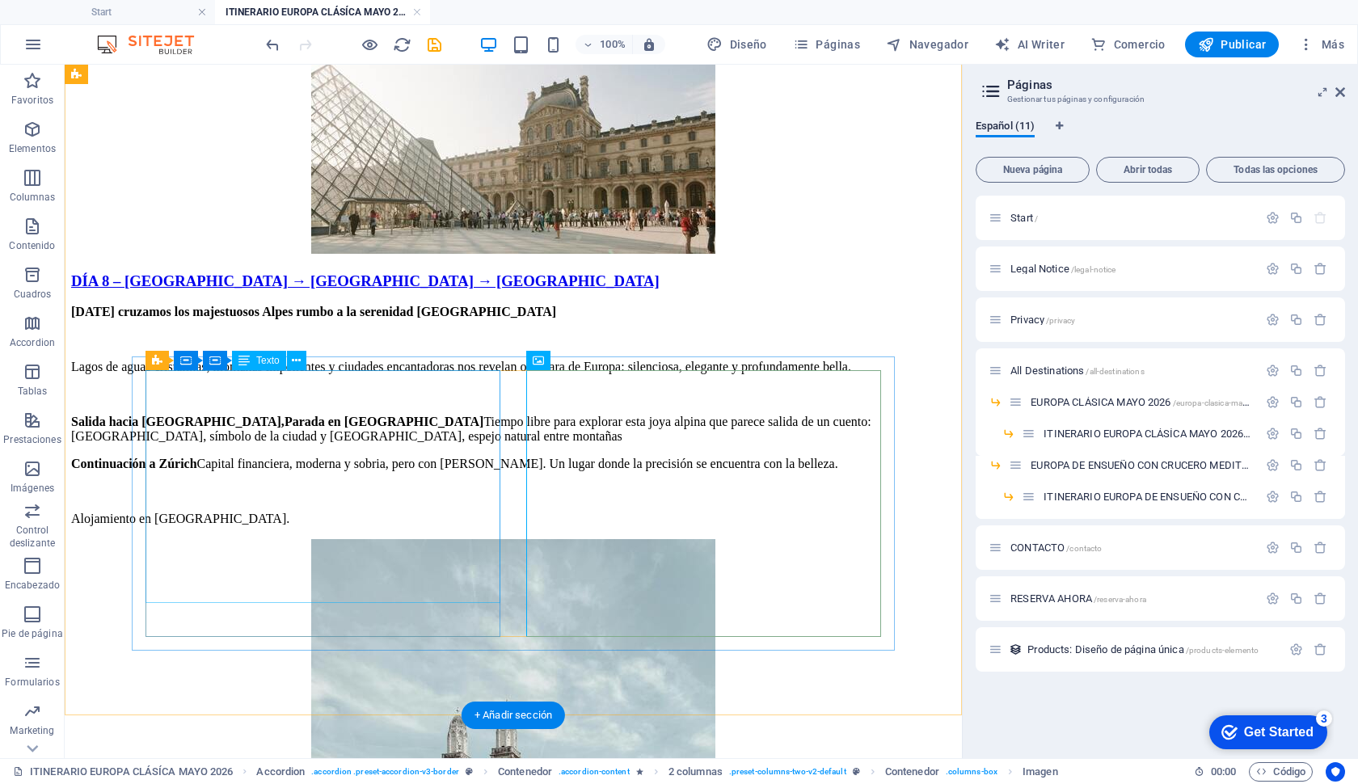
scroll to position [6191, 0]
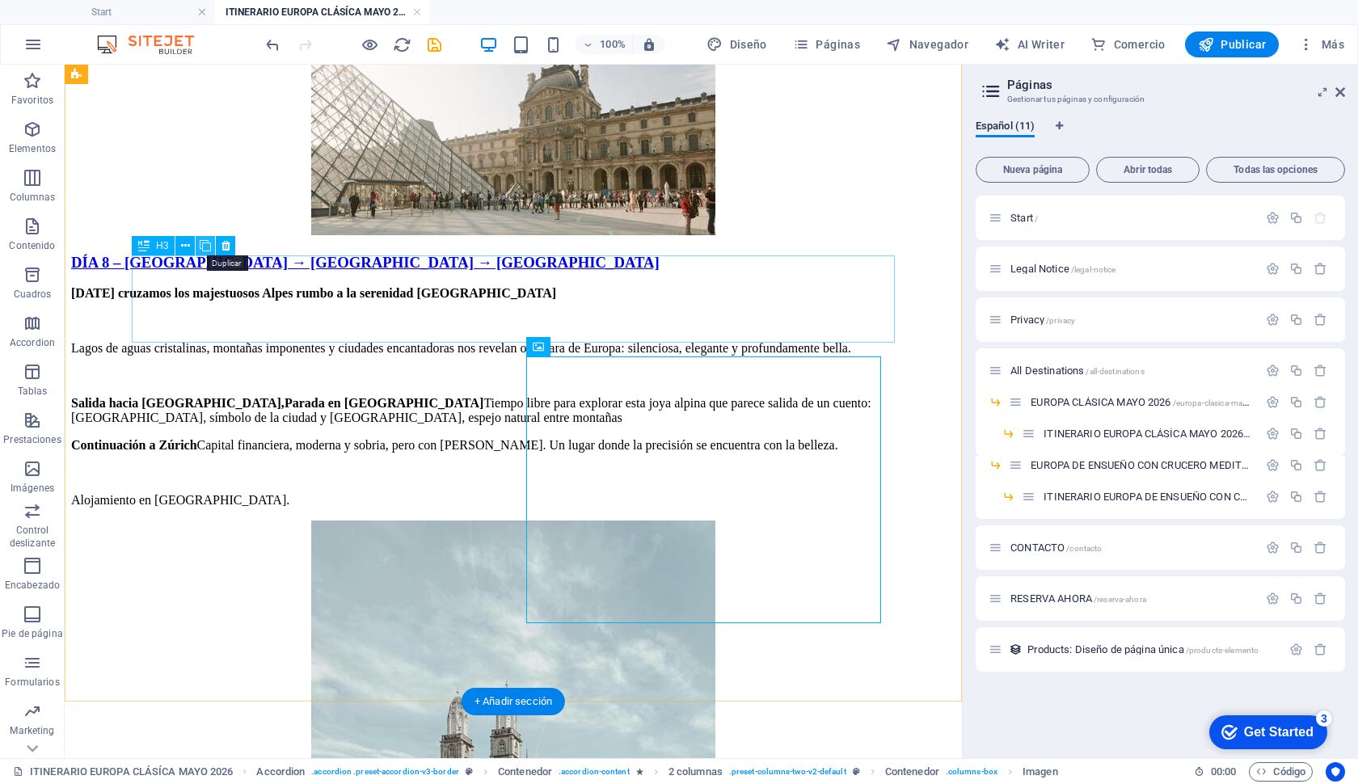
click at [211, 243] on icon at bounding box center [205, 246] width 11 height 17
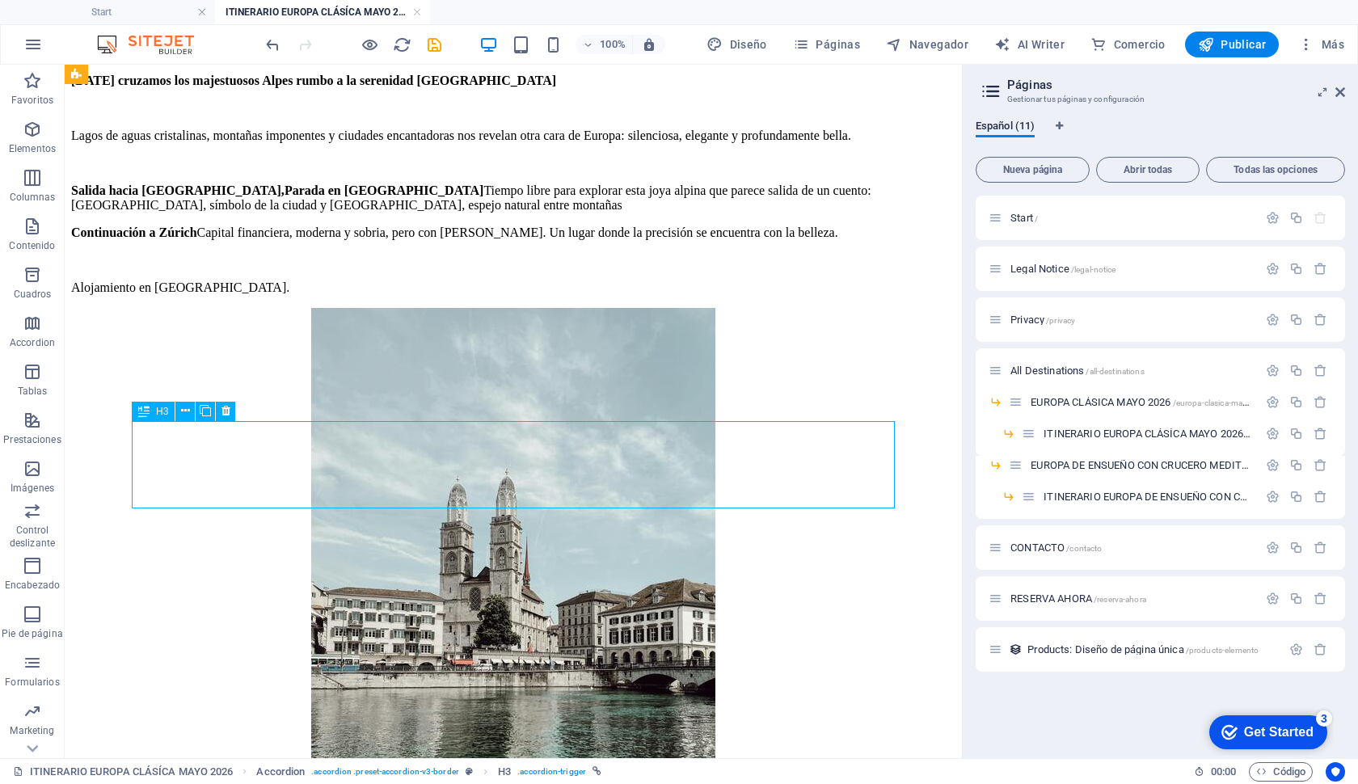
drag, startPoint x: 485, startPoint y: 450, endPoint x: 201, endPoint y: 450, distance: 284.6
click at [201, 450] on div "Día 1 - [GEOGRAPHIC_DATA] Inicio del viaje [DATE] comienza algo grande. Es mome…" at bounding box center [513, 210] width 885 height 8114
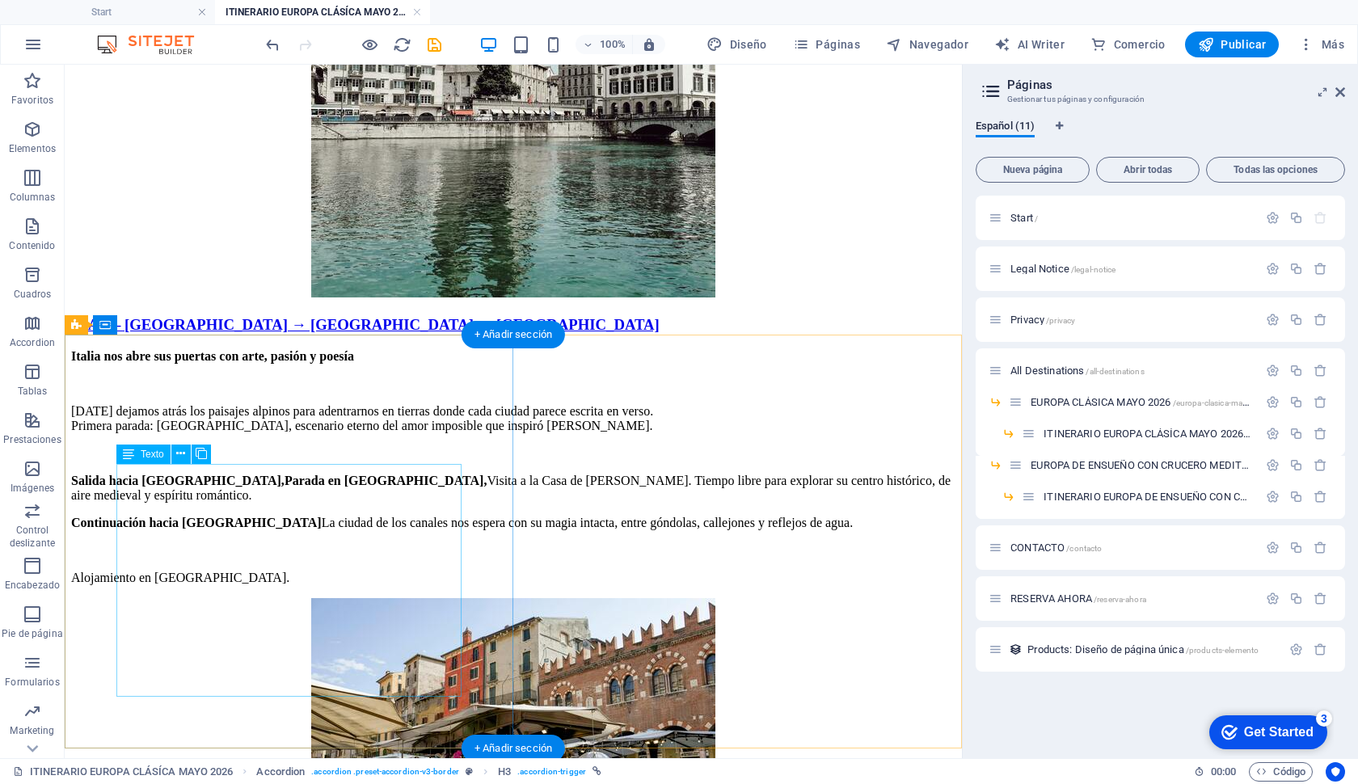
scroll to position [6960, 0]
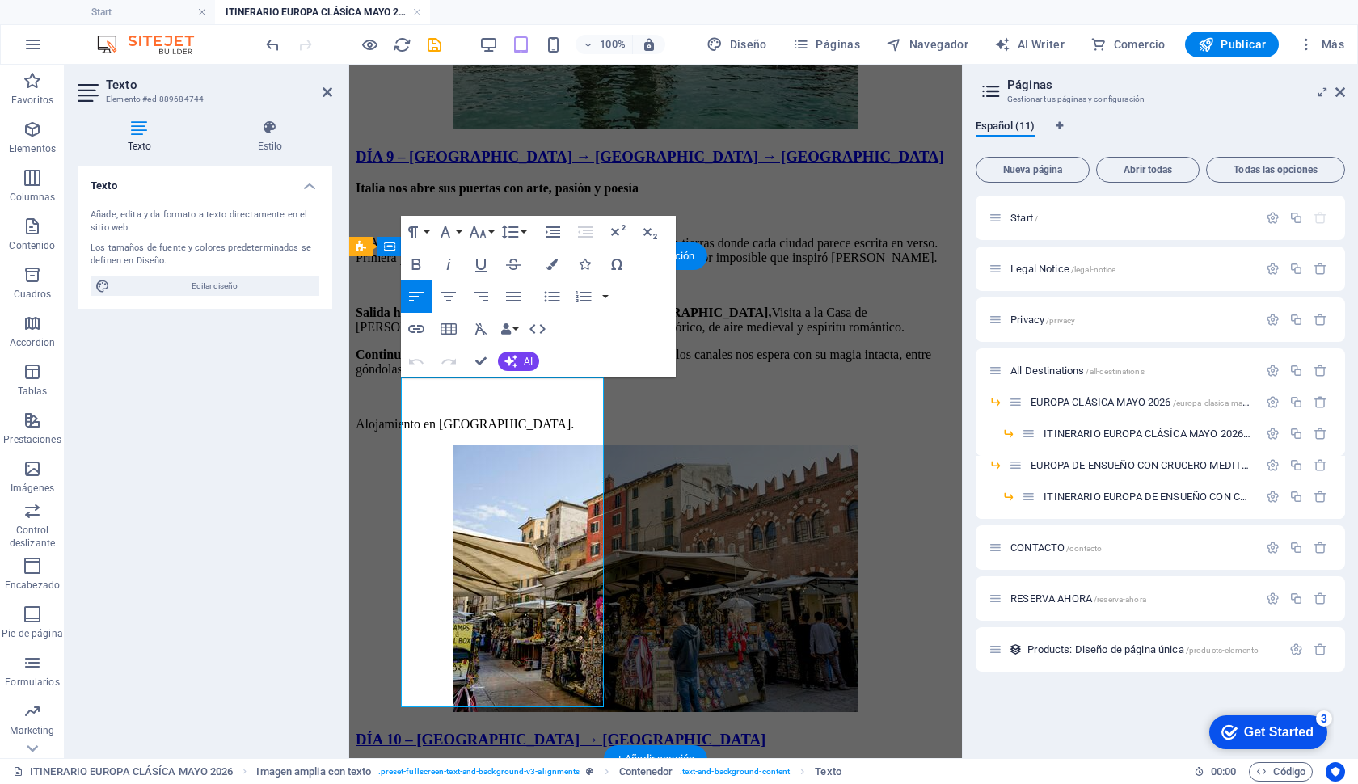
scroll to position [7396, 0]
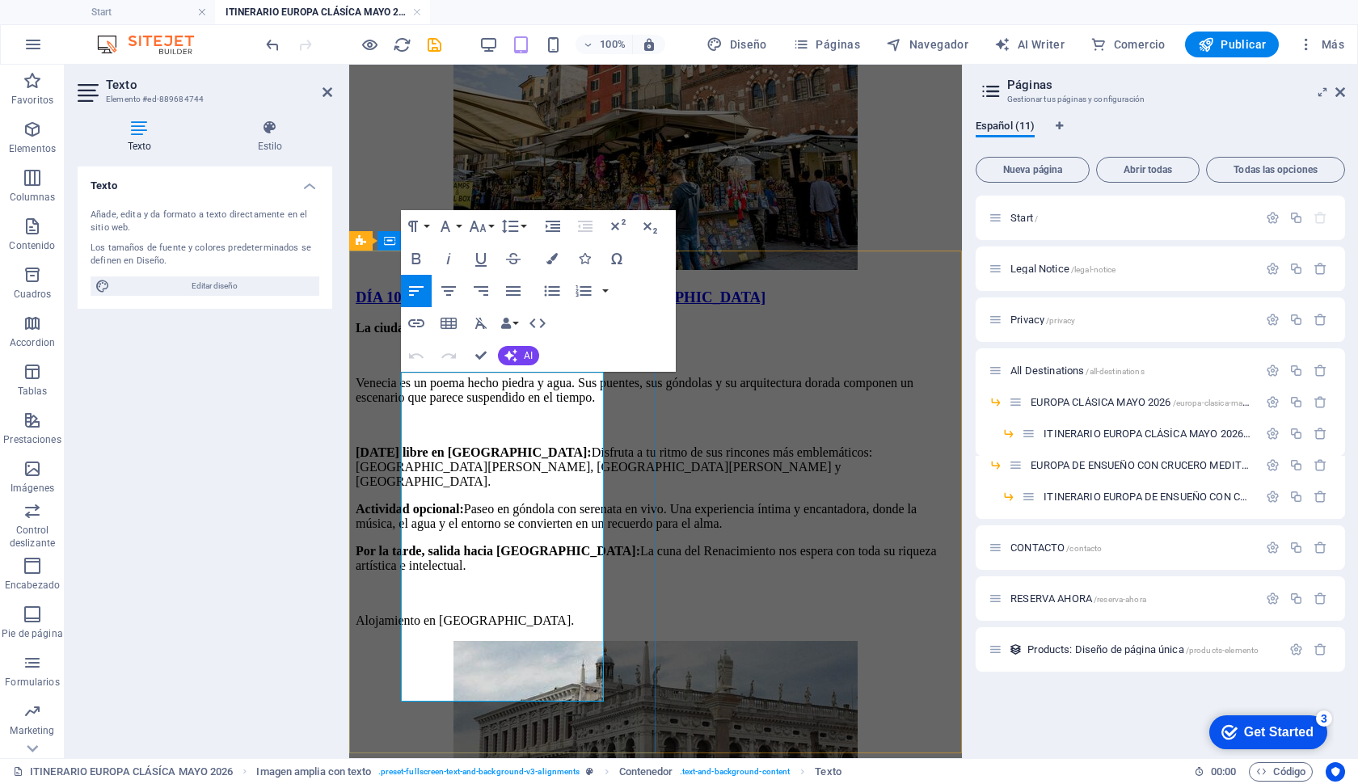
drag, startPoint x: 415, startPoint y: 403, endPoint x: 602, endPoint y: 754, distance: 397.9
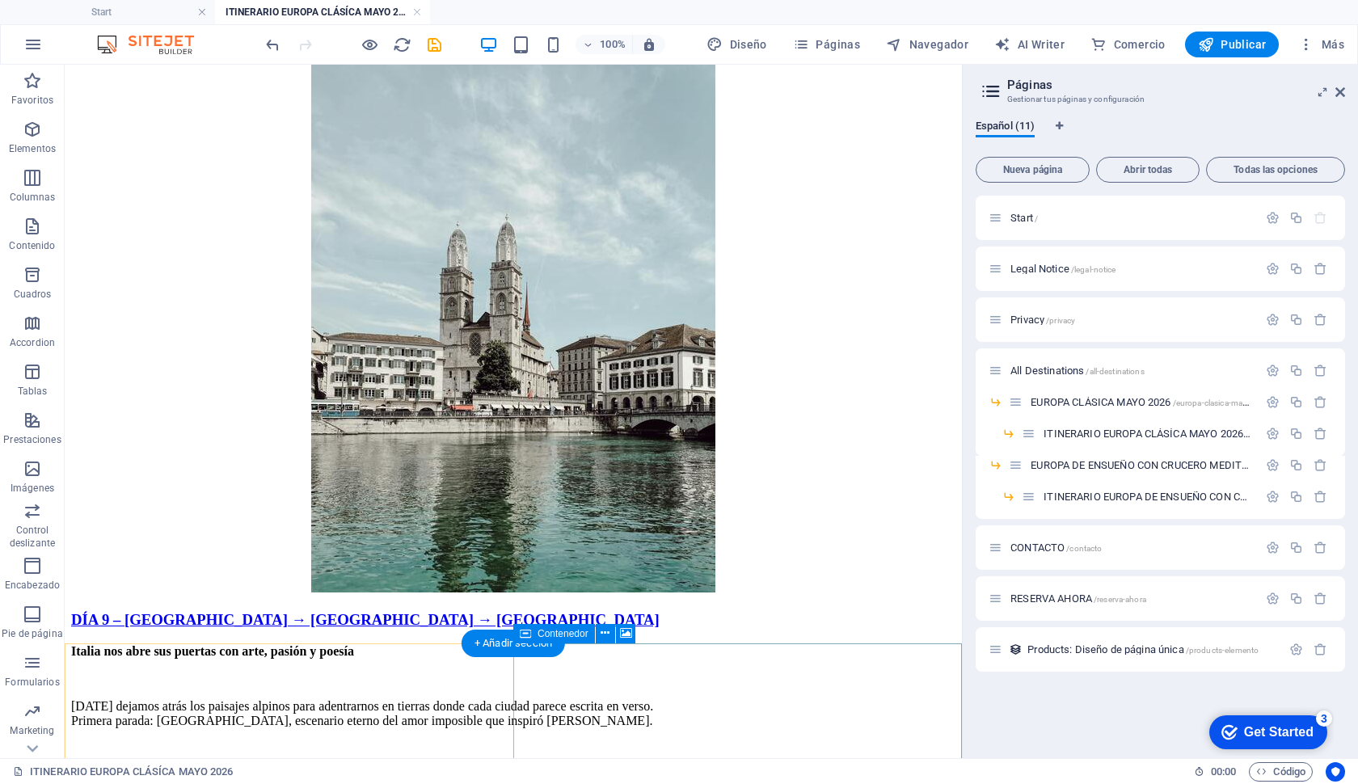
scroll to position [6624, 0]
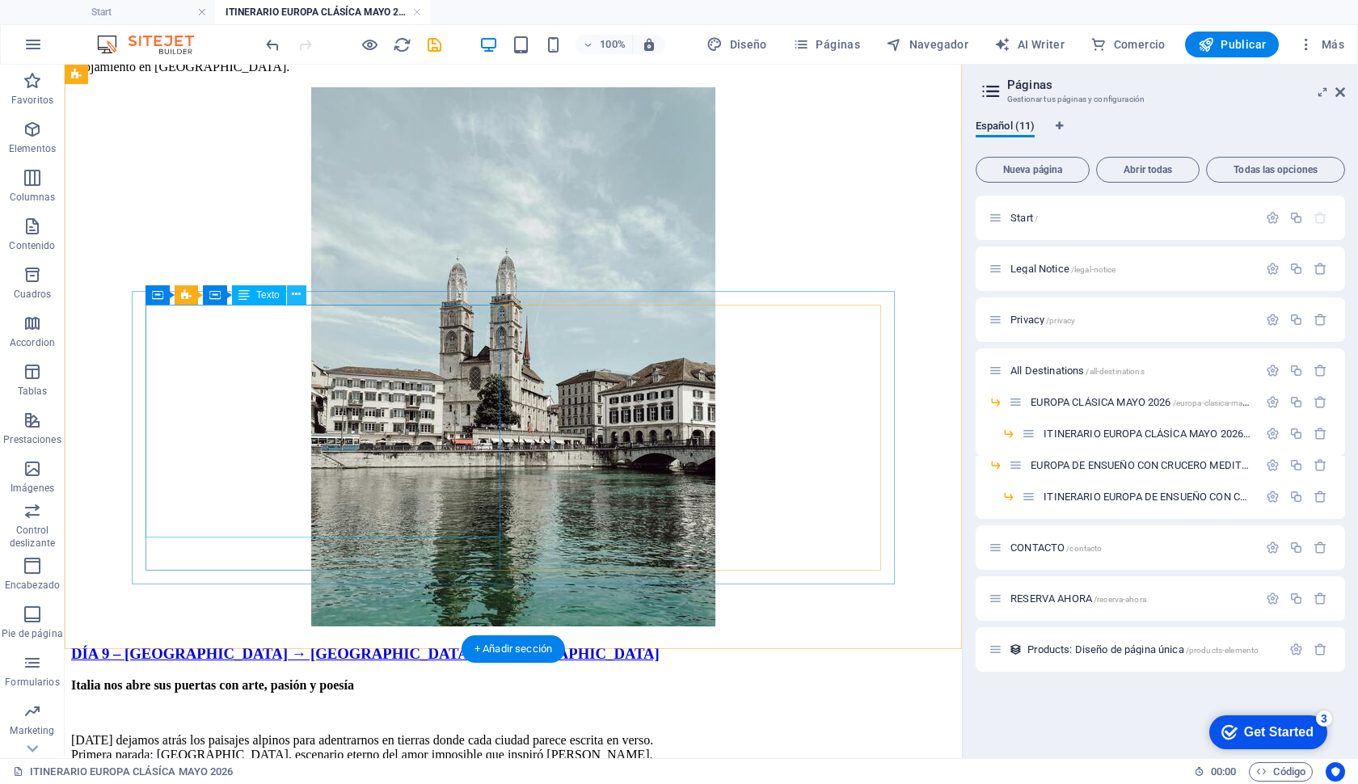
click at [294, 297] on icon at bounding box center [296, 294] width 9 height 17
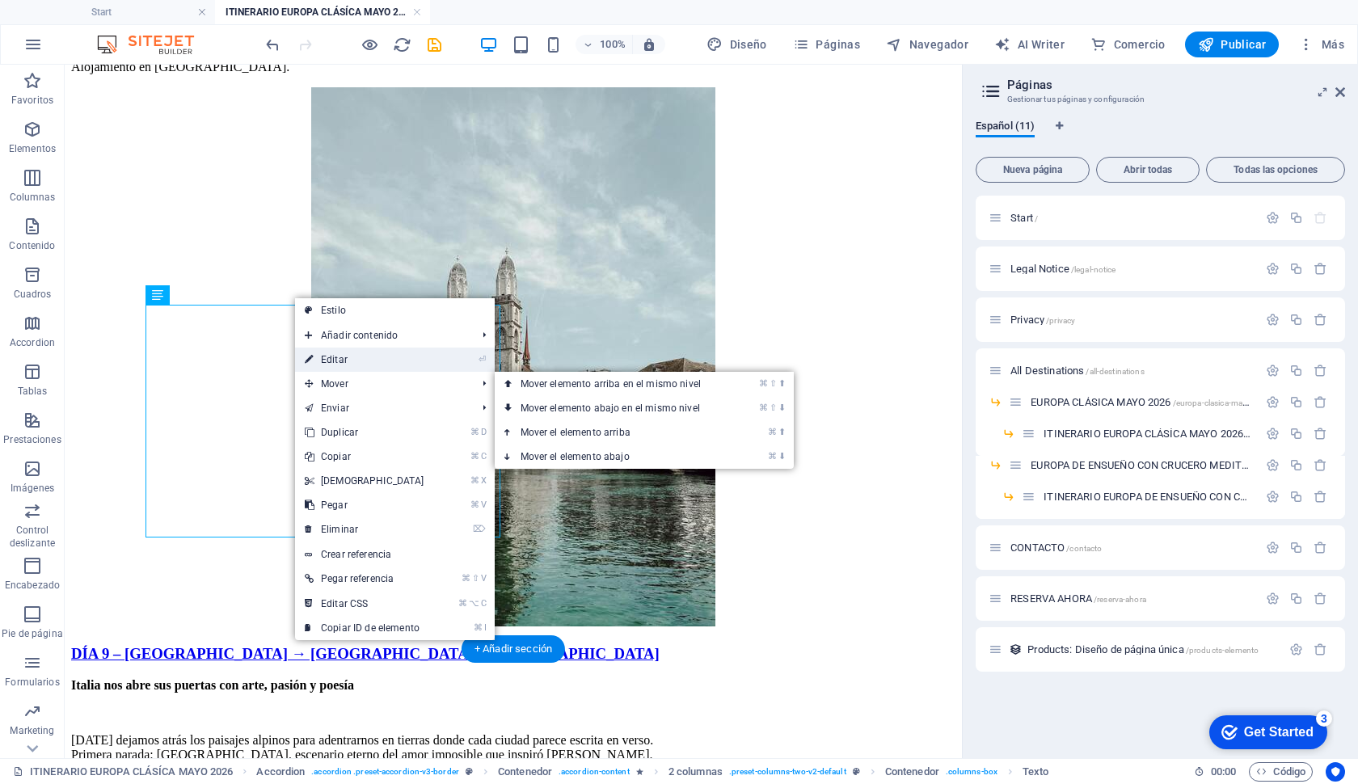
click at [346, 363] on link "⏎ Editar" at bounding box center [364, 360] width 139 height 24
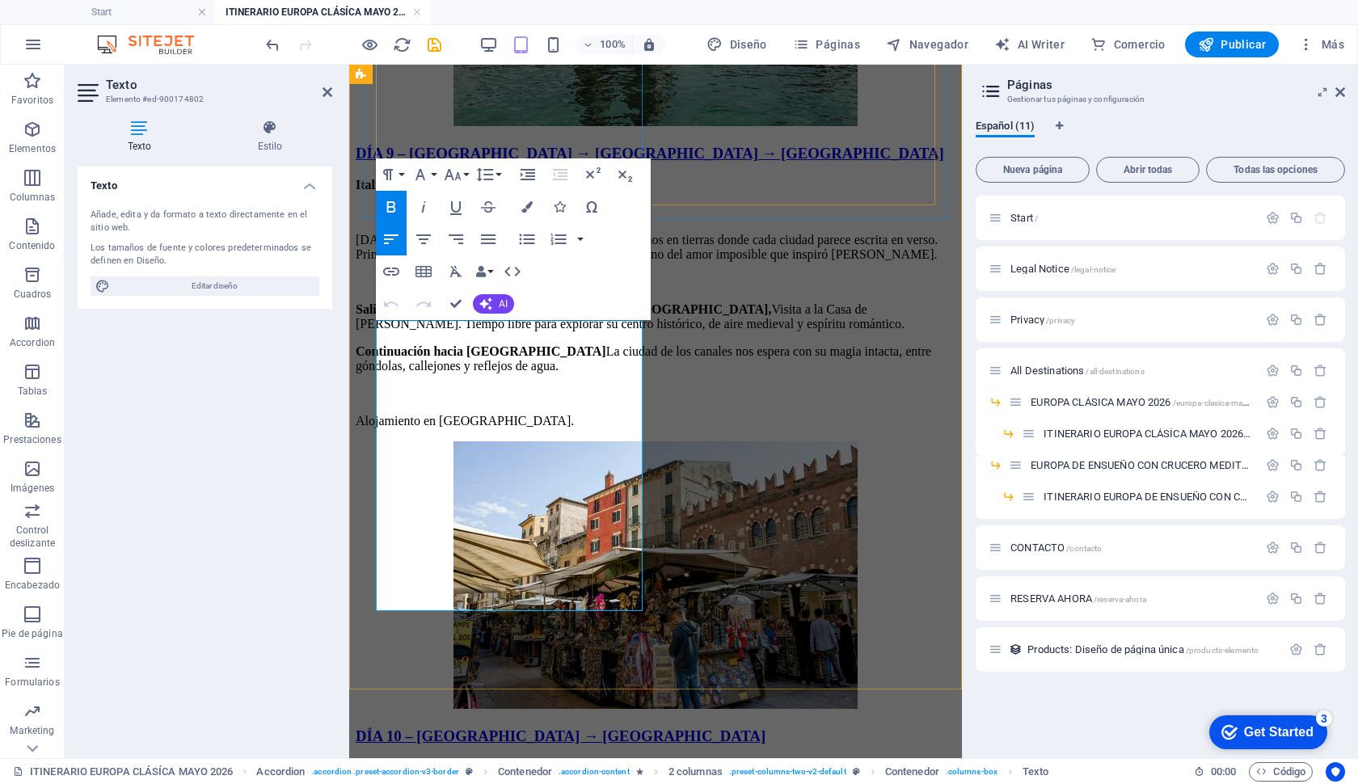
scroll to position [6980, 0]
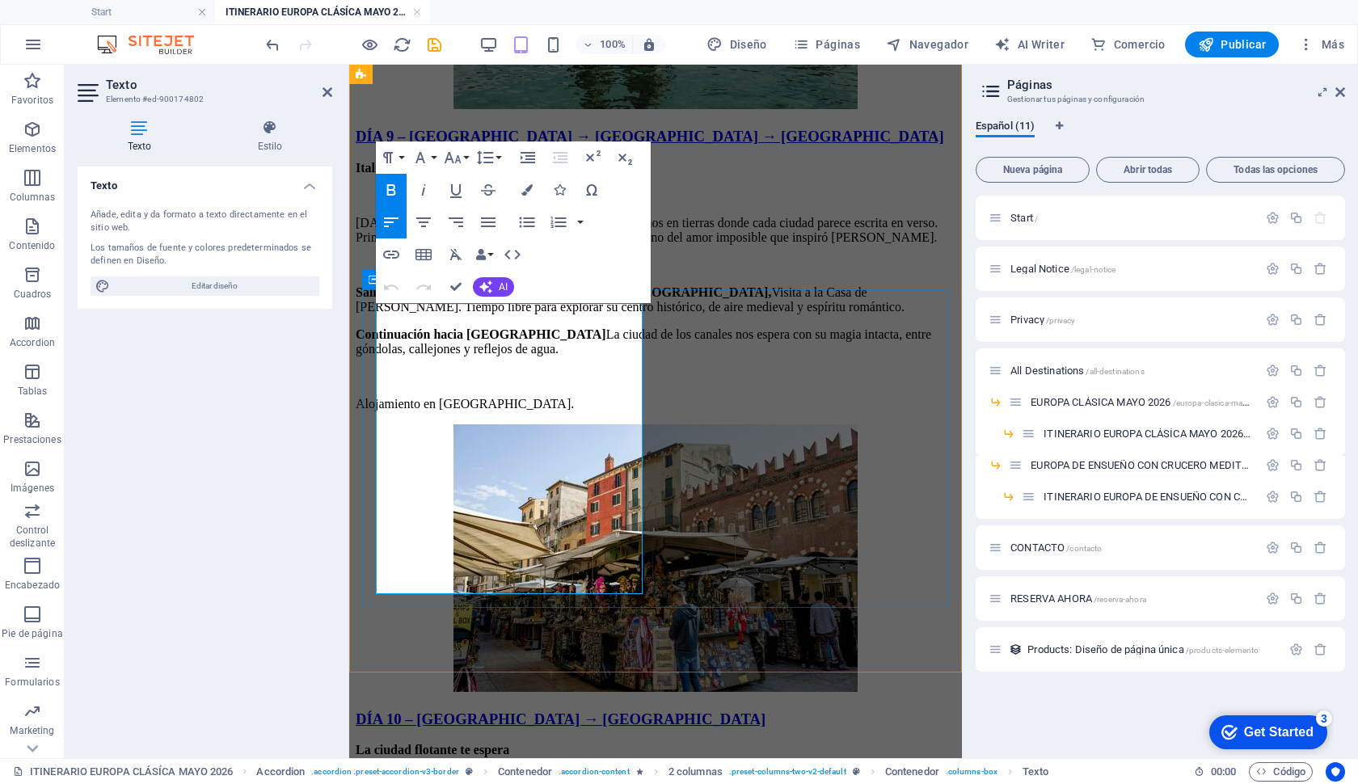
drag, startPoint x: 522, startPoint y: 588, endPoint x: 371, endPoint y: 305, distance: 320.5
drag, startPoint x: 518, startPoint y: 595, endPoint x: 382, endPoint y: 289, distance: 334.2
click at [403, 152] on button "Paragraph Format" at bounding box center [391, 158] width 31 height 32
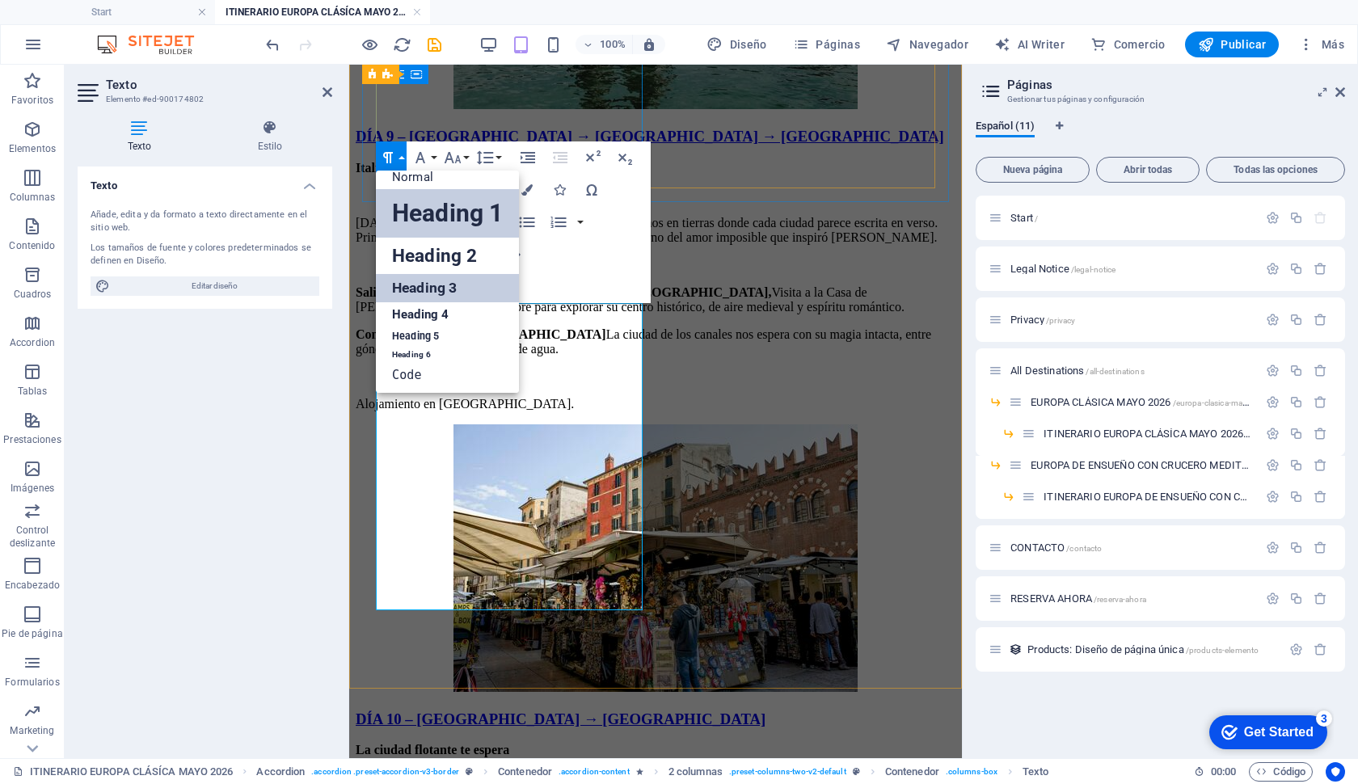
scroll to position [12, 0]
click at [422, 172] on link "Normal" at bounding box center [447, 177] width 143 height 24
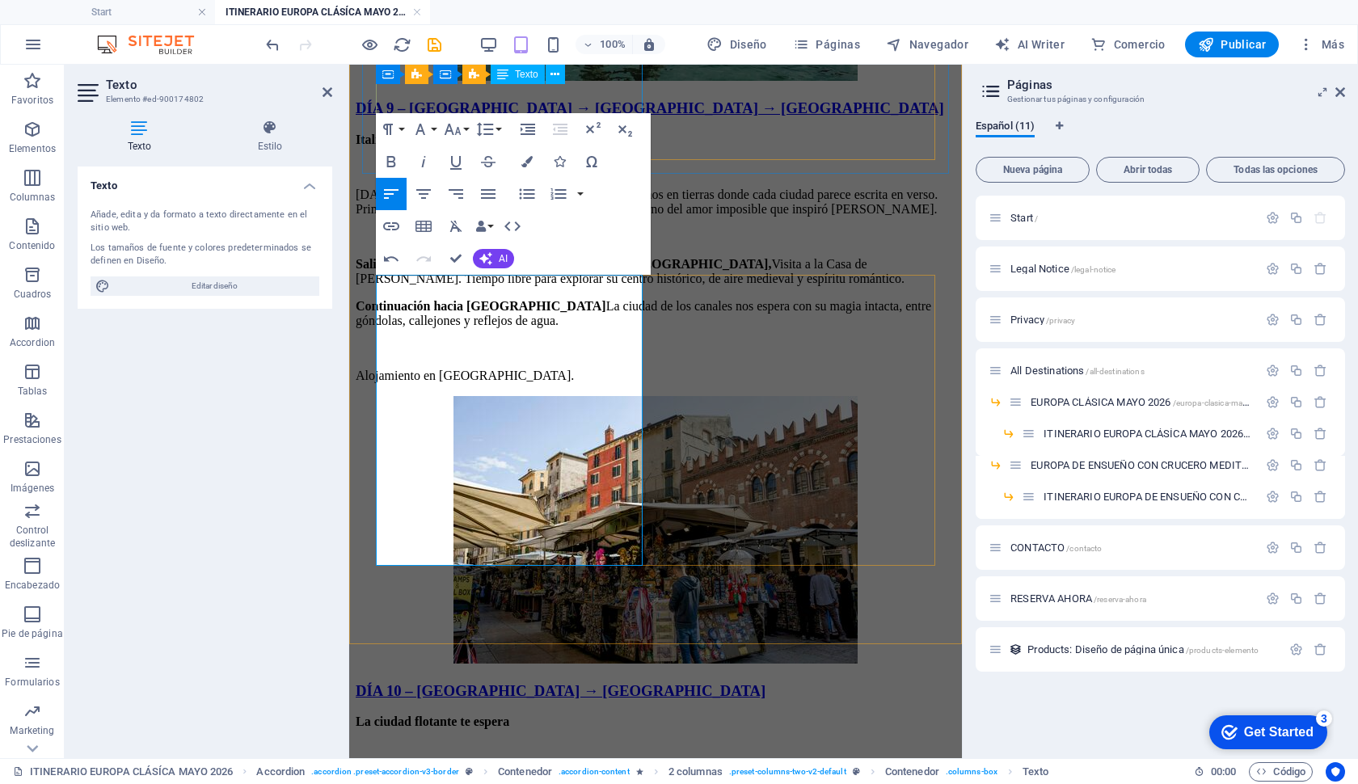
click at [403, 192] on button "Align Left" at bounding box center [391, 194] width 31 height 32
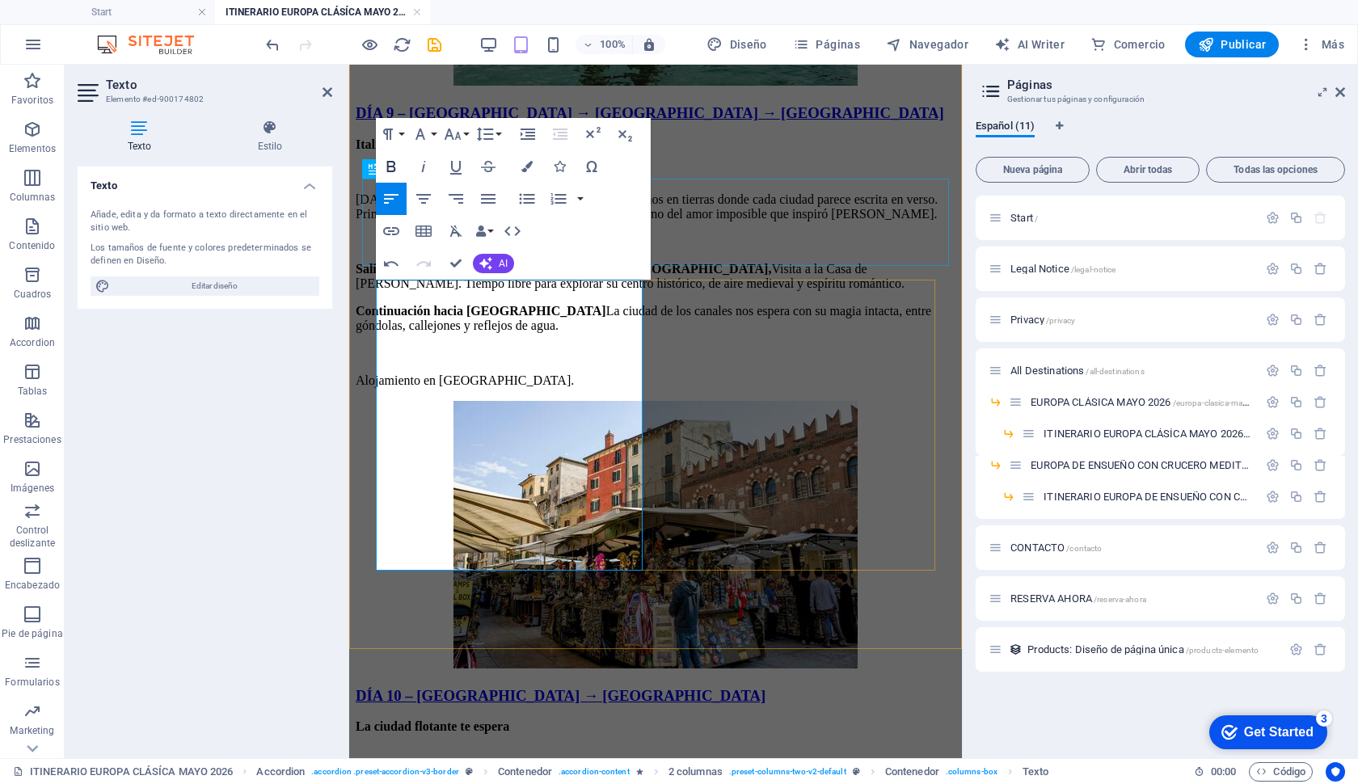
click at [387, 171] on icon "button" at bounding box center [391, 166] width 9 height 11
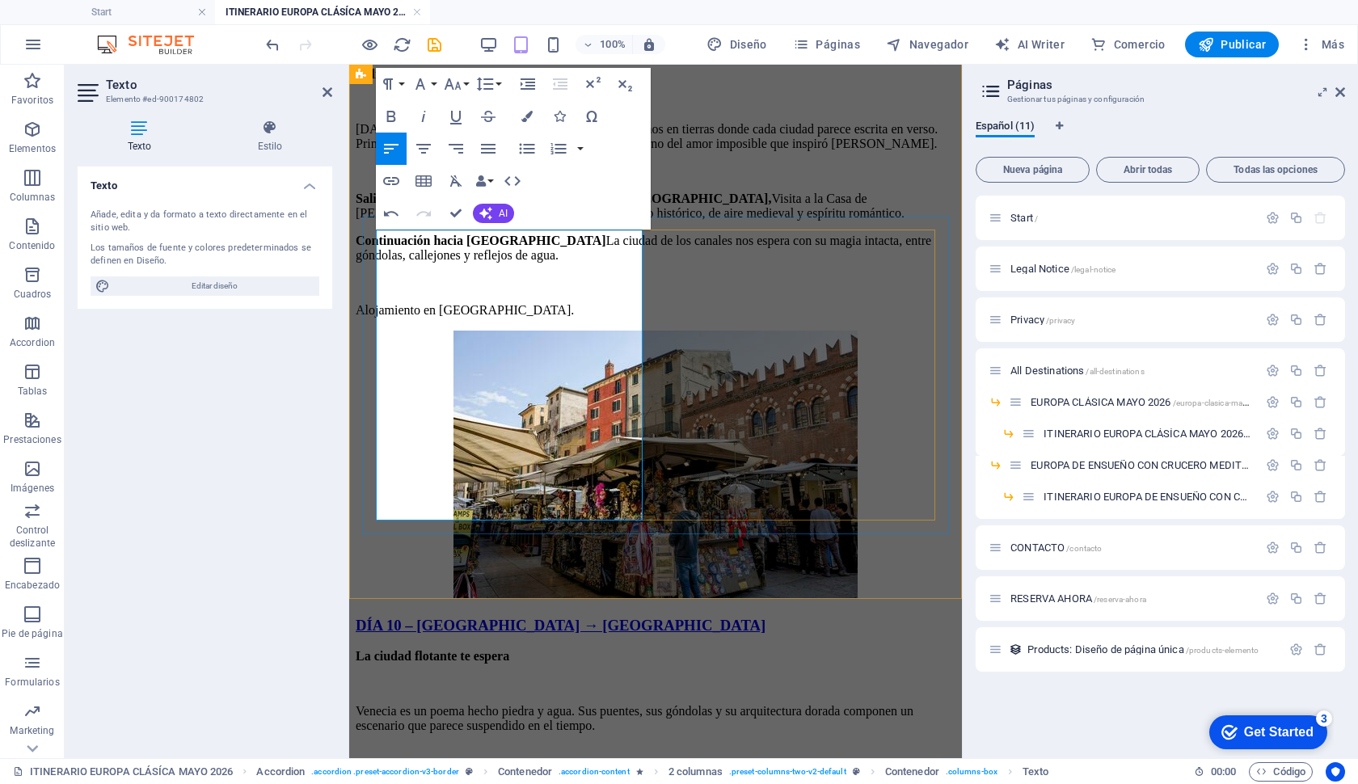
scroll to position [7082, 0]
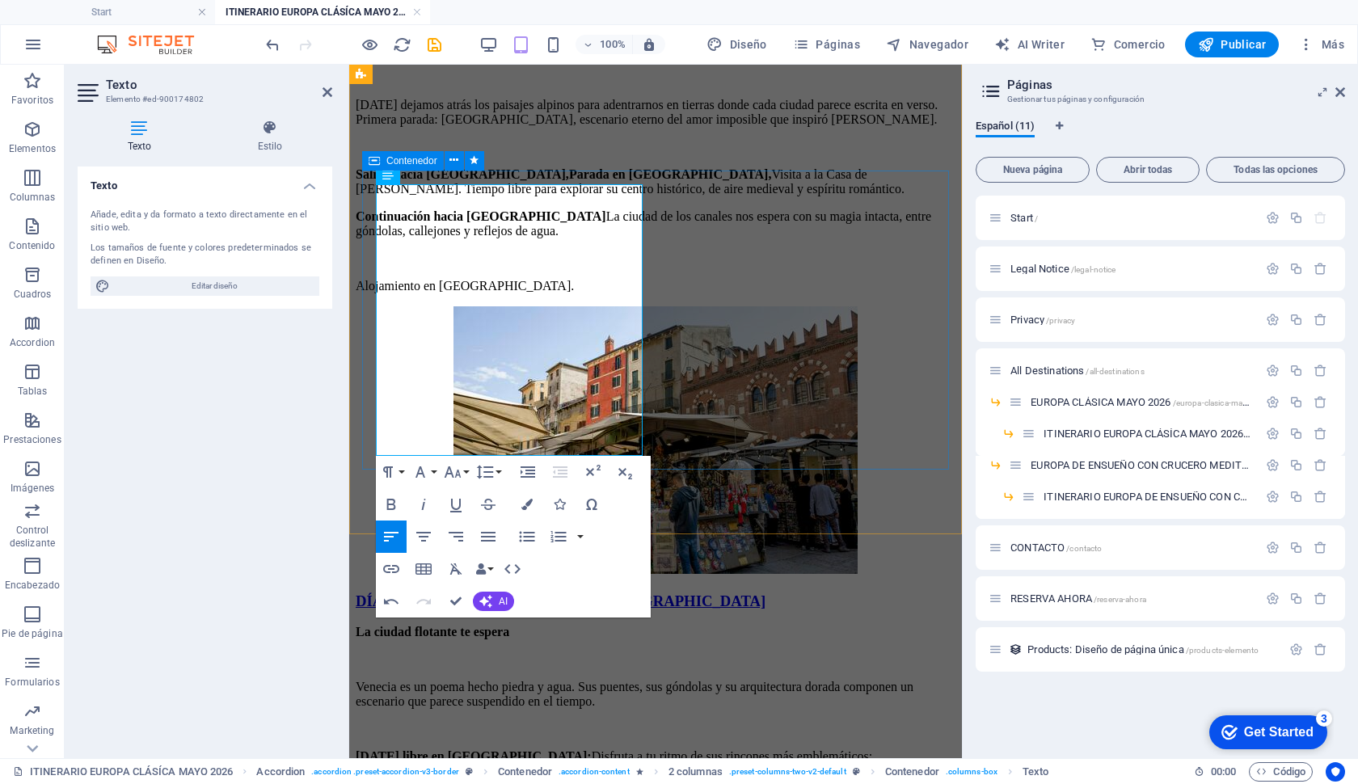
scroll to position [7100, 0]
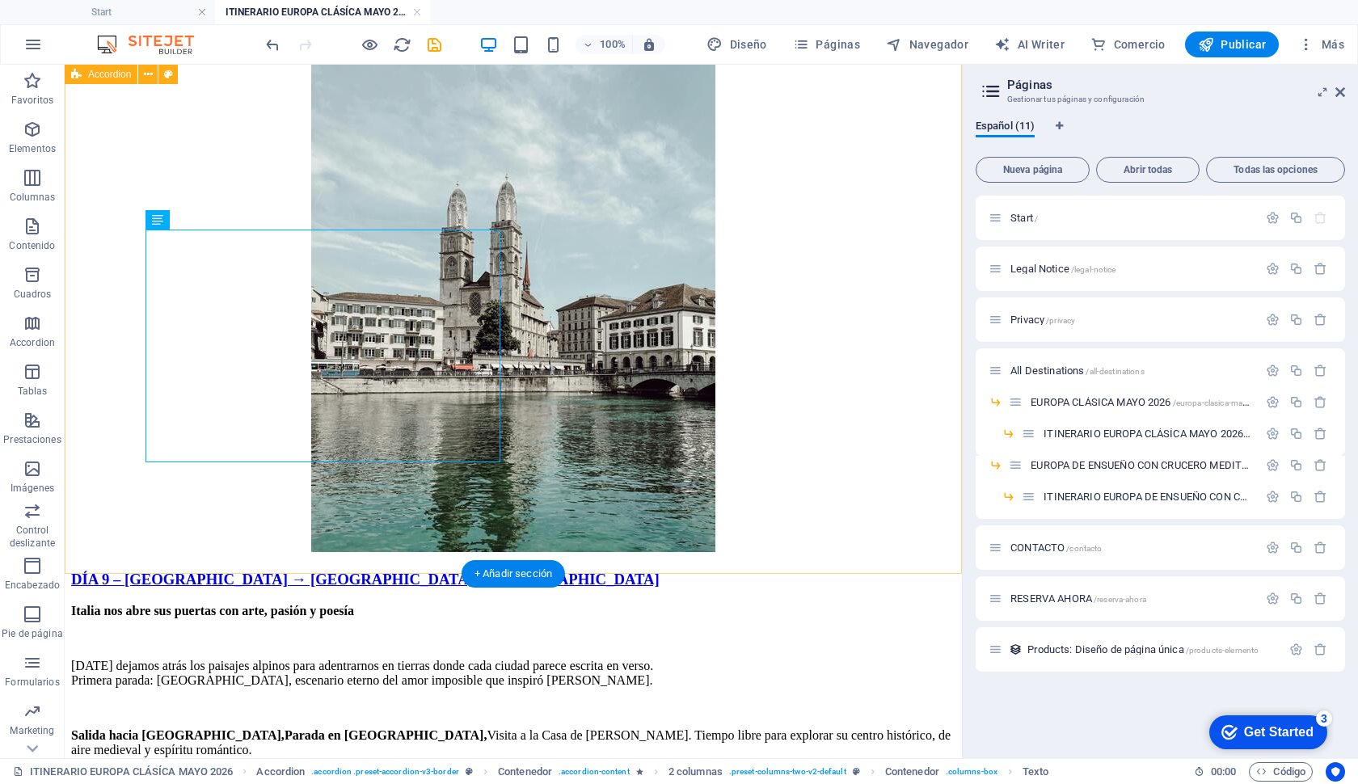
scroll to position [6699, 0]
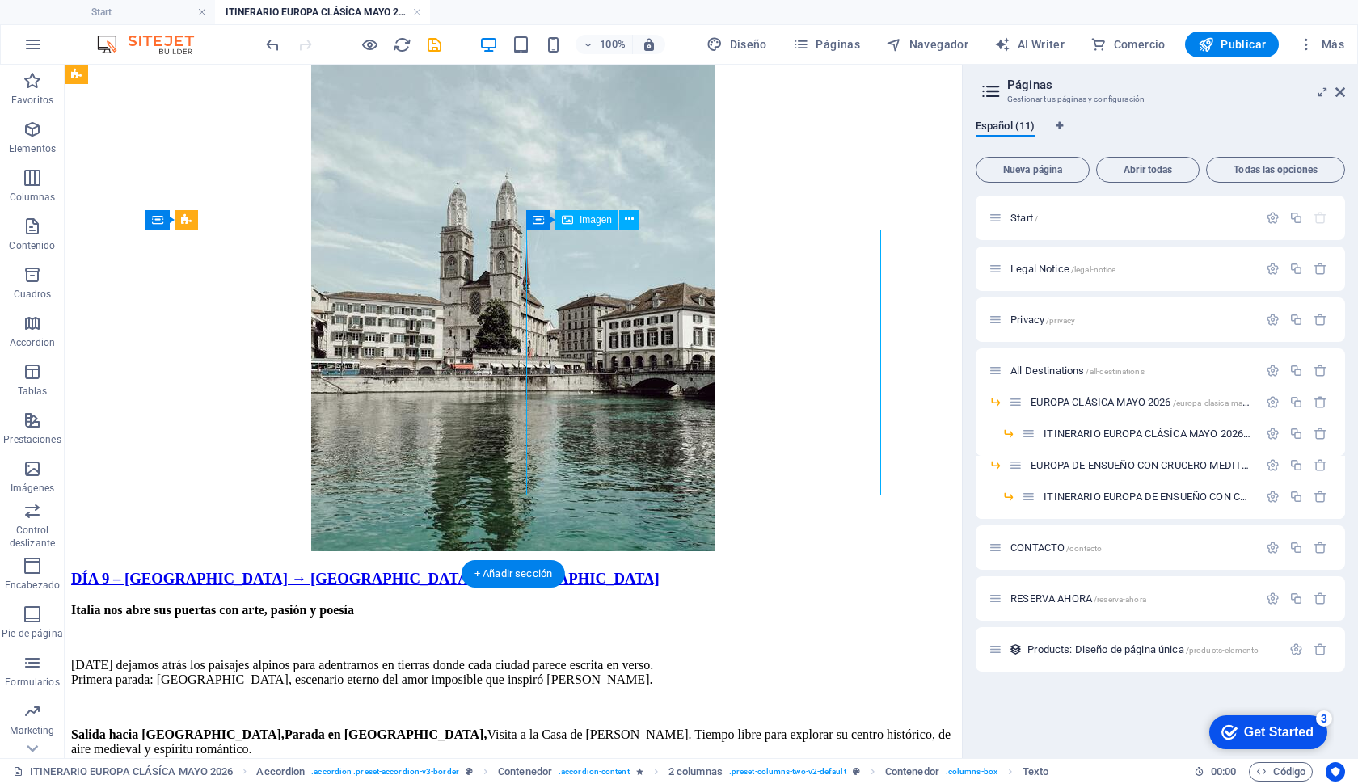
select select "px"
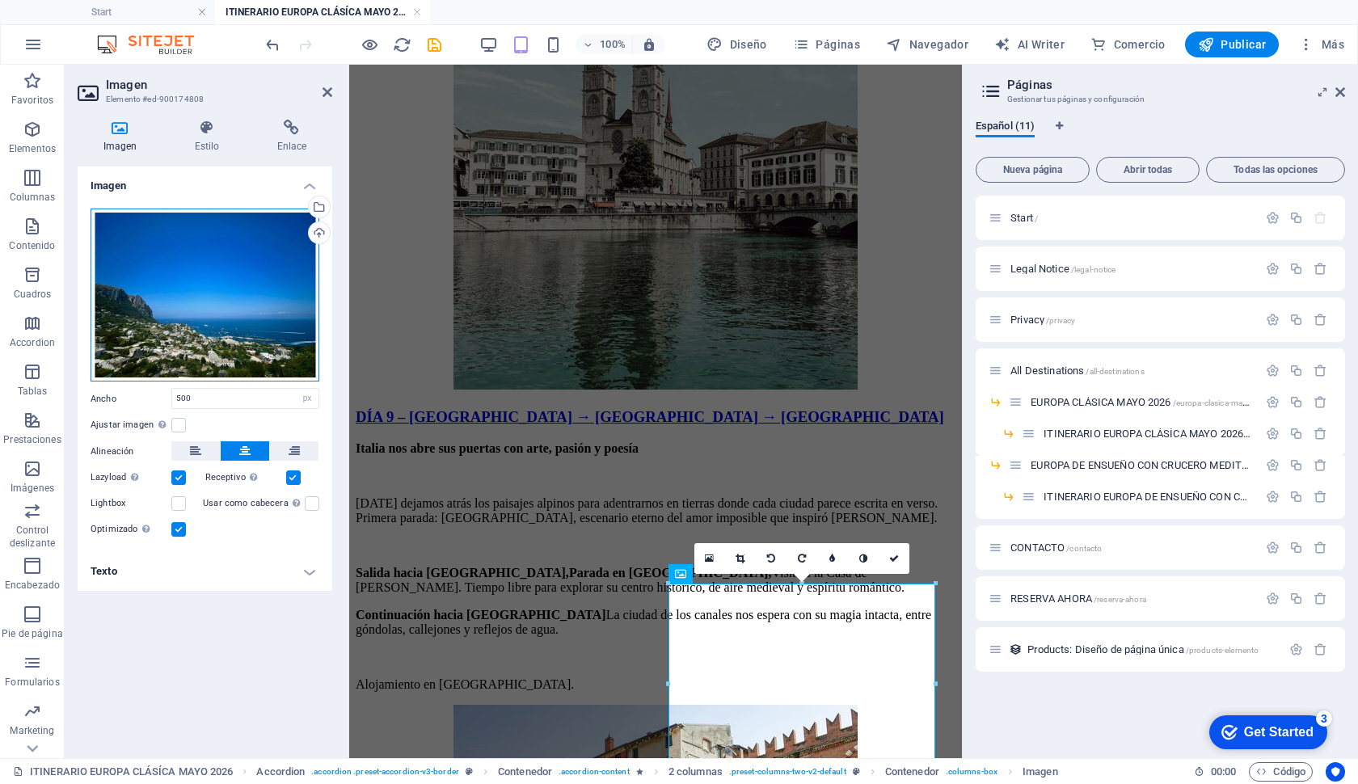
click at [183, 307] on div "Arrastra archivos aquí, haz clic para escoger archivos o selecciona archivos de…" at bounding box center [205, 296] width 229 height 174
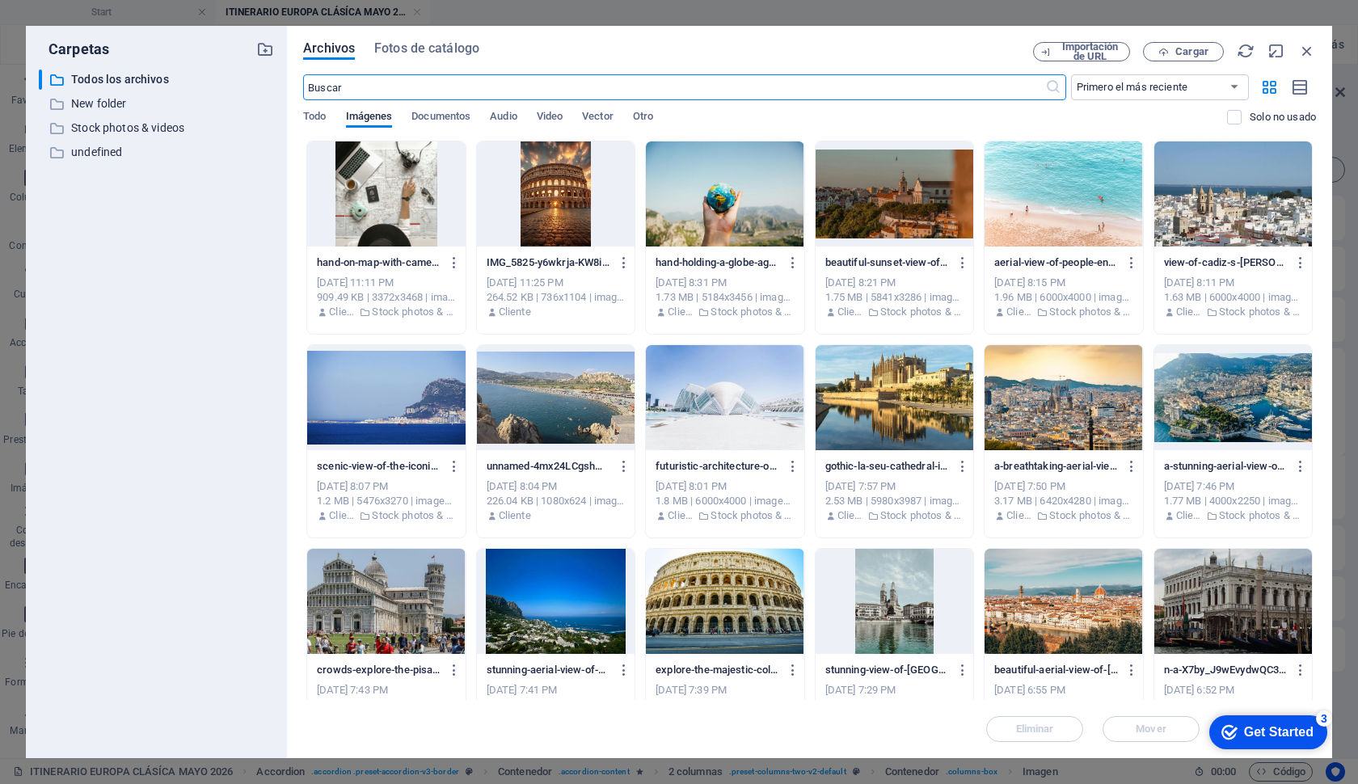
scroll to position [11759, 0]
click at [1114, 414] on div at bounding box center [1064, 397] width 158 height 105
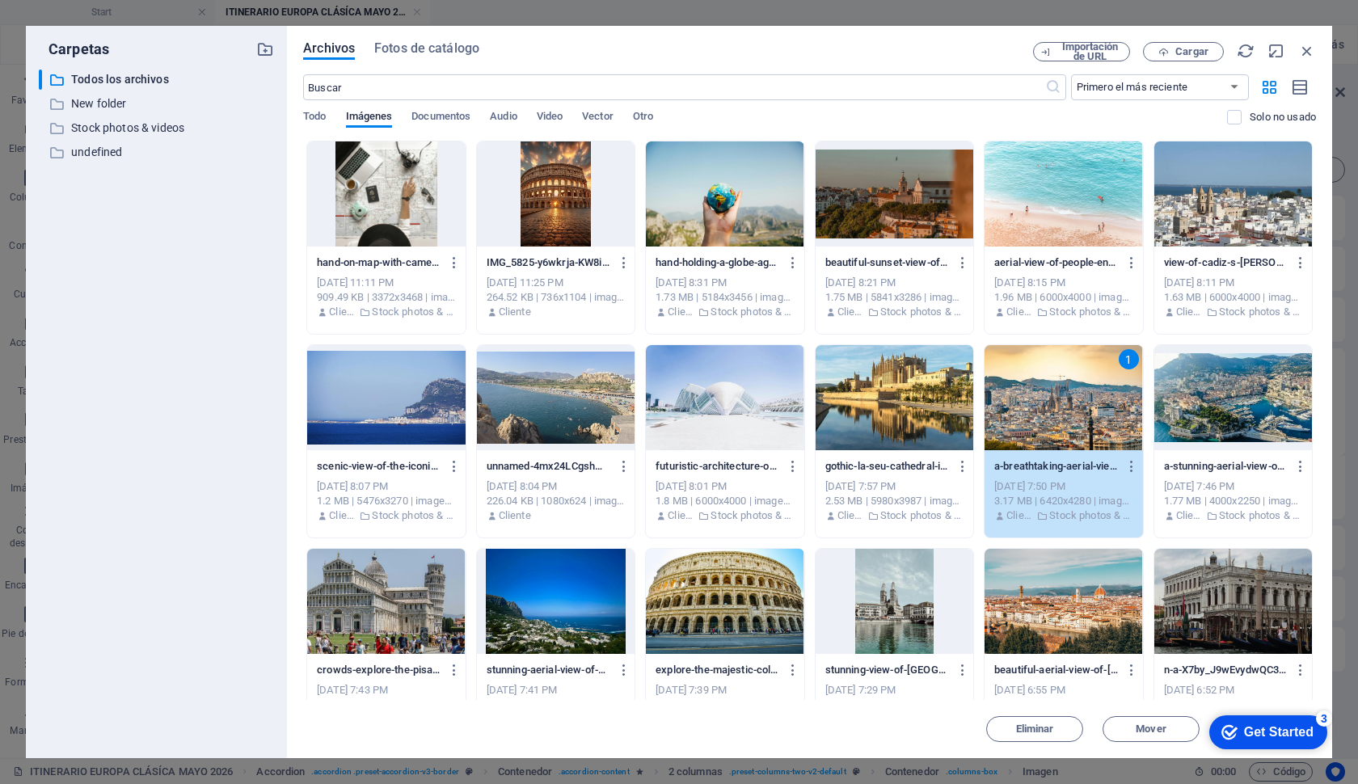
click at [1233, 414] on div at bounding box center [1234, 397] width 158 height 105
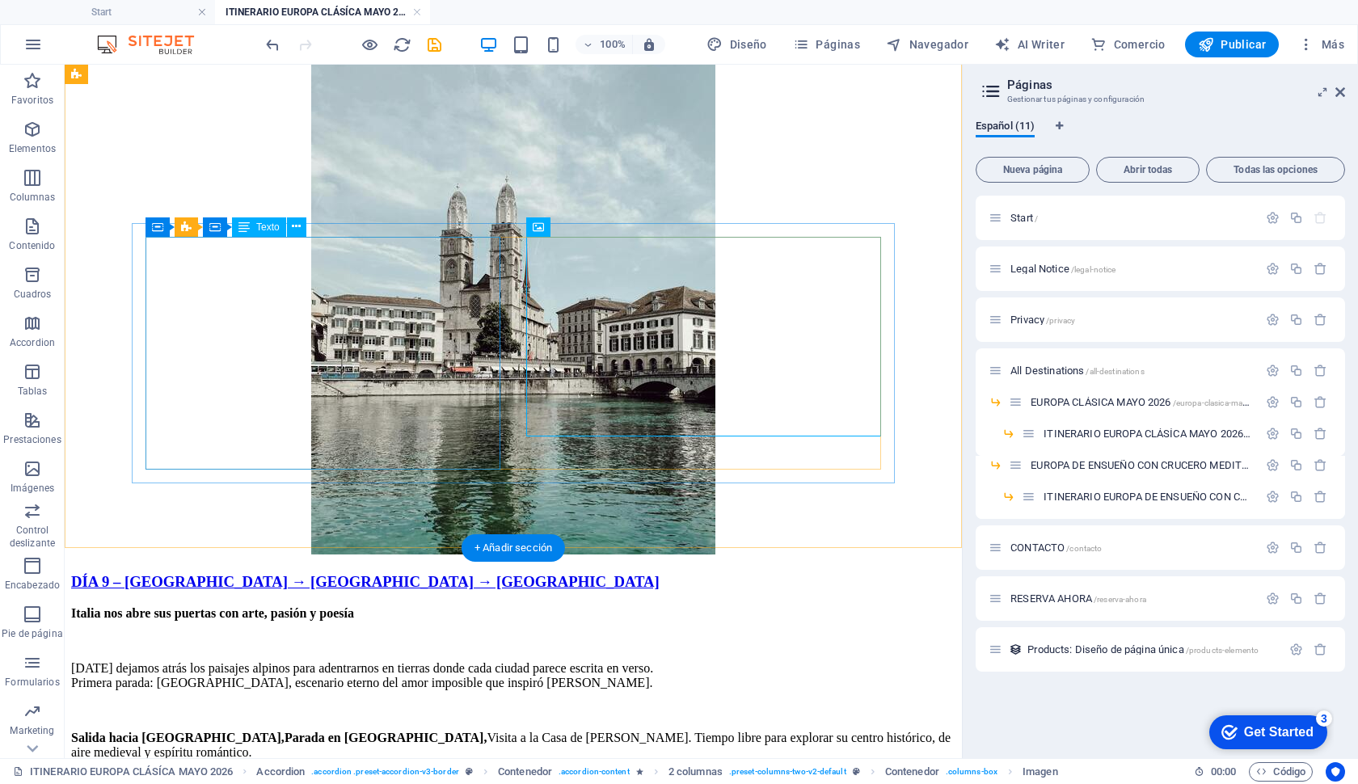
scroll to position [6699, 0]
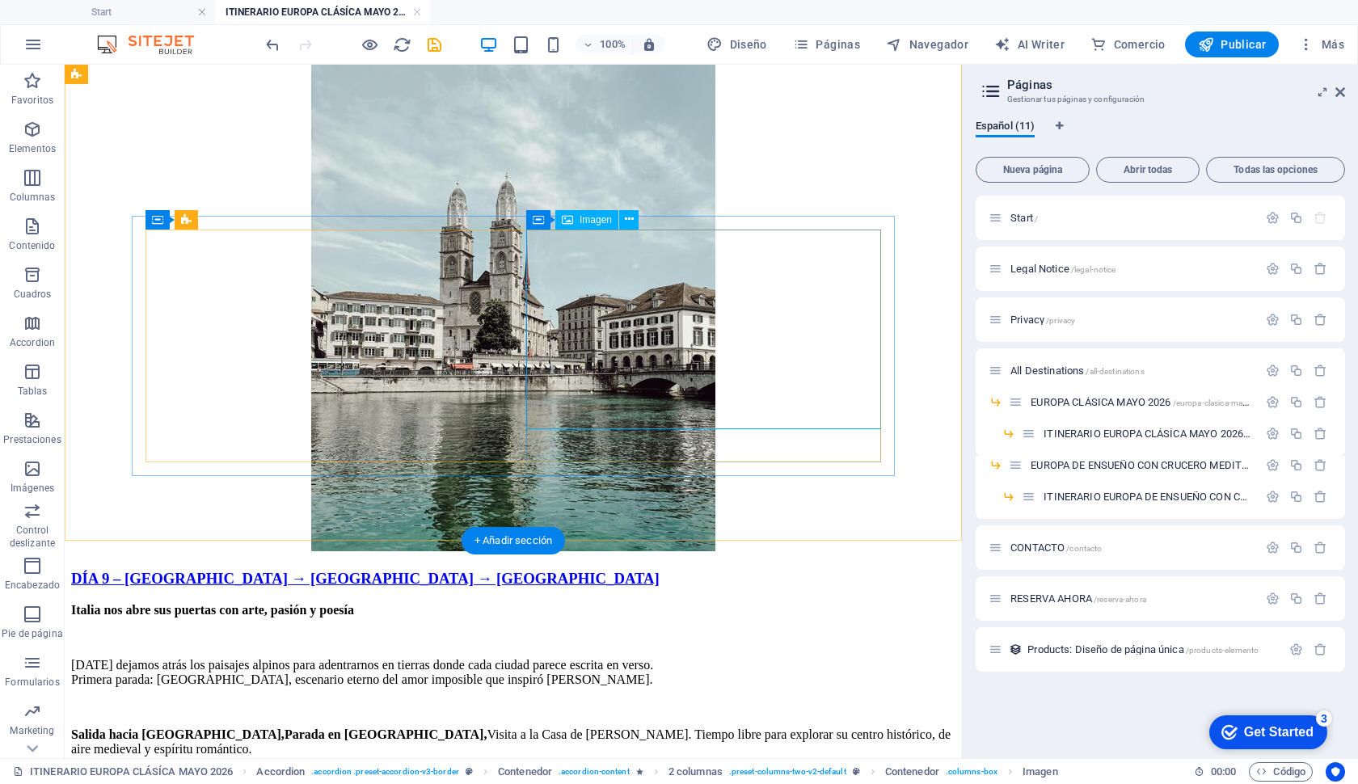
select select "px"
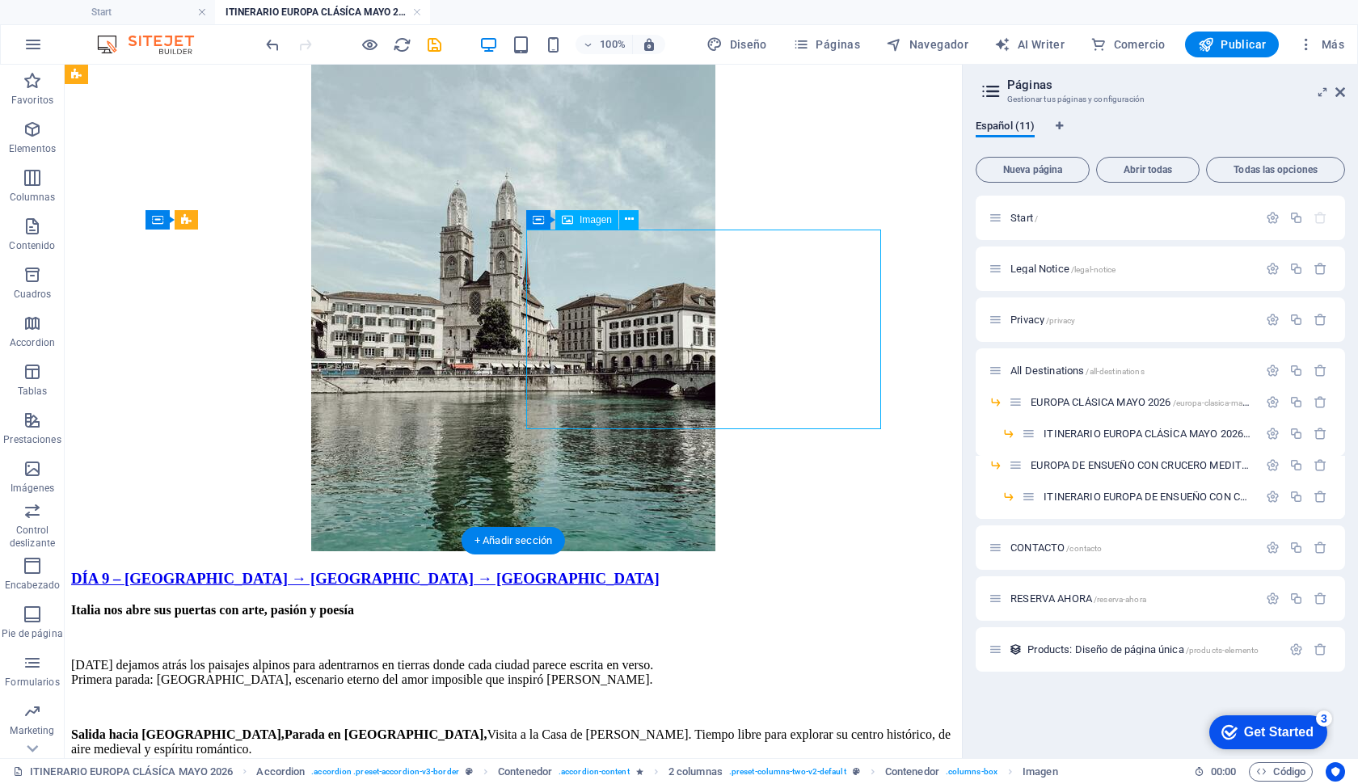
select select "px"
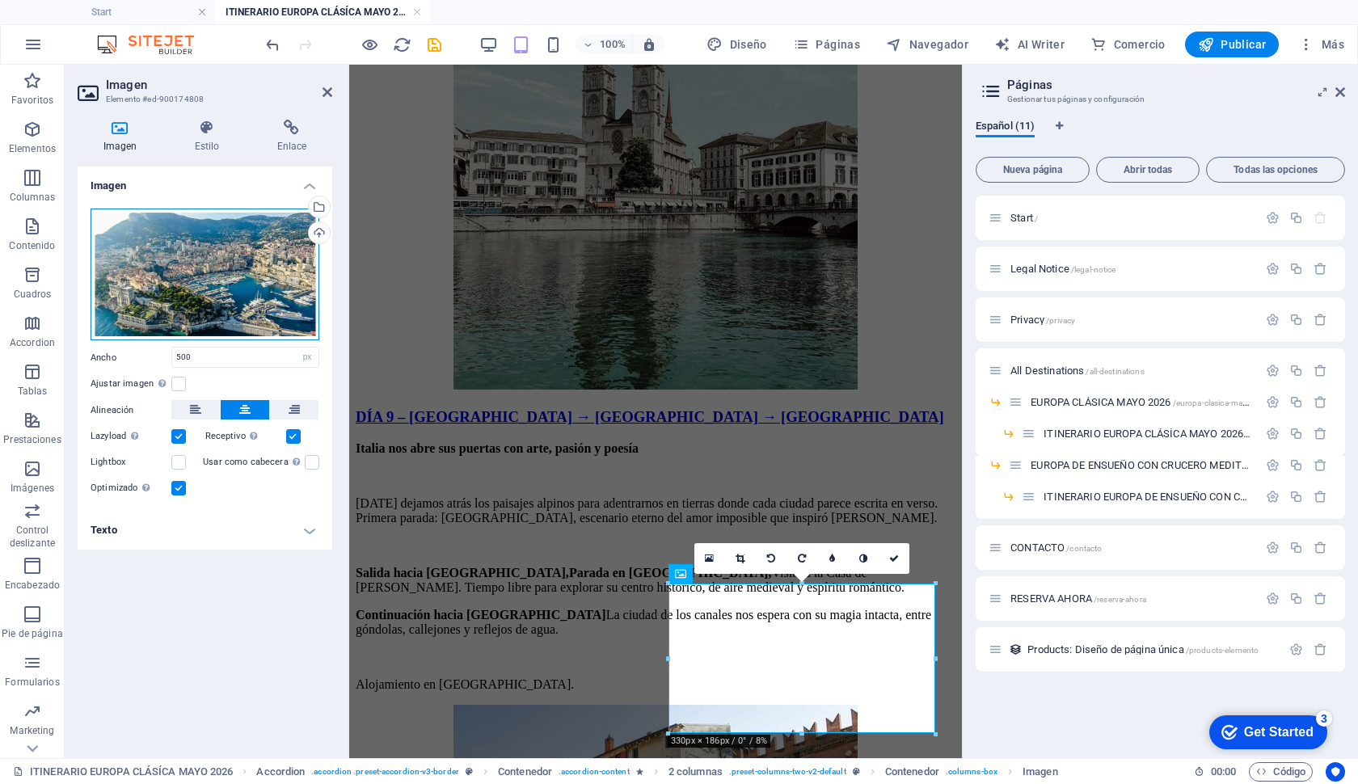
click at [224, 298] on div "Arrastra archivos aquí, haz clic para escoger archivos o selecciona archivos de…" at bounding box center [205, 275] width 229 height 133
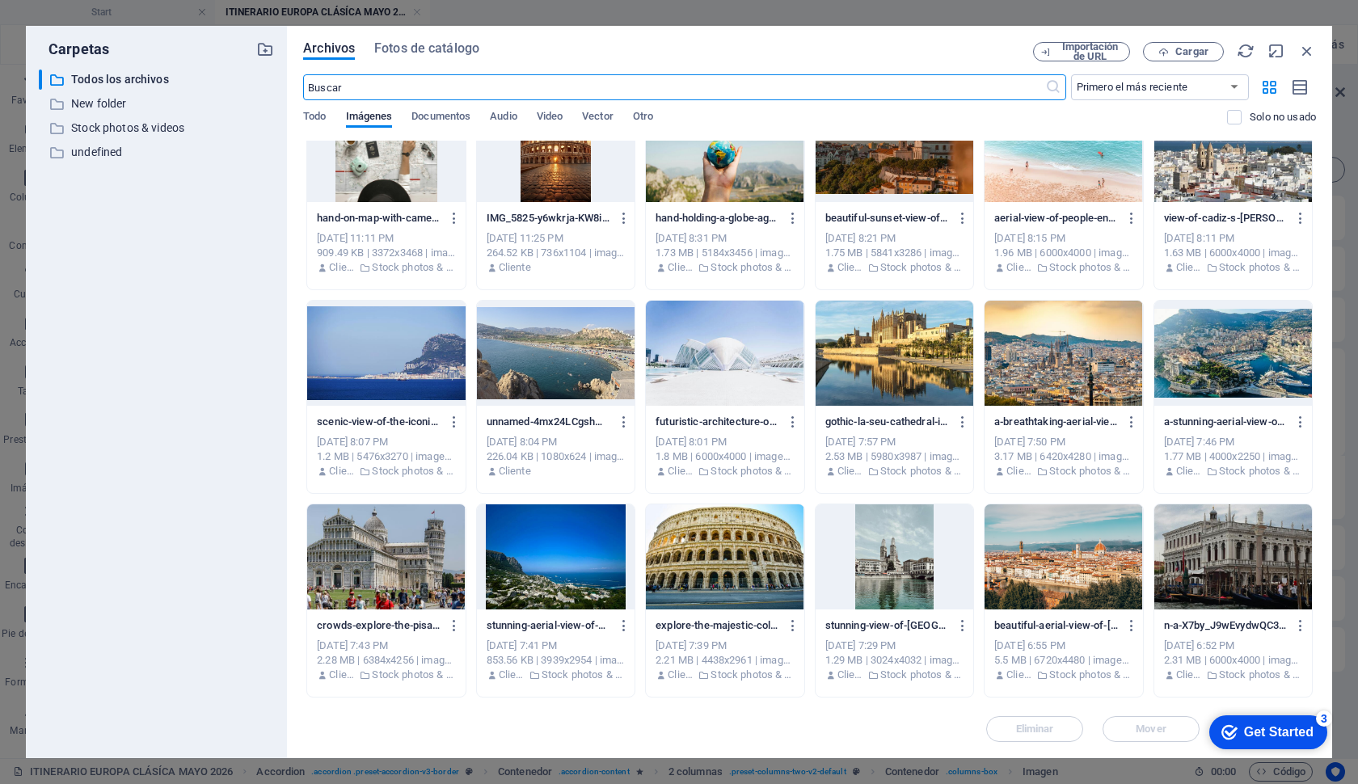
scroll to position [48, 0]
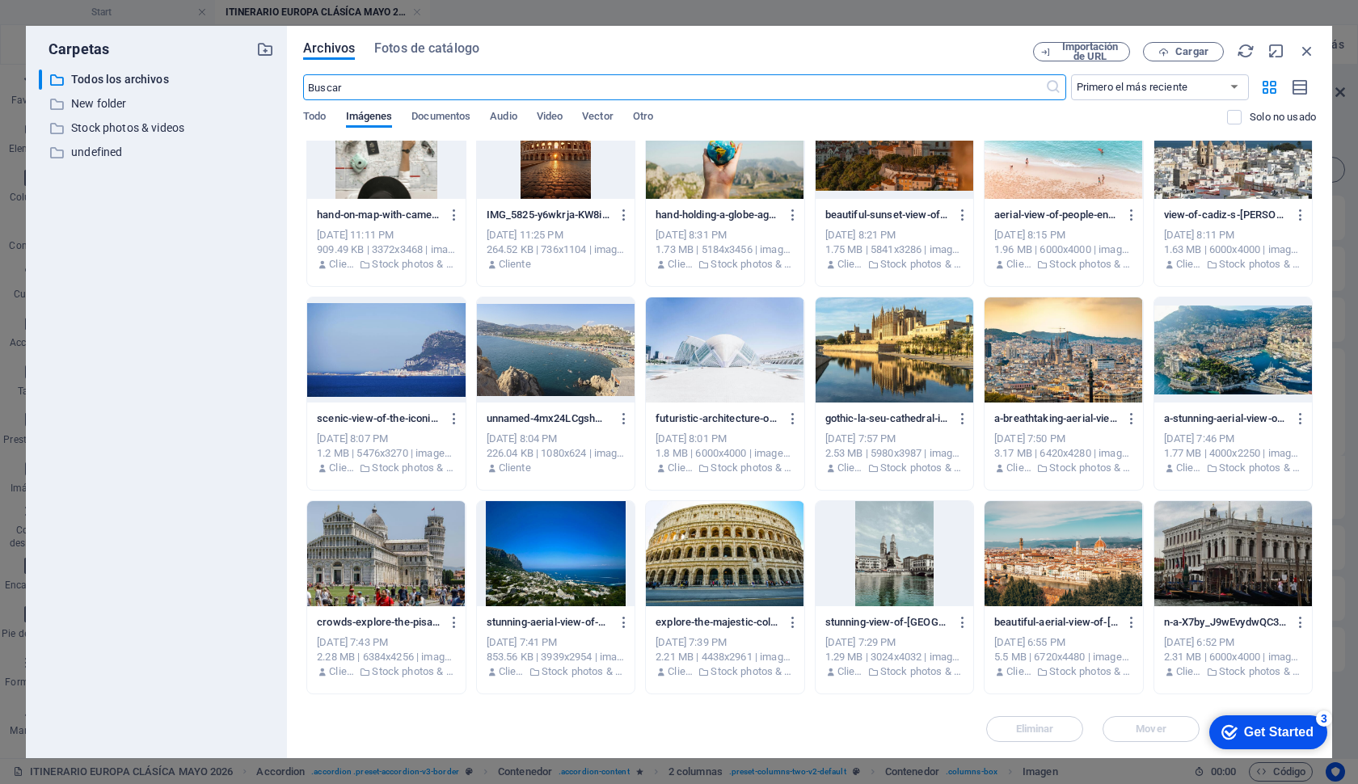
click at [373, 567] on div at bounding box center [386, 553] width 158 height 105
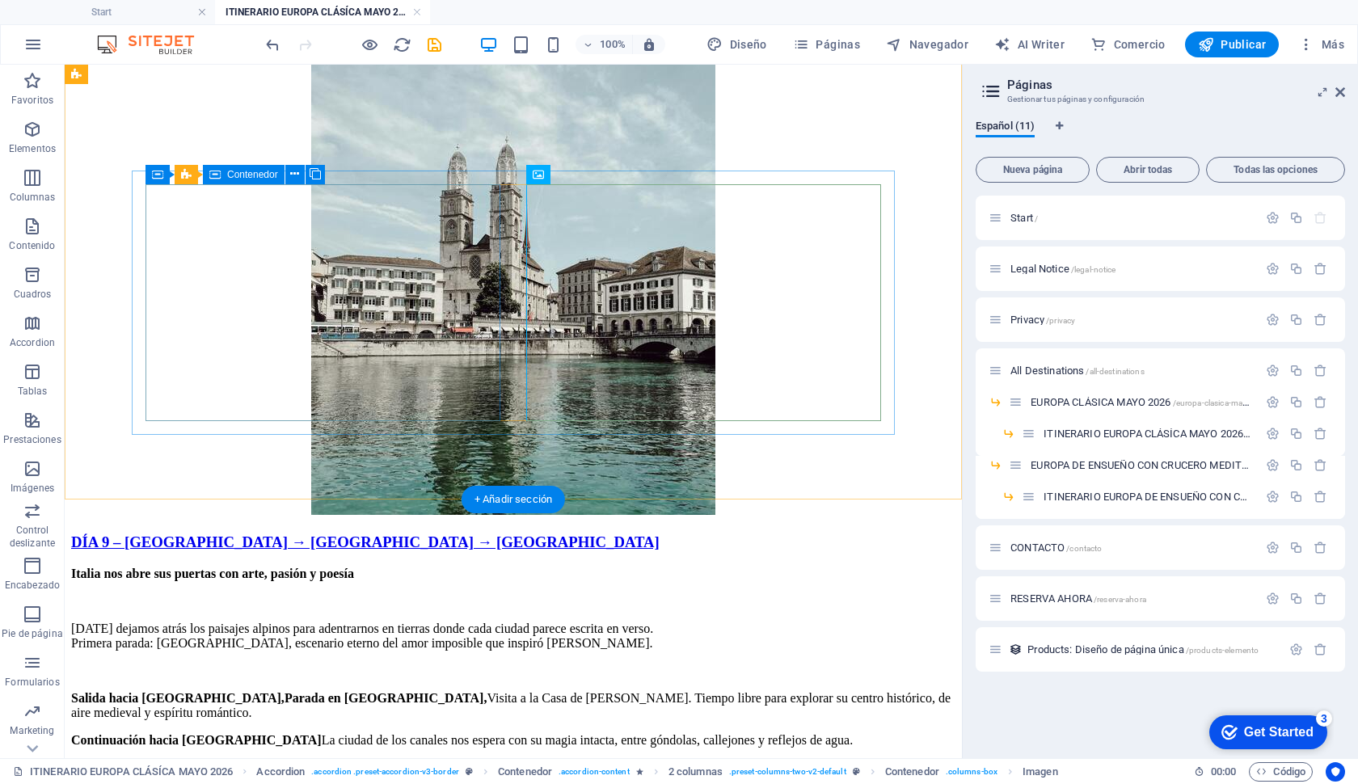
scroll to position [6745, 0]
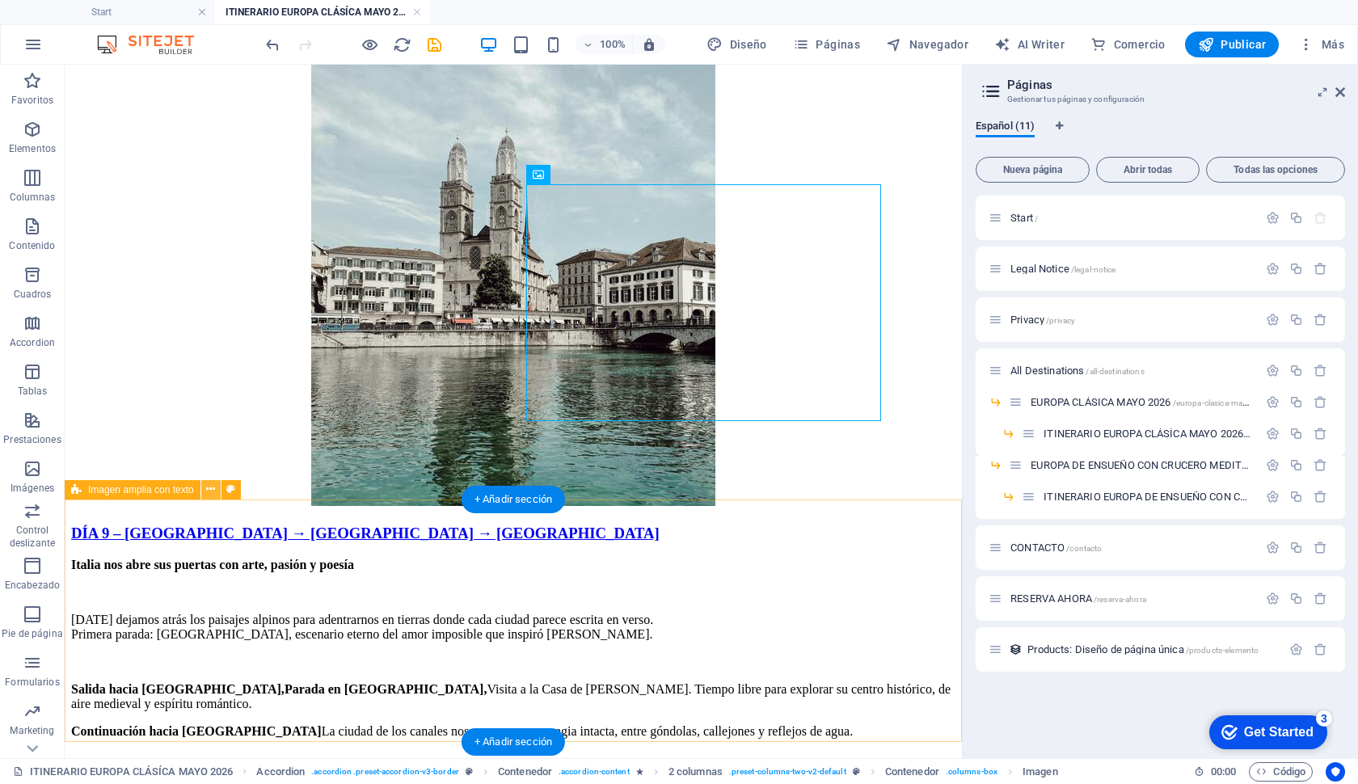
click at [208, 488] on icon at bounding box center [210, 489] width 9 height 17
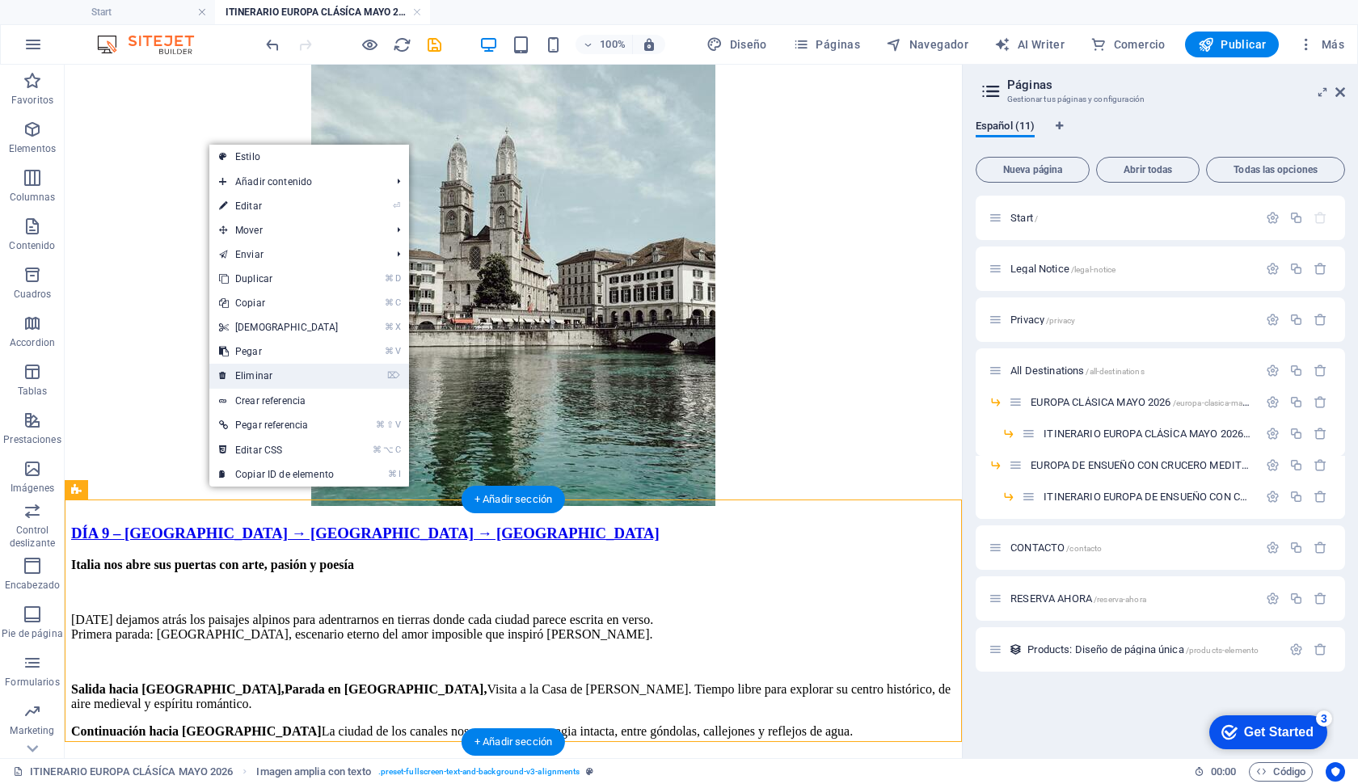
click at [256, 378] on link "⌦ Eliminar" at bounding box center [278, 376] width 139 height 24
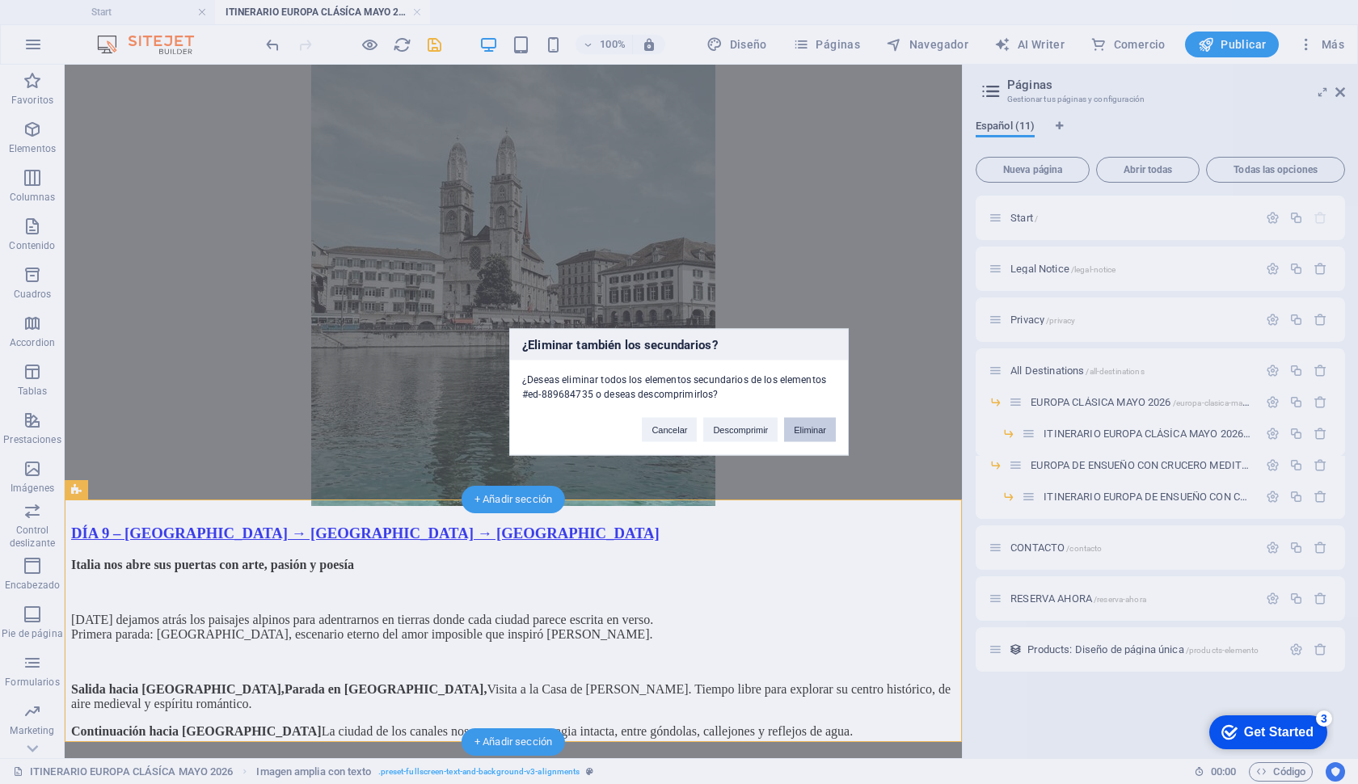
click at [809, 426] on button "Eliminar" at bounding box center [810, 430] width 52 height 24
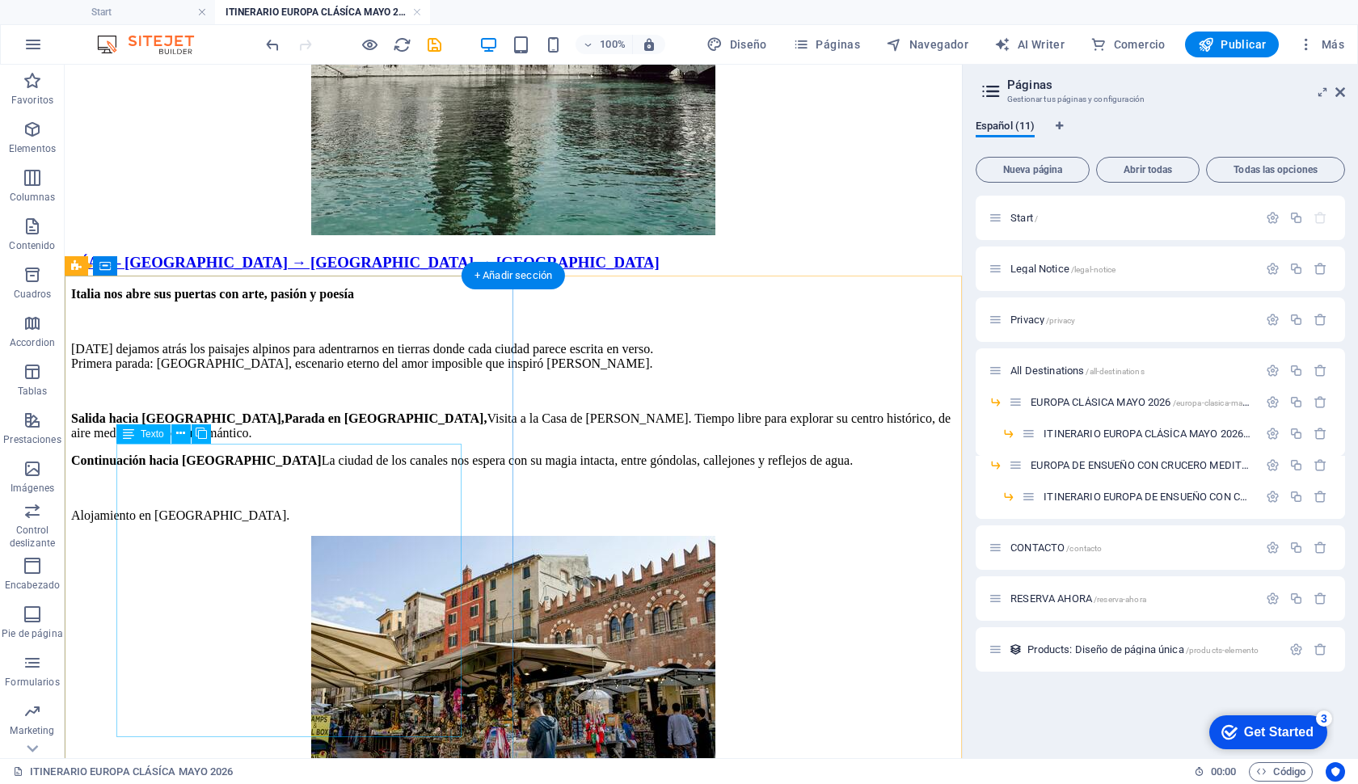
scroll to position [7017, 0]
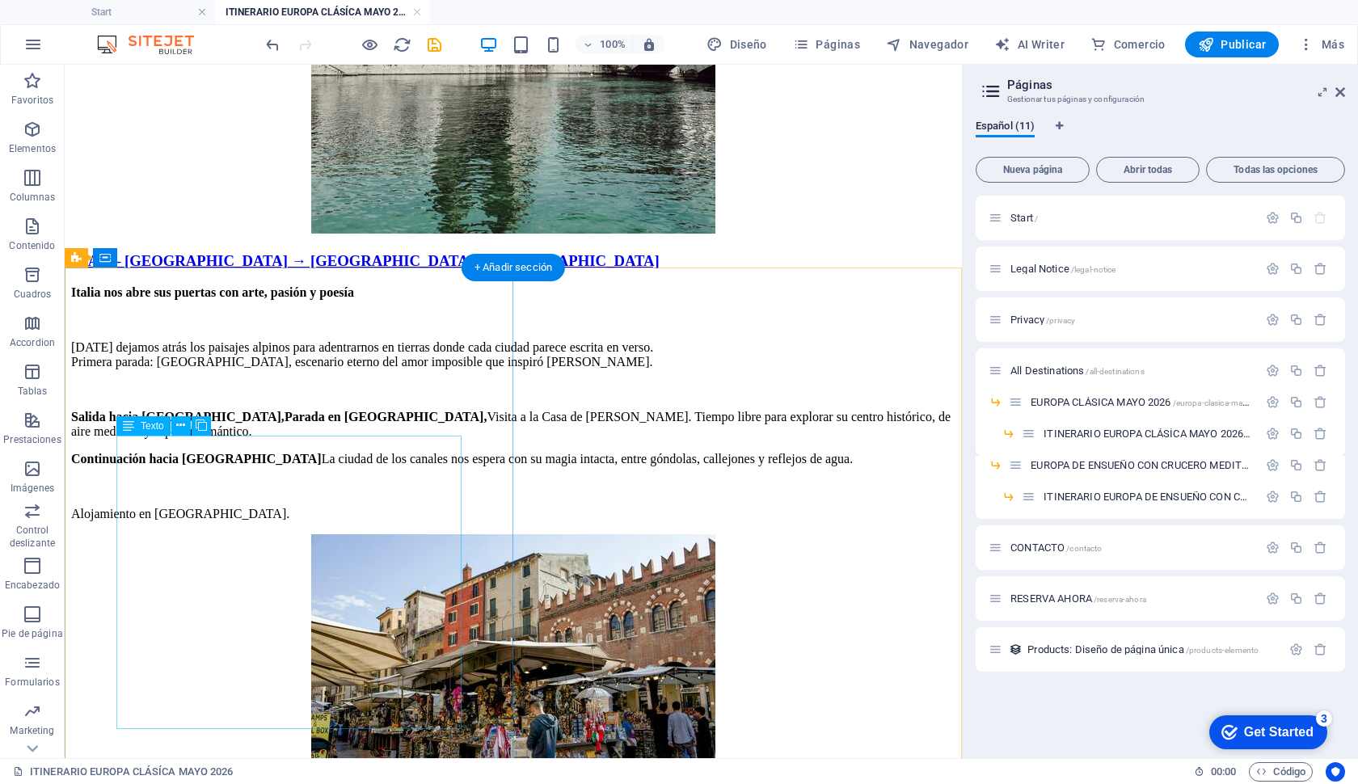
drag, startPoint x: 308, startPoint y: 445, endPoint x: 319, endPoint y: 463, distance: 21.1
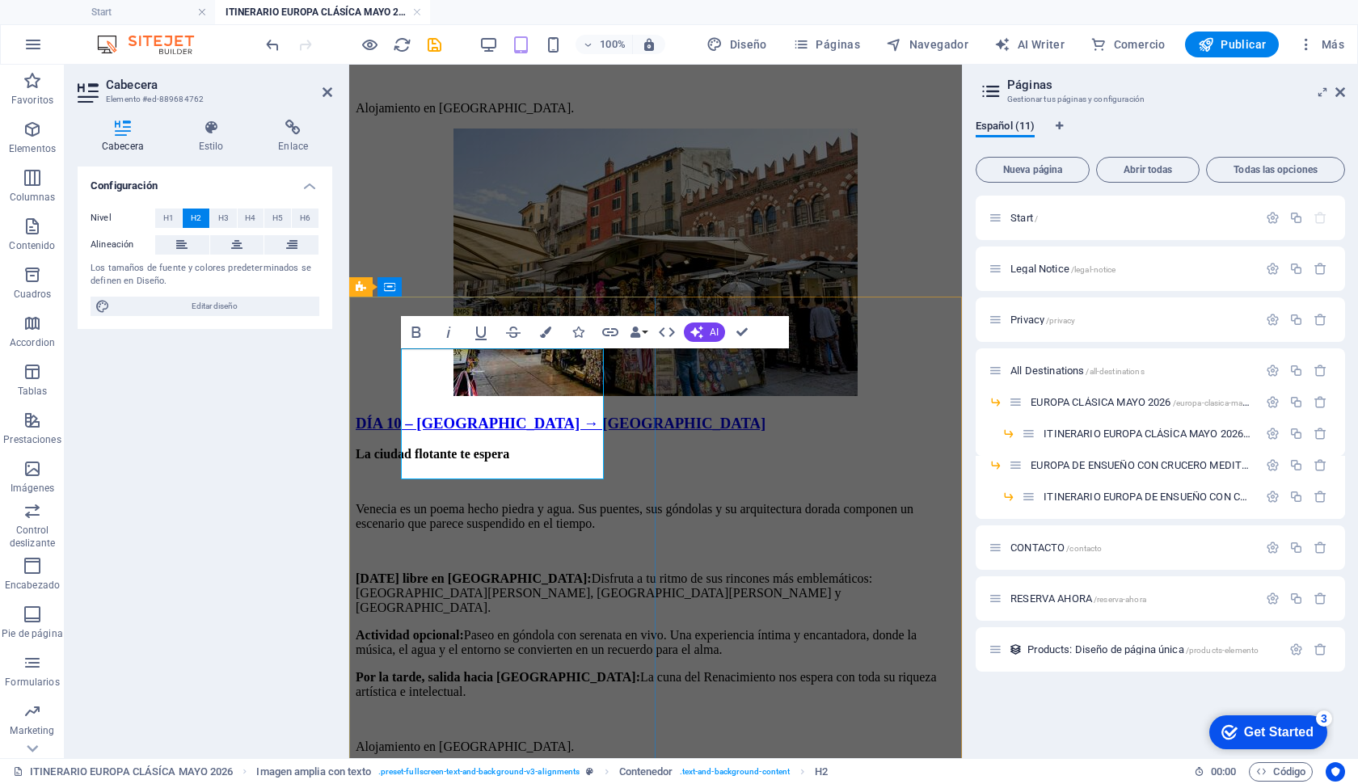
scroll to position [7447, 0]
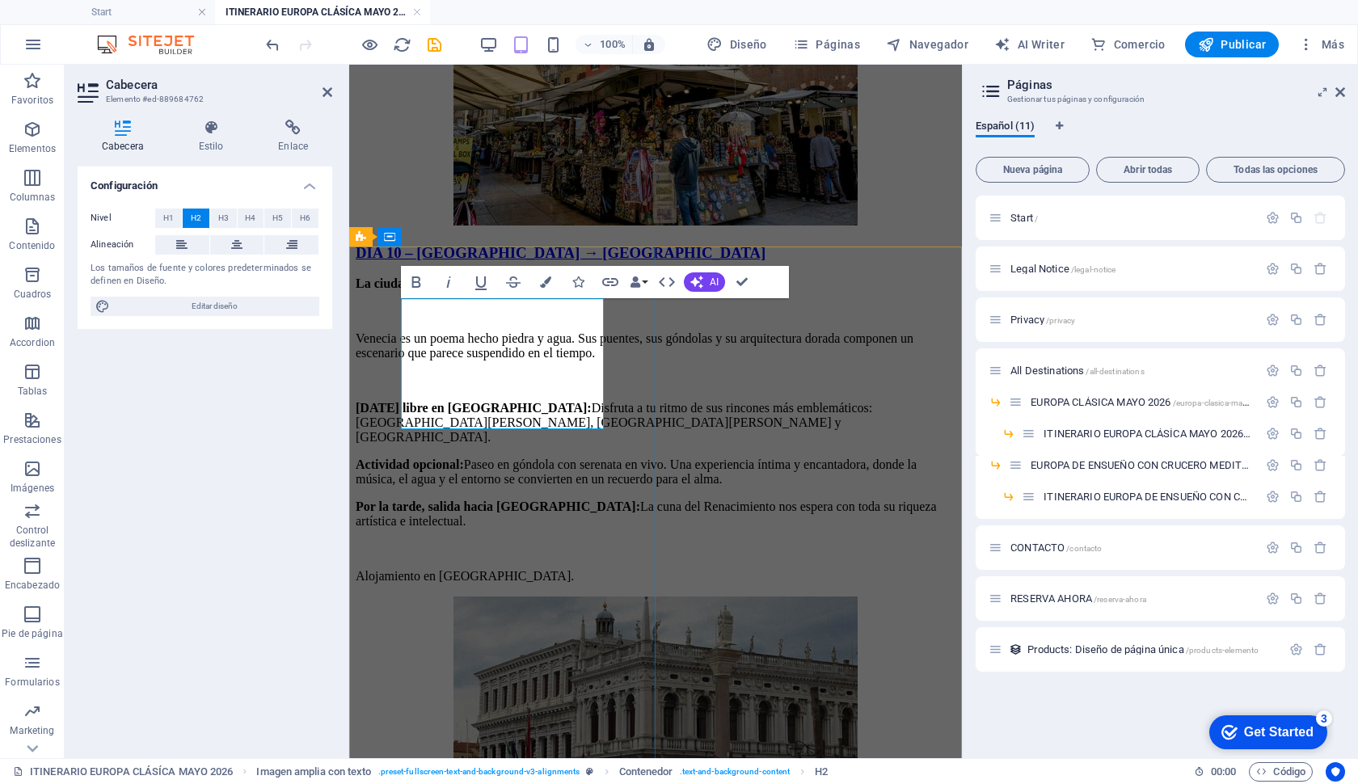
drag, startPoint x: 482, startPoint y: 319, endPoint x: 590, endPoint y: 395, distance: 132.8
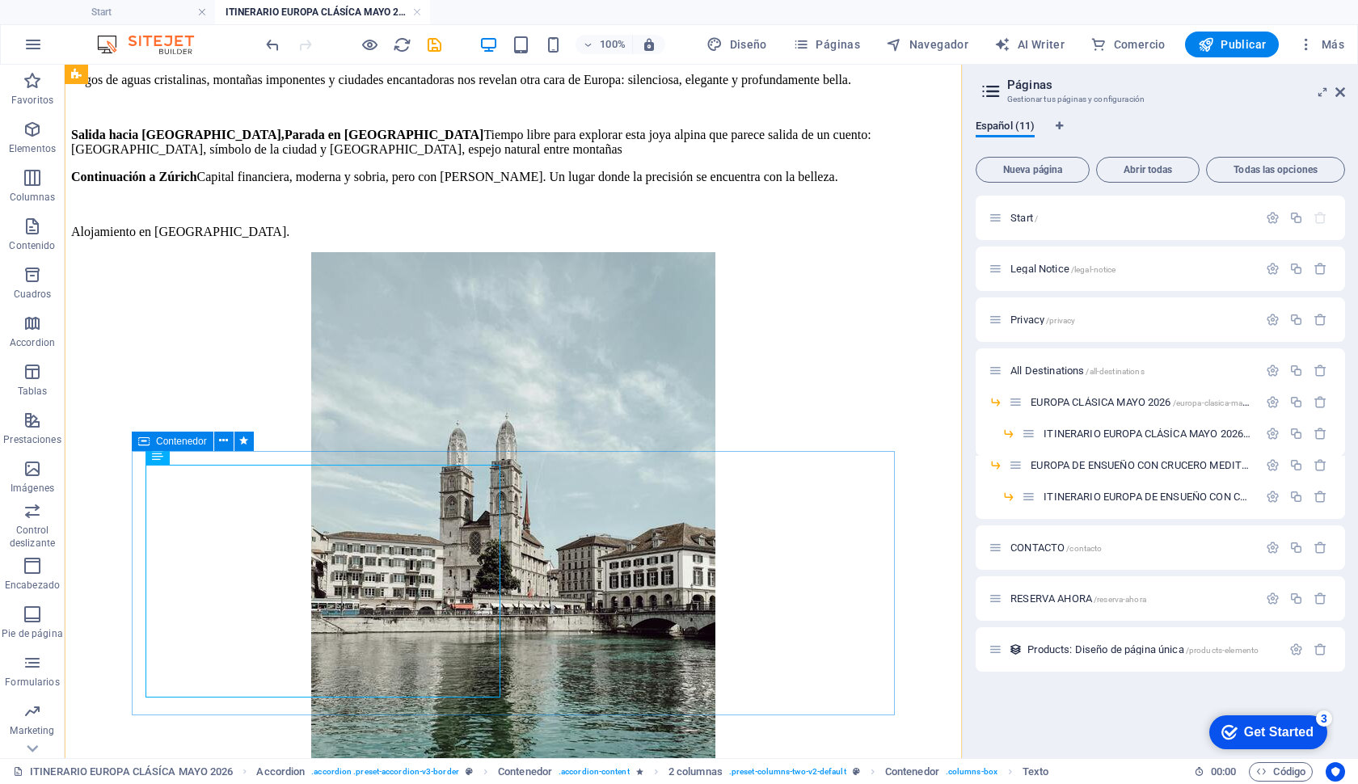
scroll to position [6454, 0]
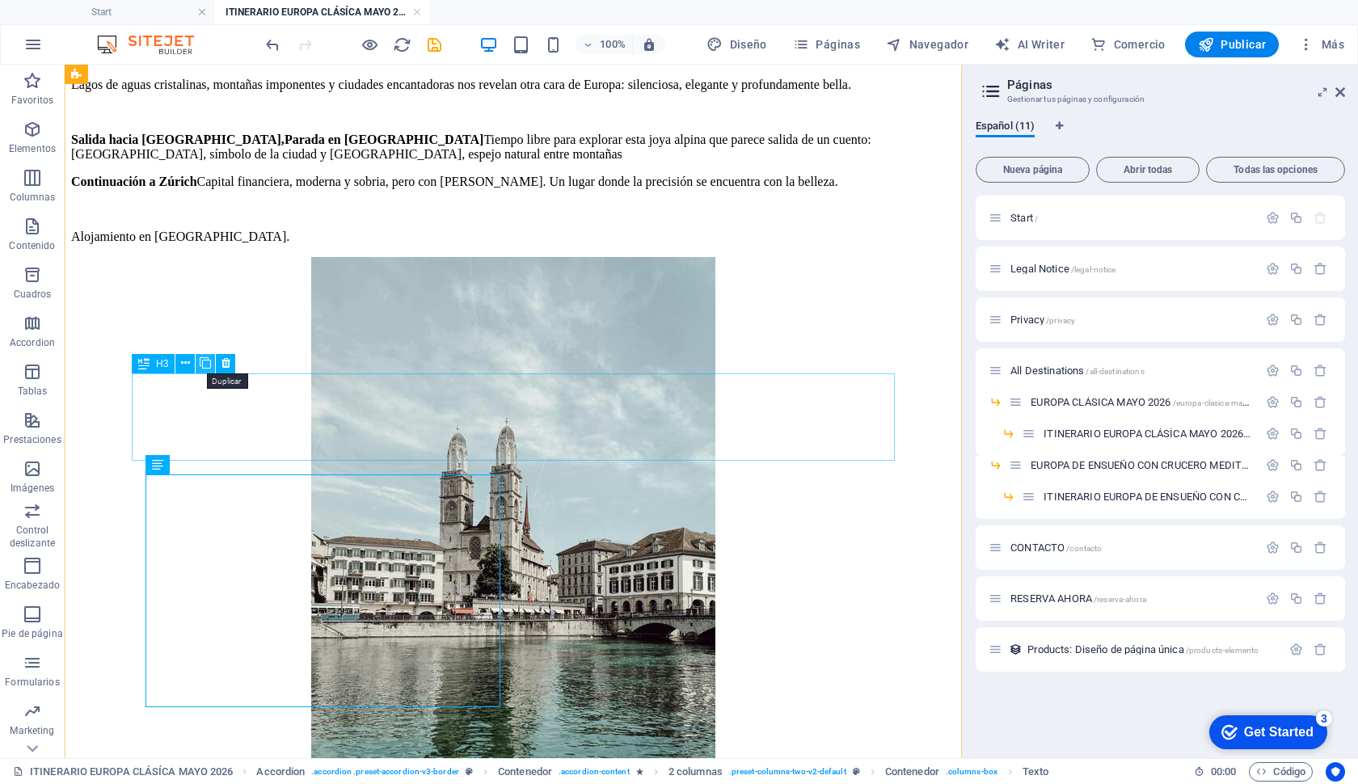
click at [212, 366] on button at bounding box center [205, 363] width 19 height 19
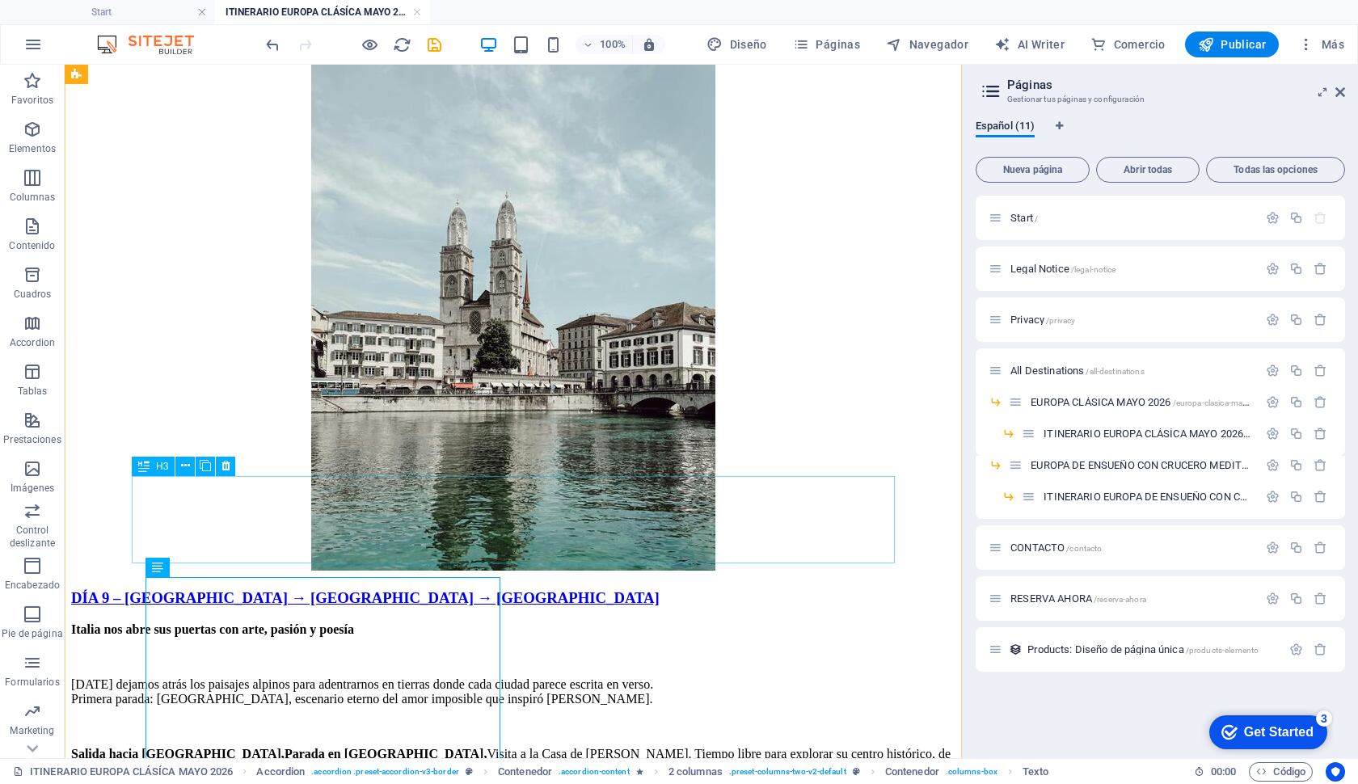
scroll to position [6716, 0]
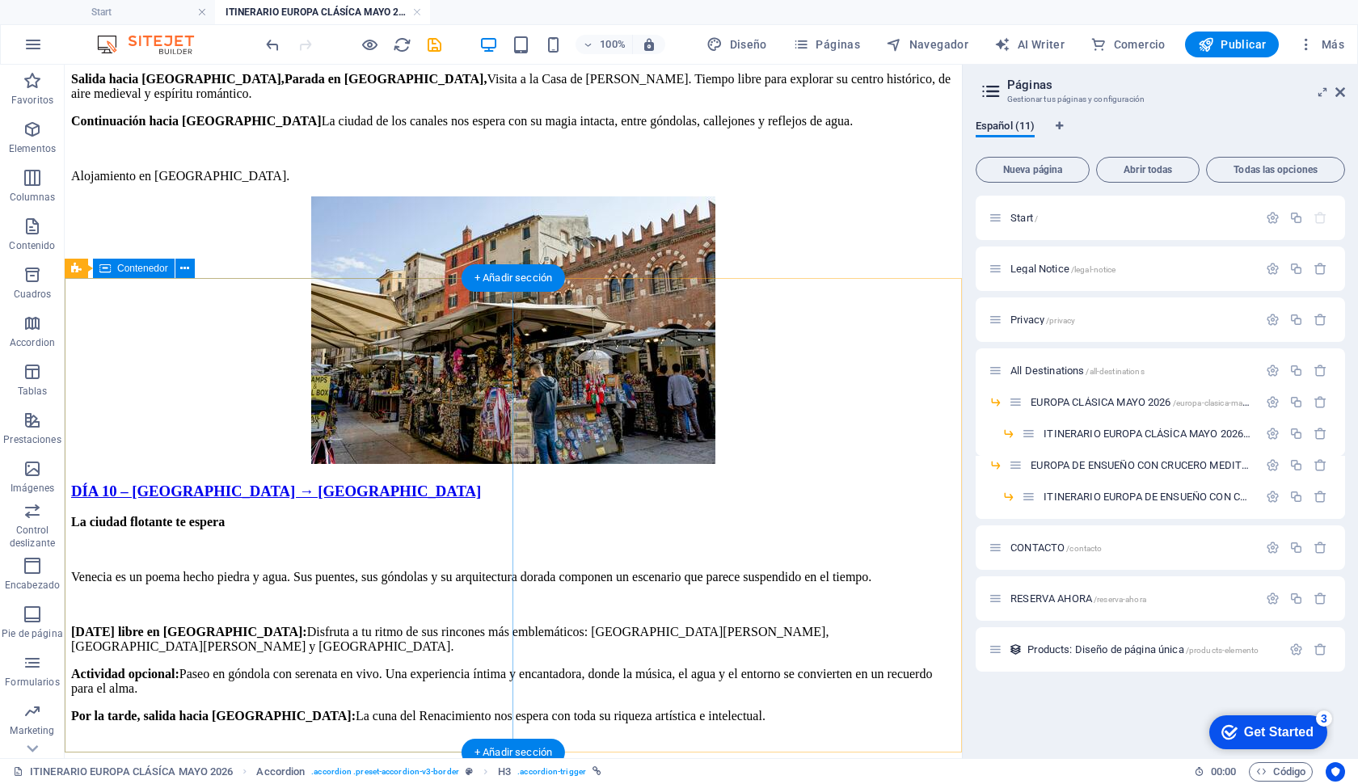
scroll to position [7358, 0]
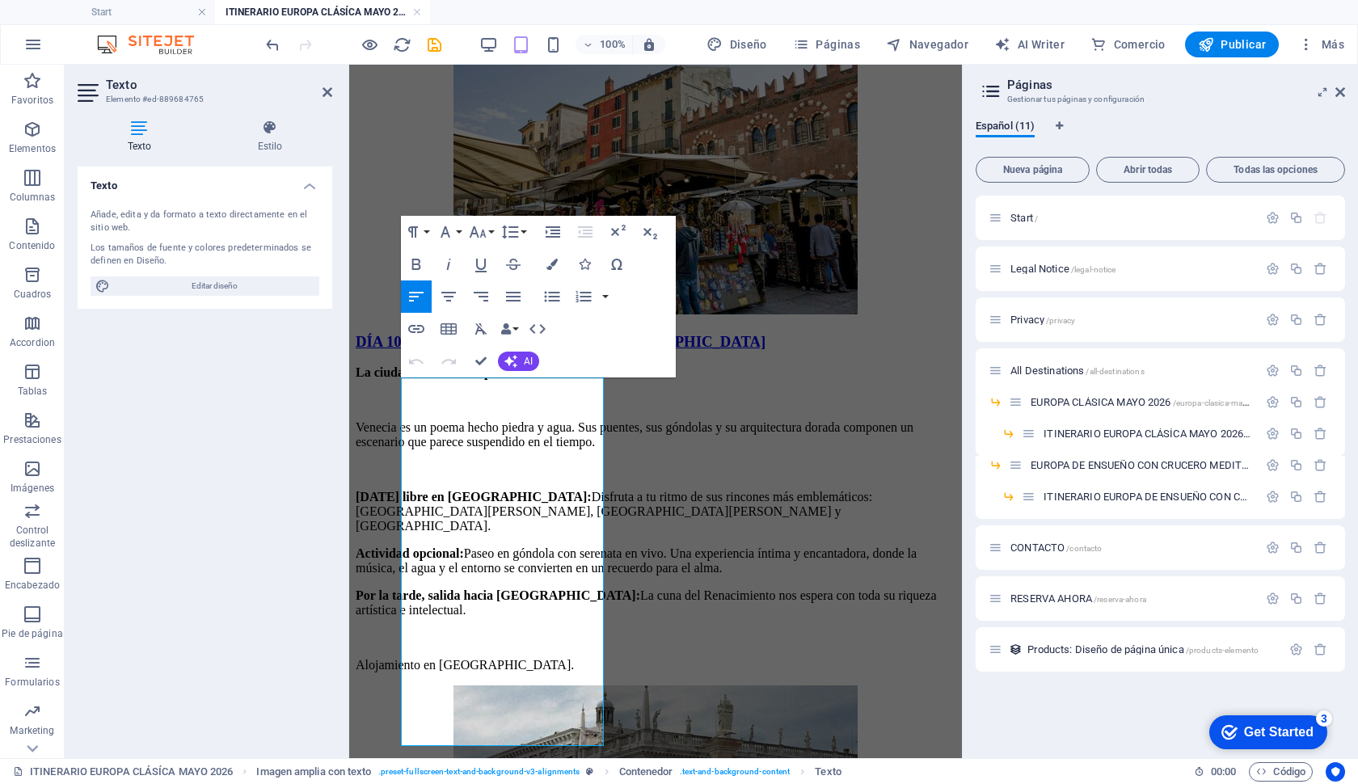
scroll to position [7843, 0]
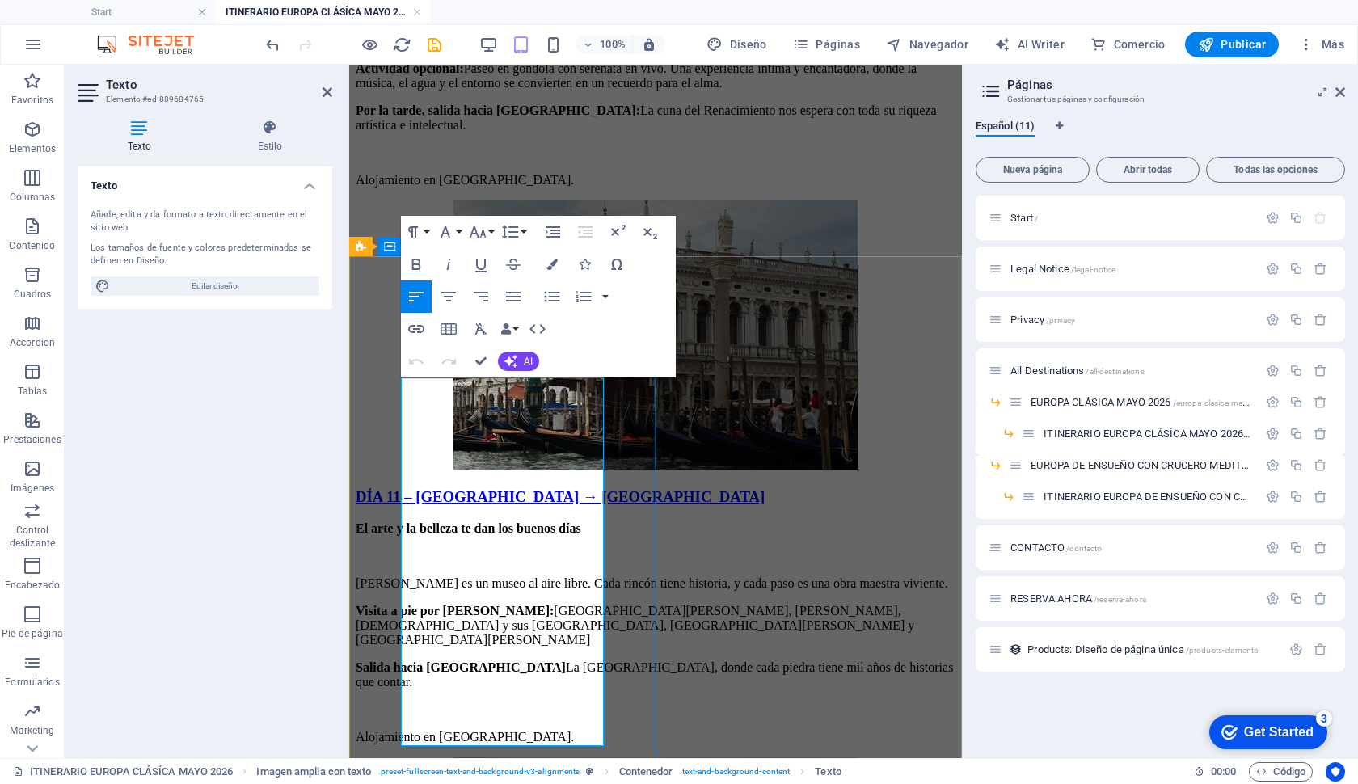
drag, startPoint x: 420, startPoint y: 440, endPoint x: 606, endPoint y: 747, distance: 359.2
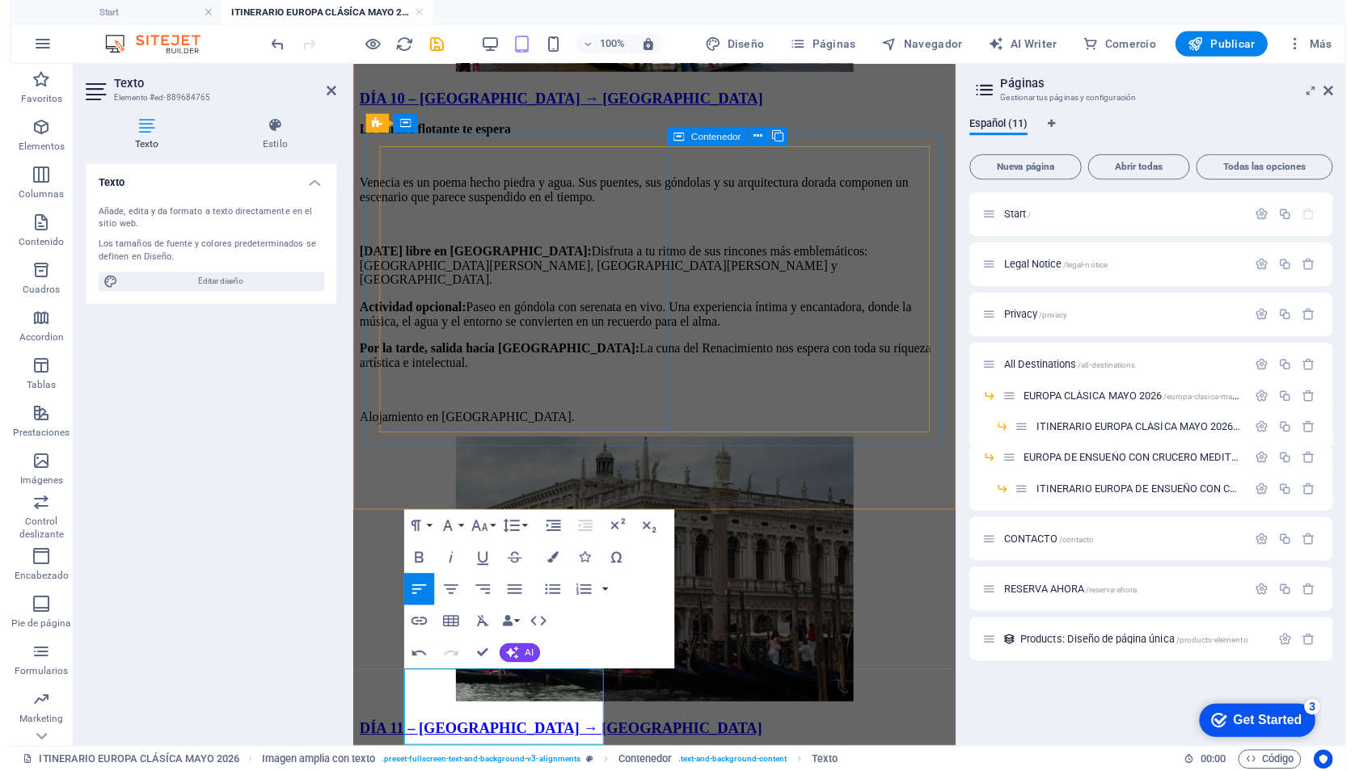
scroll to position [7540, 0]
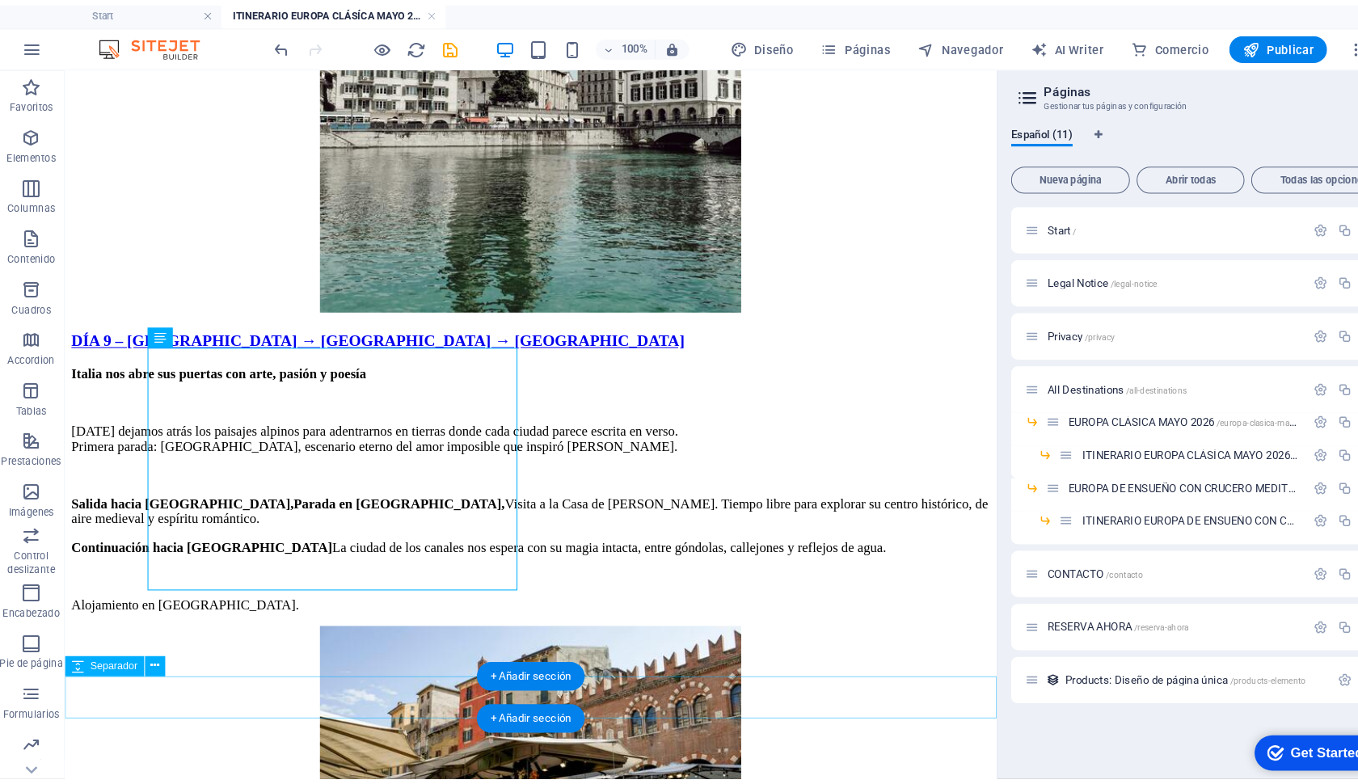
scroll to position [6937, 0]
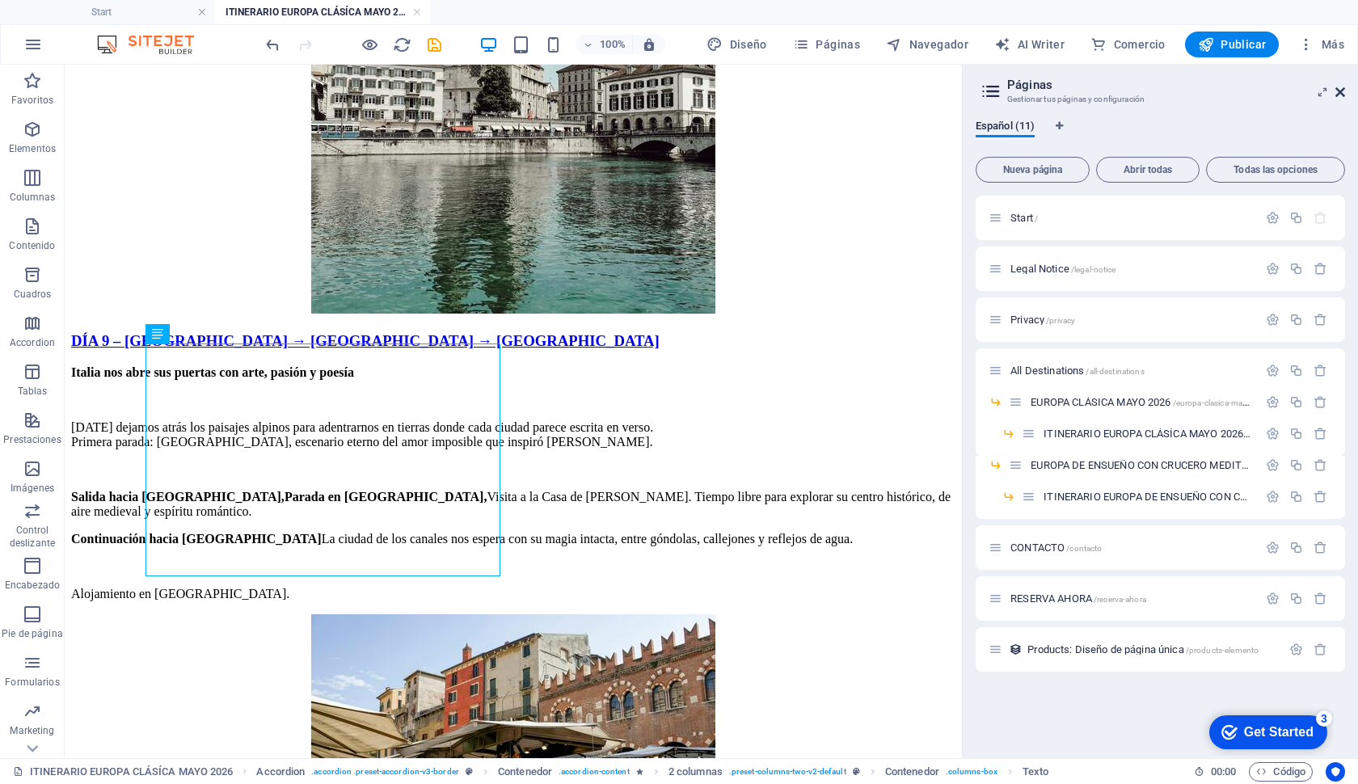
click at [1340, 94] on icon at bounding box center [1341, 92] width 10 height 13
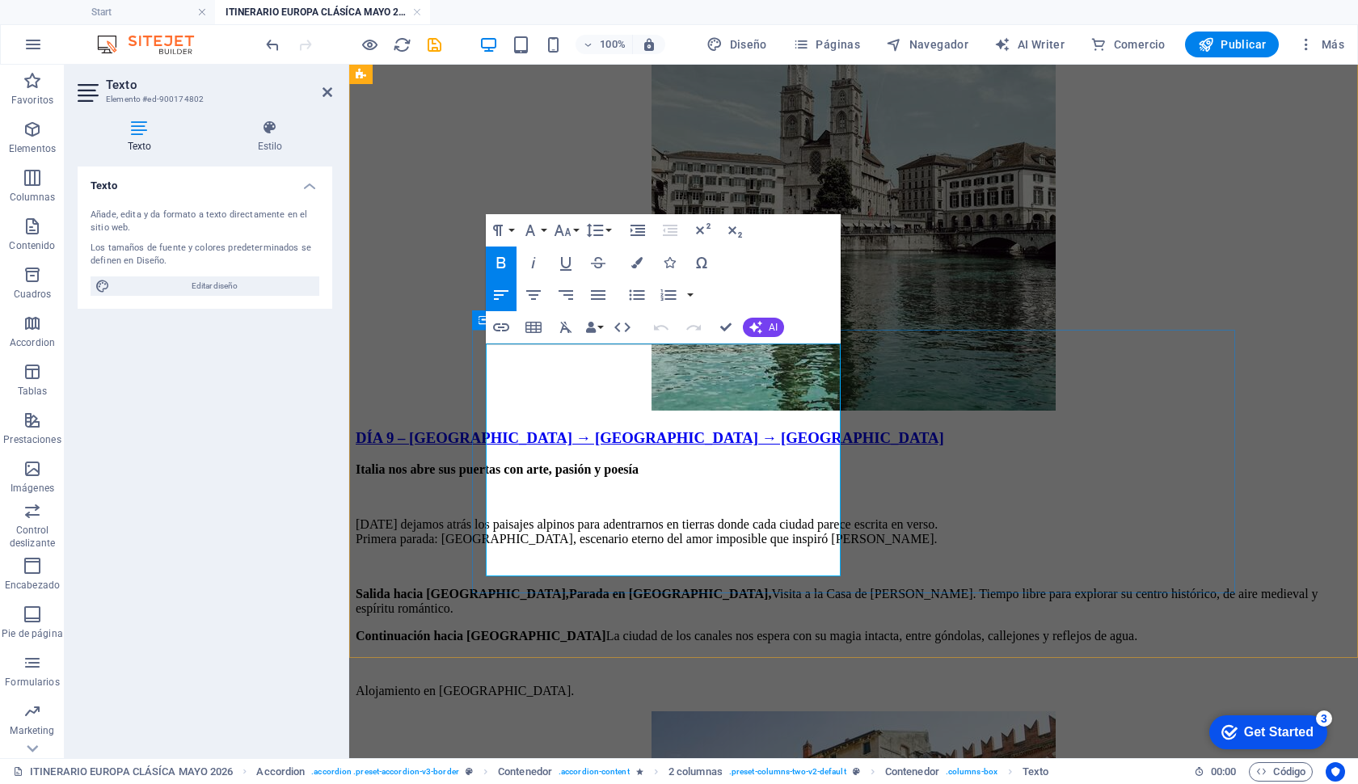
drag, startPoint x: 621, startPoint y: 566, endPoint x: 478, endPoint y: 353, distance: 256.3
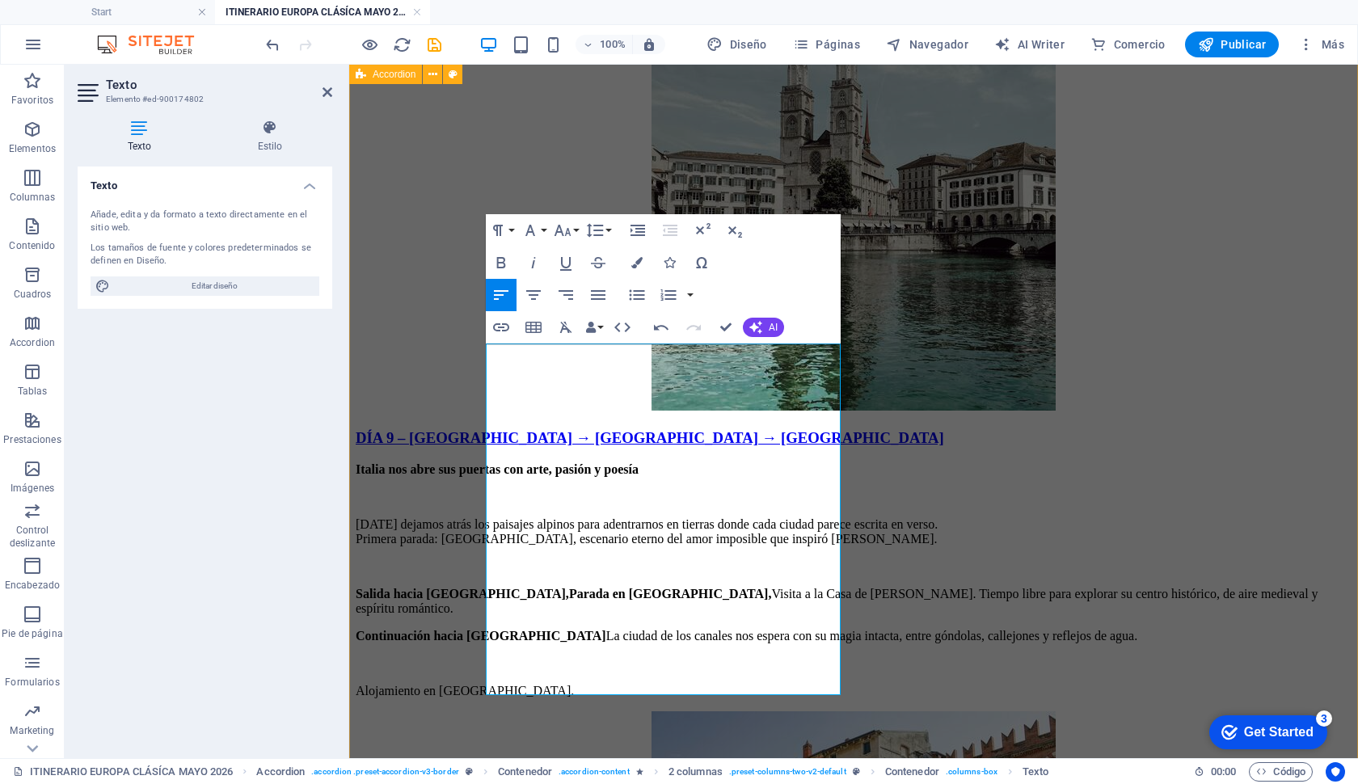
drag, startPoint x: 666, startPoint y: 687, endPoint x: 461, endPoint y: 334, distance: 408.7
click at [461, 334] on div "Día 1 - [GEOGRAPHIC_DATA] Inicio del viaje [DATE] comienza algo grande. Es mome…" at bounding box center [854, 35] width 996 height 8609
click at [501, 234] on icon "button" at bounding box center [498, 229] width 10 height 11
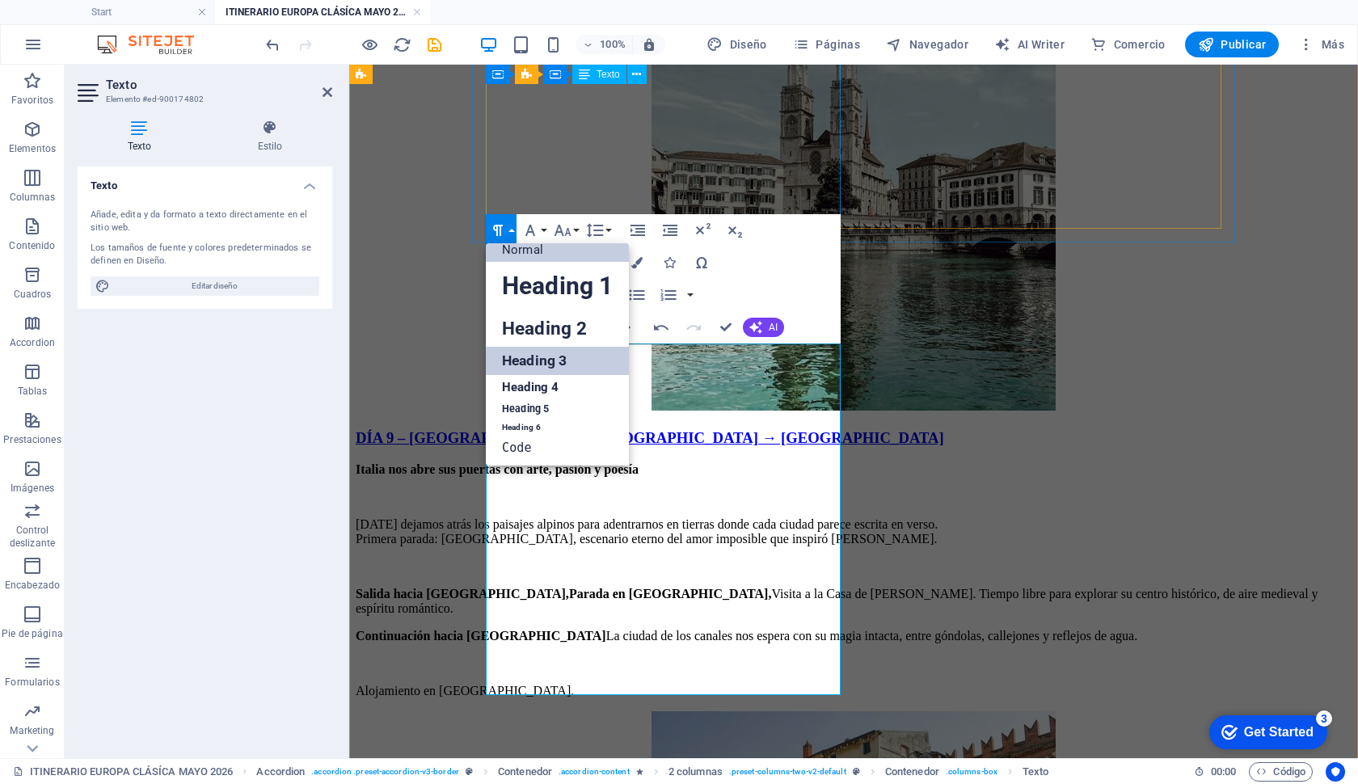
scroll to position [12, 0]
click at [517, 256] on link "Normal" at bounding box center [557, 250] width 143 height 24
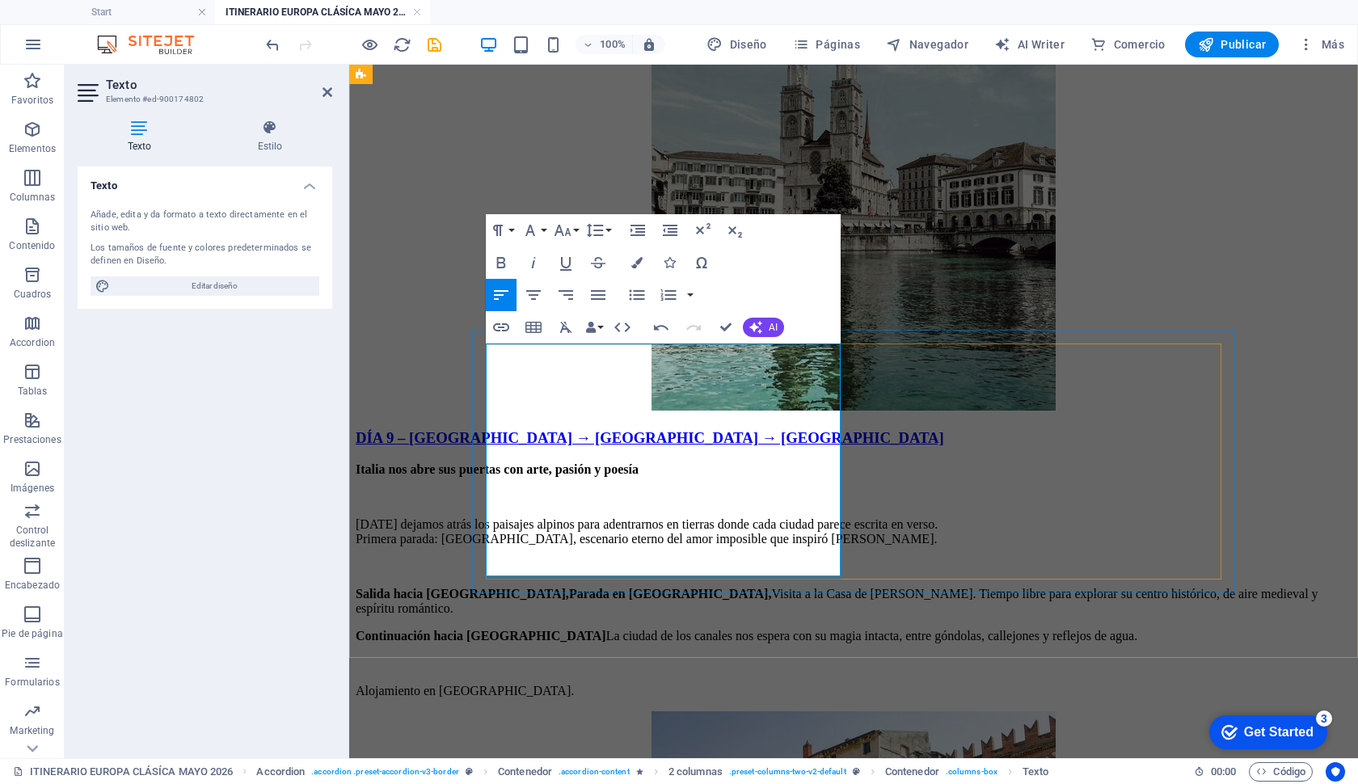
drag, startPoint x: 577, startPoint y: 352, endPoint x: 755, endPoint y: 348, distance: 177.9
click at [507, 264] on icon "button" at bounding box center [501, 262] width 19 height 19
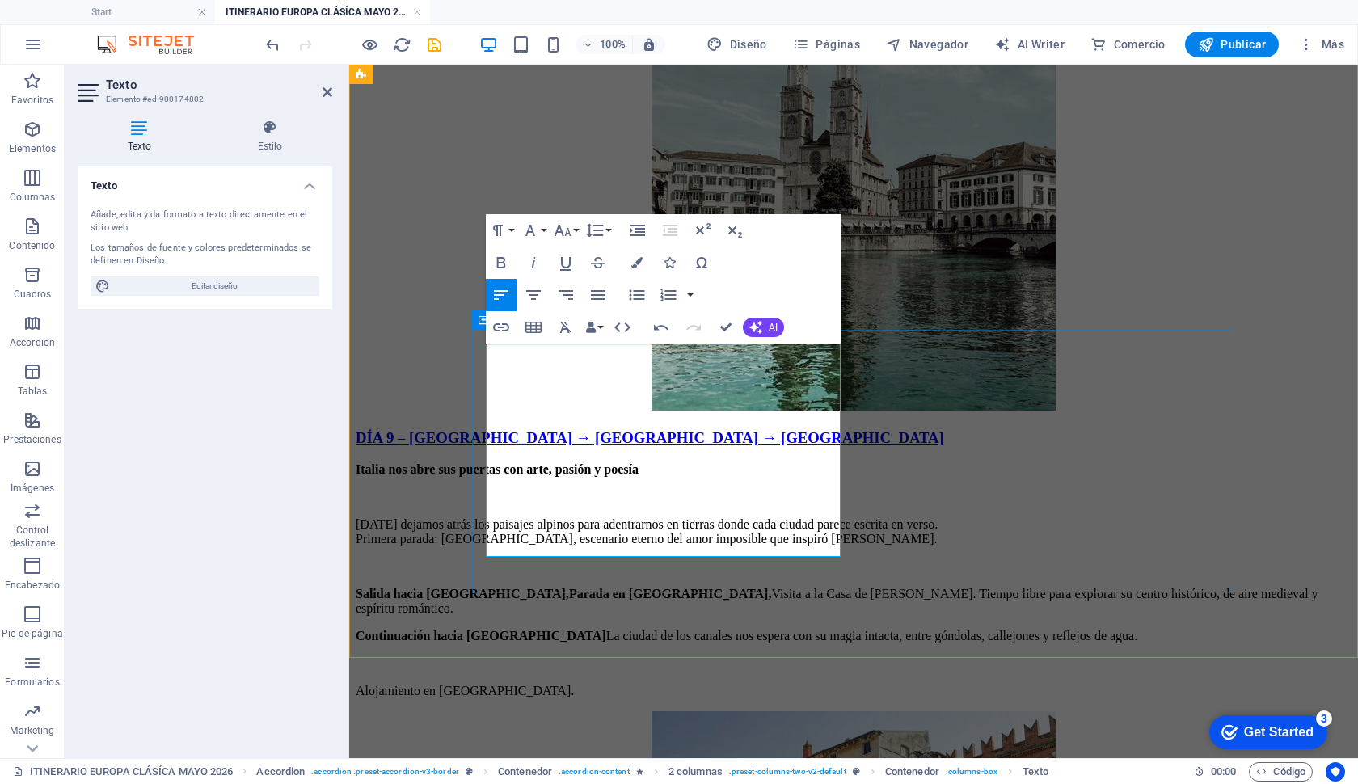
drag, startPoint x: 665, startPoint y: 547, endPoint x: 479, endPoint y: 539, distance: 186.2
click at [504, 262] on icon "button" at bounding box center [501, 262] width 19 height 19
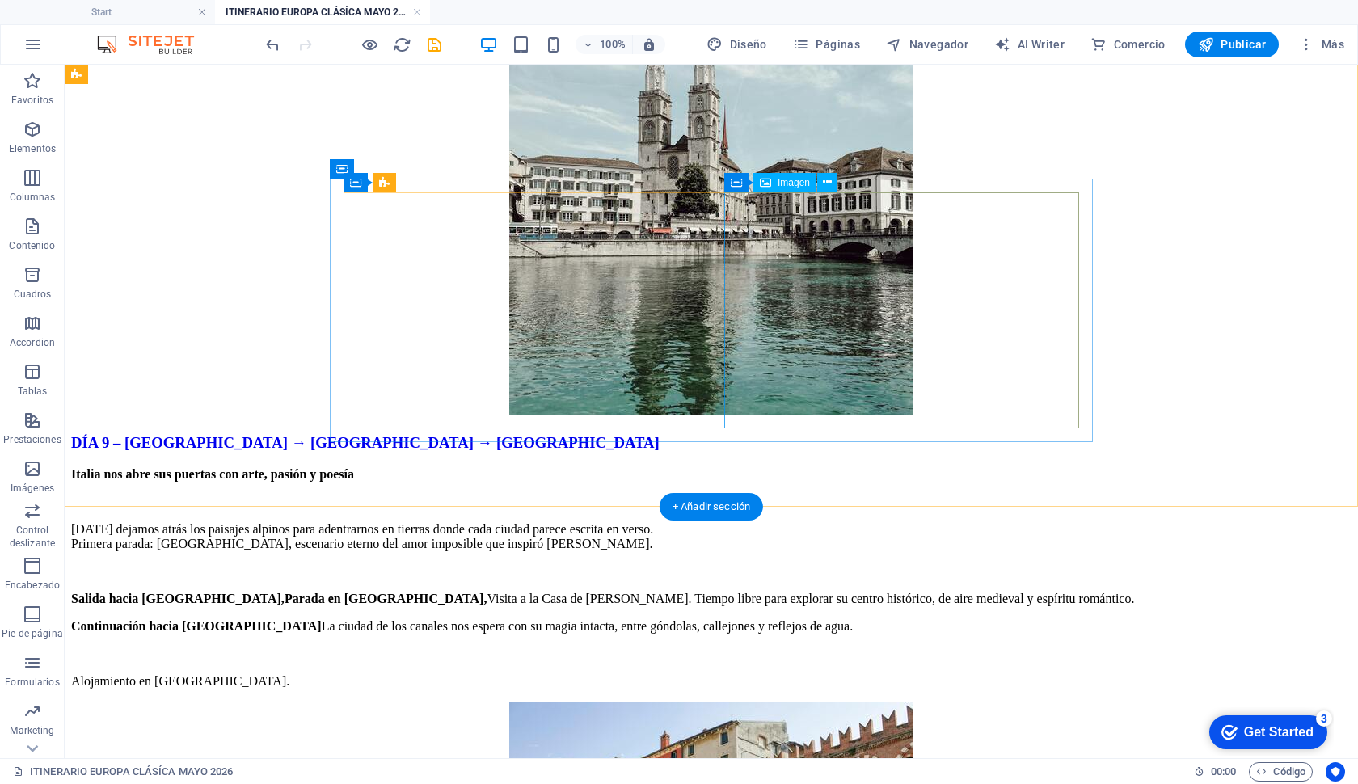
scroll to position [7076, 0]
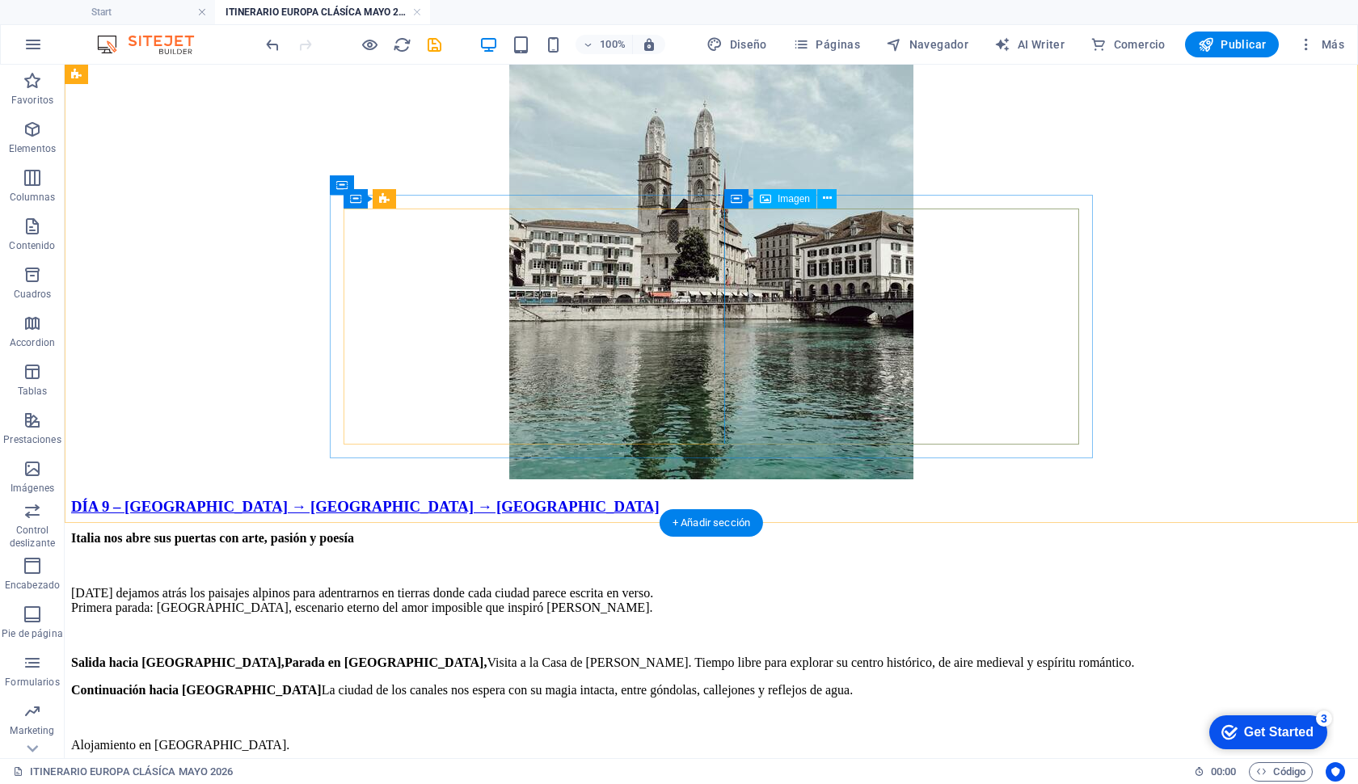
scroll to position [7083, 0]
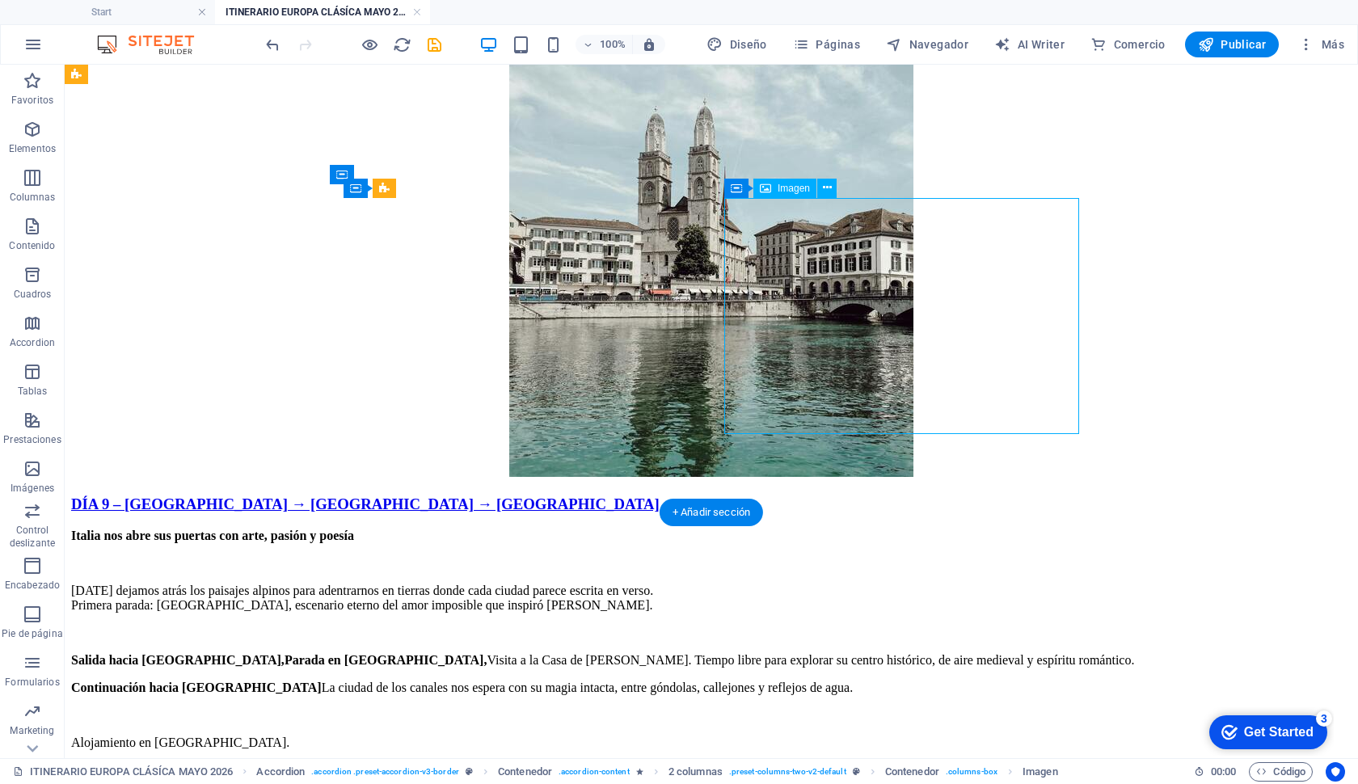
select select "px"
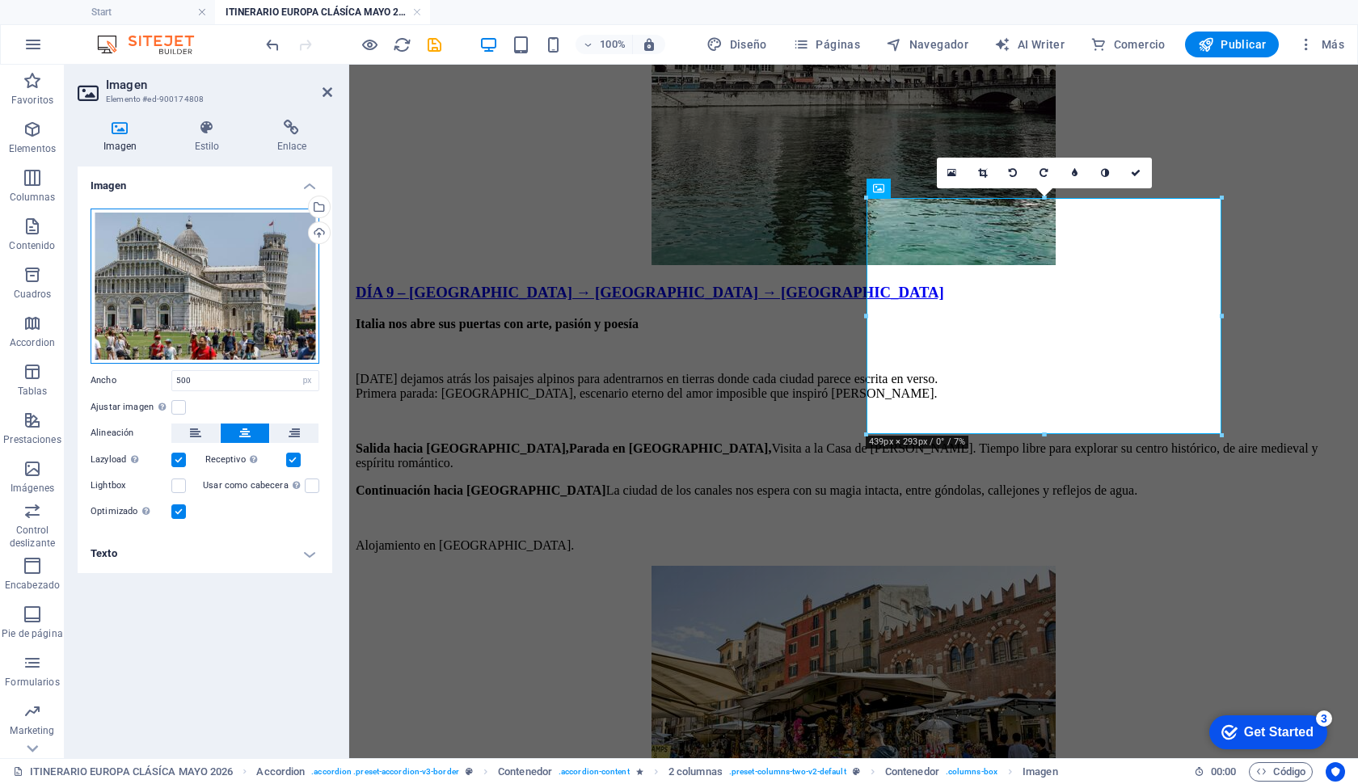
click at [256, 289] on div "Arrastra archivos aquí, haz clic para escoger archivos o selecciona archivos de…" at bounding box center [205, 286] width 229 height 155
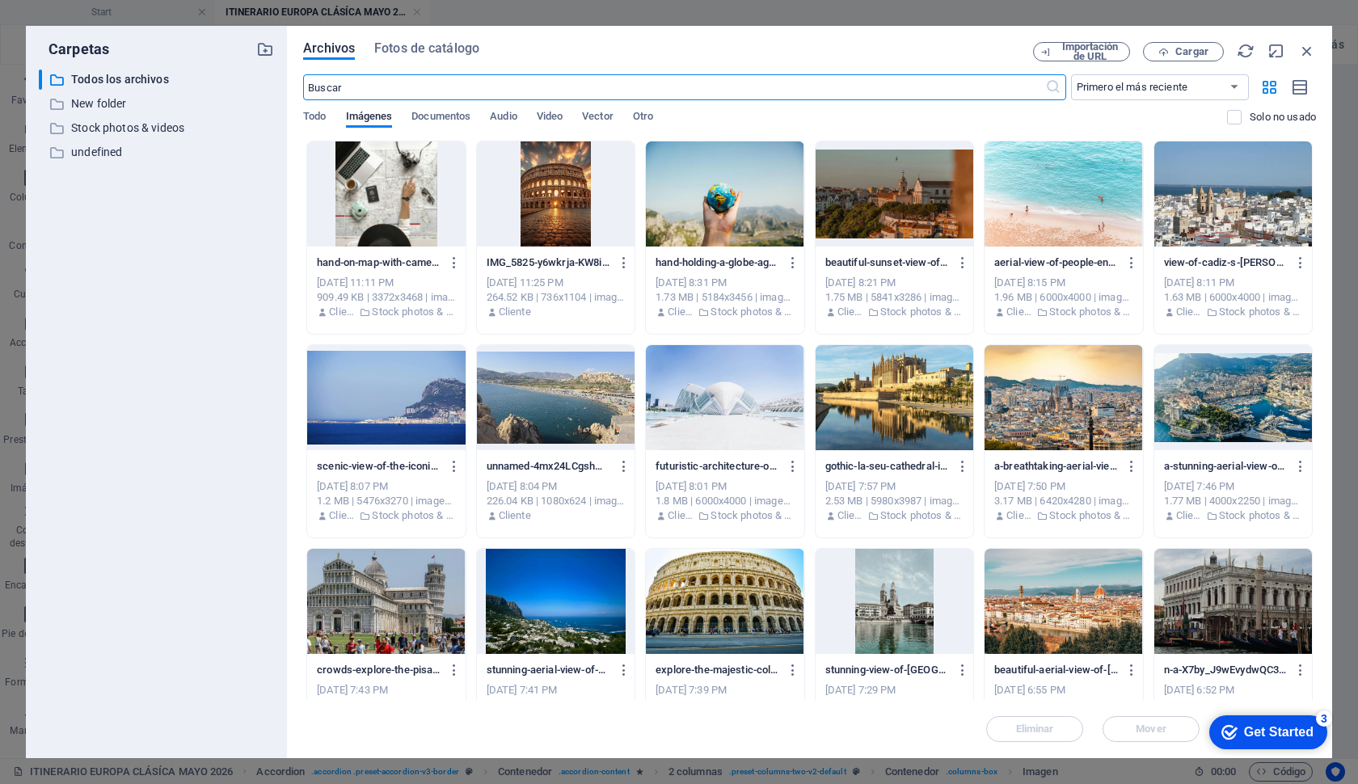
click at [1183, 403] on div at bounding box center [1234, 397] width 158 height 105
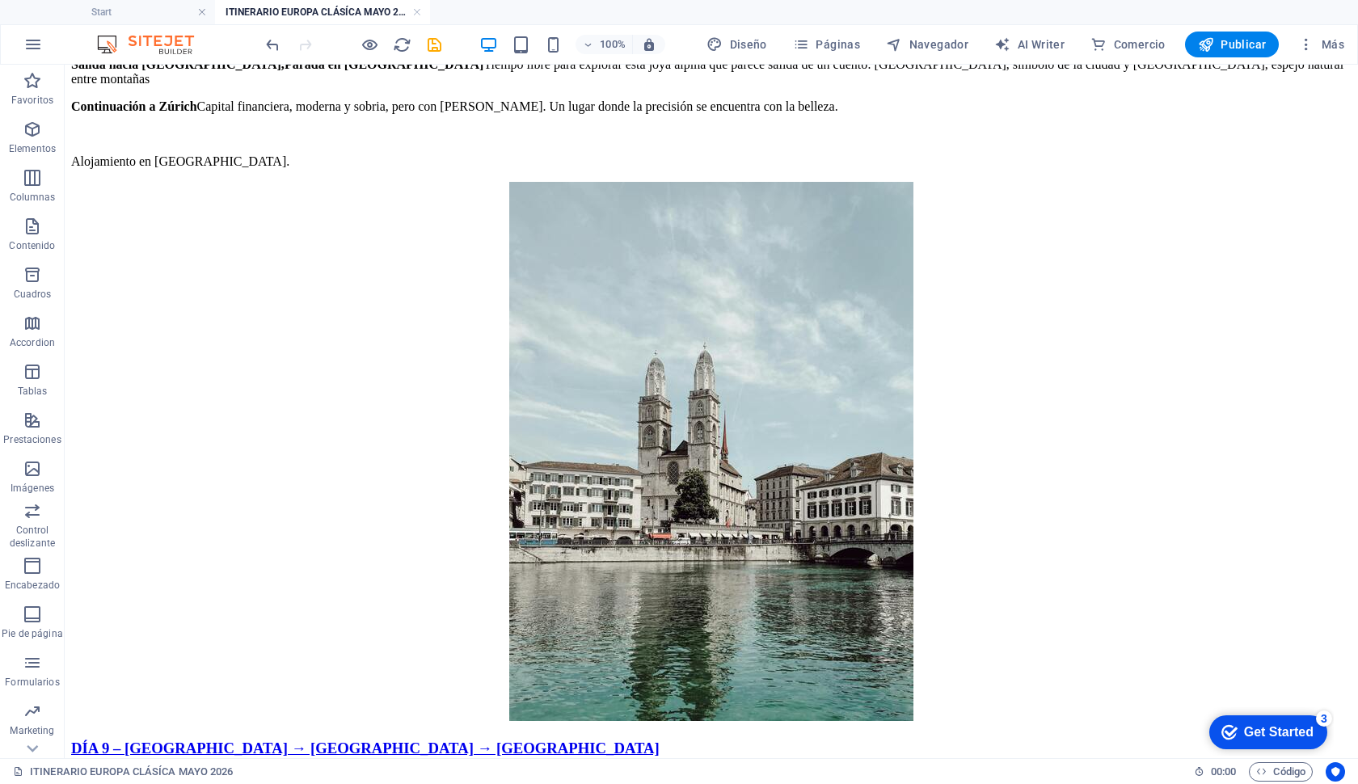
scroll to position [6807, 0]
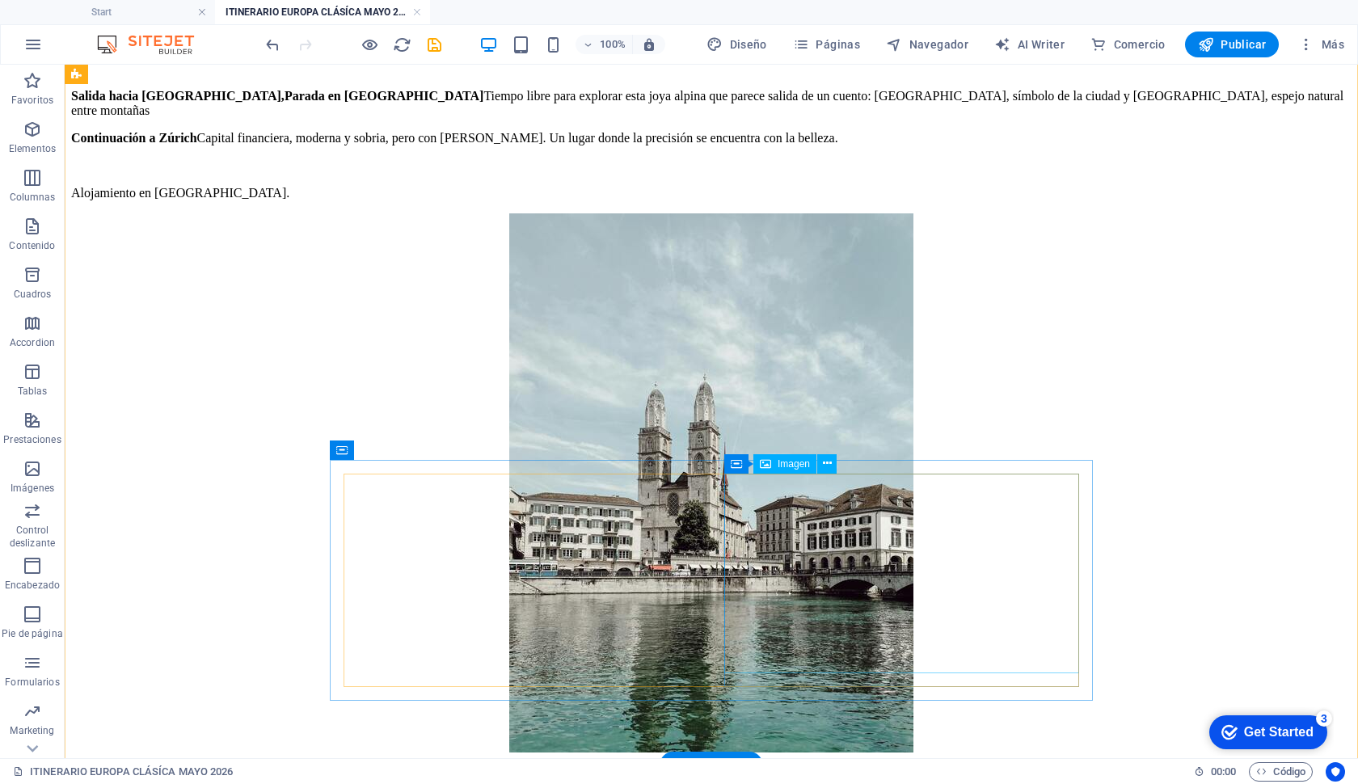
select select "px"
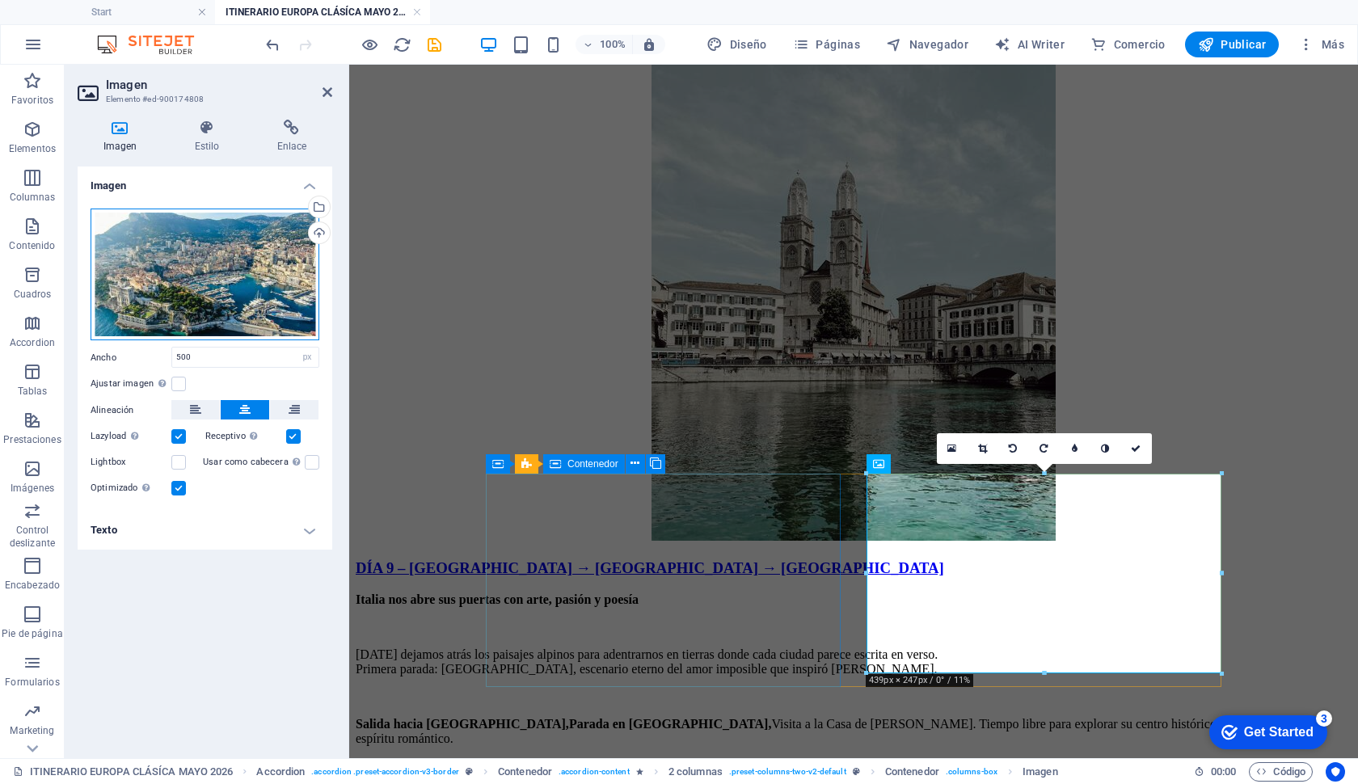
click at [125, 239] on div "Arrastra archivos aquí, haz clic para escoger archivos o selecciona archivos de…" at bounding box center [205, 275] width 229 height 133
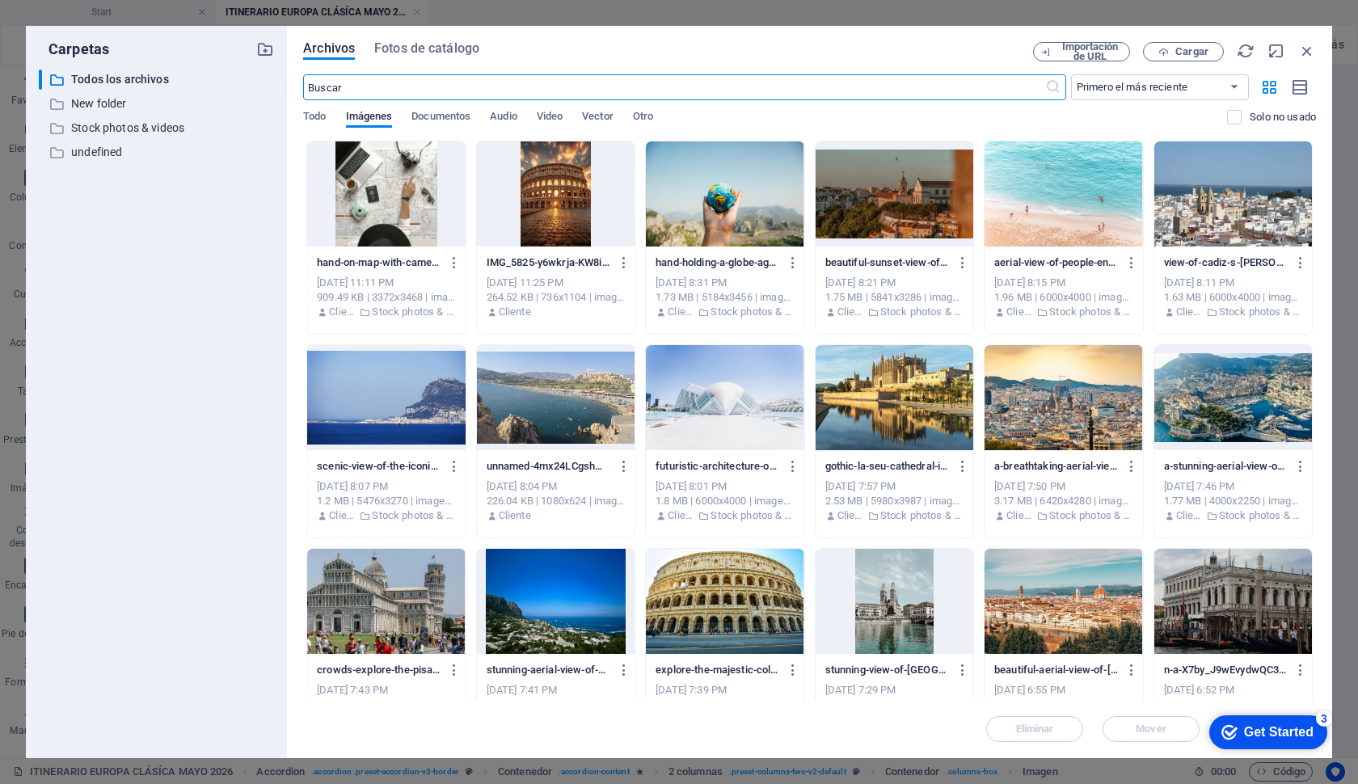
scroll to position [21, 0]
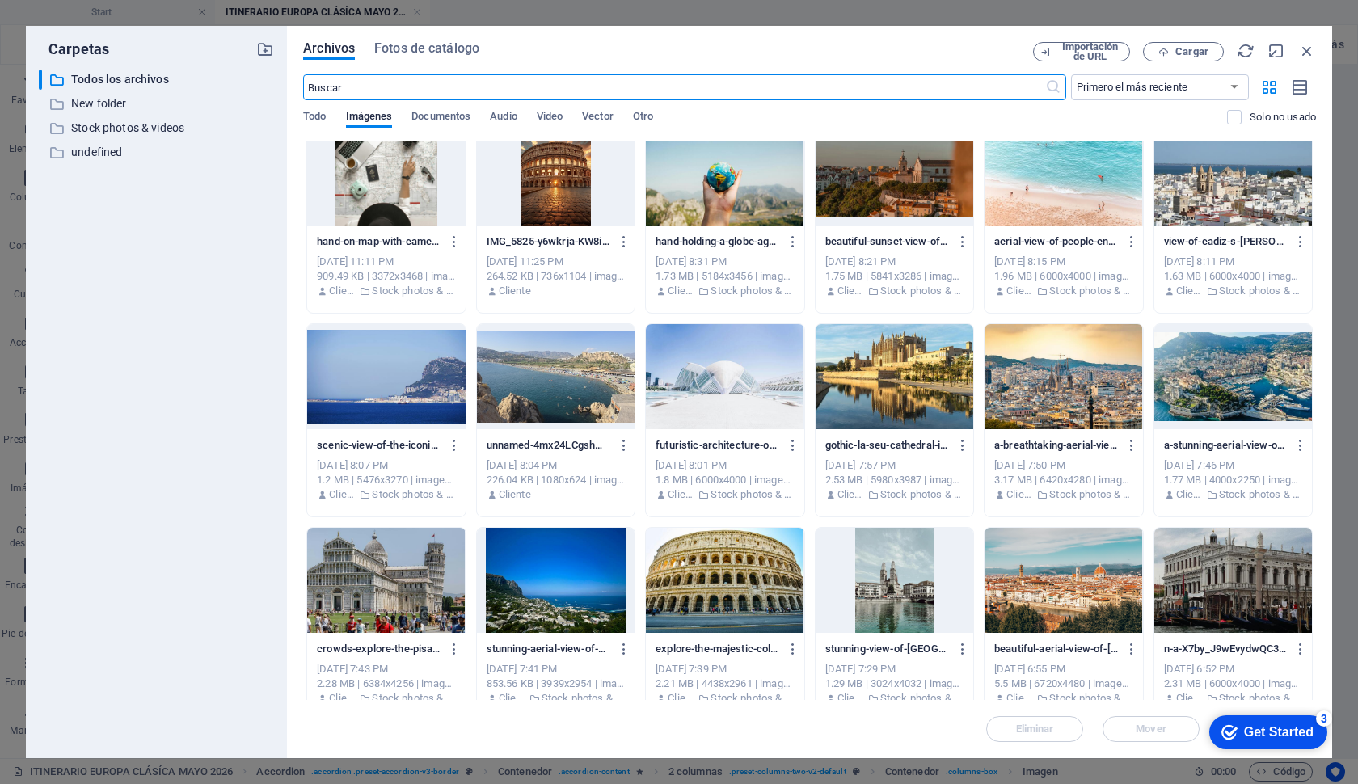
click at [1099, 391] on div at bounding box center [1064, 376] width 158 height 105
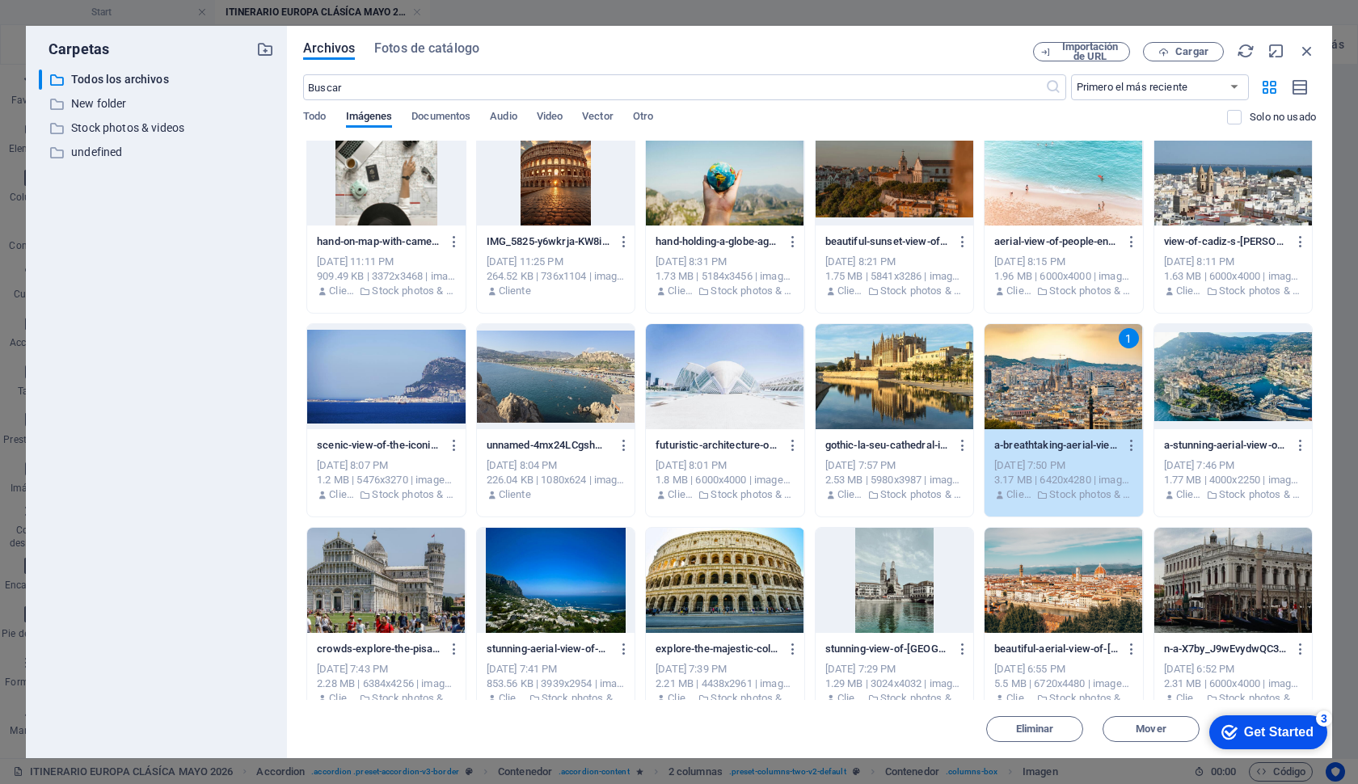
click at [1099, 391] on div "1" at bounding box center [1064, 376] width 158 height 105
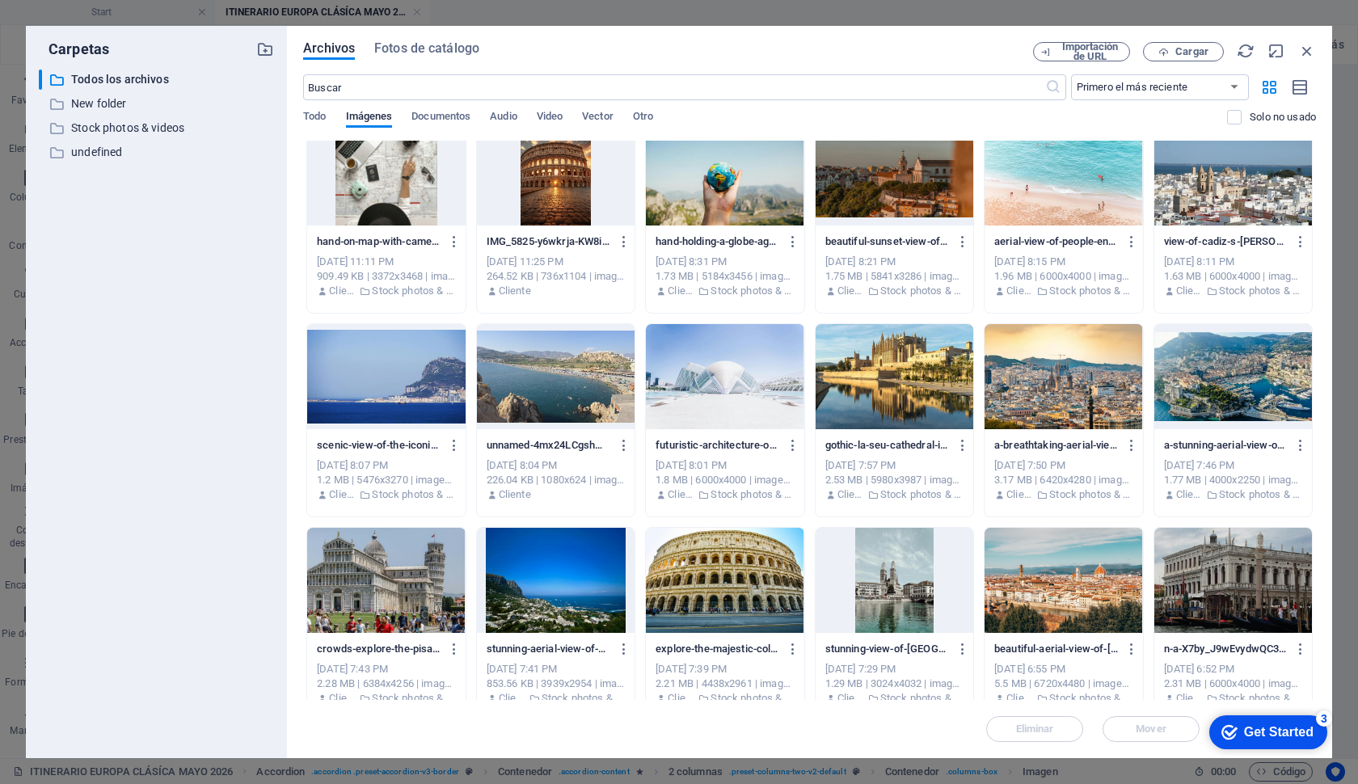
click at [1083, 391] on div at bounding box center [1064, 376] width 158 height 105
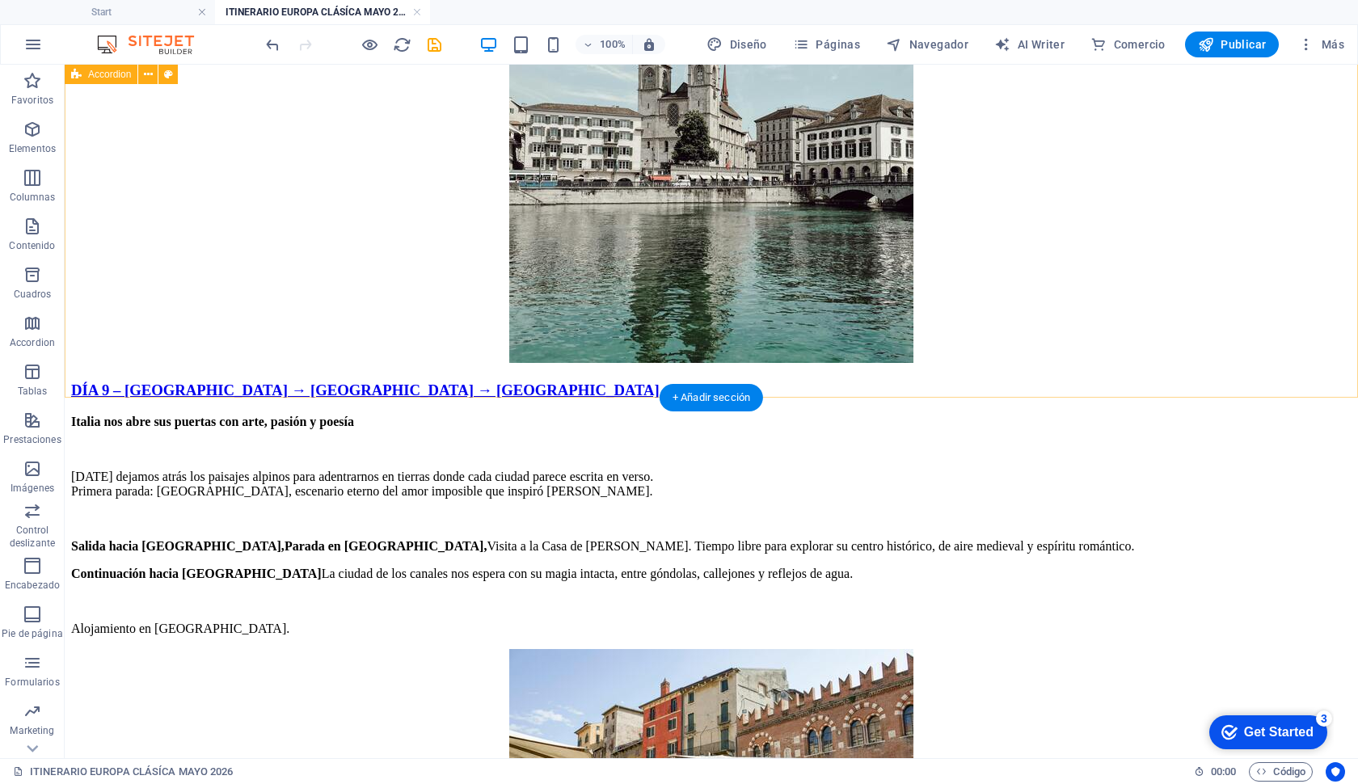
scroll to position [7200, 0]
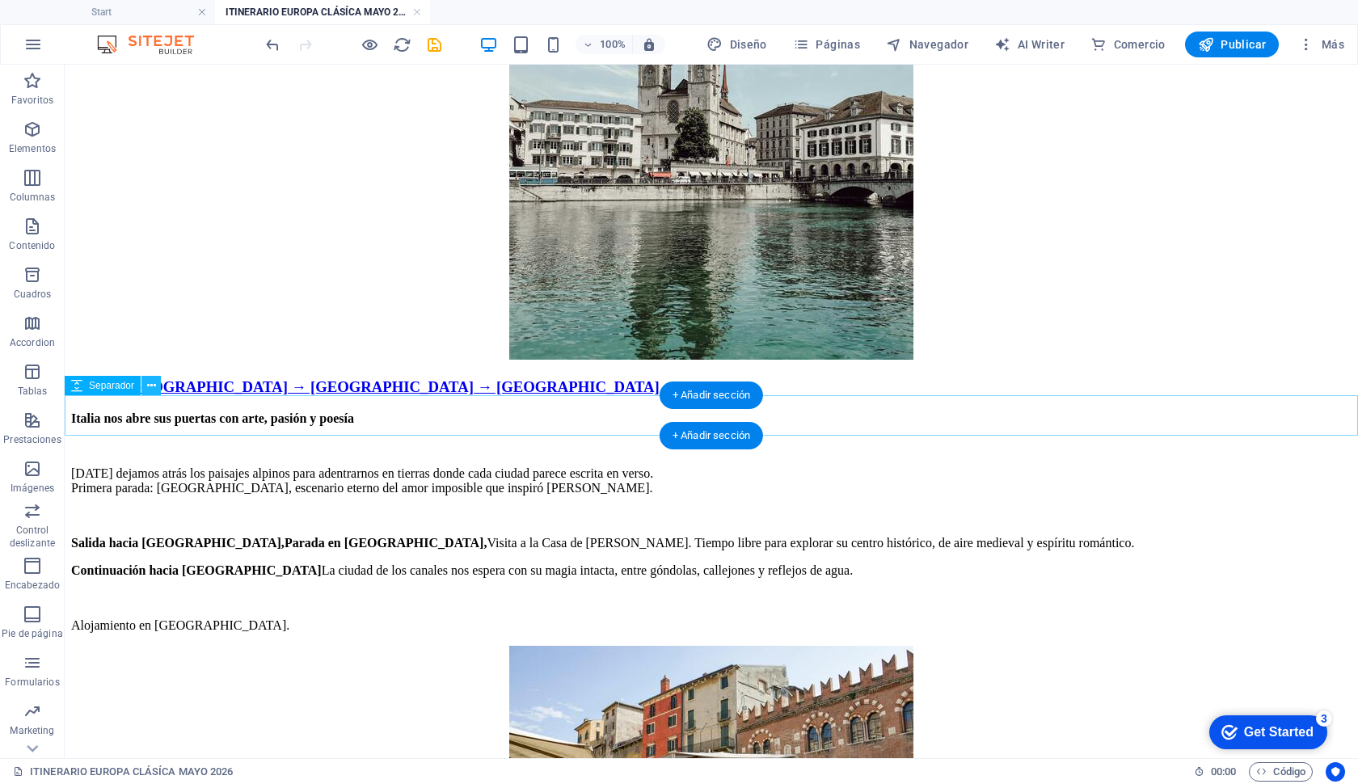
click at [153, 383] on icon at bounding box center [151, 386] width 9 height 17
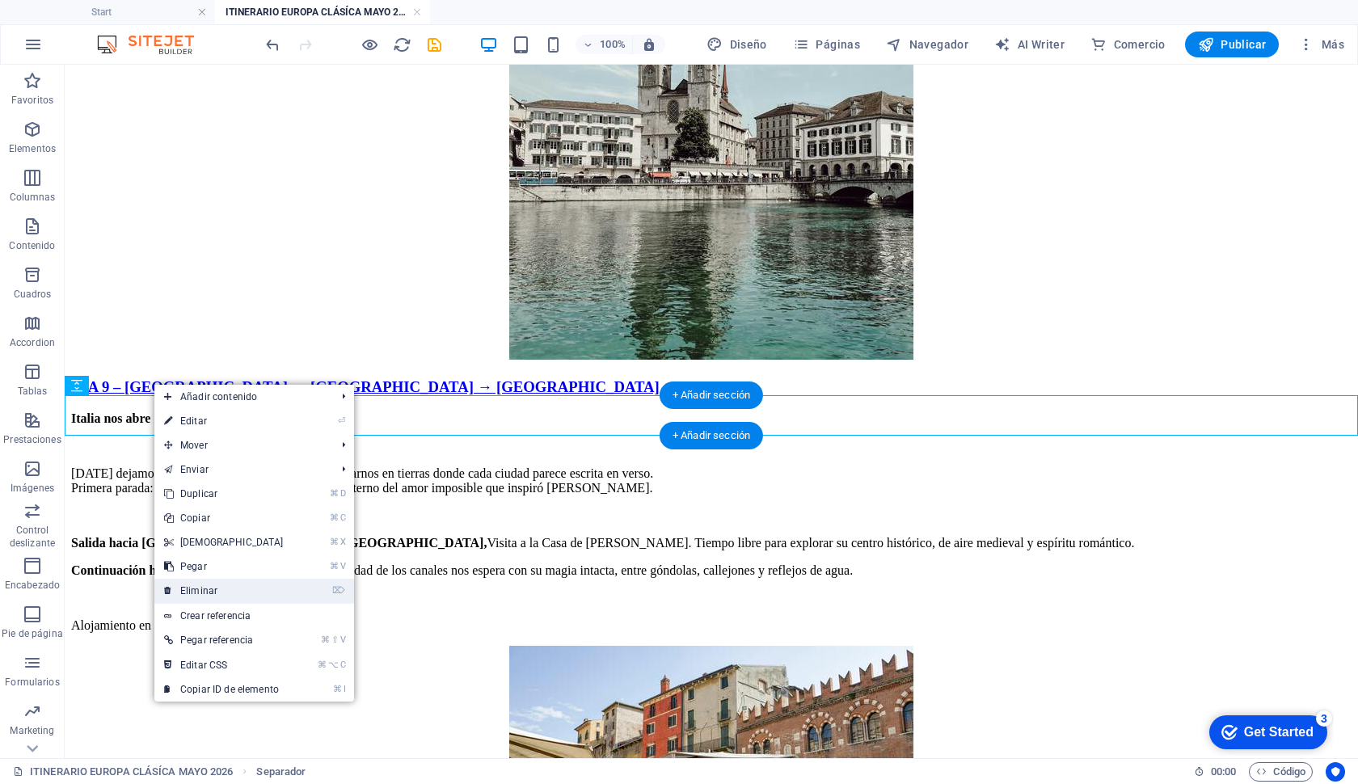
click at [225, 586] on link "⌦ Eliminar" at bounding box center [223, 591] width 139 height 24
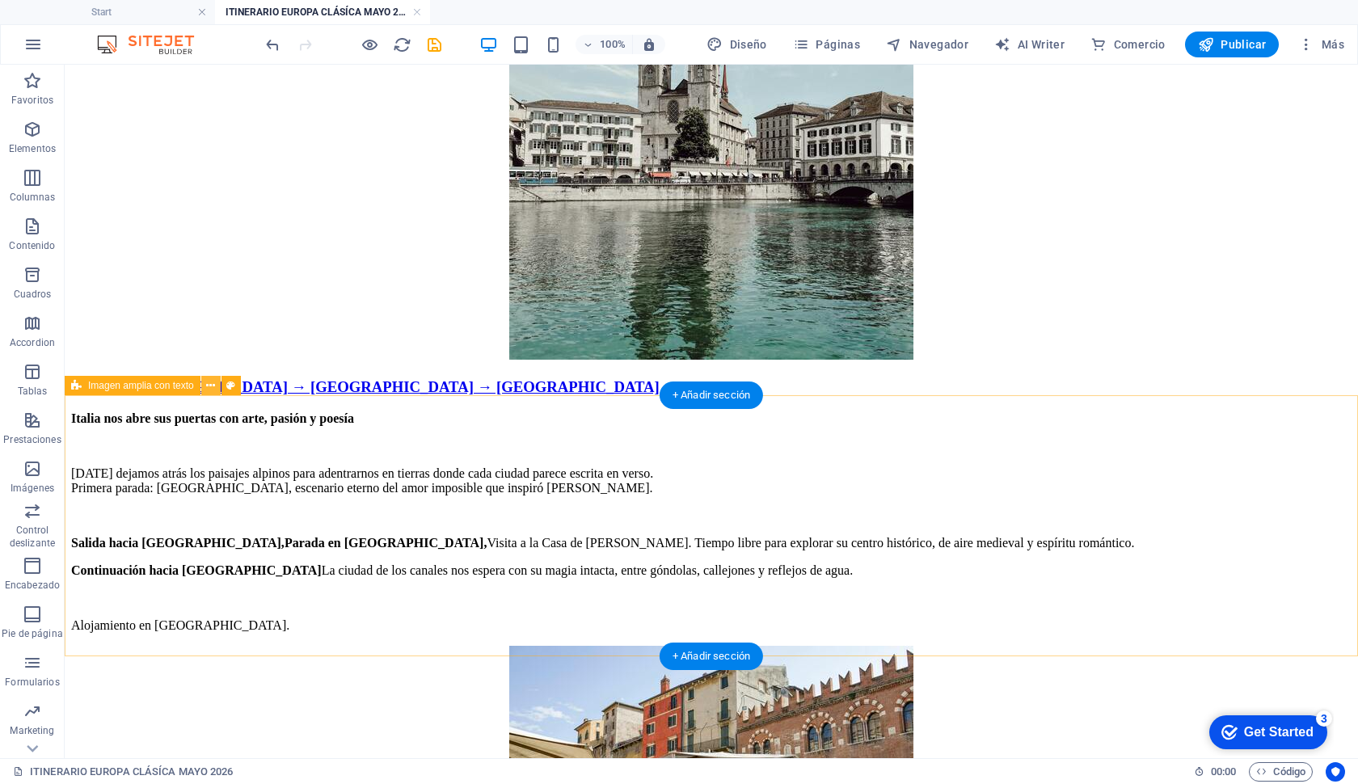
click at [212, 385] on icon at bounding box center [210, 386] width 9 height 17
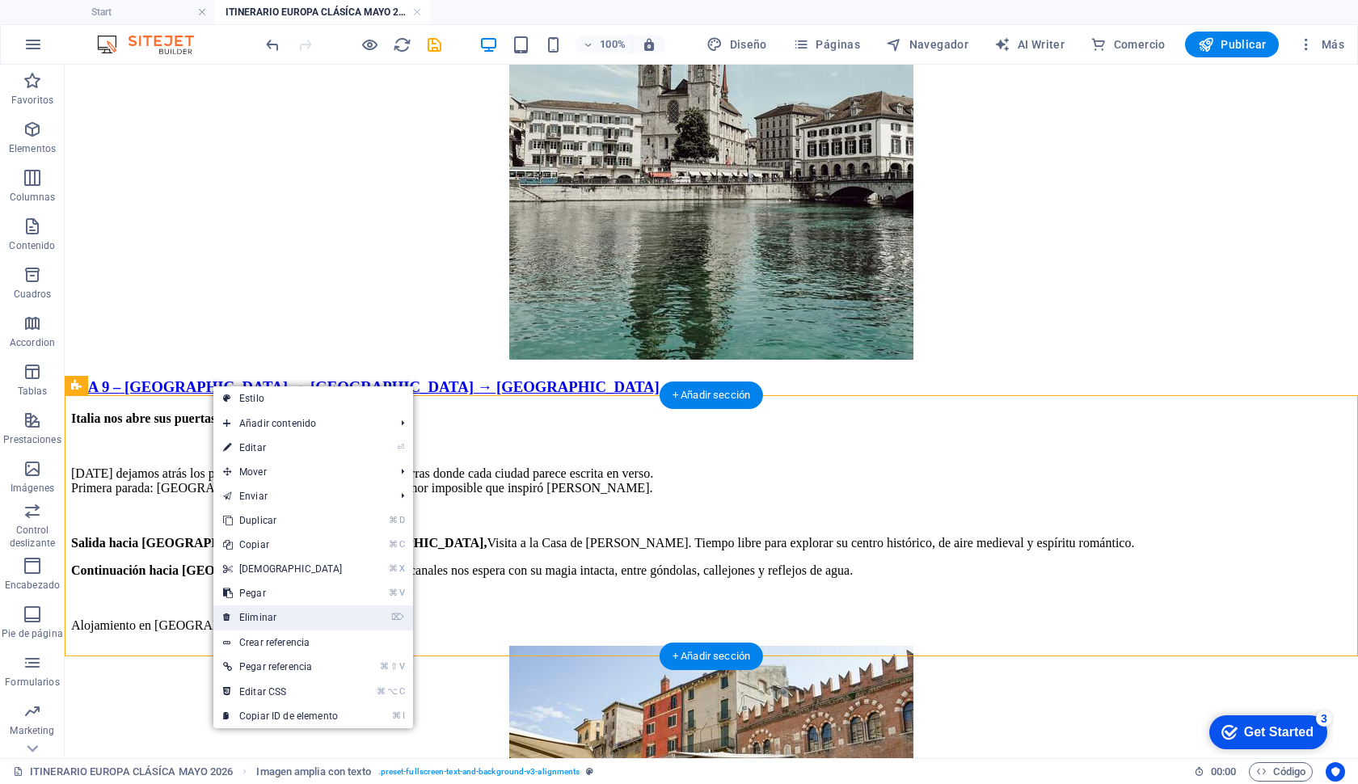
click at [296, 615] on link "⌦ Eliminar" at bounding box center [282, 618] width 139 height 24
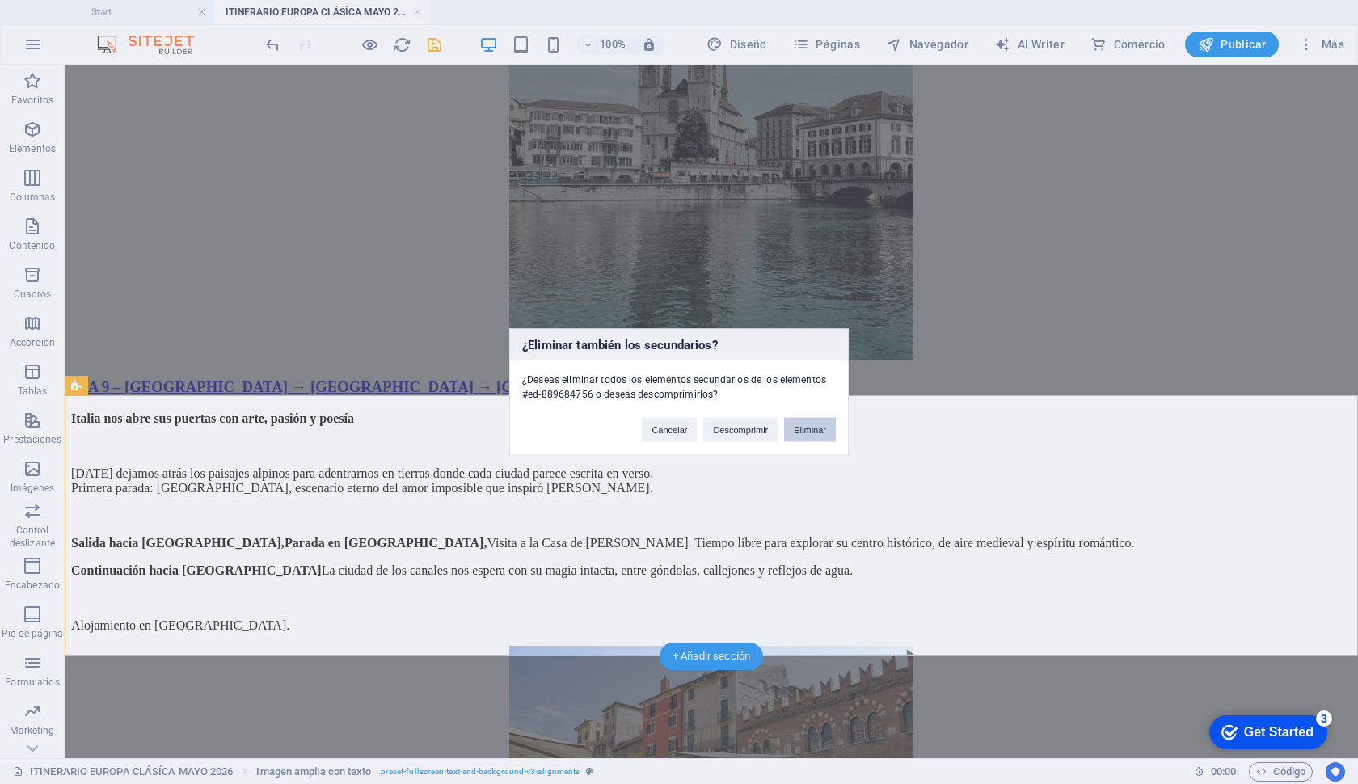
click at [821, 429] on button "Eliminar" at bounding box center [810, 430] width 52 height 24
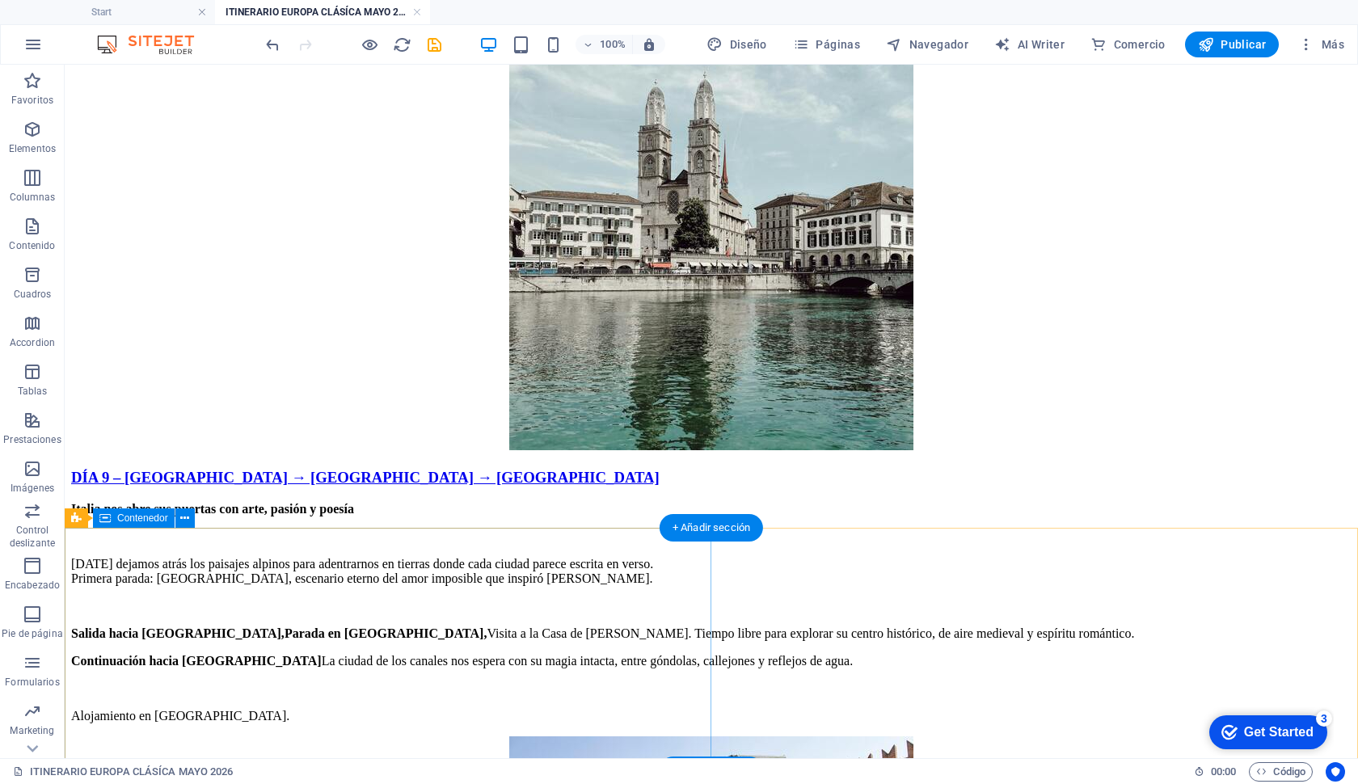
scroll to position [7108, 0]
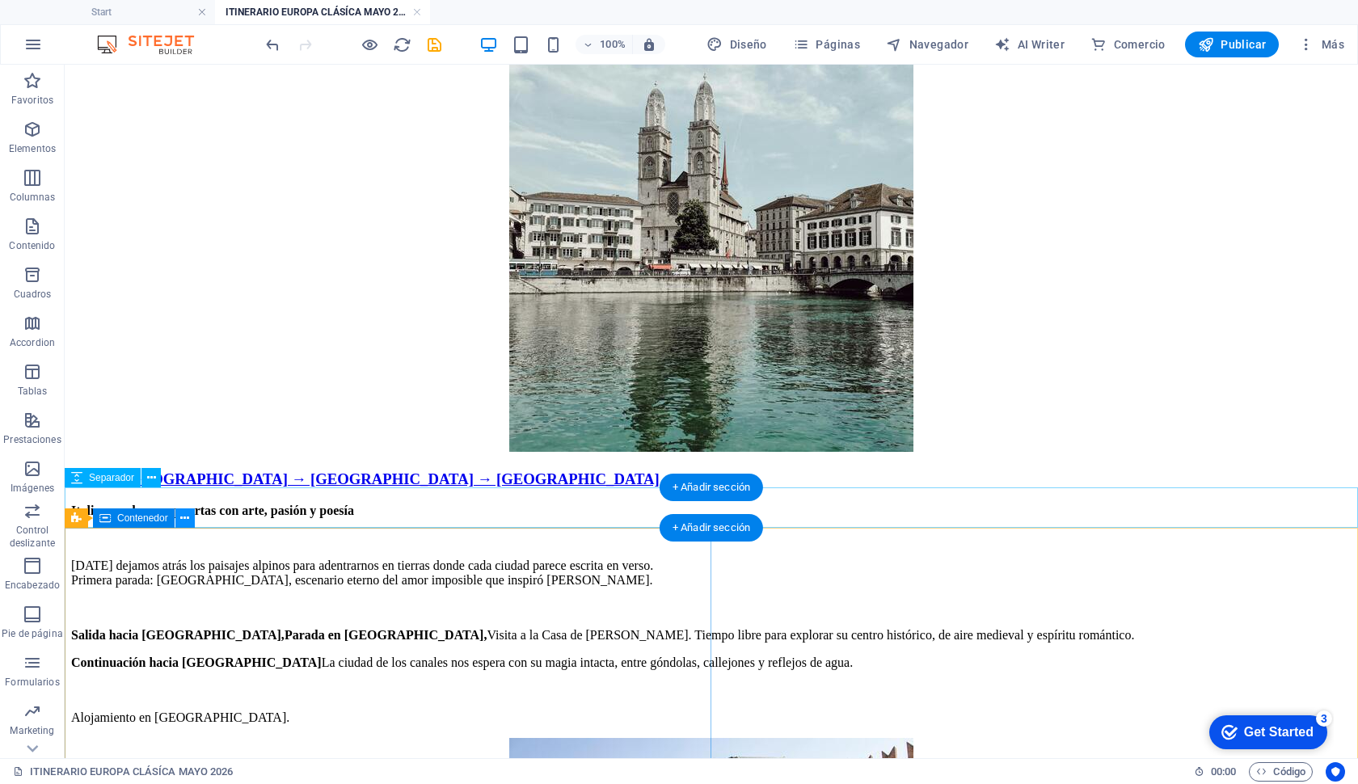
click at [186, 521] on icon at bounding box center [184, 518] width 9 height 17
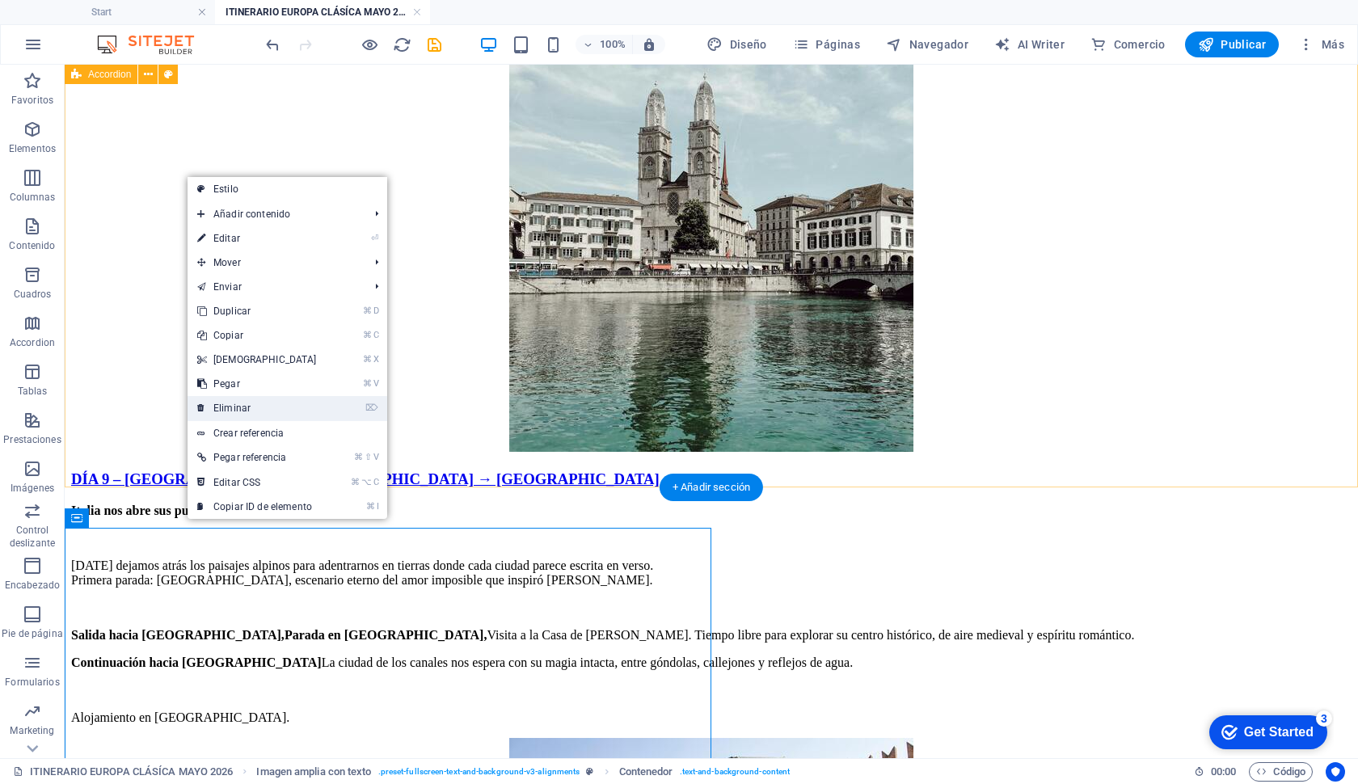
click at [226, 413] on link "⌦ Eliminar" at bounding box center [257, 408] width 139 height 24
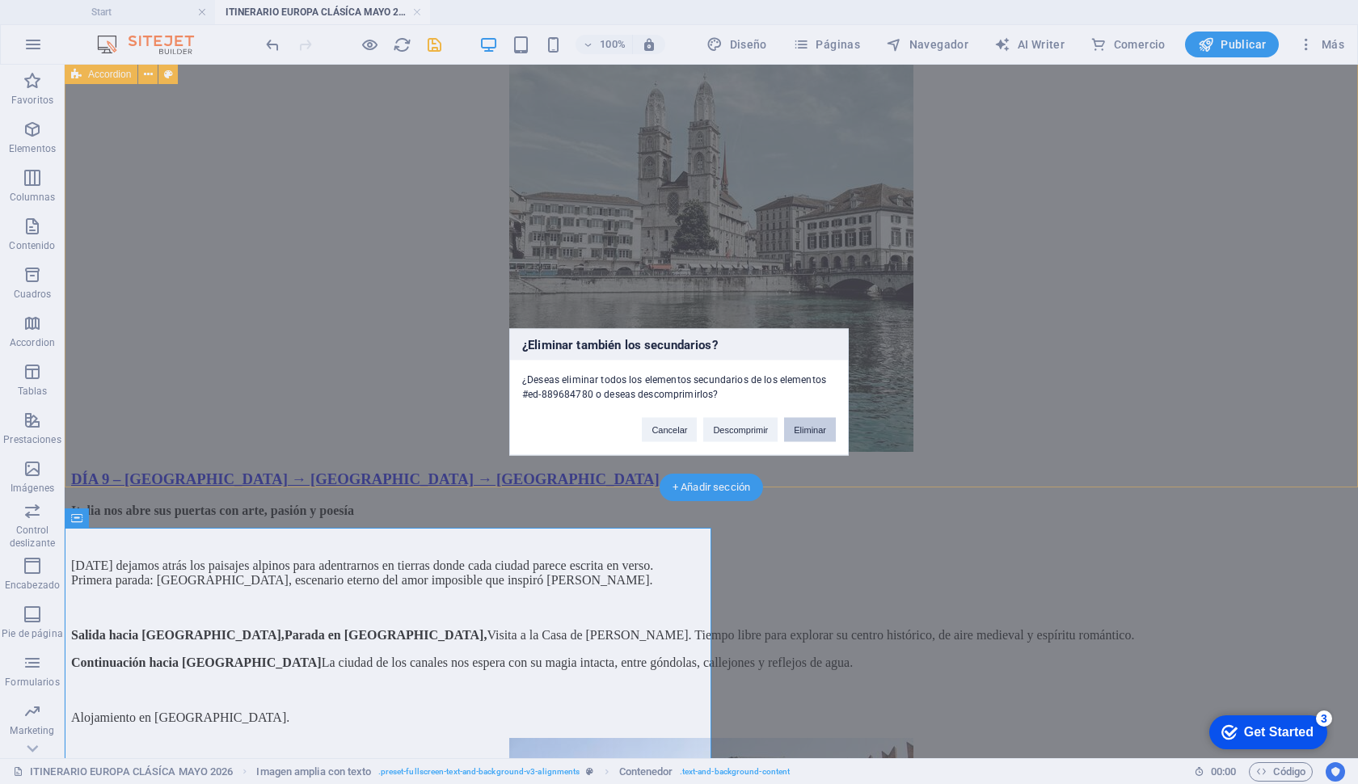
click at [794, 435] on button "Eliminar" at bounding box center [810, 430] width 52 height 24
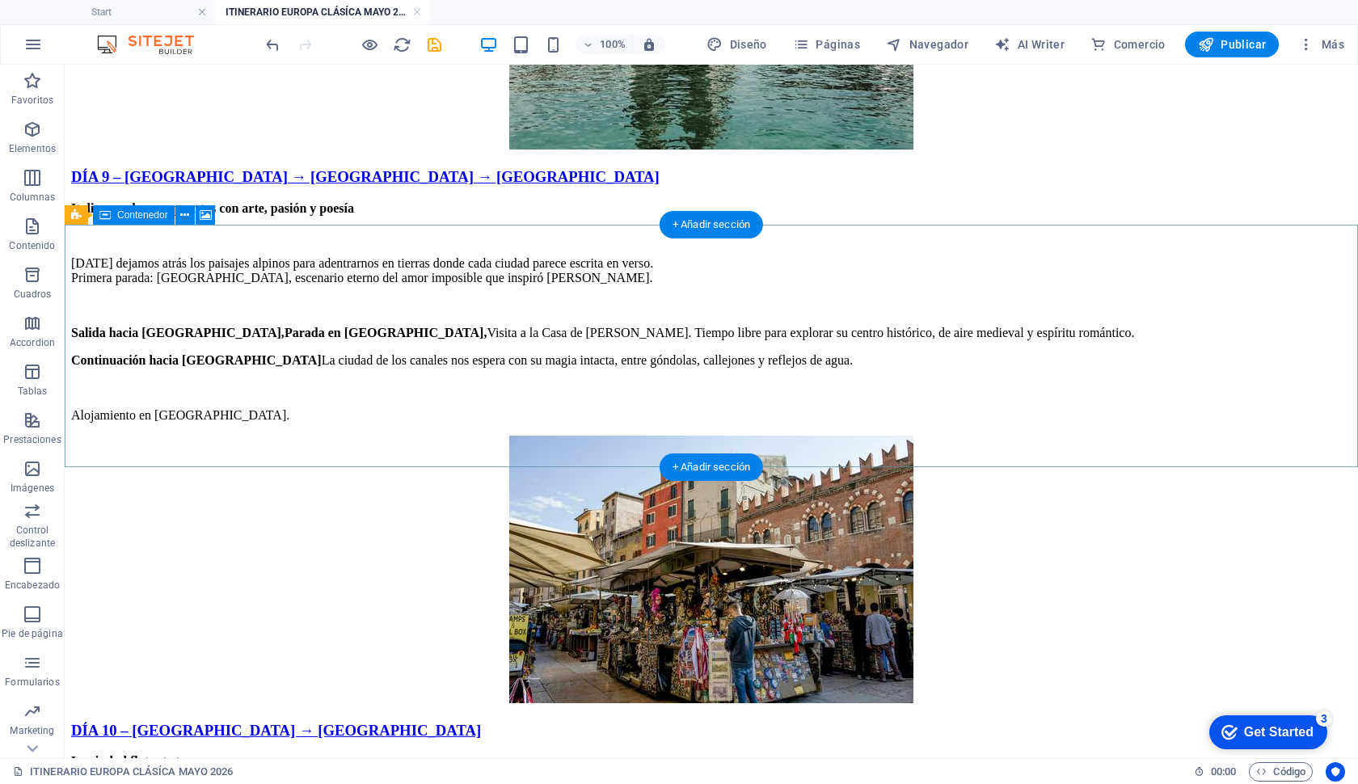
scroll to position [7411, 0]
click at [214, 218] on icon at bounding box center [210, 215] width 9 height 17
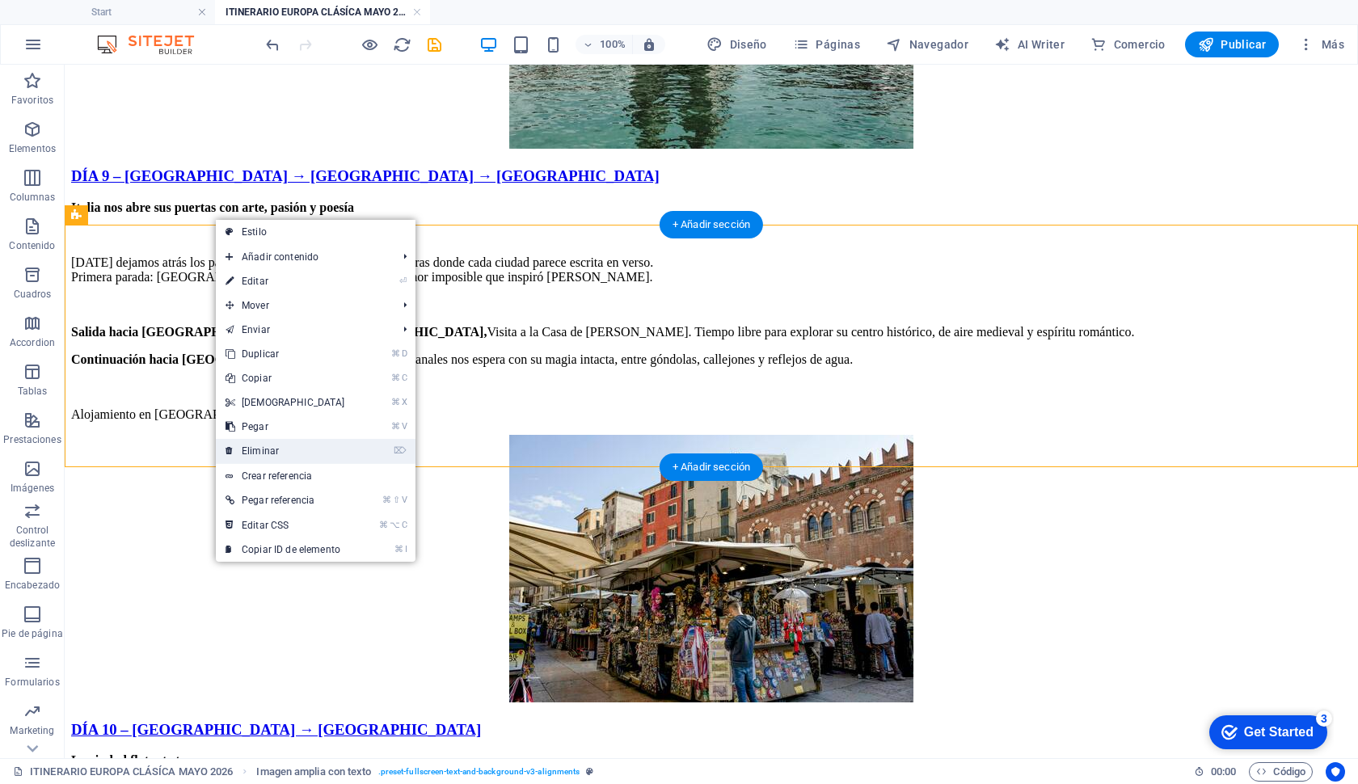
click at [290, 447] on link "⌦ Eliminar" at bounding box center [285, 451] width 139 height 24
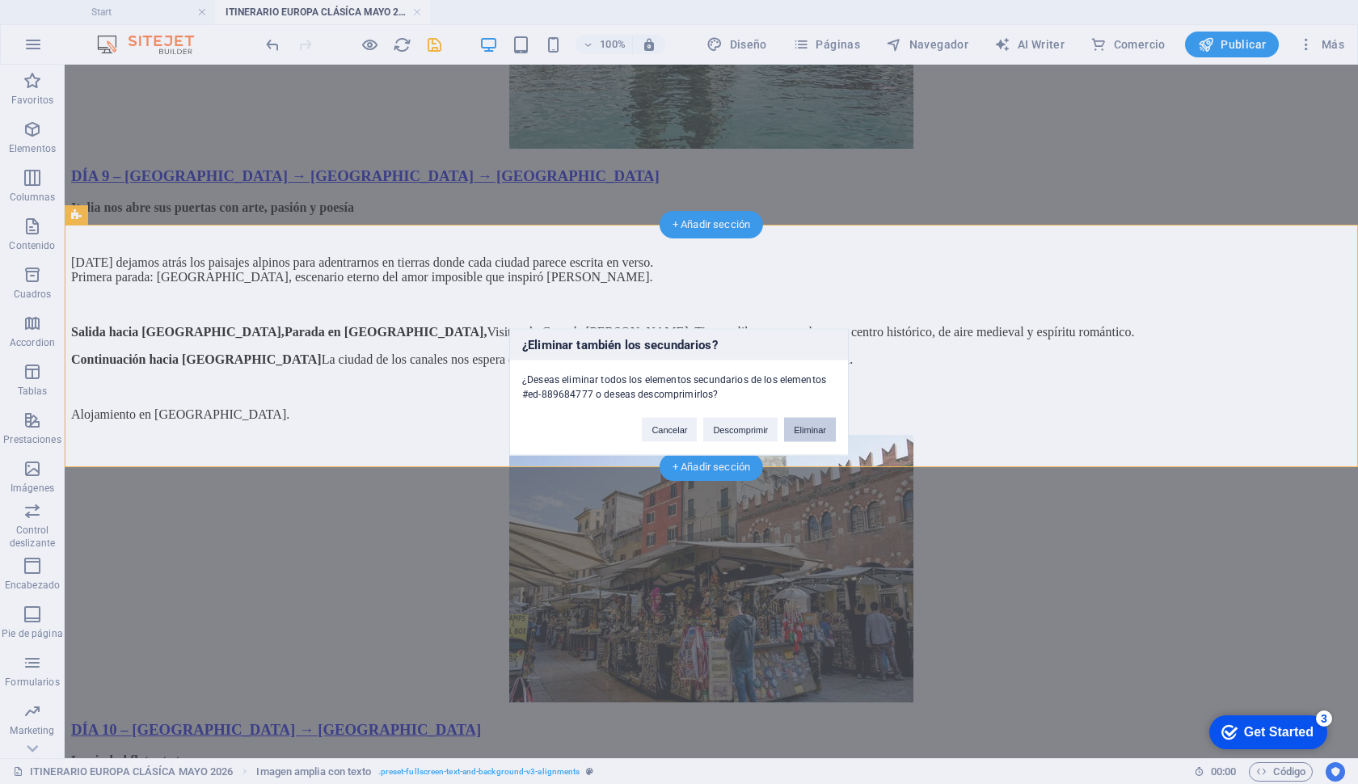
click at [791, 429] on button "Eliminar" at bounding box center [810, 430] width 52 height 24
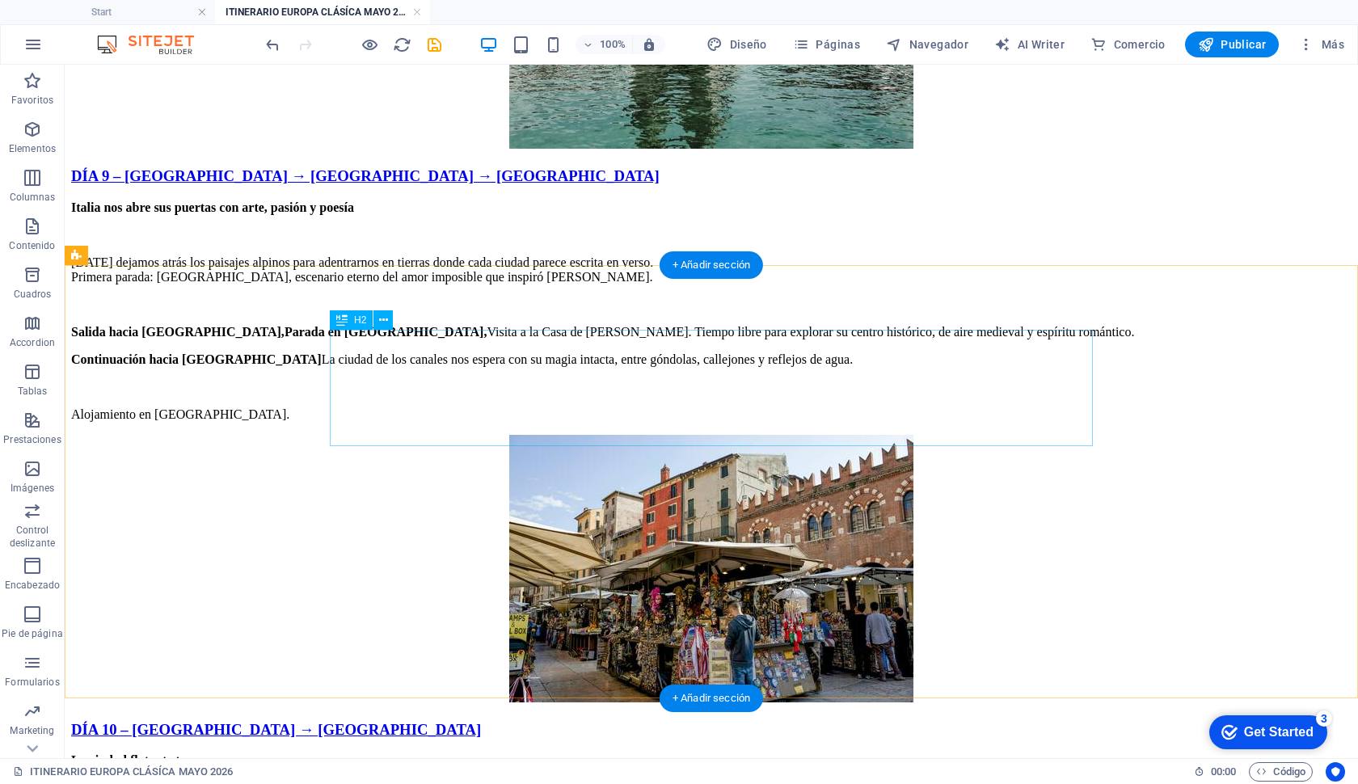
drag, startPoint x: 462, startPoint y: 353, endPoint x: 177, endPoint y: 353, distance: 284.6
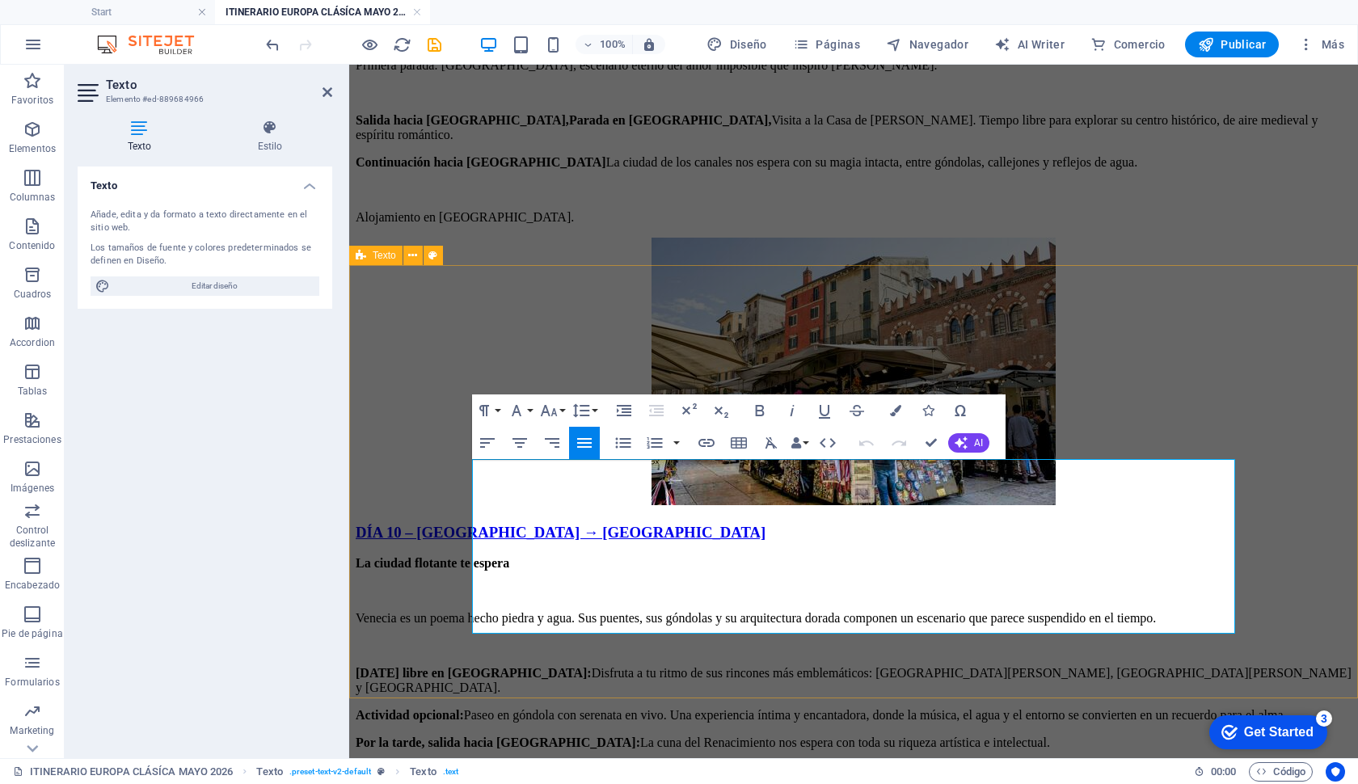
drag, startPoint x: 937, startPoint y: 619, endPoint x: 440, endPoint y: 449, distance: 525.5
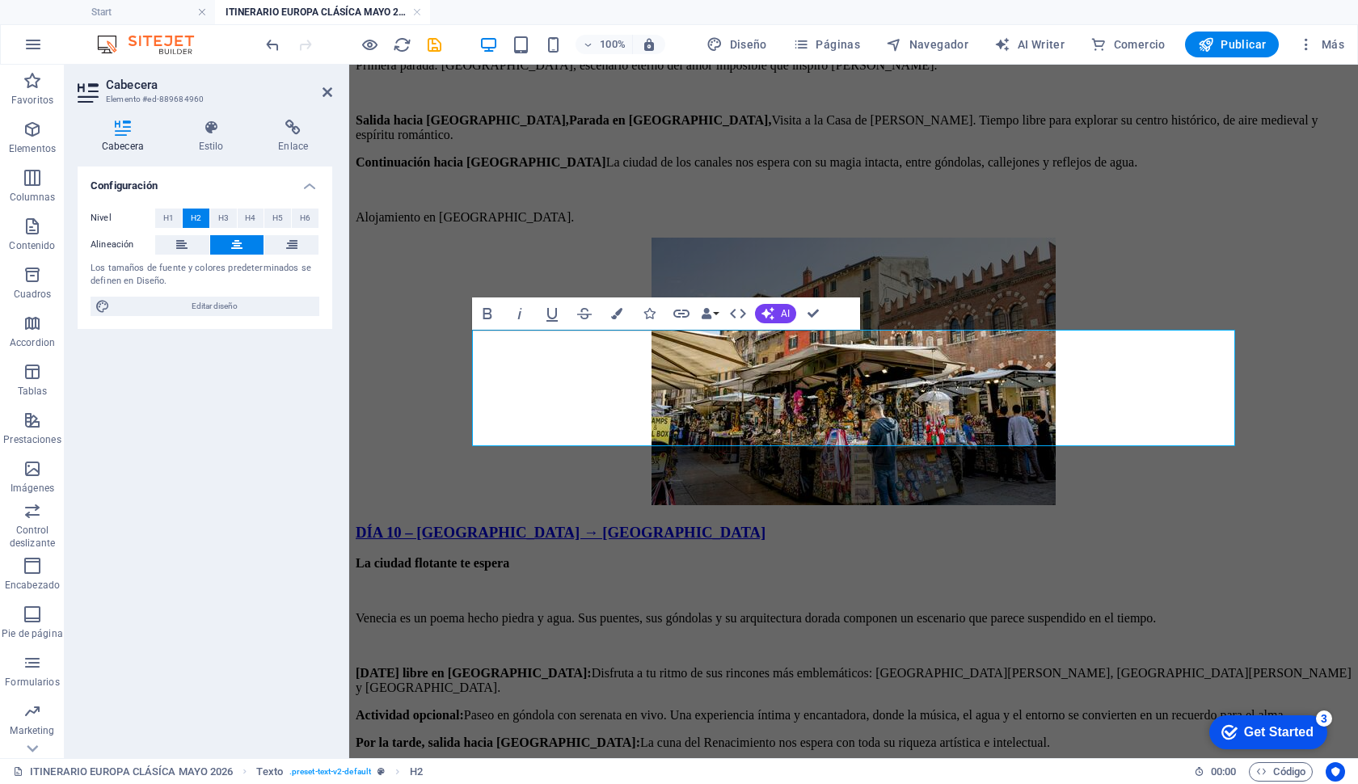
drag, startPoint x: 725, startPoint y: 386, endPoint x: 979, endPoint y: 395, distance: 254.1
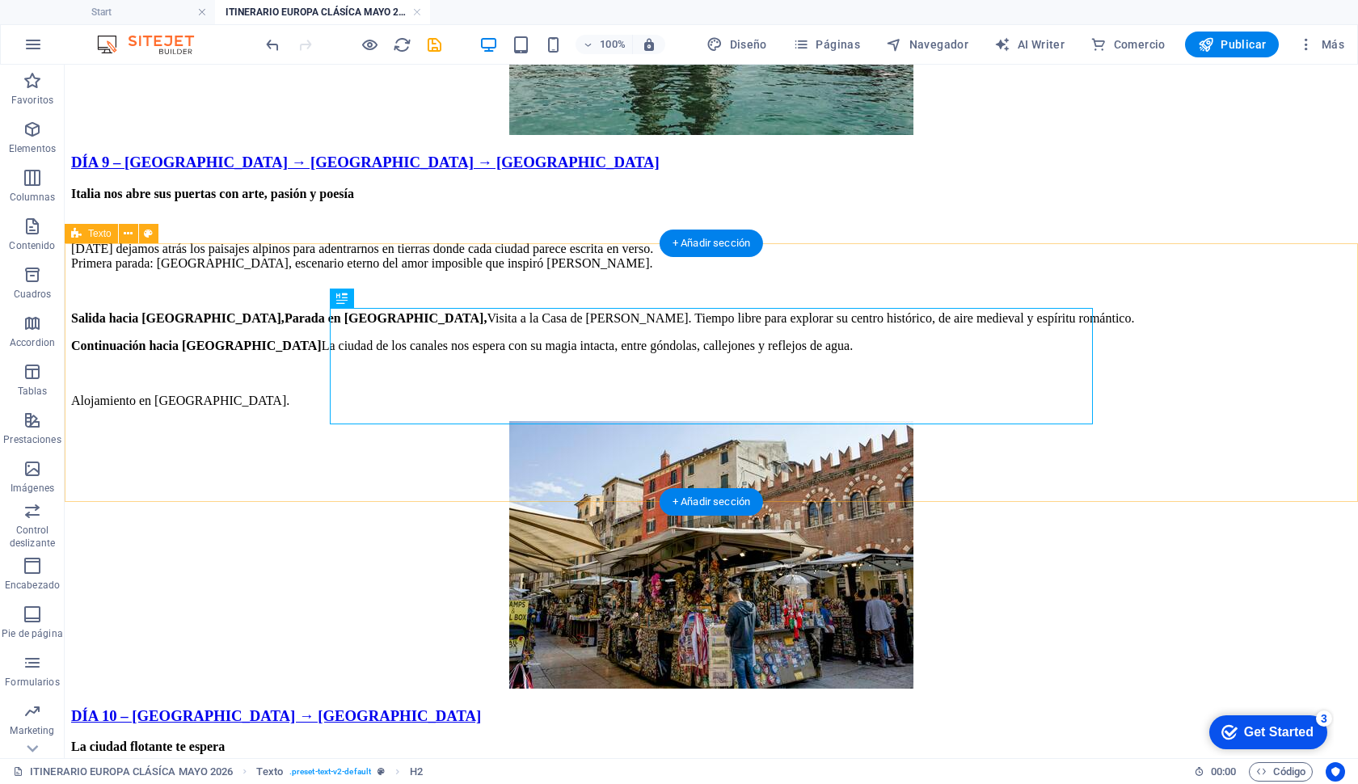
scroll to position [7448, 0]
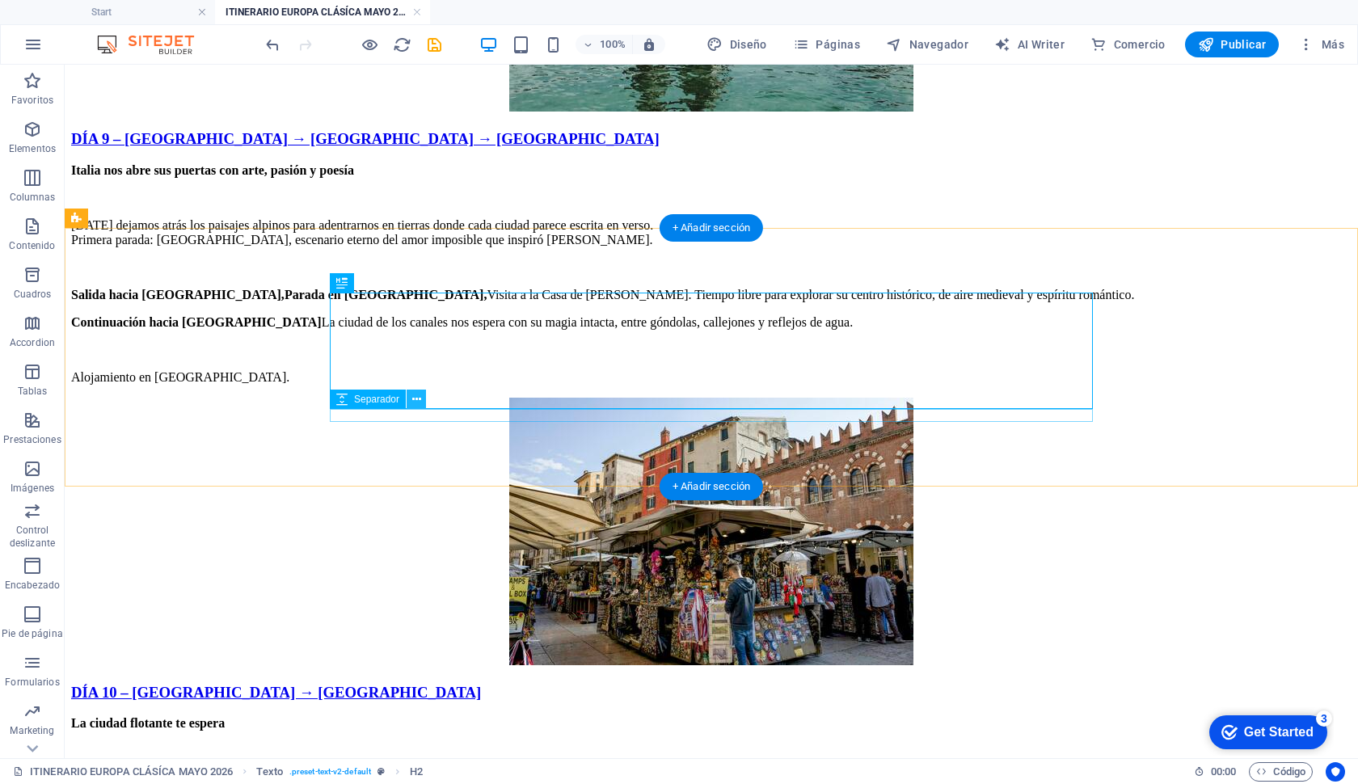
click at [417, 401] on icon at bounding box center [416, 399] width 9 height 17
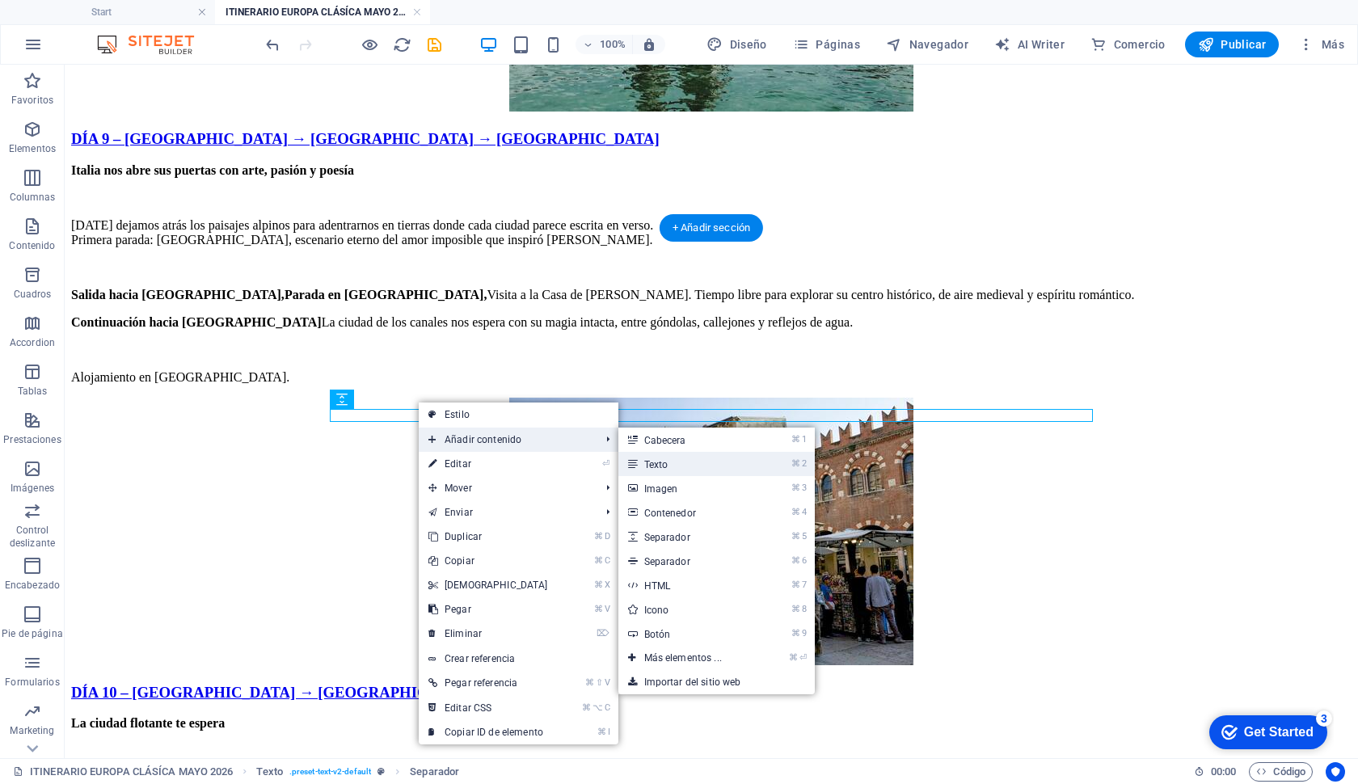
click at [649, 459] on link "⌘ 2 Texto" at bounding box center [687, 464] width 136 height 24
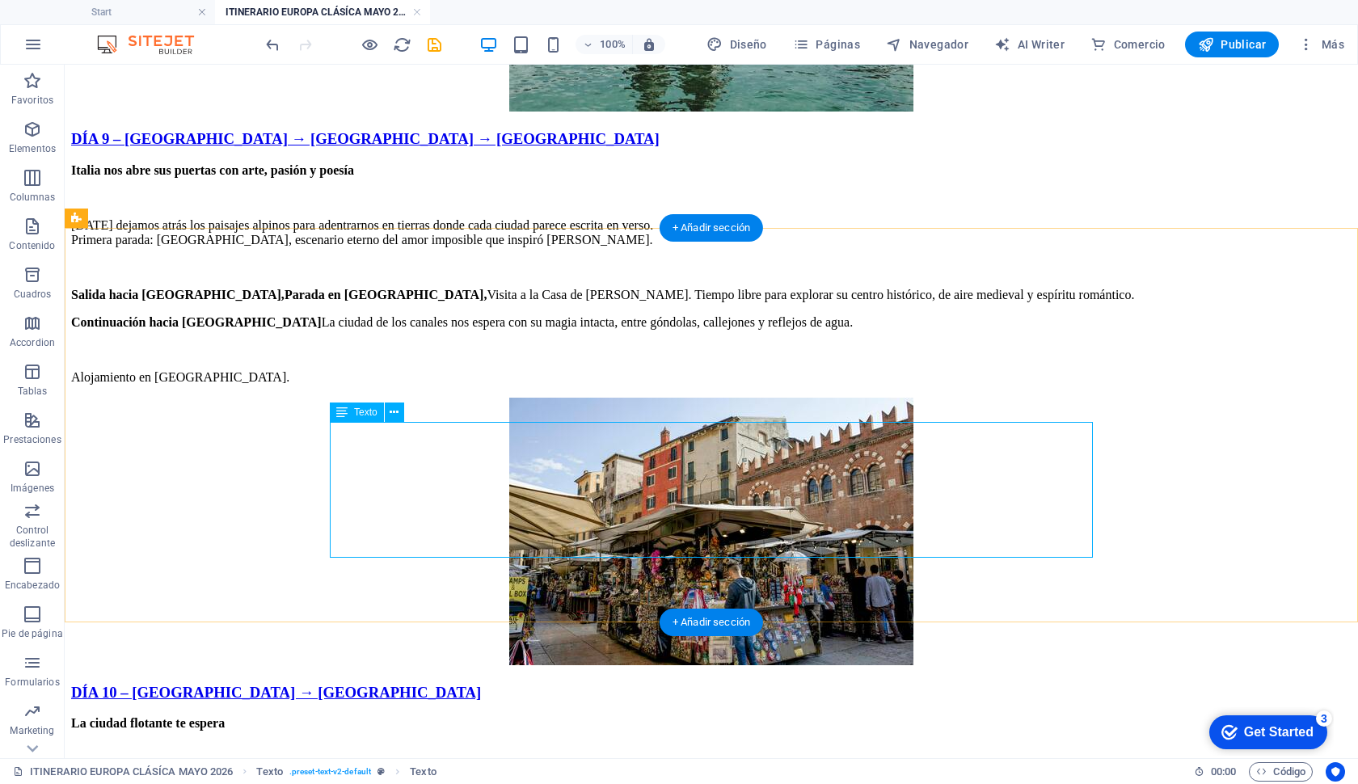
click at [361, 416] on span "Texto" at bounding box center [365, 413] width 23 height 10
click at [392, 415] on icon at bounding box center [394, 412] width 9 height 17
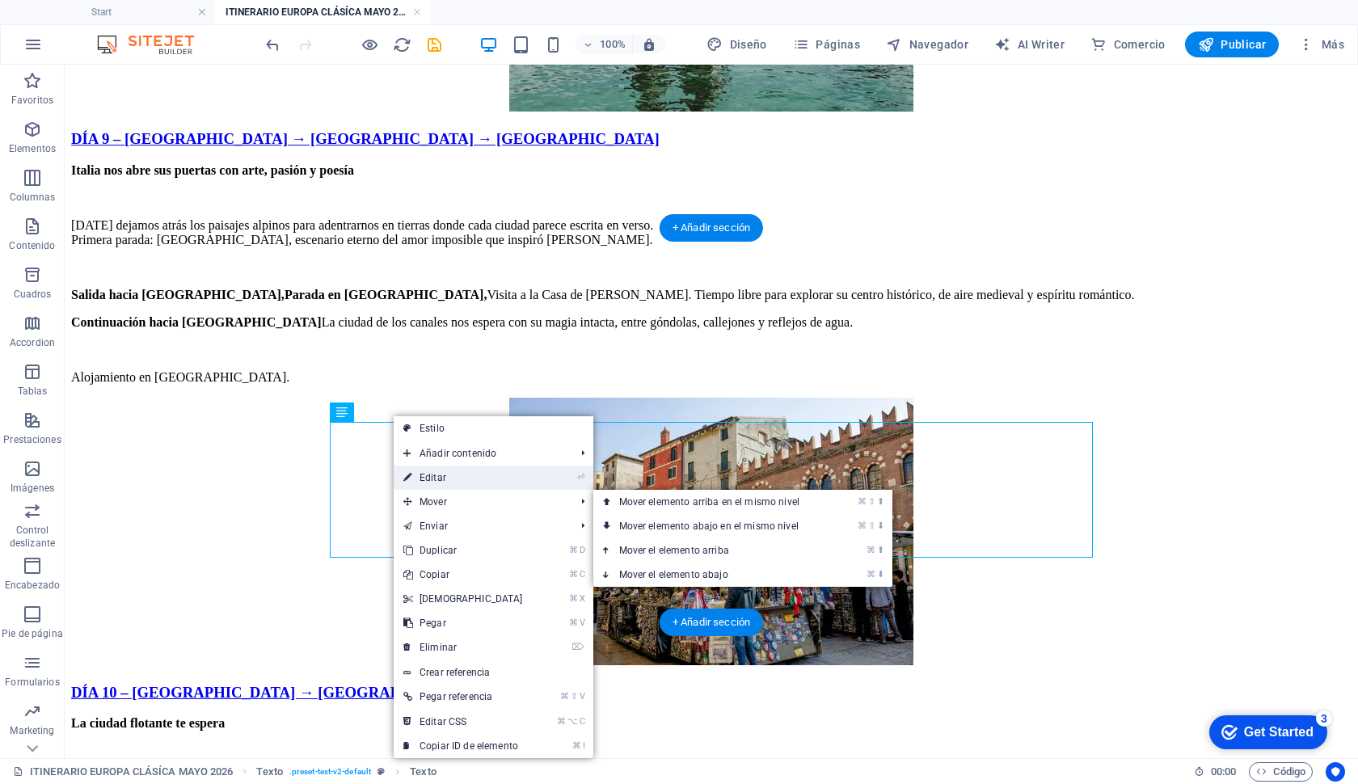
click at [492, 479] on link "⏎ Editar" at bounding box center [463, 478] width 139 height 24
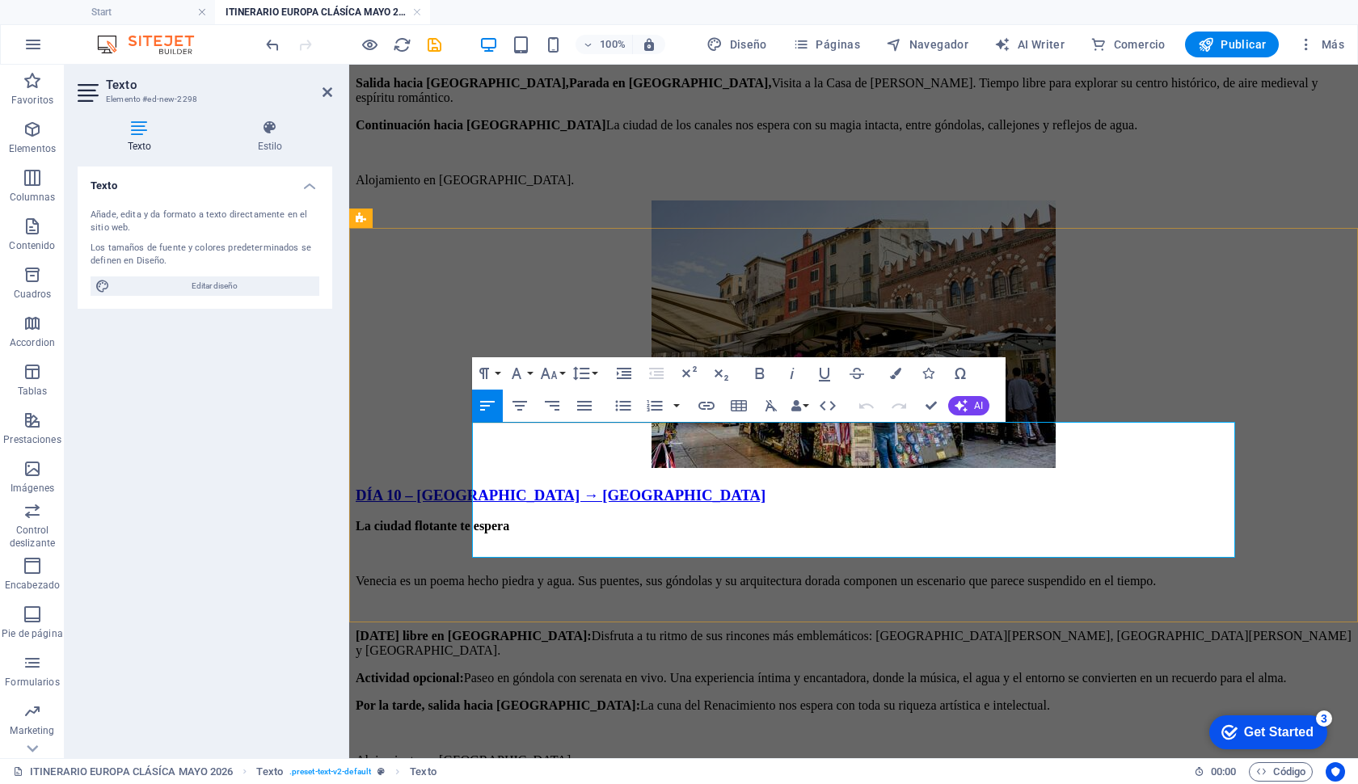
drag, startPoint x: 996, startPoint y: 538, endPoint x: 748, endPoint y: 450, distance: 263.2
drag, startPoint x: 927, startPoint y: 556, endPoint x: 834, endPoint y: 475, distance: 123.2
click at [583, 409] on icon "button" at bounding box center [584, 405] width 19 height 19
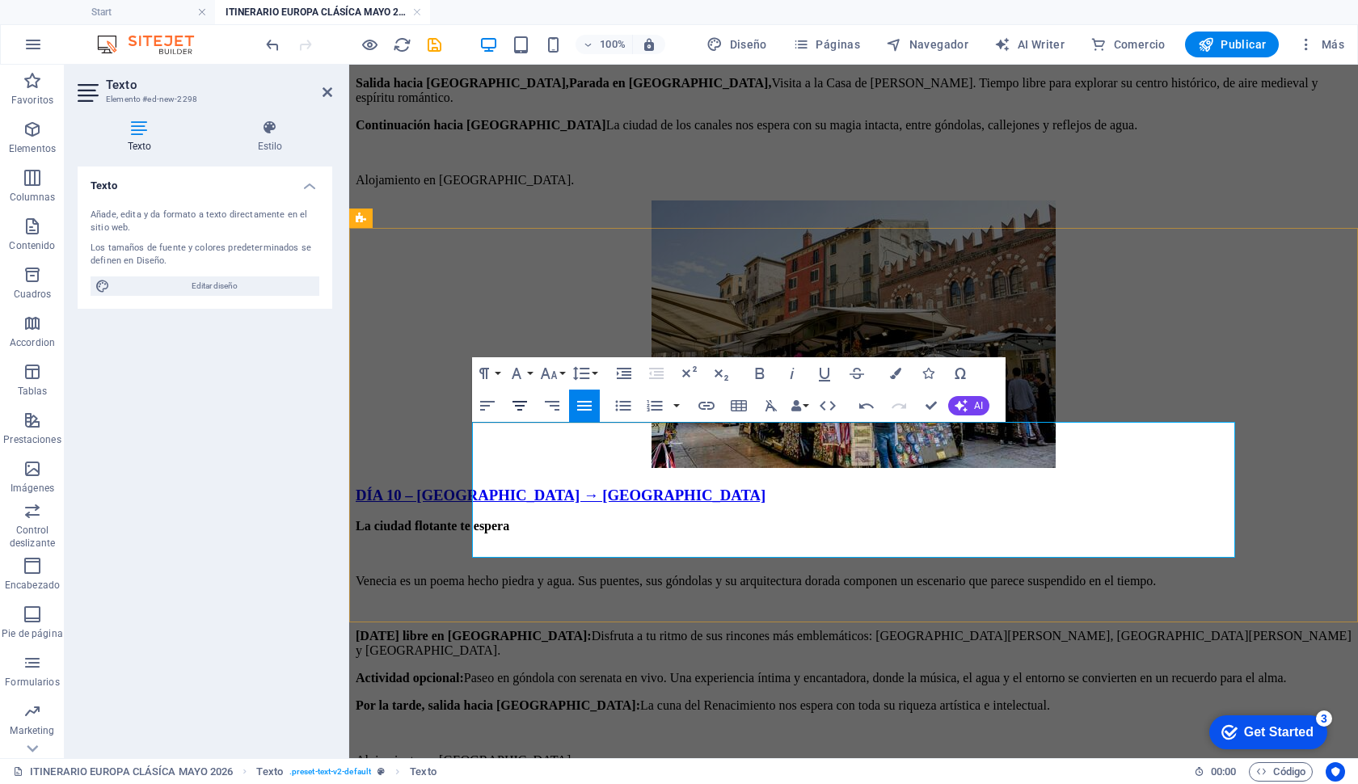
click at [526, 406] on icon "button" at bounding box center [519, 405] width 19 height 19
click at [489, 404] on icon "button" at bounding box center [487, 405] width 19 height 19
click at [586, 409] on icon "button" at bounding box center [584, 405] width 19 height 19
click at [488, 409] on icon "button" at bounding box center [487, 405] width 19 height 19
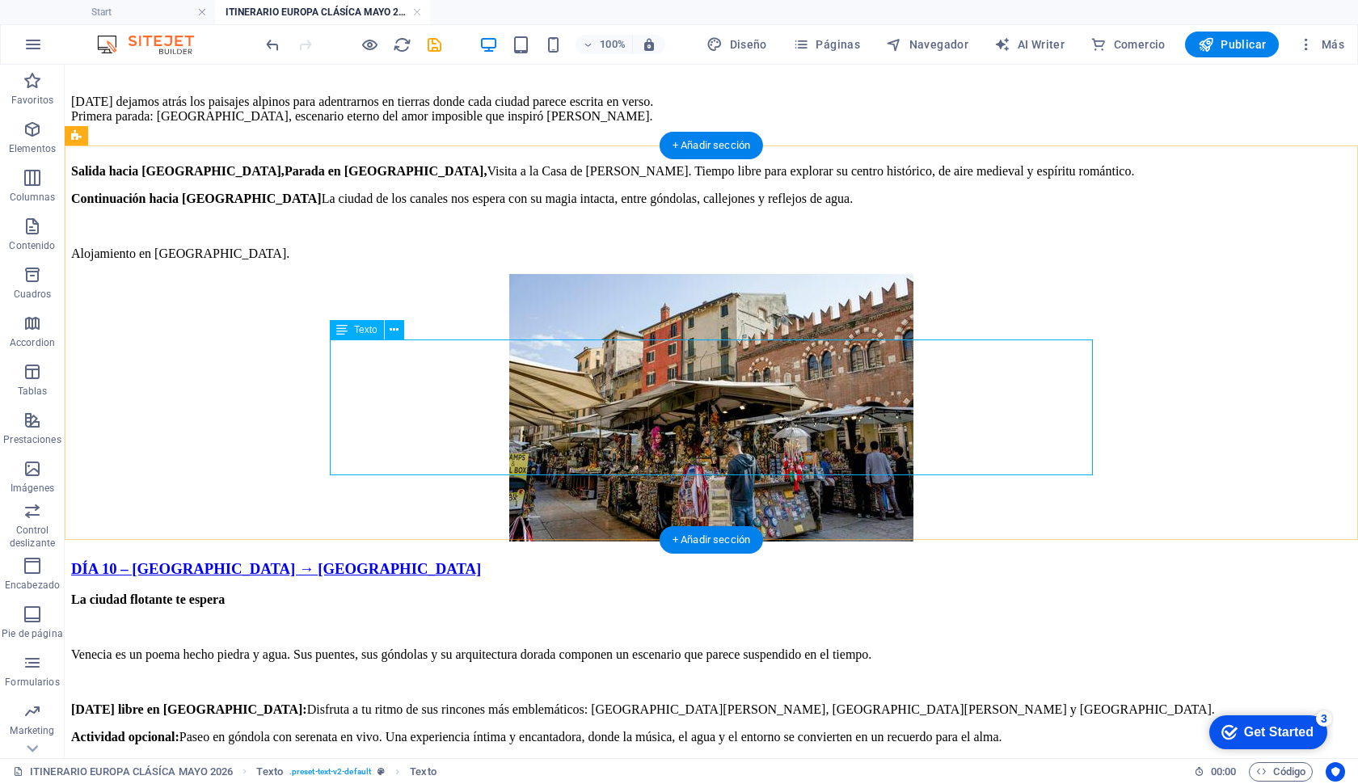
scroll to position [7583, 0]
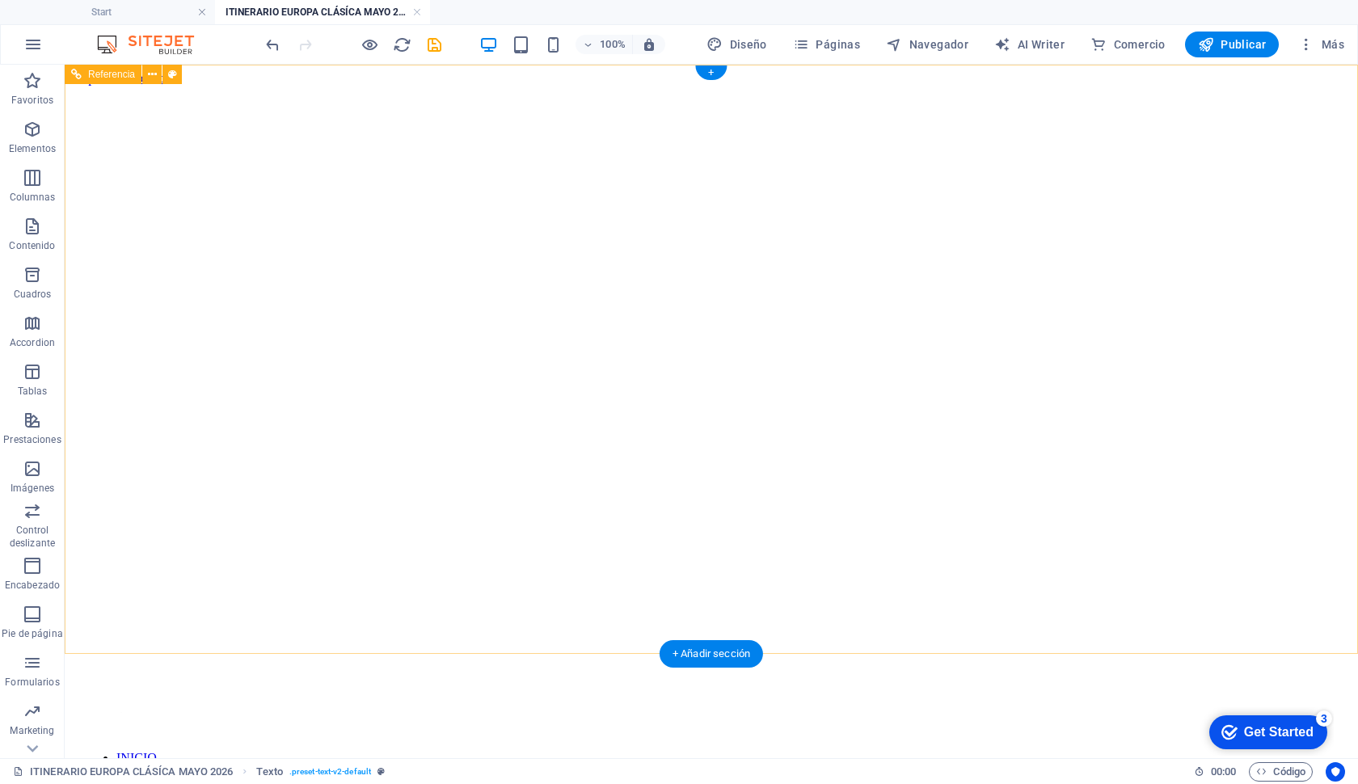
scroll to position [0, 0]
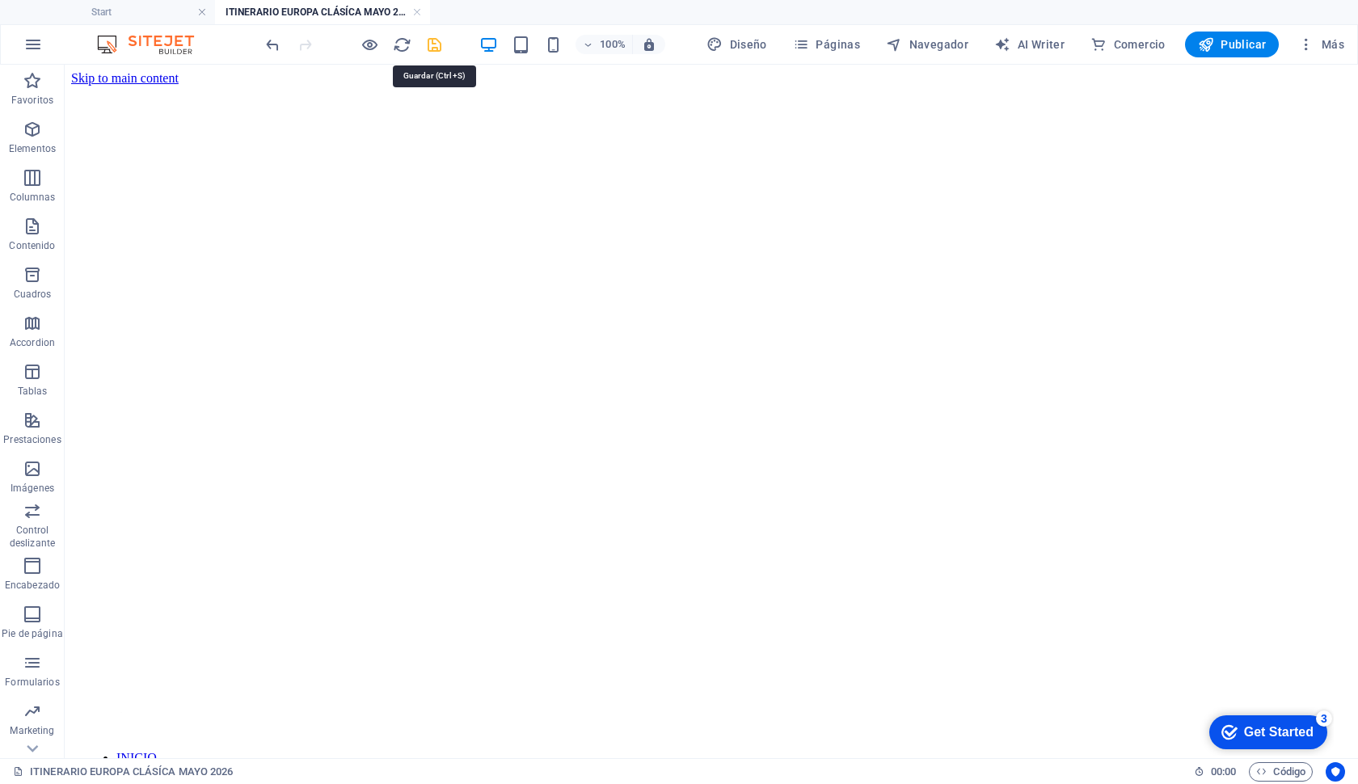
click at [433, 43] on icon "save" at bounding box center [434, 45] width 19 height 19
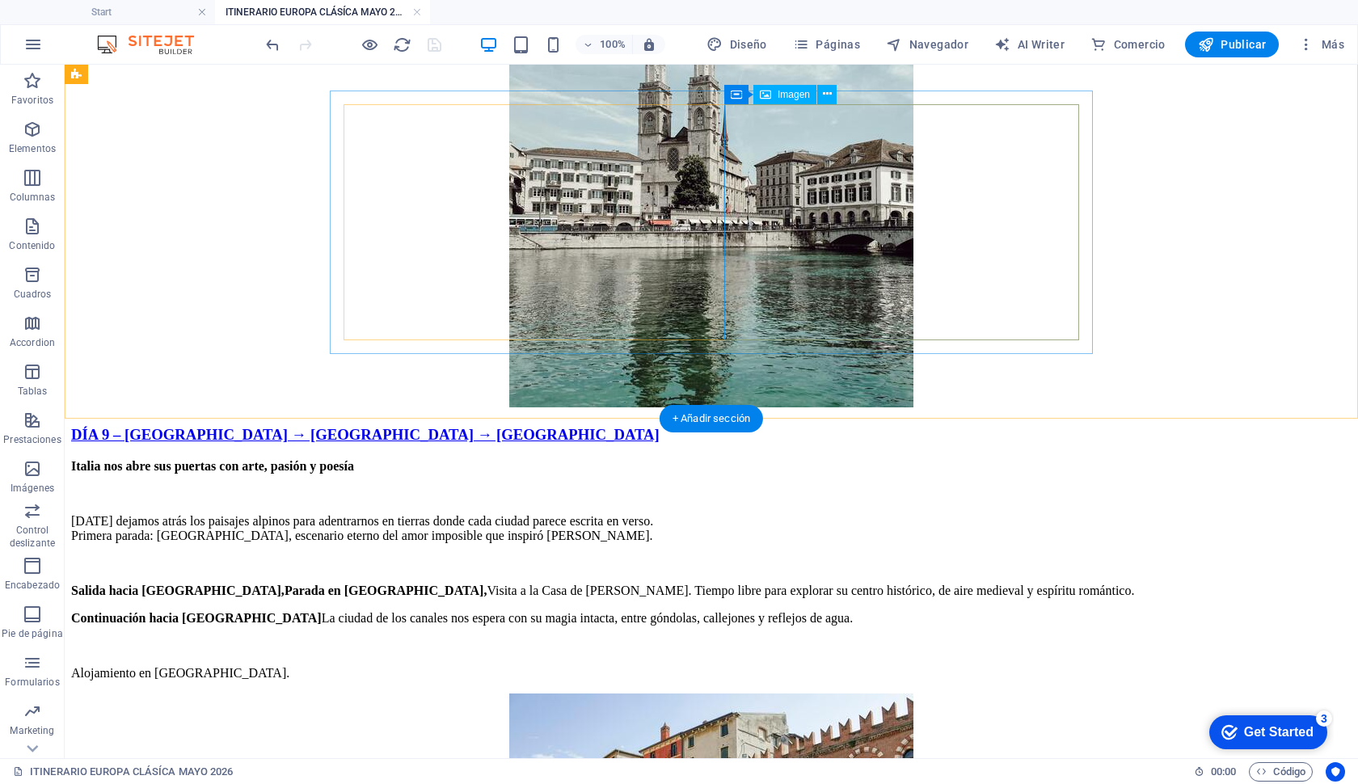
scroll to position [7203, 0]
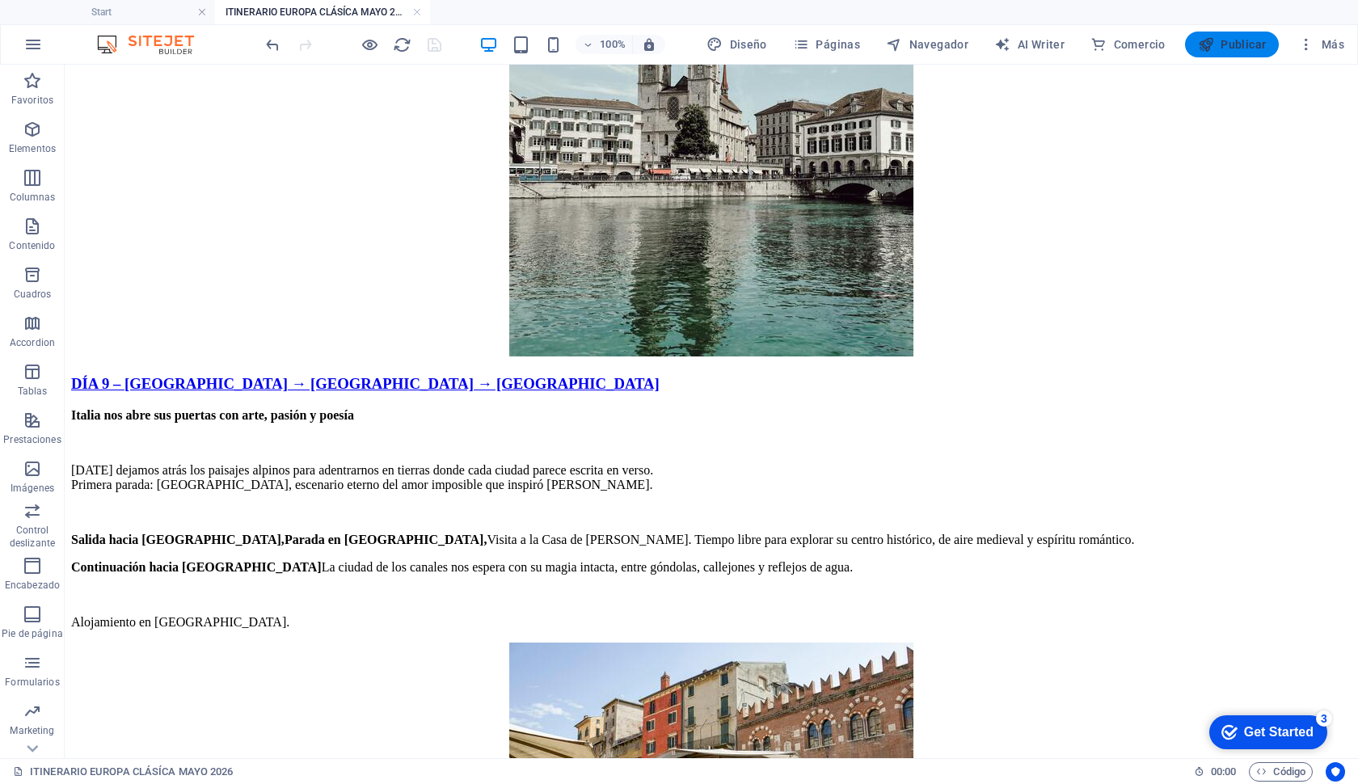
click at [1223, 45] on span "Publicar" at bounding box center [1232, 44] width 69 height 16
